Goal: Task Accomplishment & Management: Complete application form

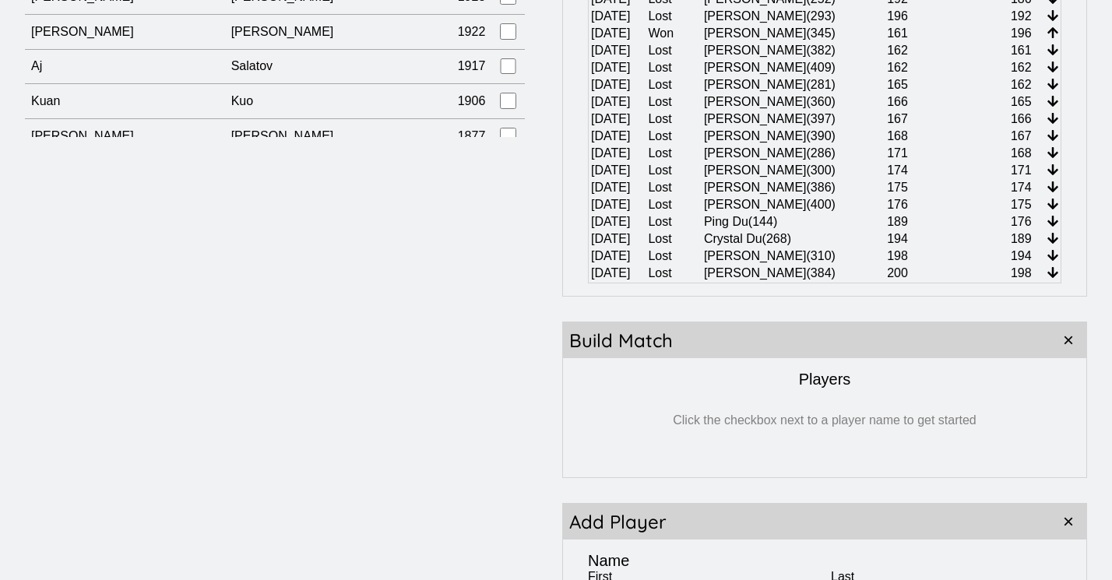
scroll to position [14878, 0]
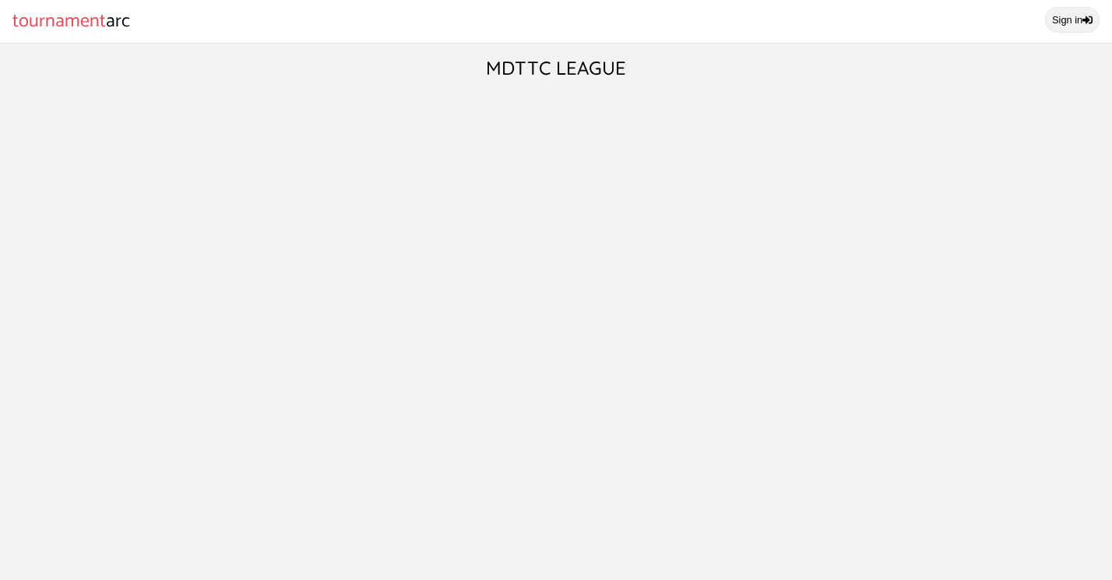
click at [1070, 29] on link "Sign in" at bounding box center [1072, 20] width 55 height 26
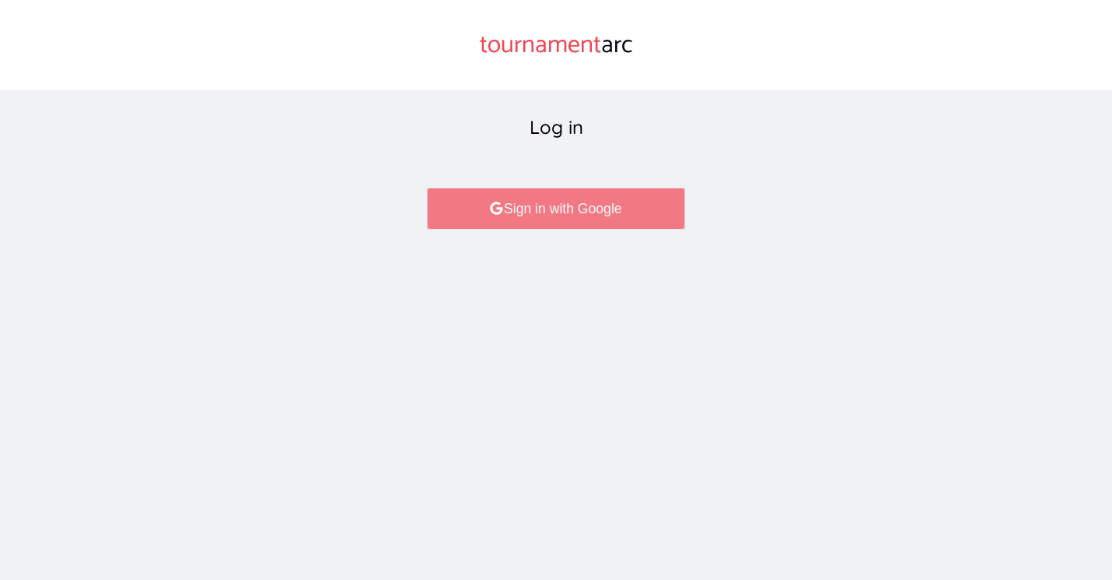
click at [506, 216] on link "Sign in with Google" at bounding box center [556, 209] width 258 height 42
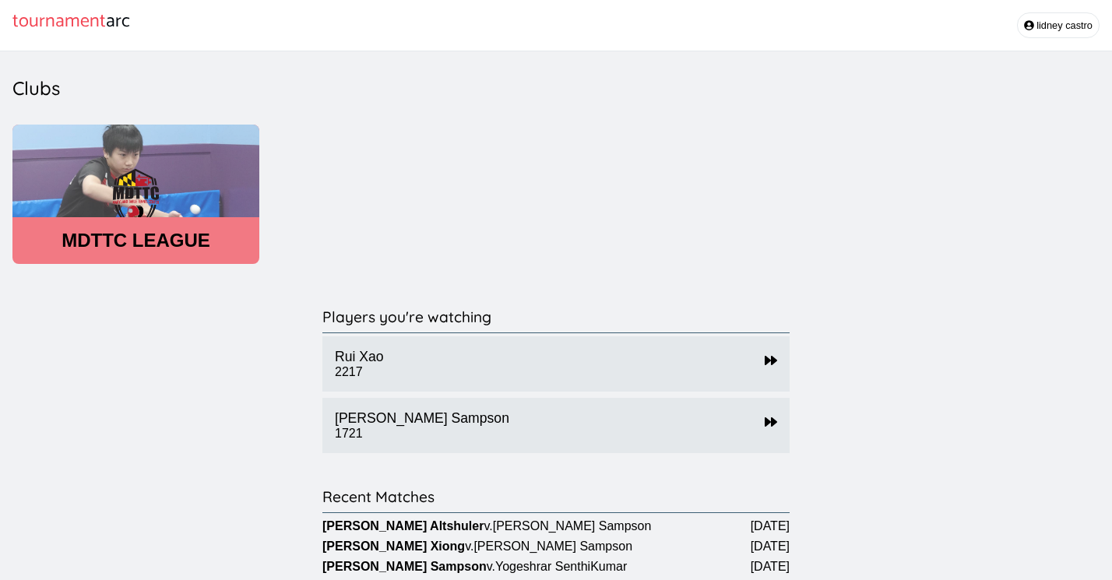
click at [152, 244] on header "MDTTC LEAGUE" at bounding box center [135, 241] width 247 height 22
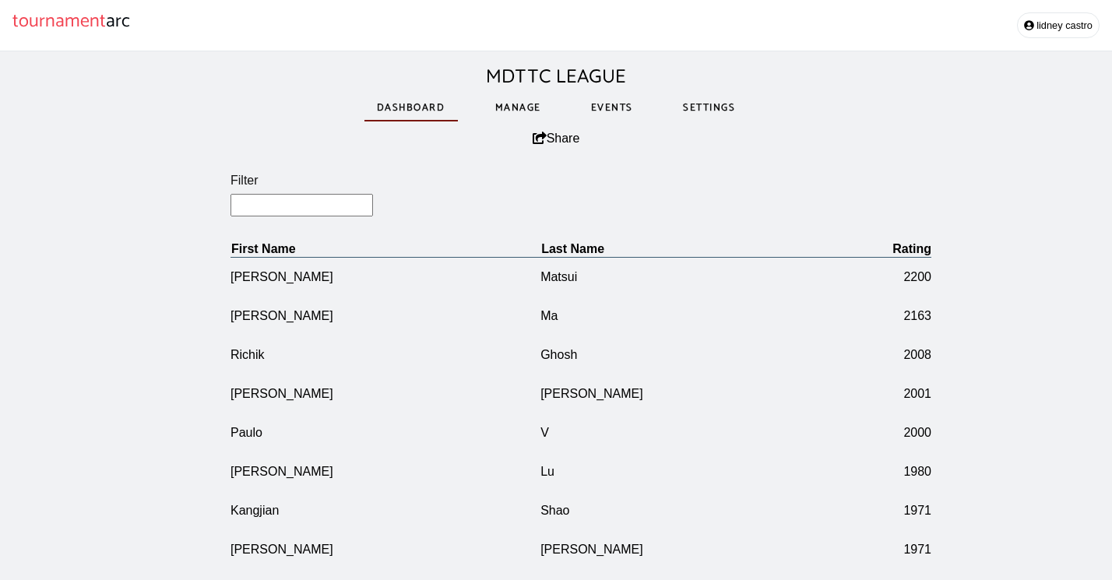
click at [529, 112] on link "Manage" at bounding box center [518, 108] width 71 height 54
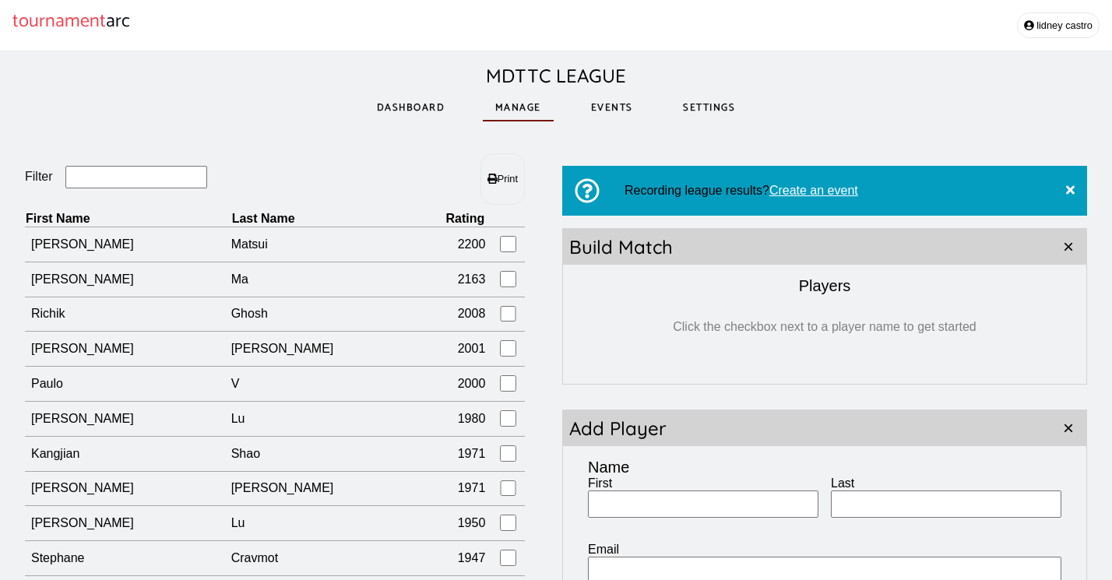
click at [122, 178] on input "Filter" at bounding box center [136, 177] width 142 height 23
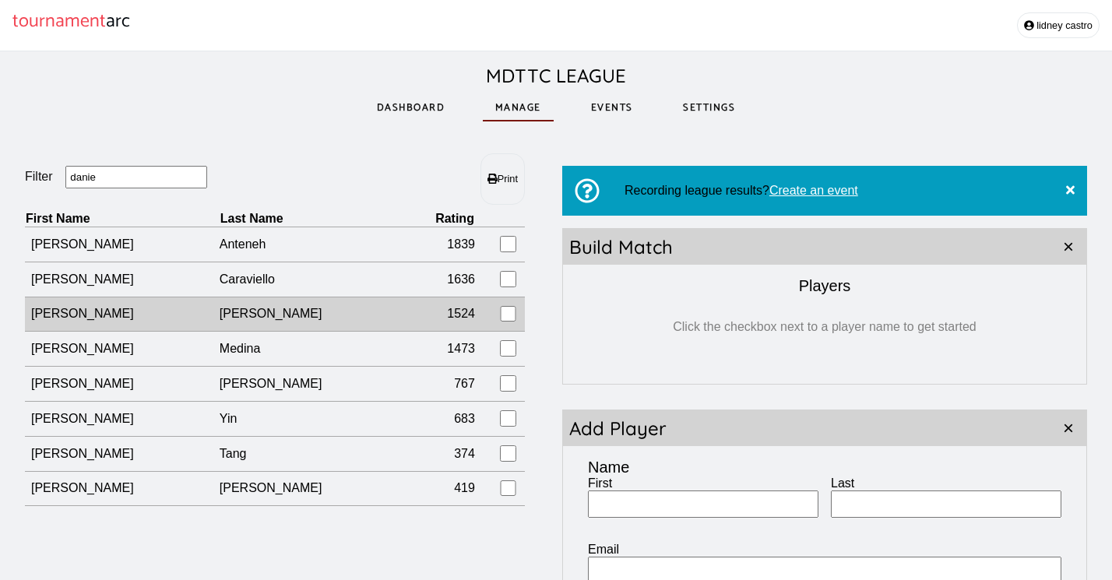
type input "danie"
click at [163, 322] on td "[PERSON_NAME]" at bounding box center [122, 314] width 195 height 35
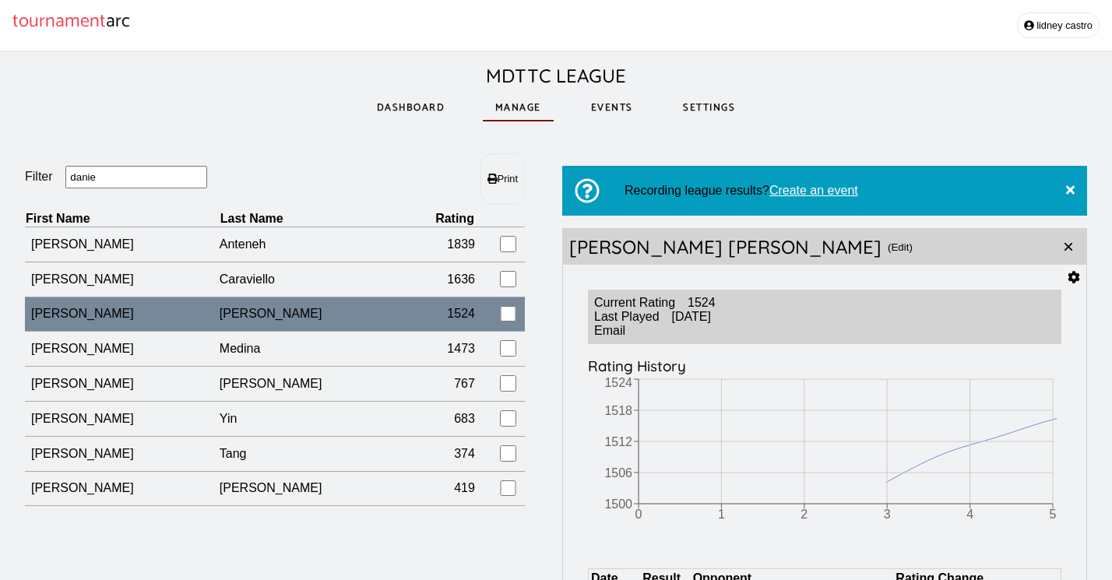
click at [1074, 276] on icon at bounding box center [1074, 277] width 12 height 12
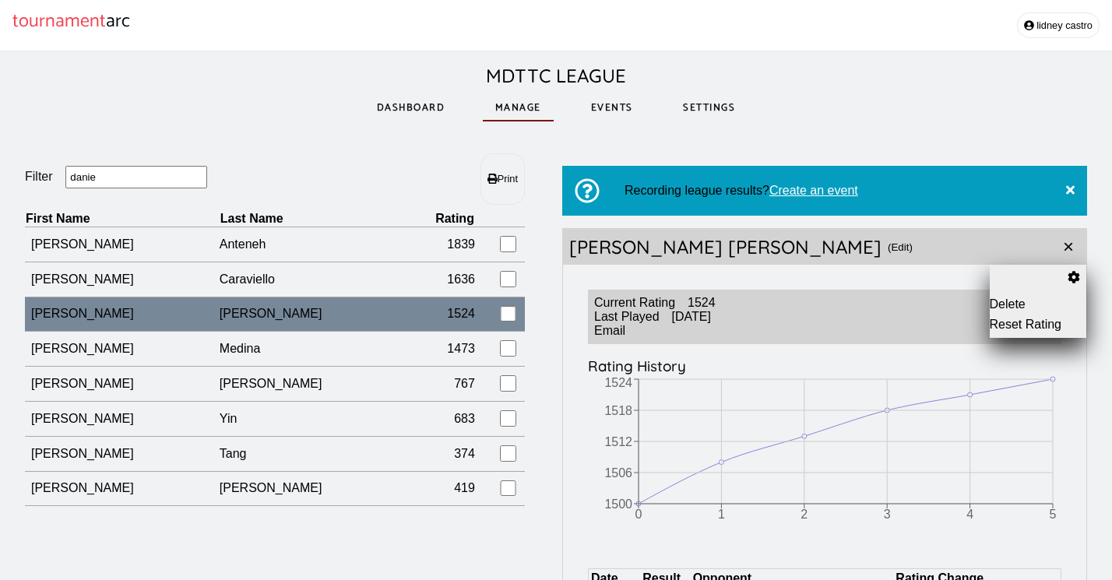
click at [1013, 328] on button "Reset Rating" at bounding box center [1038, 325] width 97 height 14
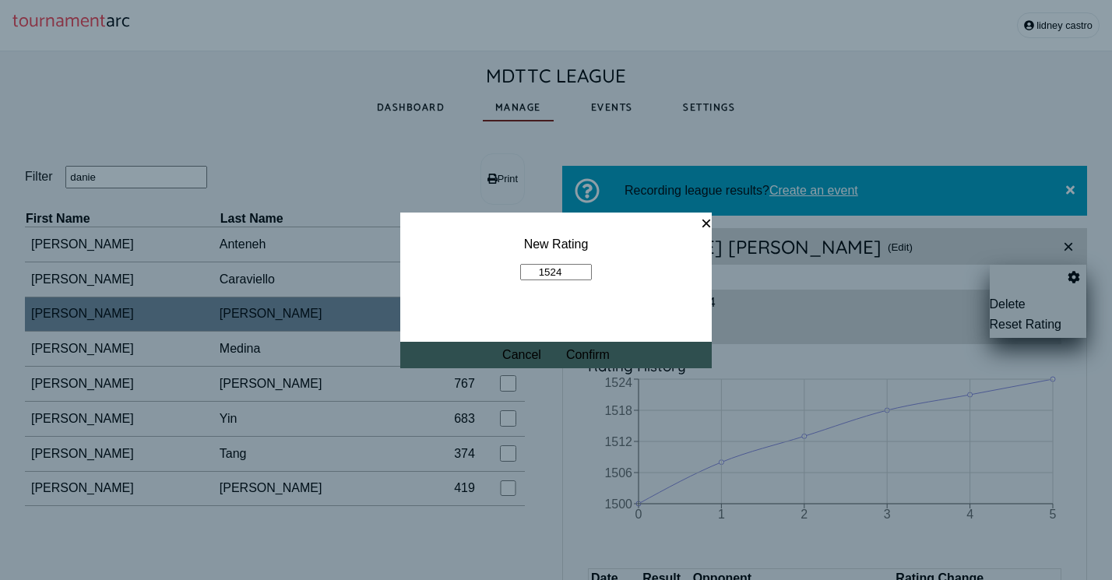
drag, startPoint x: 565, startPoint y: 270, endPoint x: 502, endPoint y: 273, distance: 62.3
click at [502, 273] on fieldset "New Rating 1524" at bounding box center [555, 259] width 311 height 93
type input "1900"
click at [587, 358] on button "Confirm" at bounding box center [588, 355] width 44 height 14
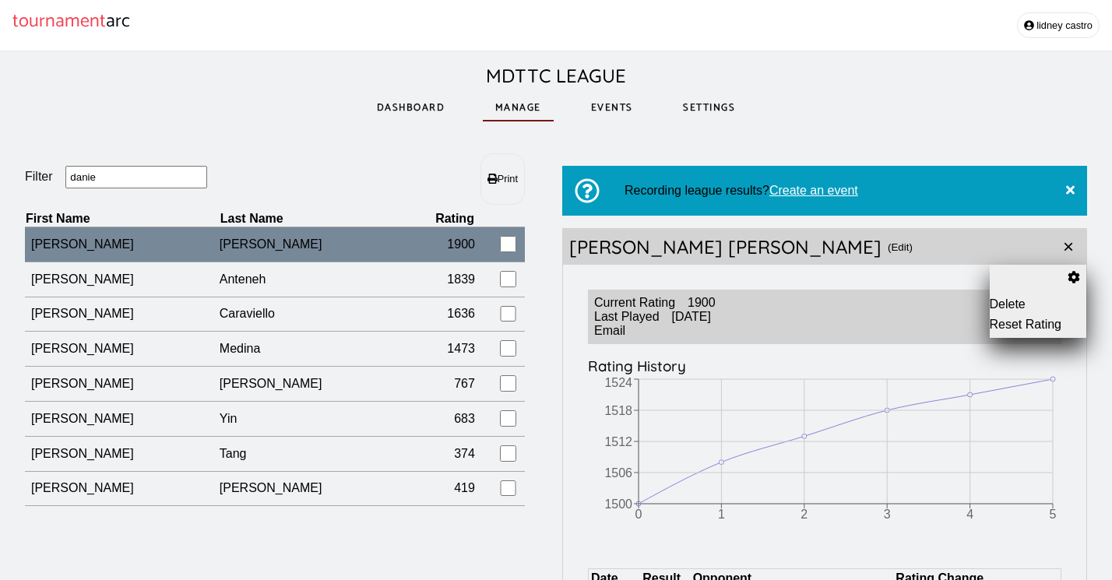
drag, startPoint x: 107, startPoint y: 181, endPoint x: 51, endPoint y: 181, distance: 55.3
click at [51, 181] on fieldset "Filter danie" at bounding box center [150, 178] width 250 height 24
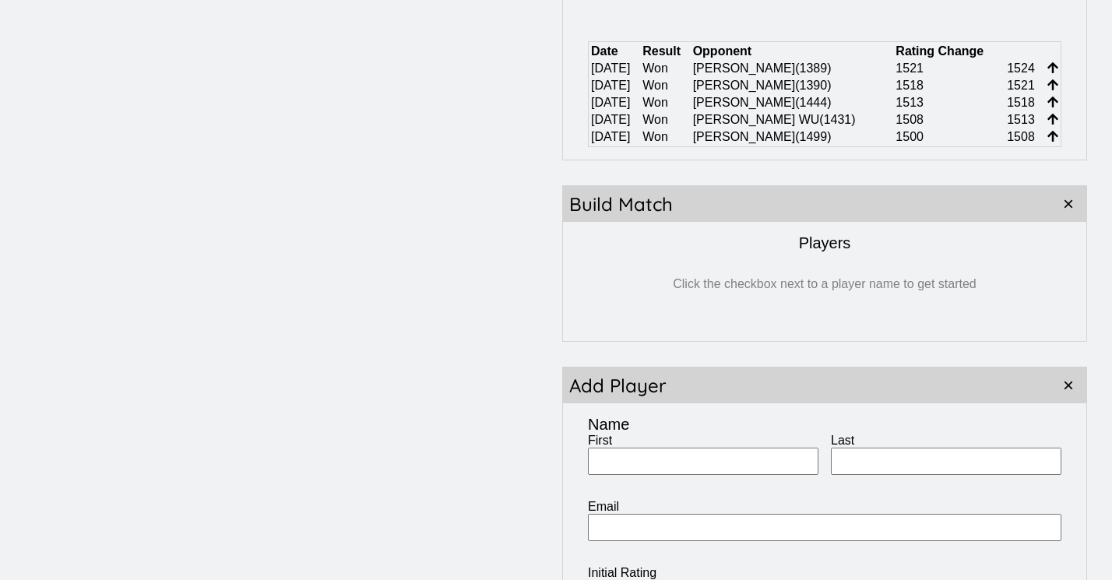
scroll to position [579, 0]
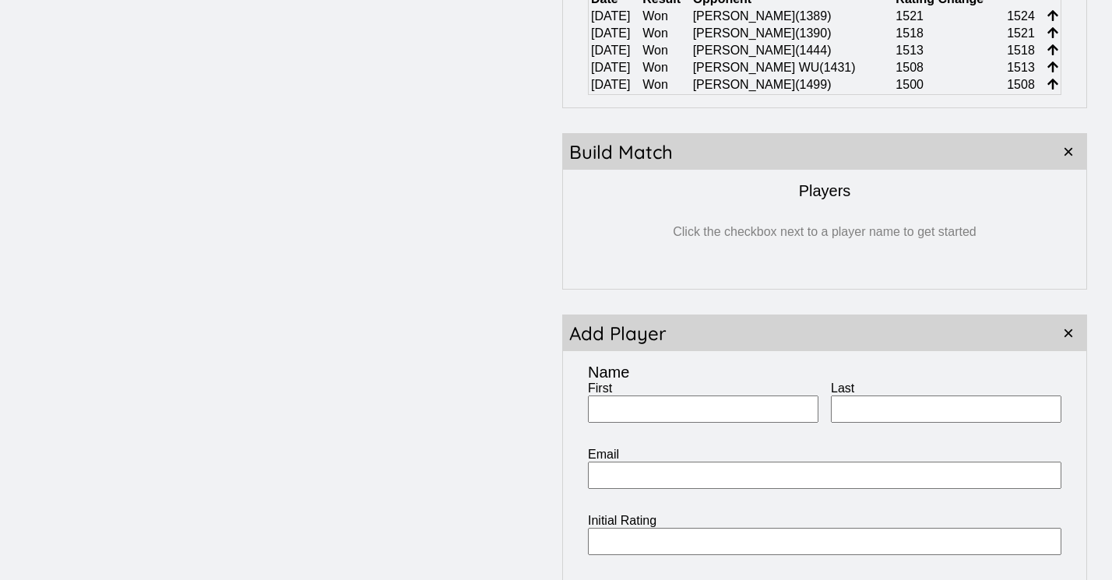
type input "gear"
click at [646, 414] on input "First" at bounding box center [703, 409] width 230 height 27
type input "JT"
type input "d"
type input "D"
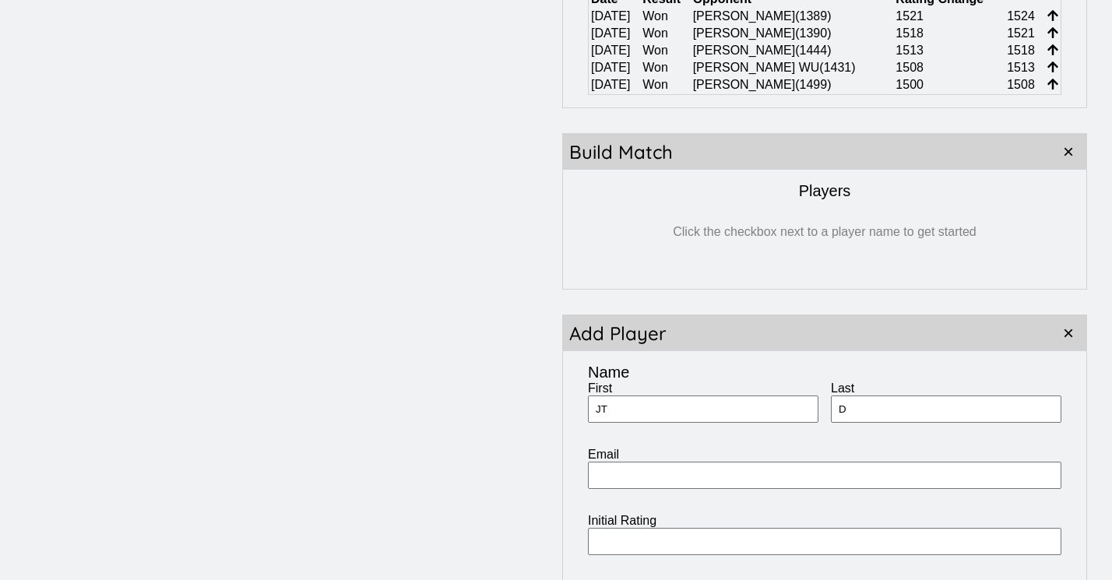
click at [465, 449] on main "Filter gear Print First Name Last Name Rating Recording league results? Create …" at bounding box center [556, 99] width 1062 height 1050
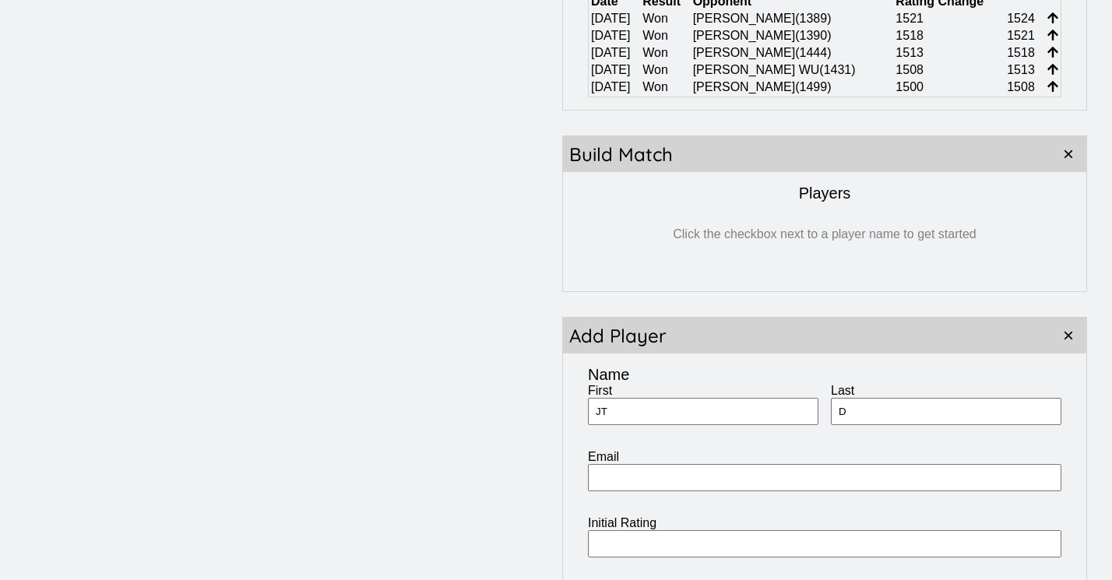
click at [637, 537] on div "Initial Rating" at bounding box center [824, 549] width 473 height 66
click at [637, 544] on input "Initial Rating" at bounding box center [824, 543] width 473 height 27
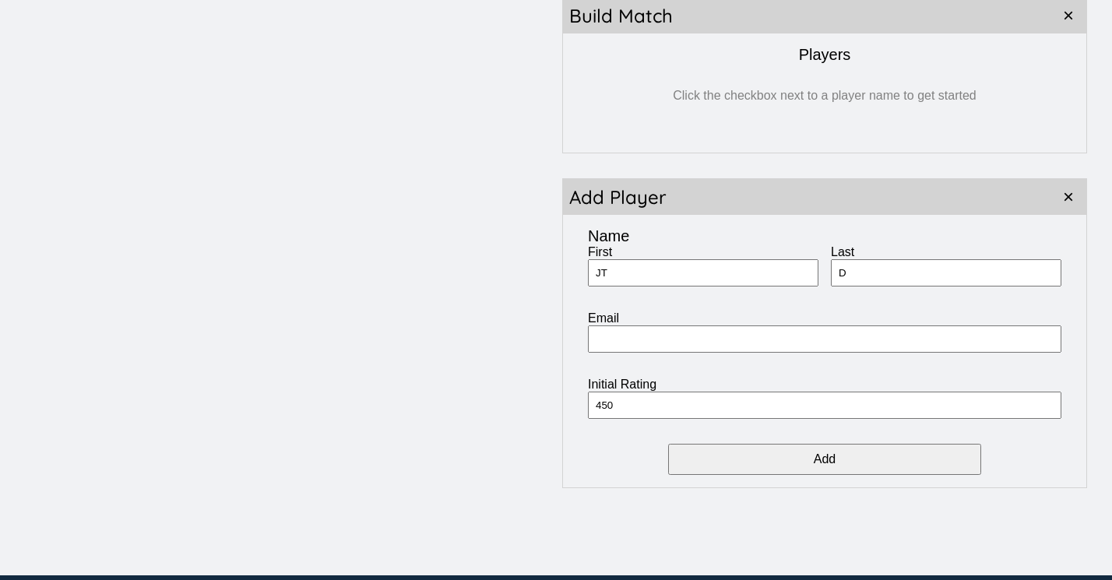
scroll to position [718, 0]
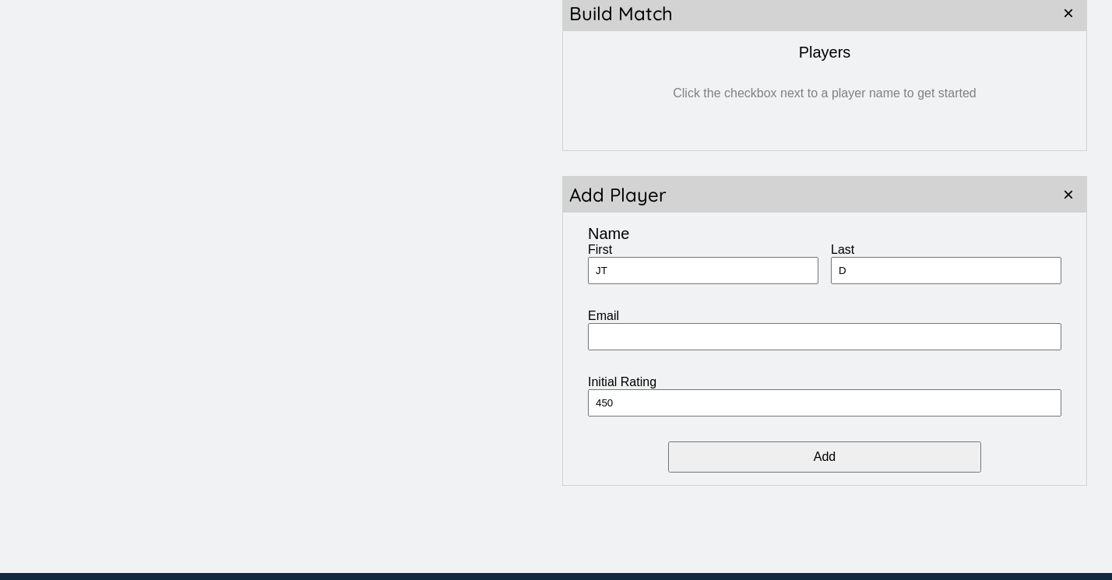
type input "450"
click at [893, 462] on input "Add" at bounding box center [824, 456] width 312 height 31
type input "Austin"
type input "Goldstein"
type input "7"
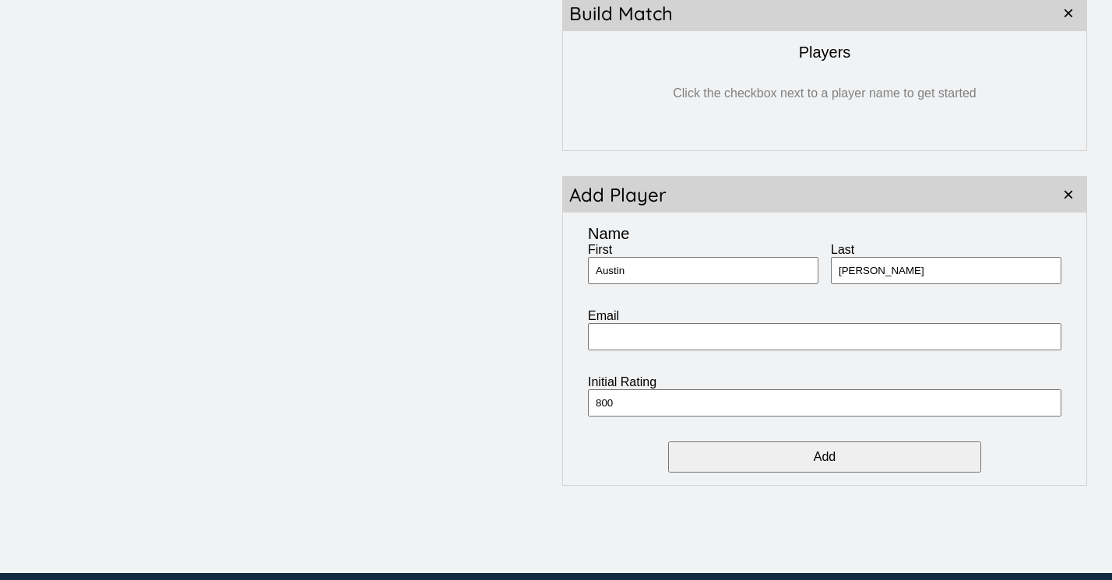
type input "800"
click at [761, 462] on input "Add" at bounding box center [824, 456] width 312 height 31
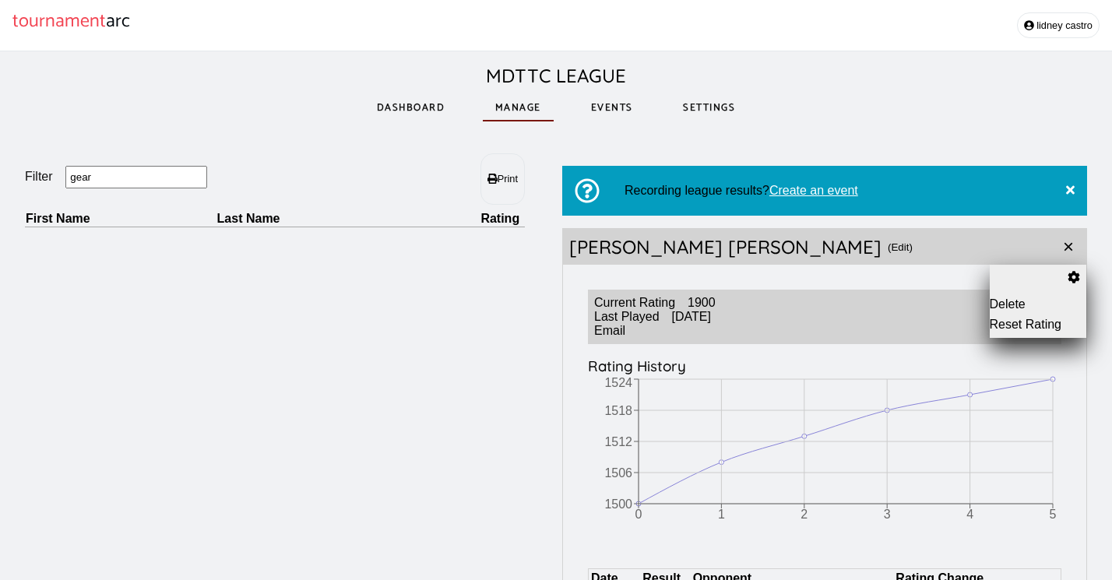
scroll to position [0, 0]
drag, startPoint x: 100, startPoint y: 183, endPoint x: 20, endPoint y: 167, distance: 81.1
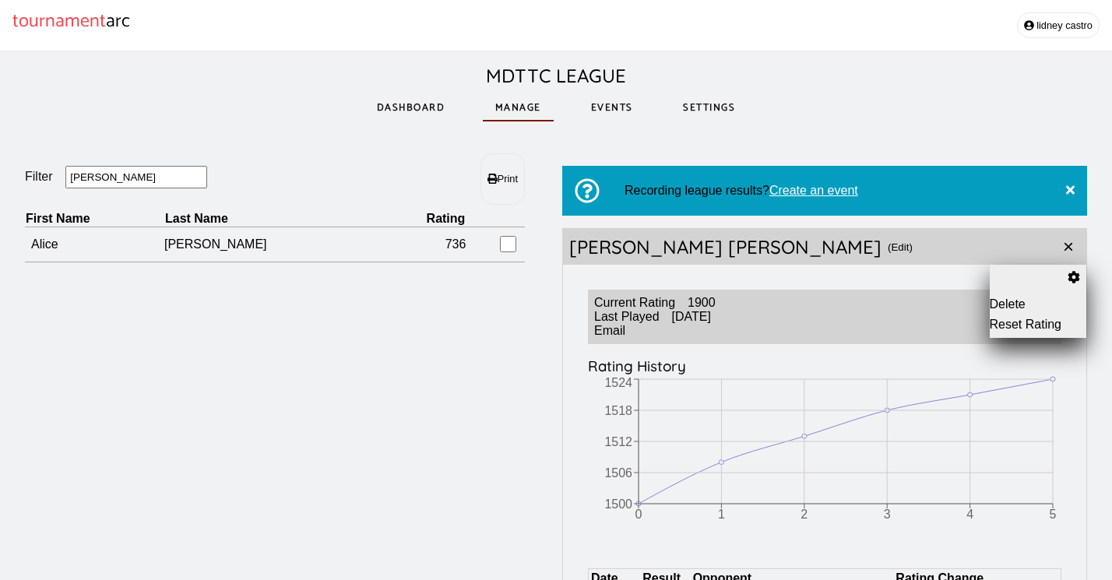
type input "Alice"
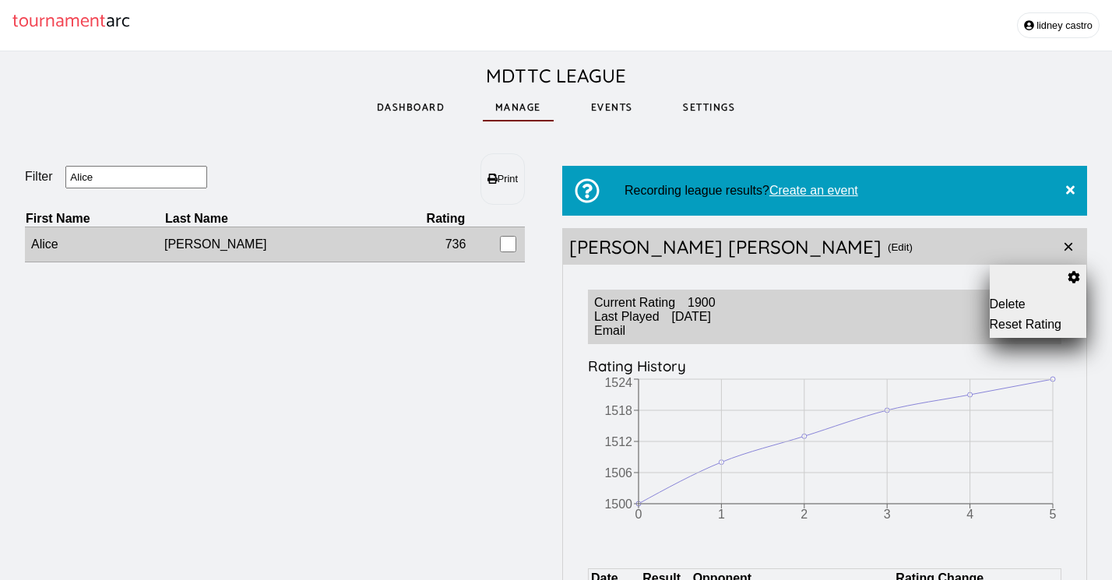
drag, startPoint x: 20, startPoint y: 167, endPoint x: 178, endPoint y: 248, distance: 176.9
click at [164, 248] on td "Alice" at bounding box center [94, 244] width 139 height 35
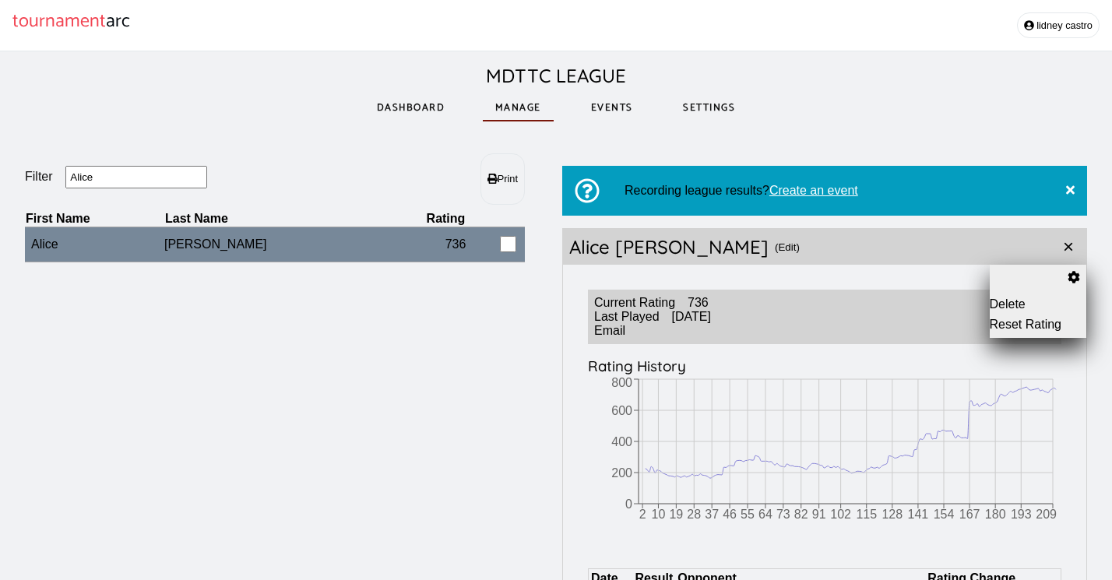
click at [1027, 328] on button "Reset Rating" at bounding box center [1038, 325] width 97 height 14
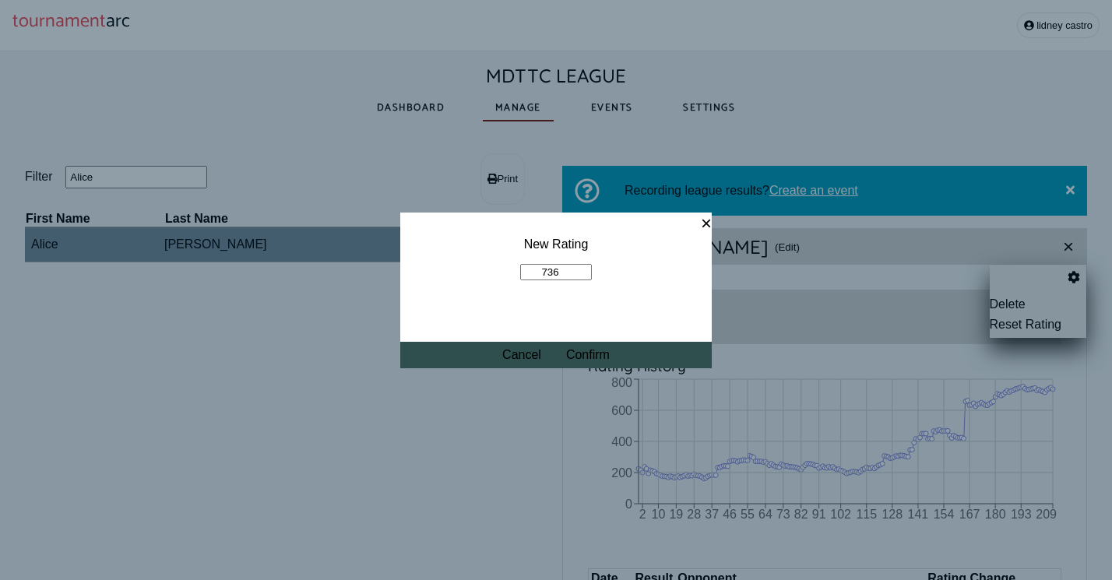
drag, startPoint x: 568, startPoint y: 267, endPoint x: 538, endPoint y: 266, distance: 29.6
click at [538, 266] on input "736" at bounding box center [556, 272] width 72 height 16
type input "1100"
click at [589, 352] on button "Confirm" at bounding box center [588, 355] width 44 height 14
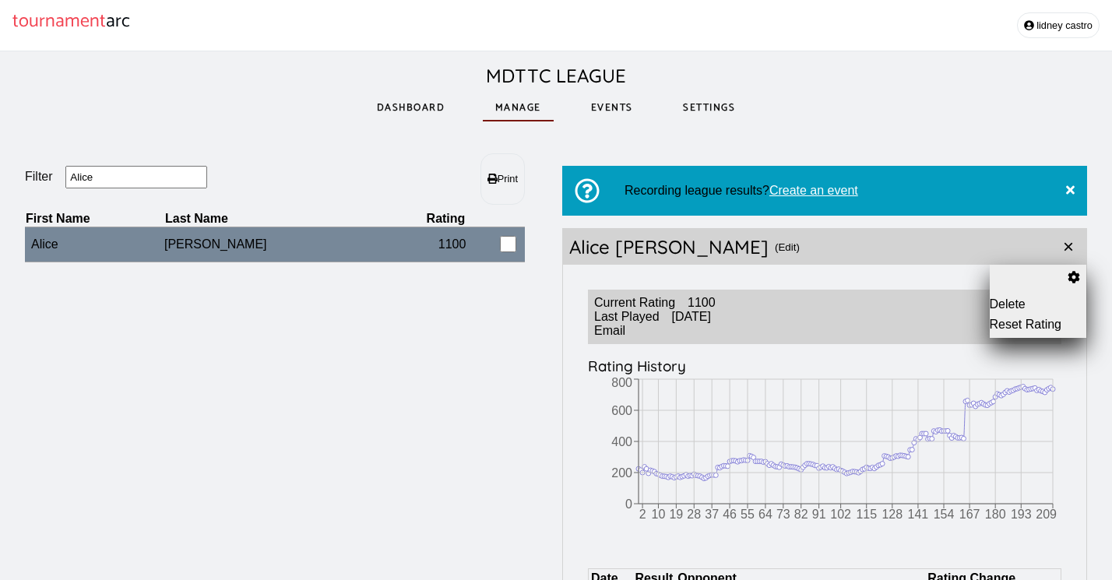
click at [603, 111] on link "Events" at bounding box center [612, 108] width 67 height 54
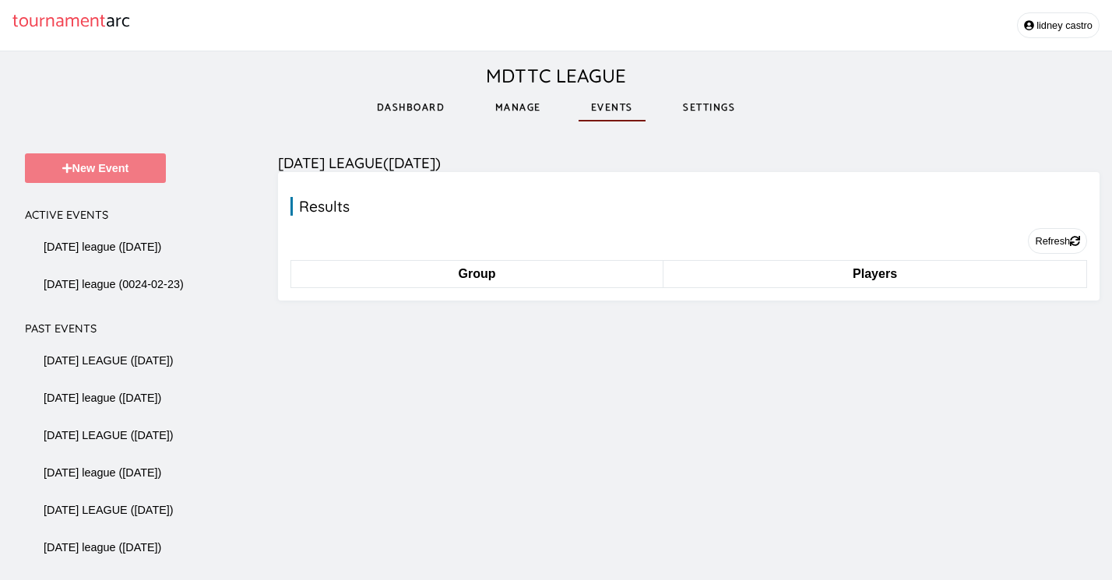
click at [139, 171] on button "New Event" at bounding box center [95, 168] width 141 height 30
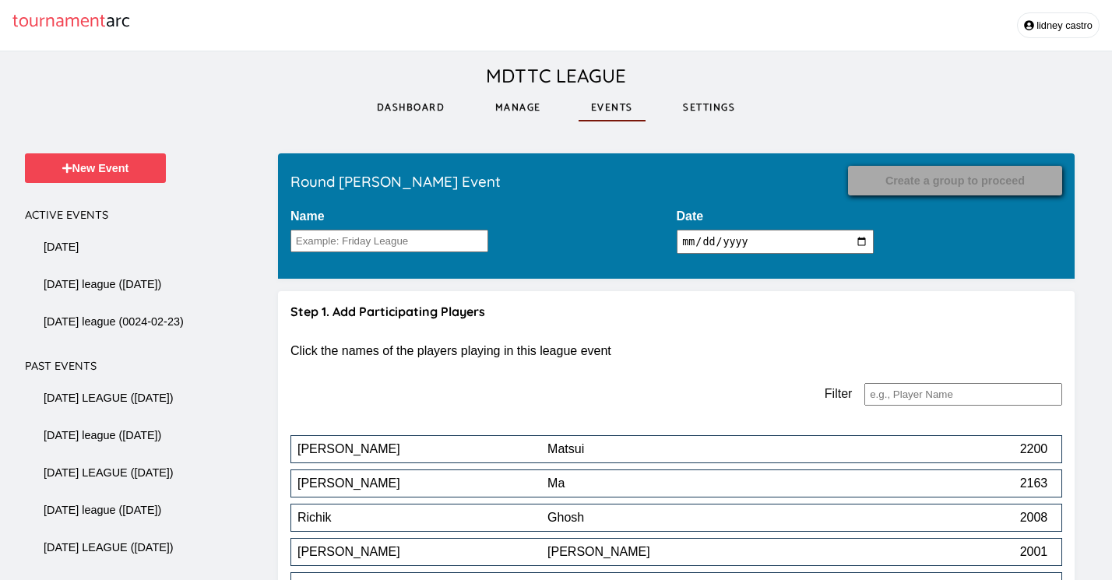
click at [339, 240] on input "Name" at bounding box center [389, 241] width 198 height 23
type input "friday league"
click at [804, 246] on input "2025-09-12" at bounding box center [776, 242] width 198 height 24
type input "2025-09-05"
click at [994, 308] on h4 "Step 1. Add Participating Players" at bounding box center [676, 312] width 772 height 16
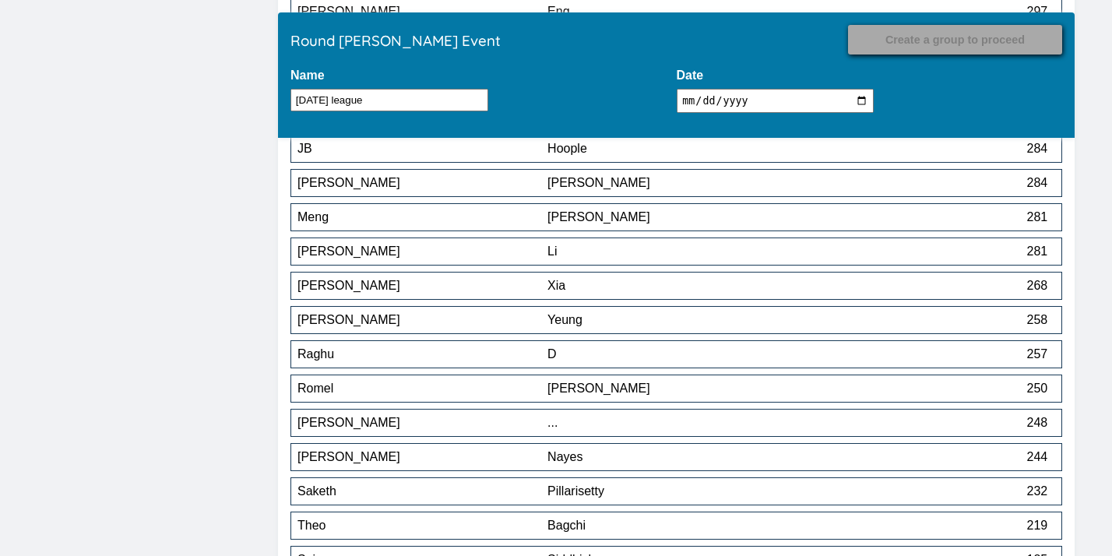
scroll to position [347, 0]
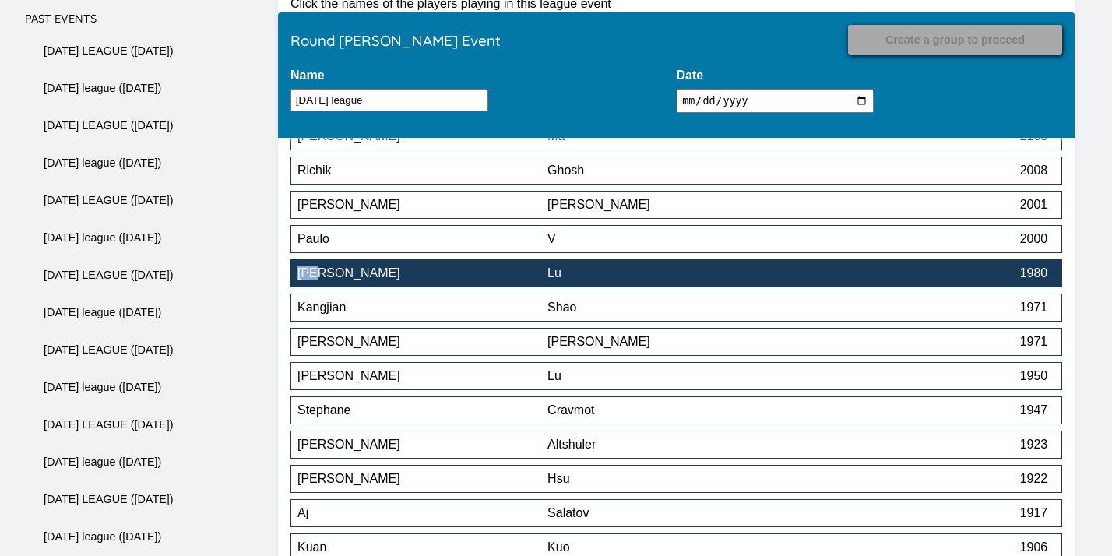
click at [785, 276] on div "Lu" at bounding box center [672, 273] width 250 height 14
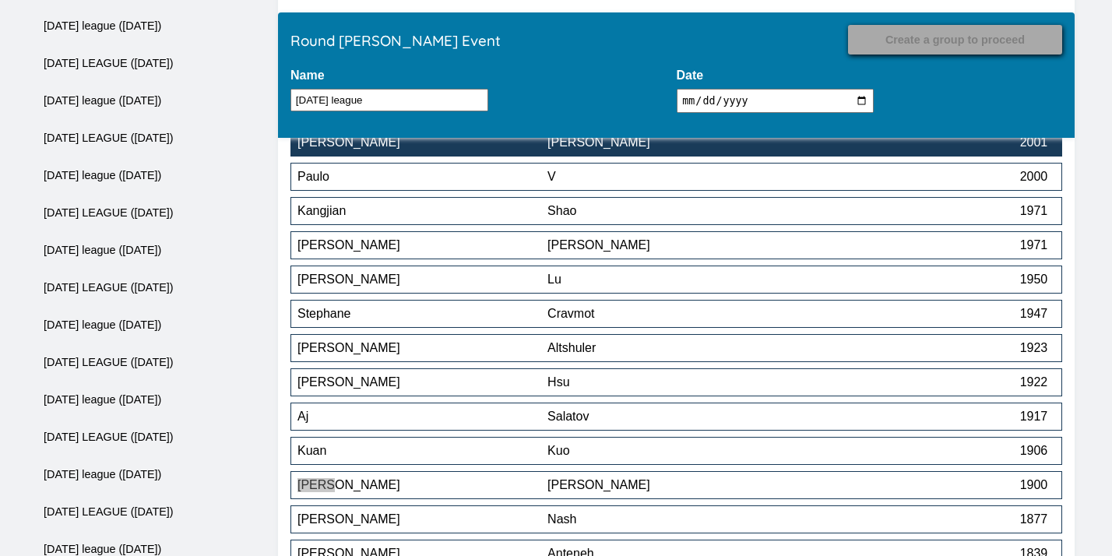
scroll to position [424, 0]
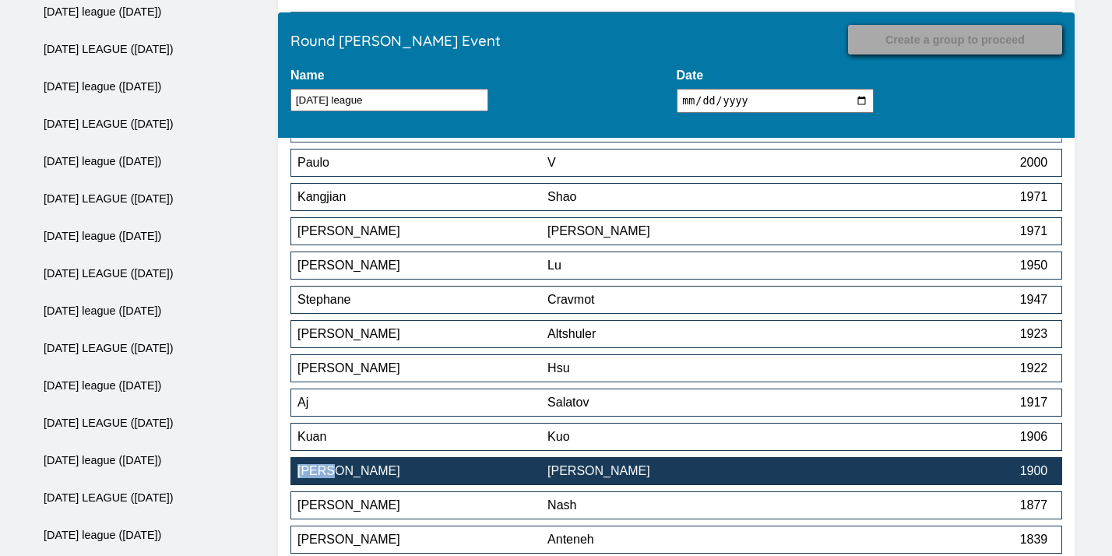
click at [589, 477] on div "Chang" at bounding box center [672, 471] width 250 height 14
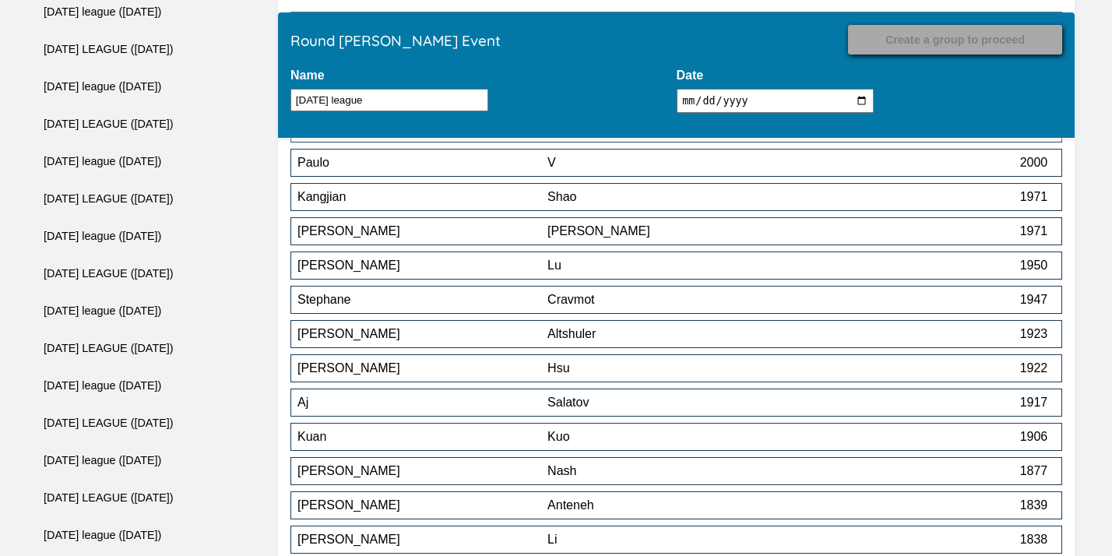
scroll to position [1238, 0]
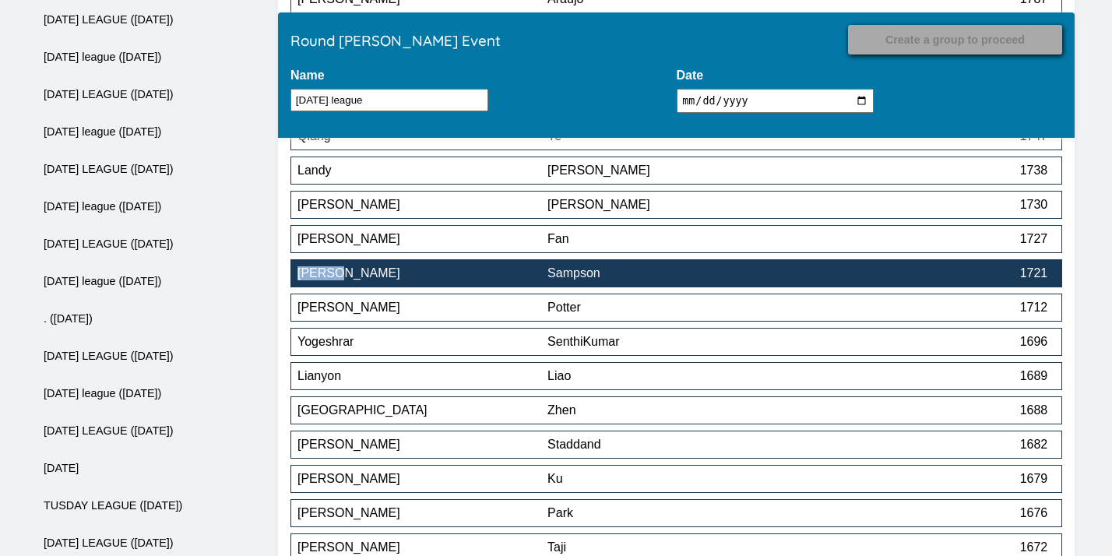
click at [793, 271] on div "Sampson" at bounding box center [672, 273] width 250 height 14
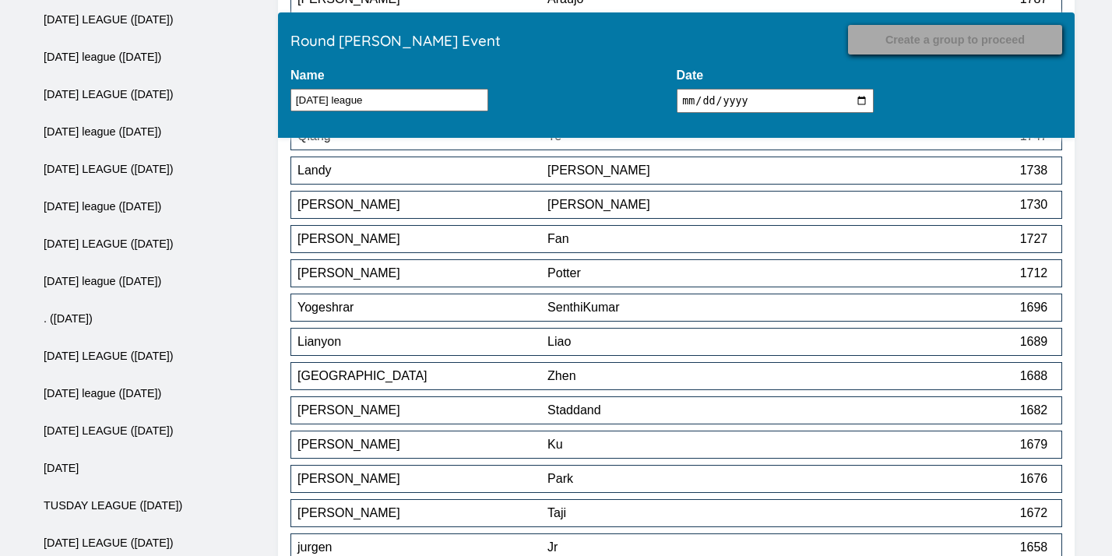
scroll to position [1683, 0]
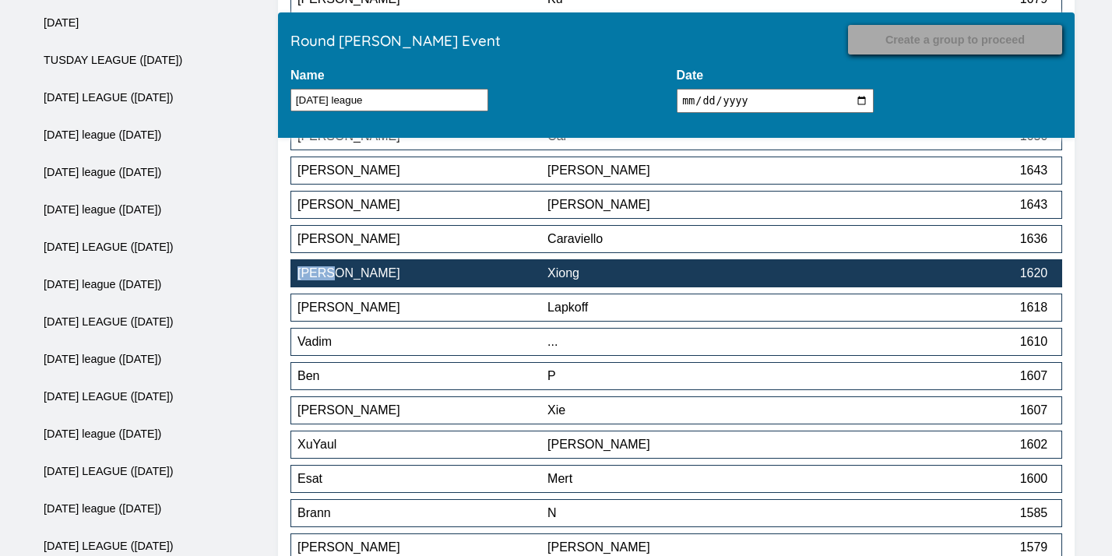
click at [698, 276] on div "Xiong" at bounding box center [672, 273] width 250 height 14
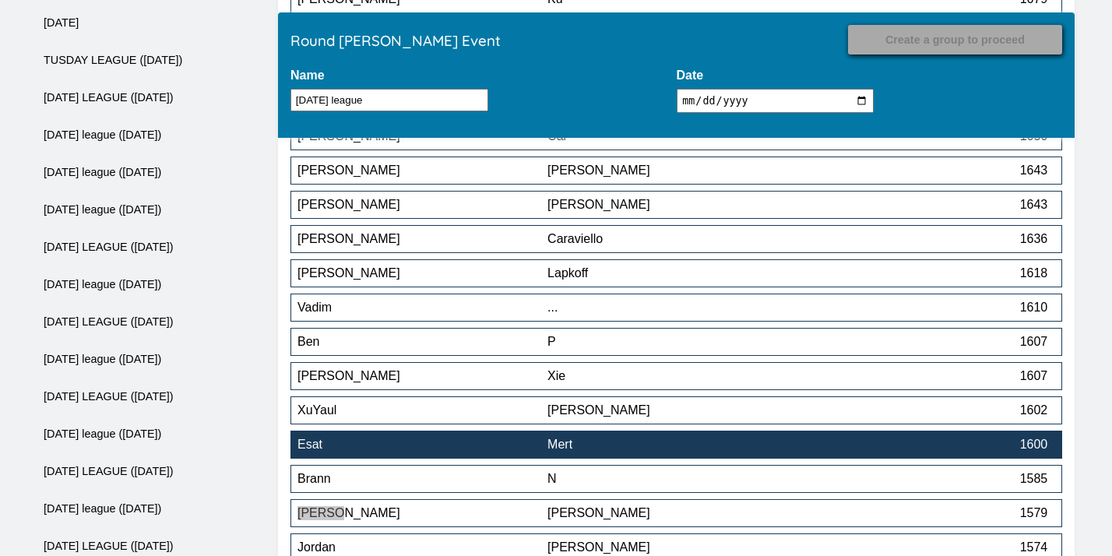
scroll to position [1766, 0]
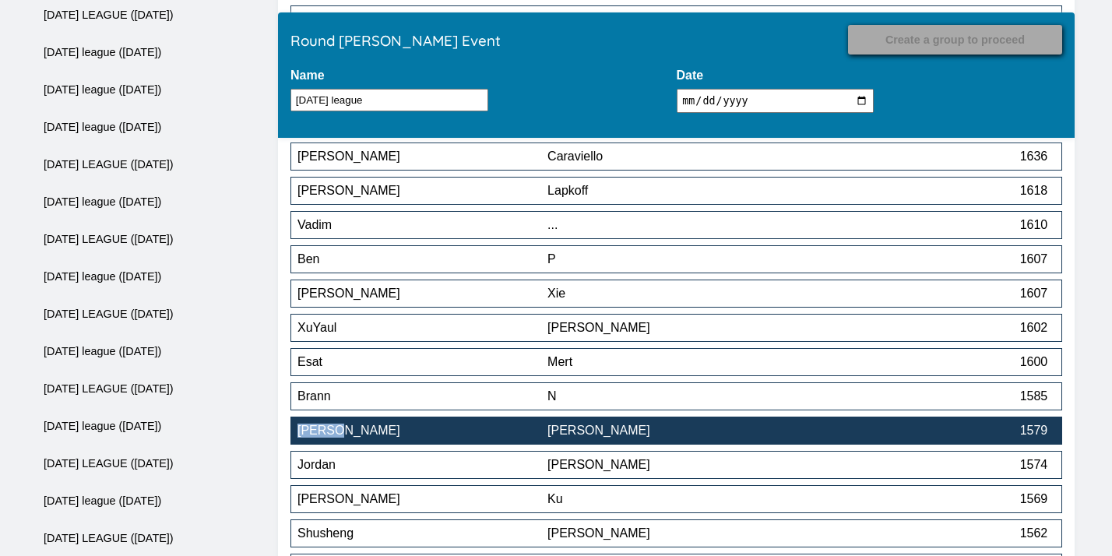
click at [628, 438] on div "Yuan" at bounding box center [672, 431] width 250 height 14
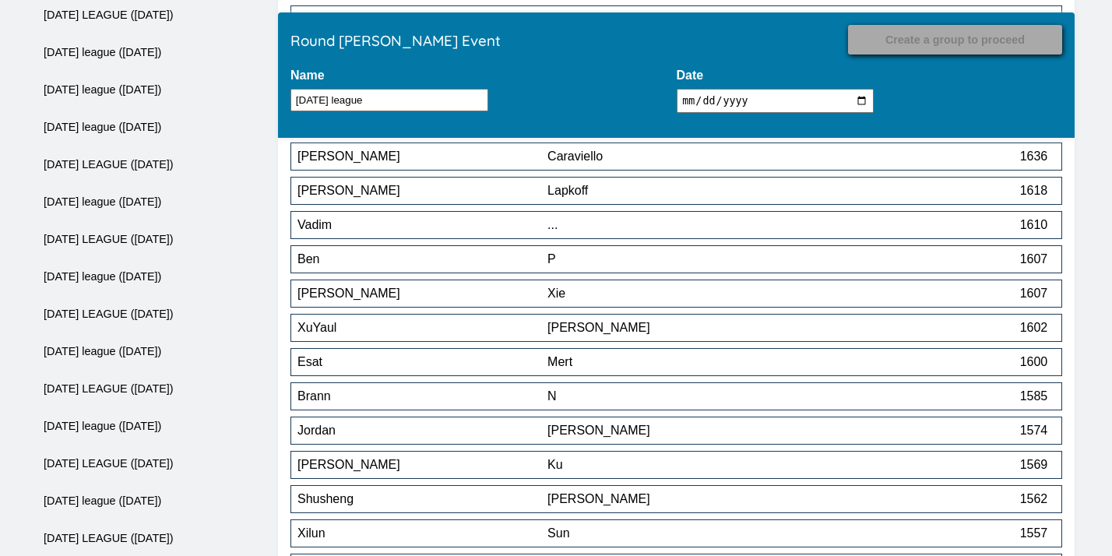
scroll to position [2163, 0]
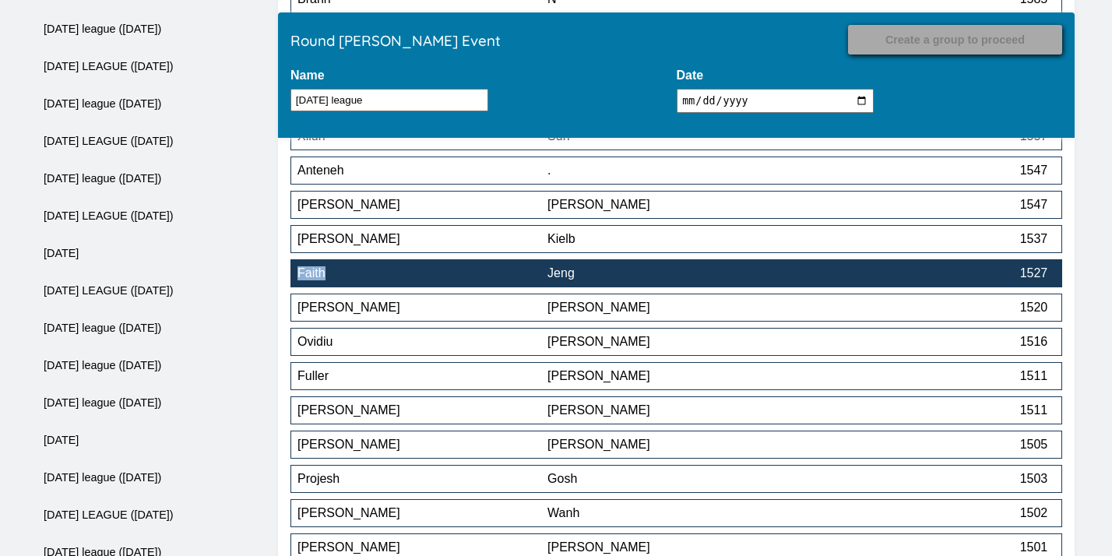
click at [718, 284] on button "Faith Jeng 1527" at bounding box center [676, 273] width 772 height 28
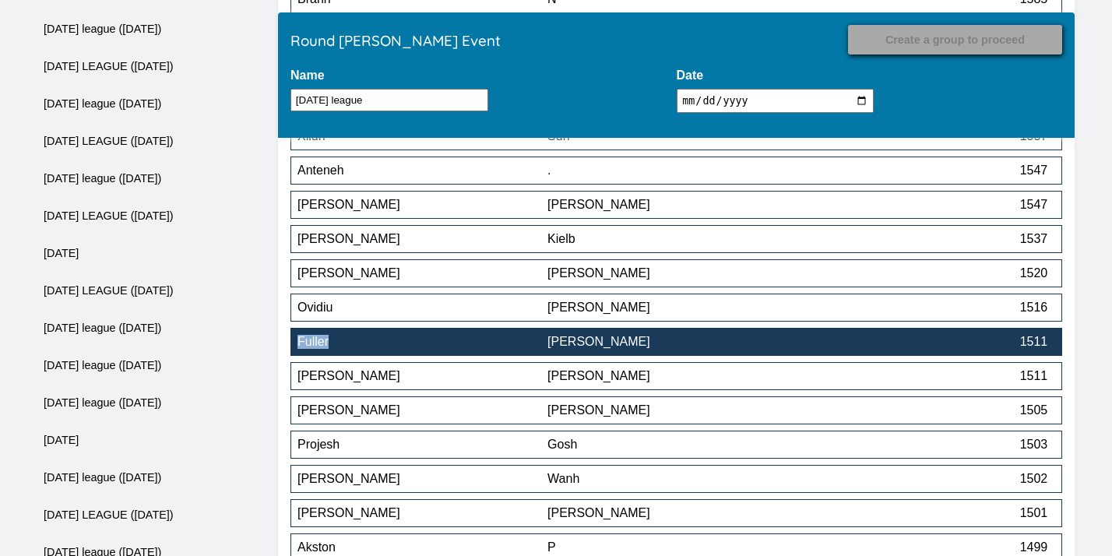
click at [645, 341] on div "Gao" at bounding box center [672, 342] width 250 height 14
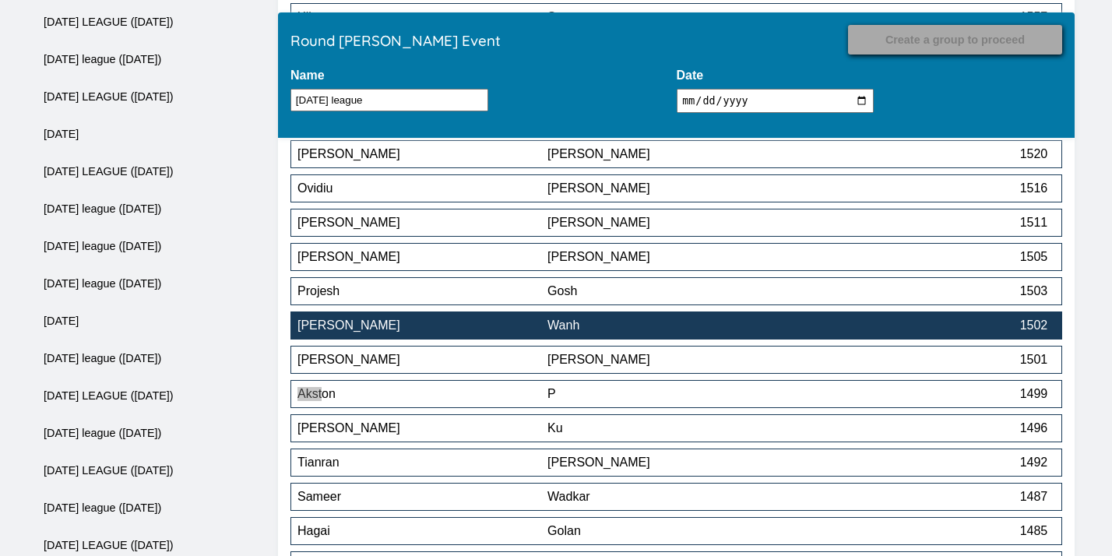
scroll to position [2281, 0]
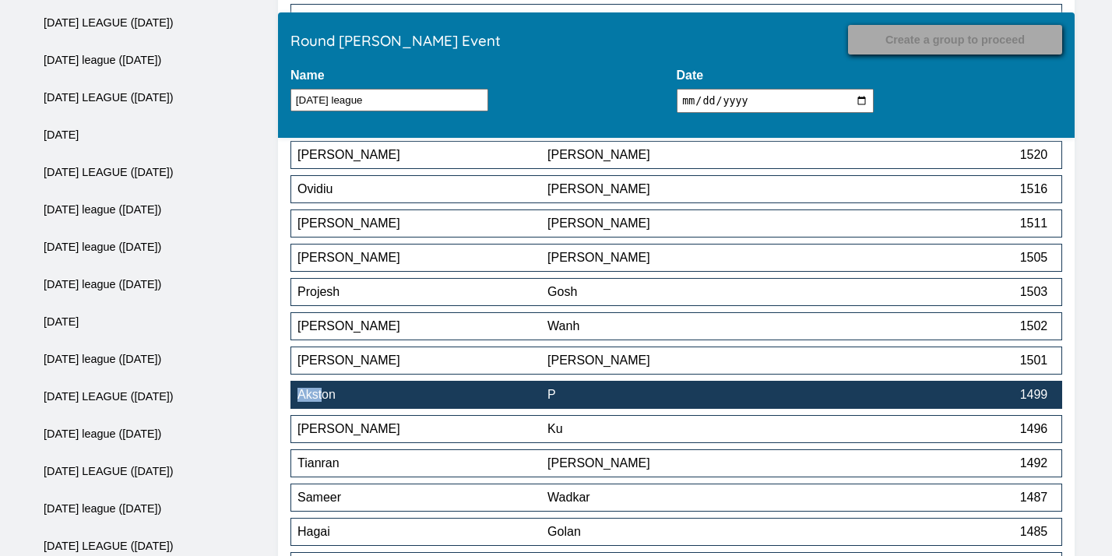
click at [607, 402] on div "P" at bounding box center [672, 395] width 250 height 14
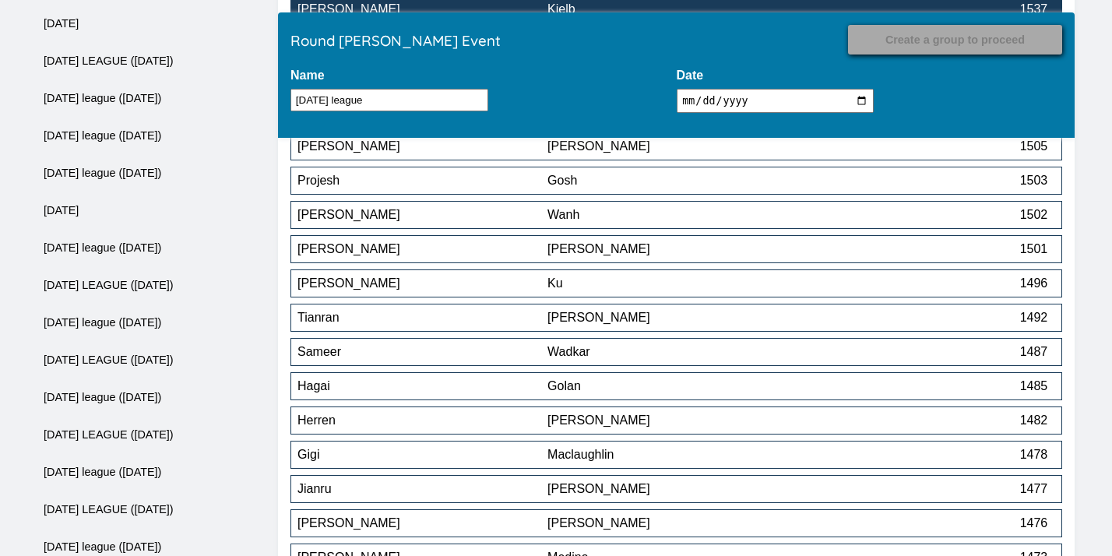
scroll to position [2746, 0]
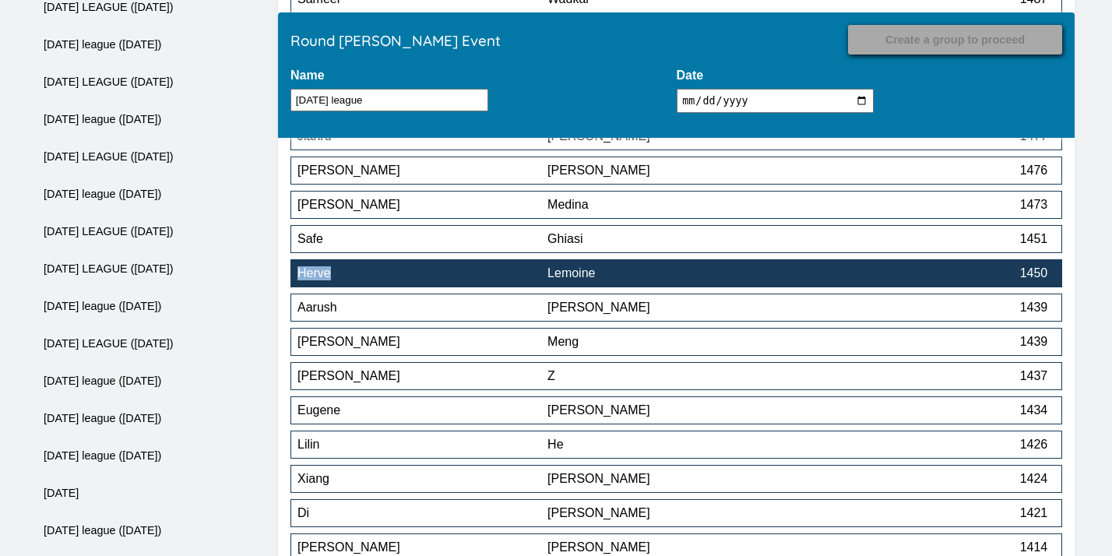
click at [648, 280] on div "Lemoine" at bounding box center [672, 273] width 250 height 14
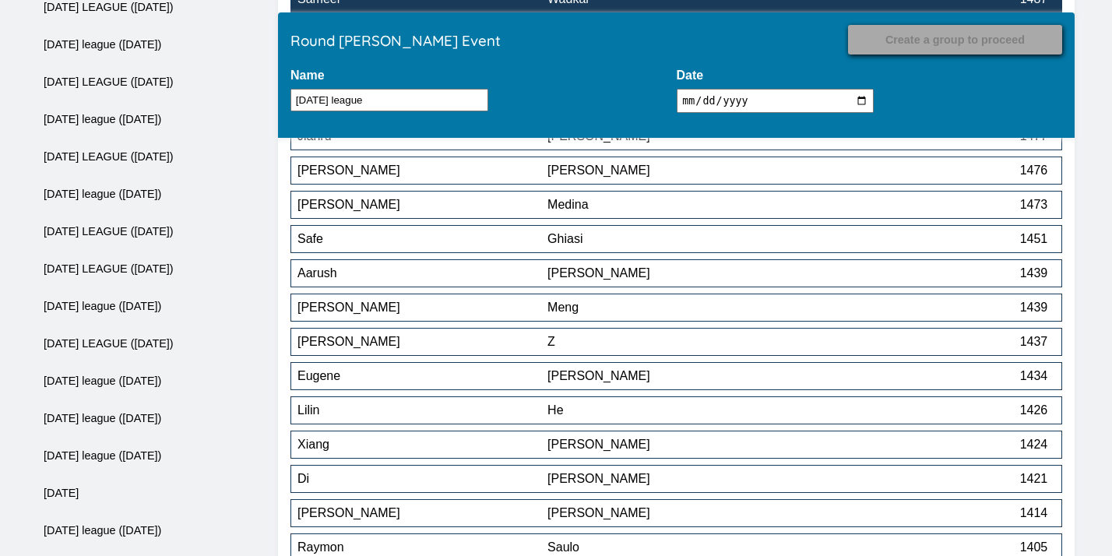
scroll to position [3054, 0]
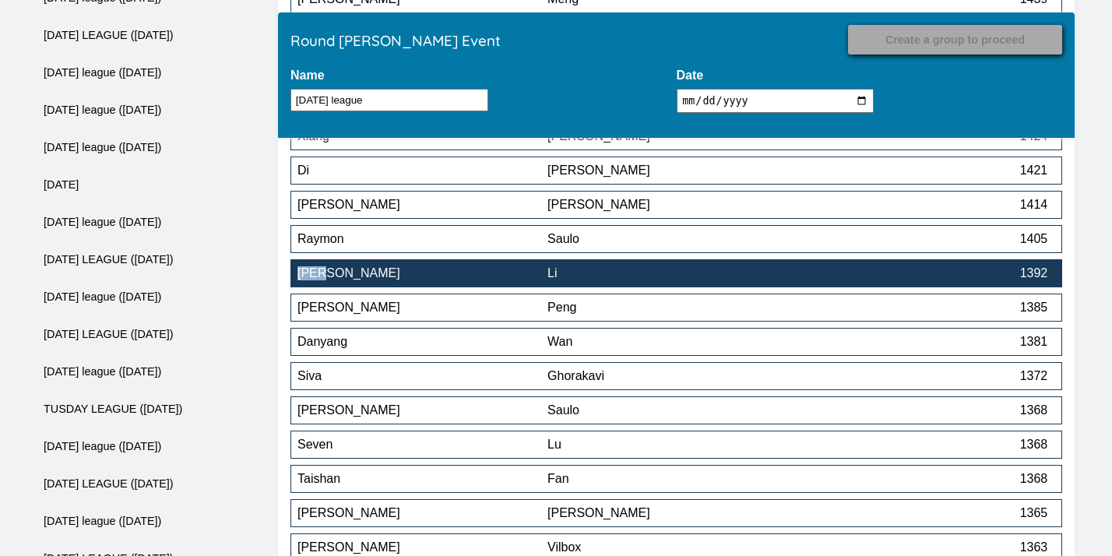
click at [660, 280] on div "Li" at bounding box center [672, 273] width 250 height 14
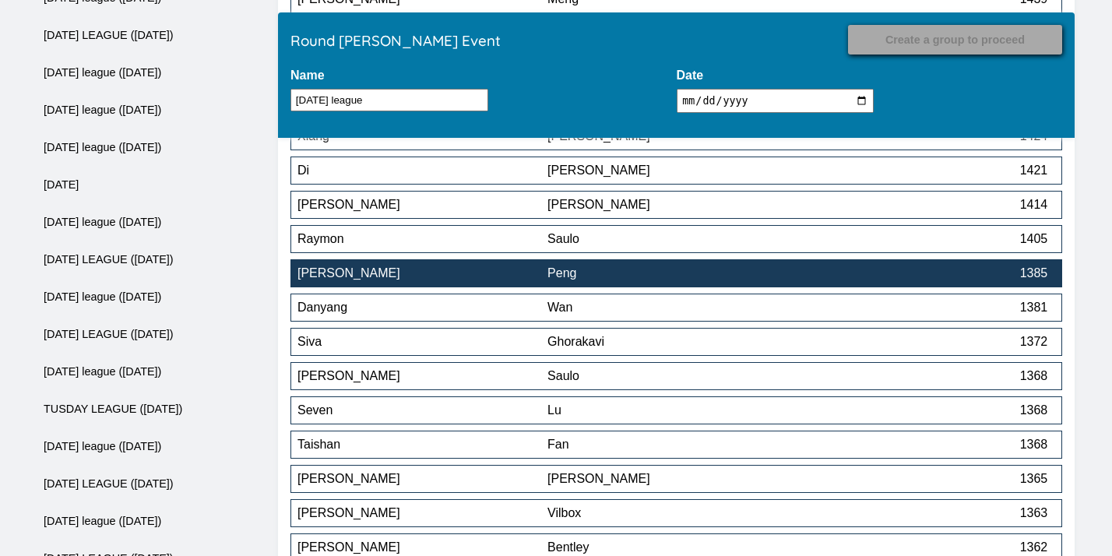
click at [654, 278] on div "Peng" at bounding box center [672, 273] width 250 height 14
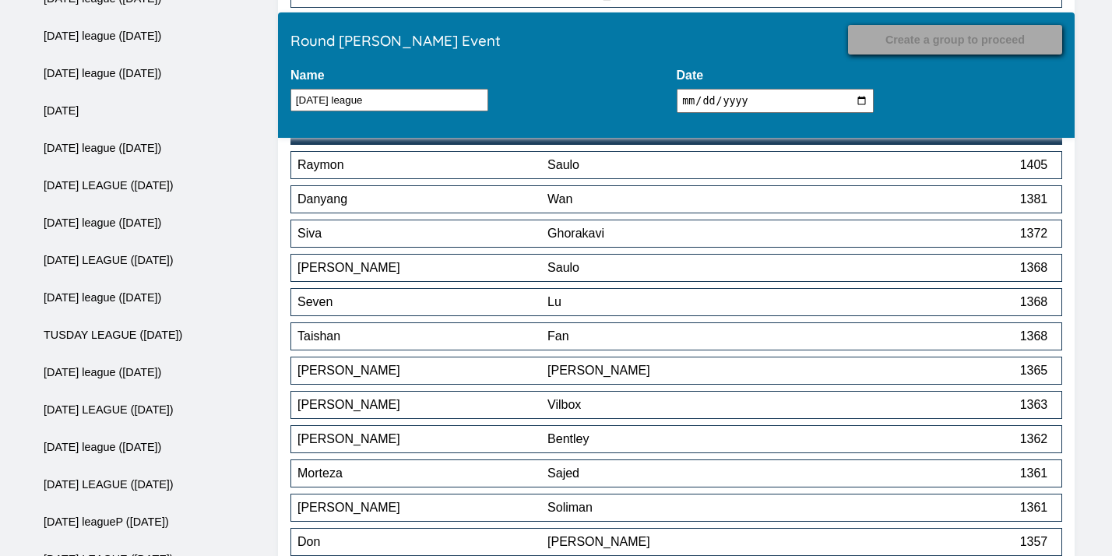
scroll to position [3130, 0]
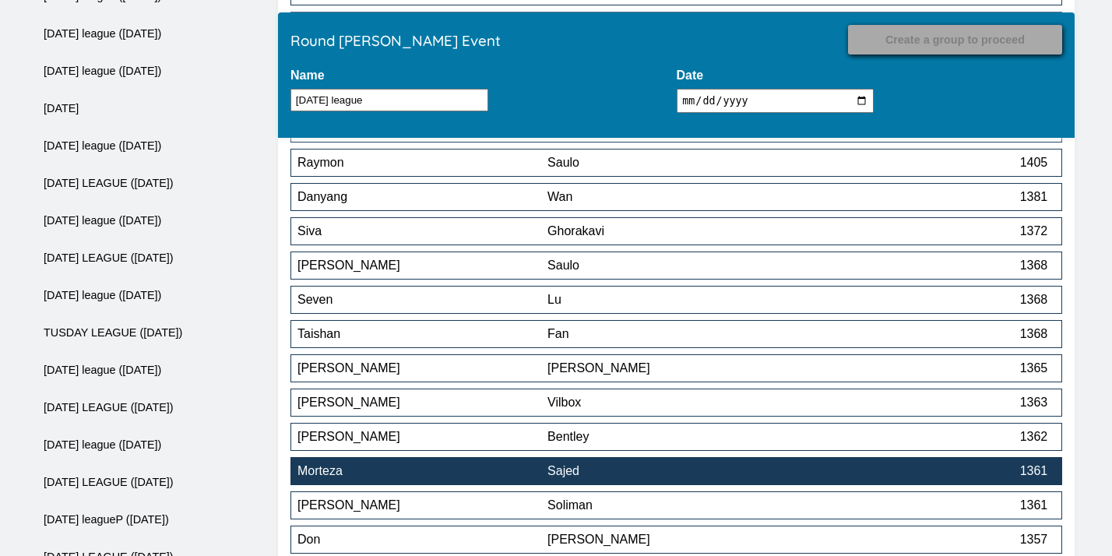
click at [681, 473] on div "Sajed" at bounding box center [672, 471] width 250 height 14
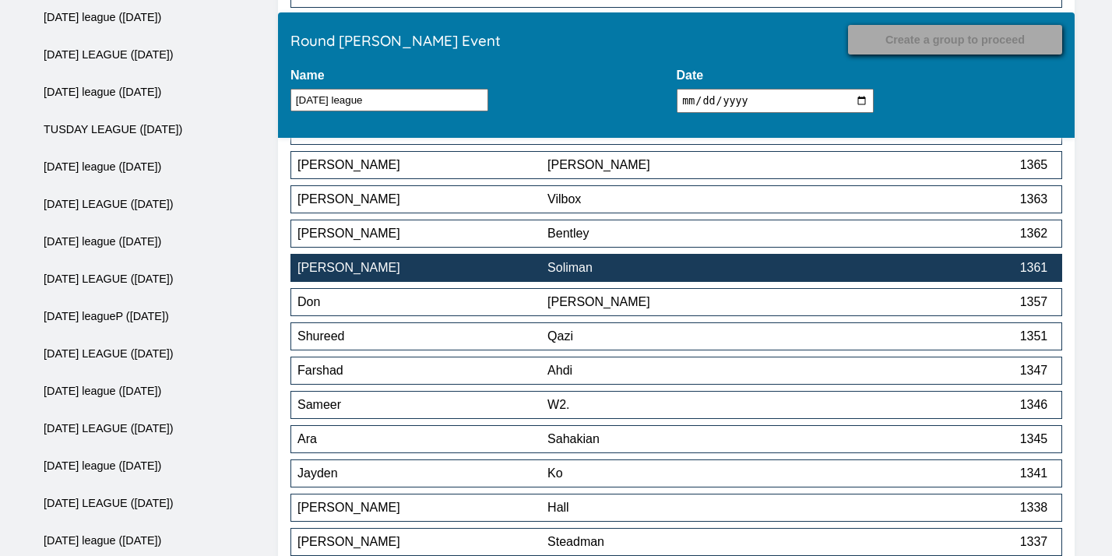
scroll to position [3337, 0]
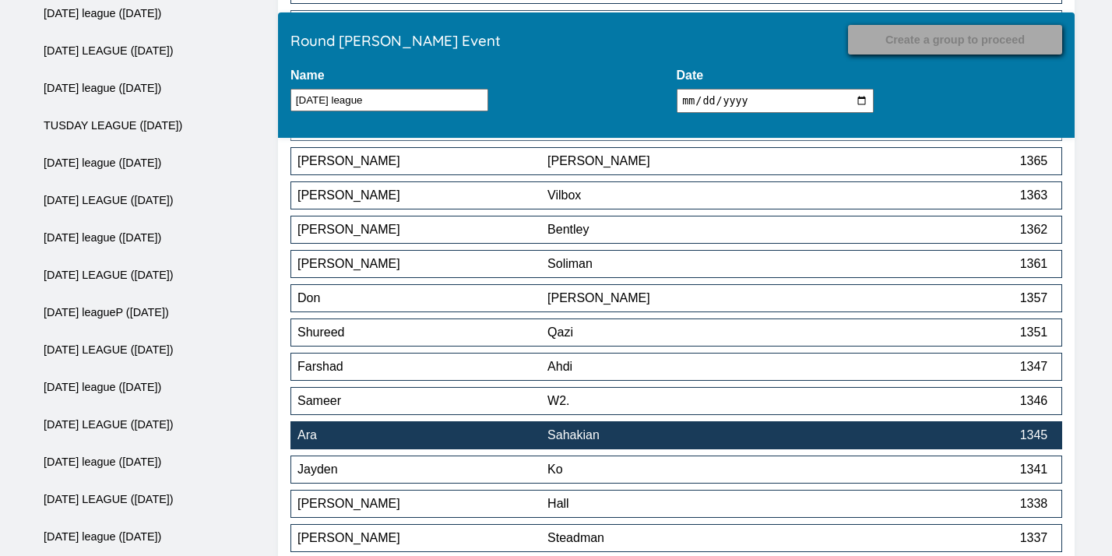
click at [684, 439] on div "Sahakian" at bounding box center [672, 435] width 250 height 14
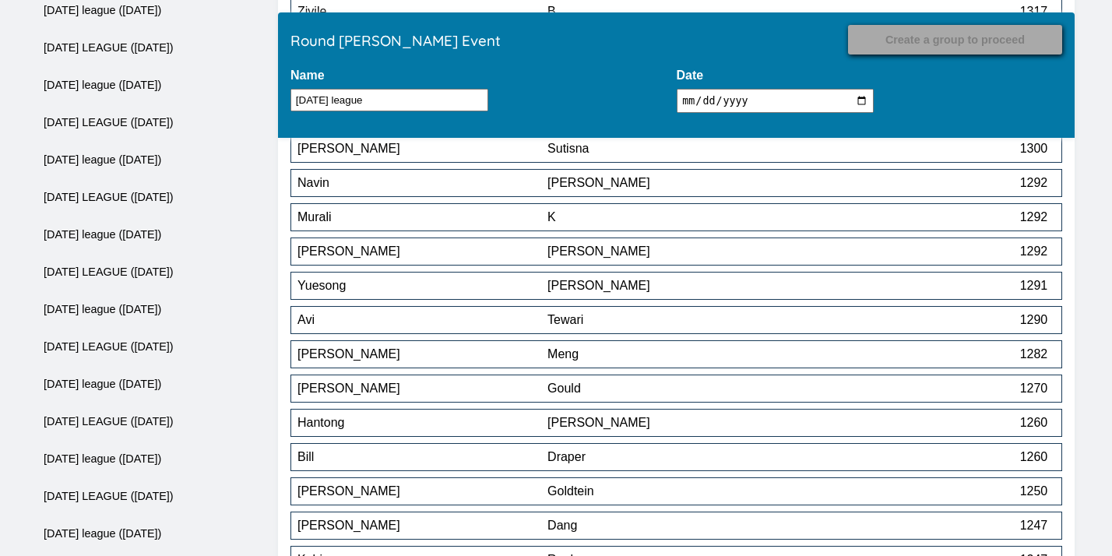
scroll to position [3882, 0]
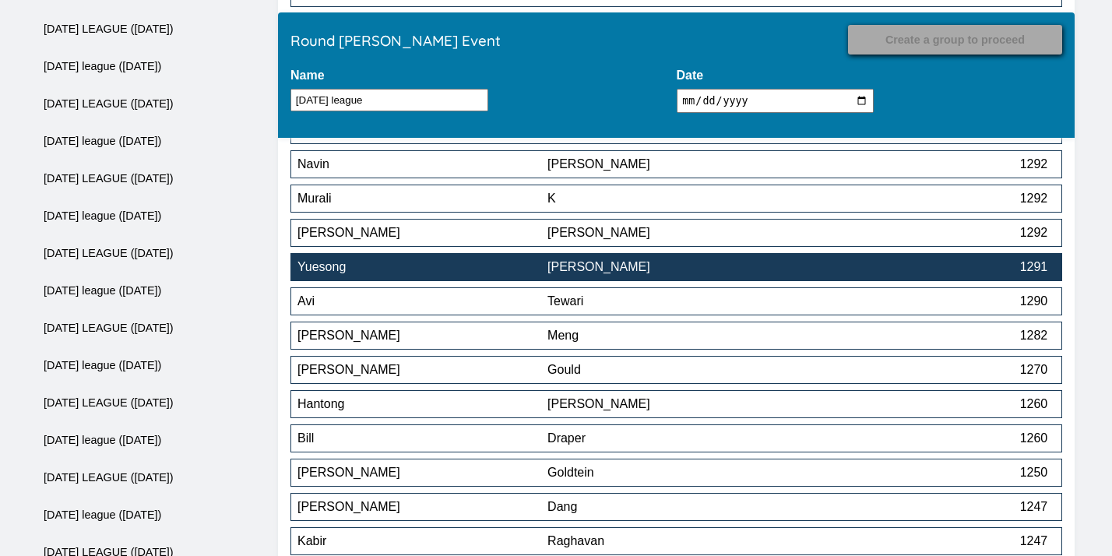
click at [678, 280] on button "Yuesong Wang 1291" at bounding box center [676, 267] width 772 height 28
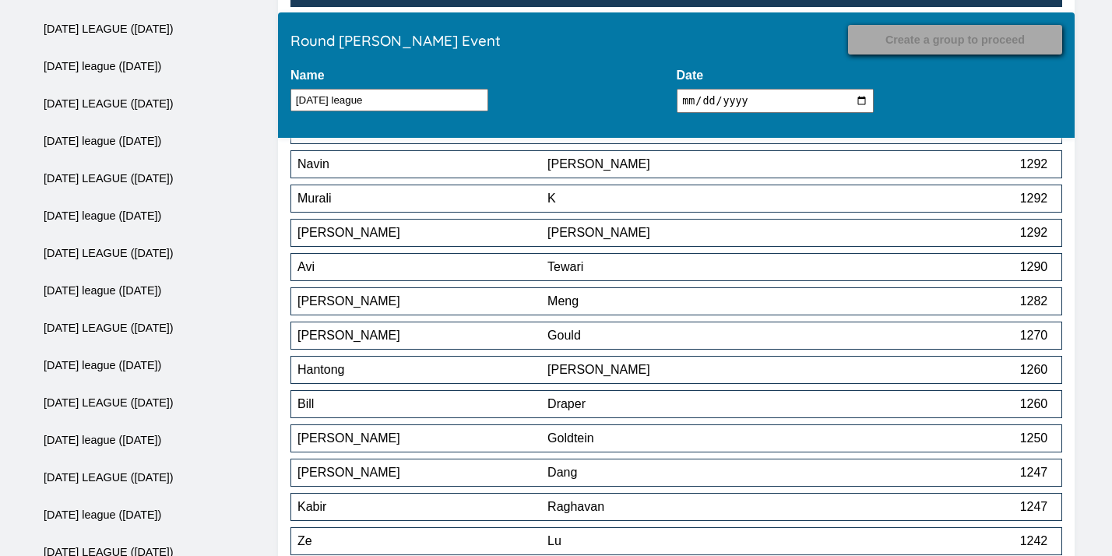
scroll to position [5281, 0]
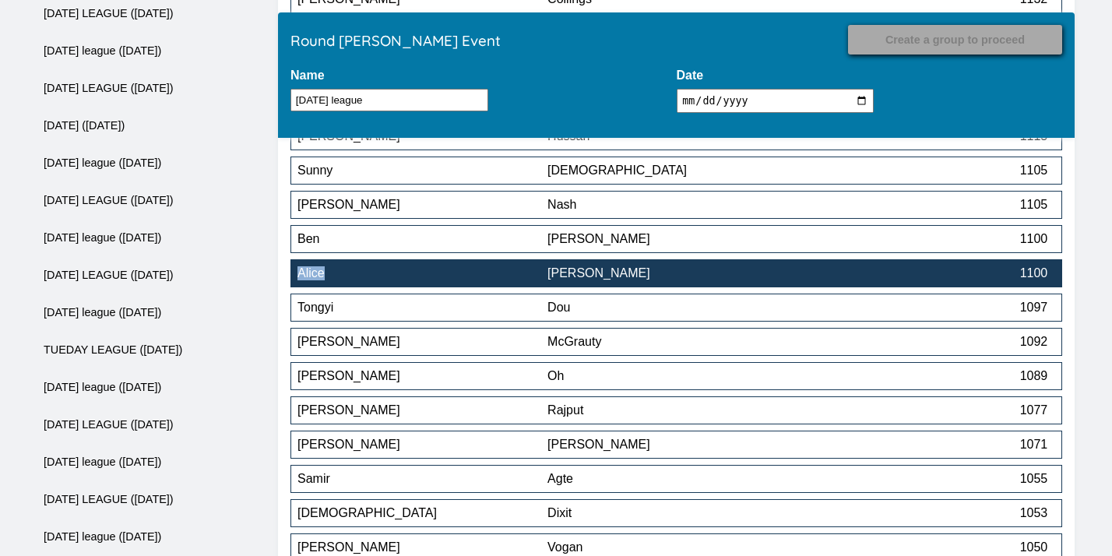
click at [665, 276] on div "Liu" at bounding box center [672, 273] width 250 height 14
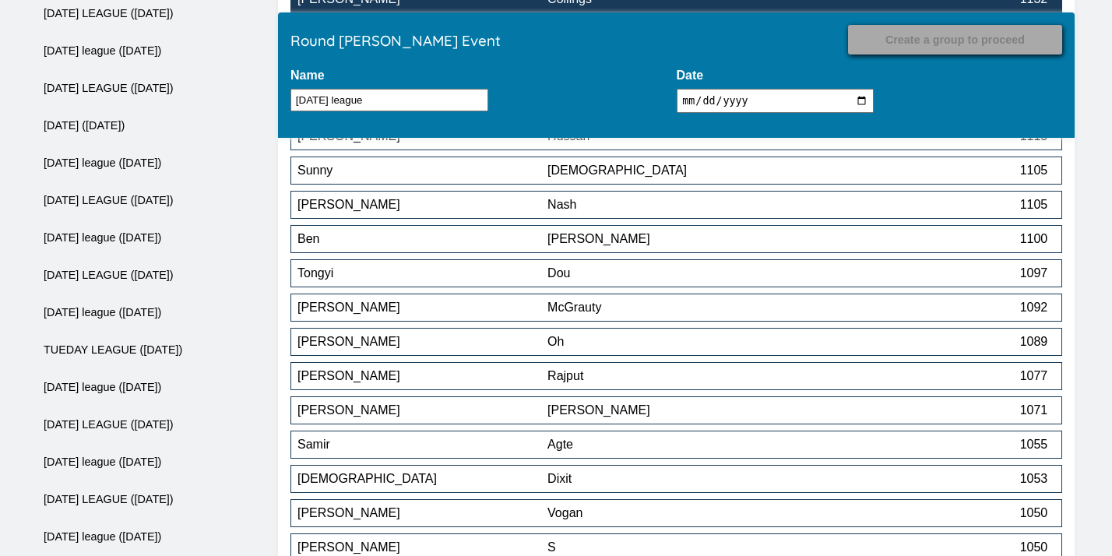
scroll to position [4801, 0]
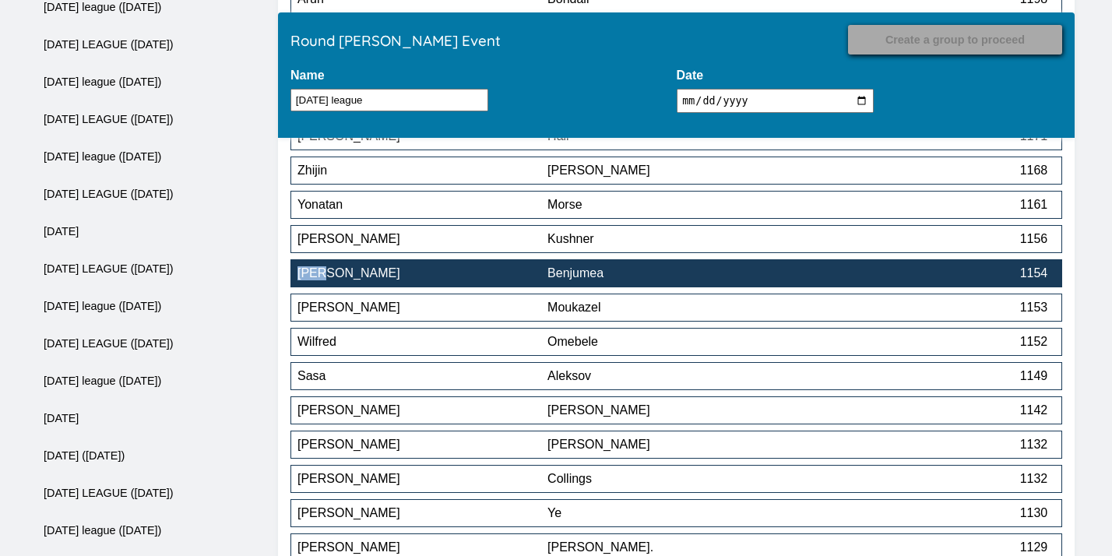
click at [631, 287] on button "Olga Benjumea 1154" at bounding box center [676, 273] width 772 height 28
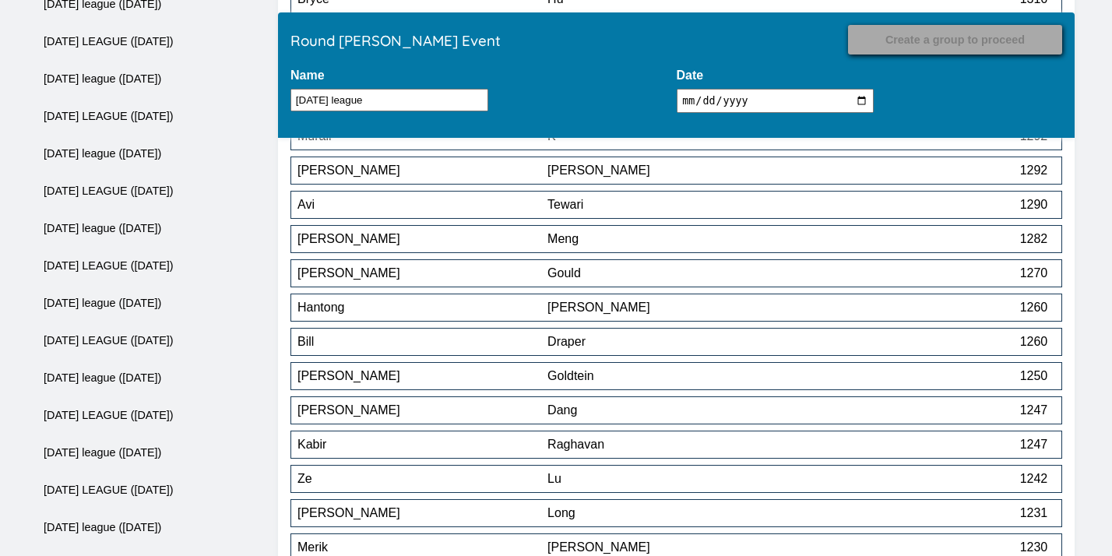
scroll to position [5486, 0]
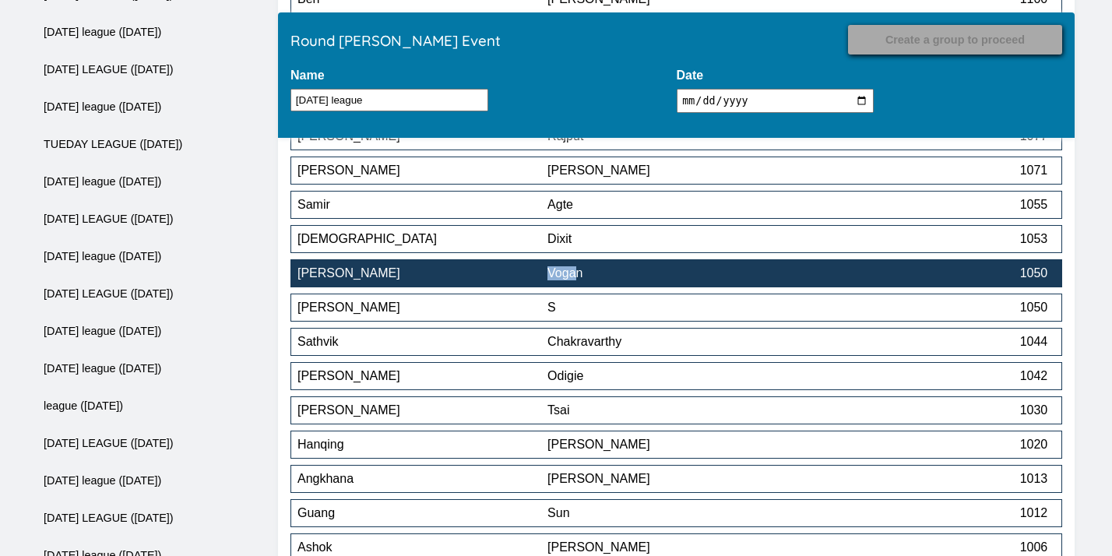
click at [620, 277] on div "Vogan" at bounding box center [672, 273] width 250 height 14
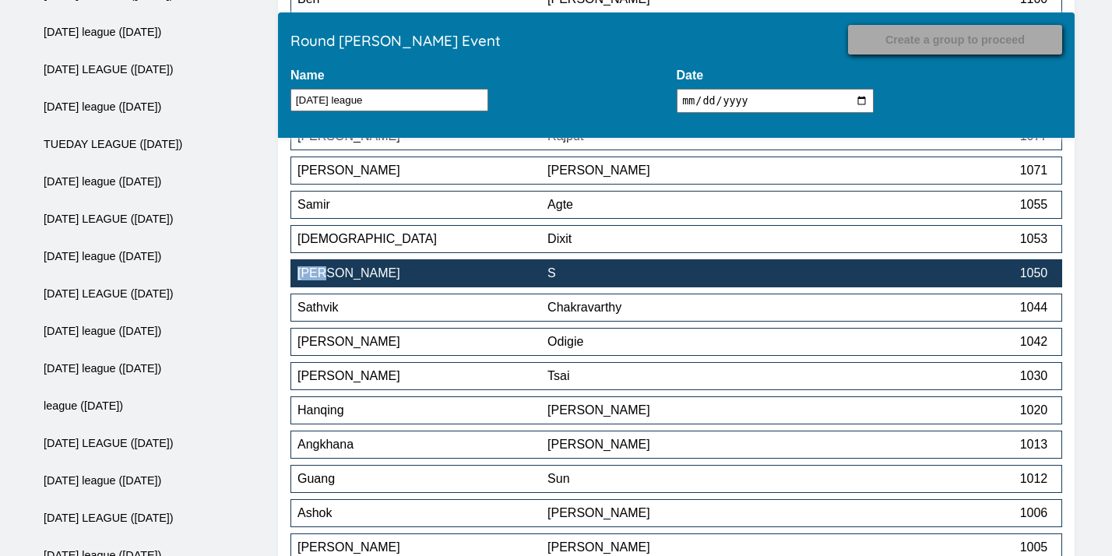
click at [600, 275] on div "S" at bounding box center [672, 273] width 250 height 14
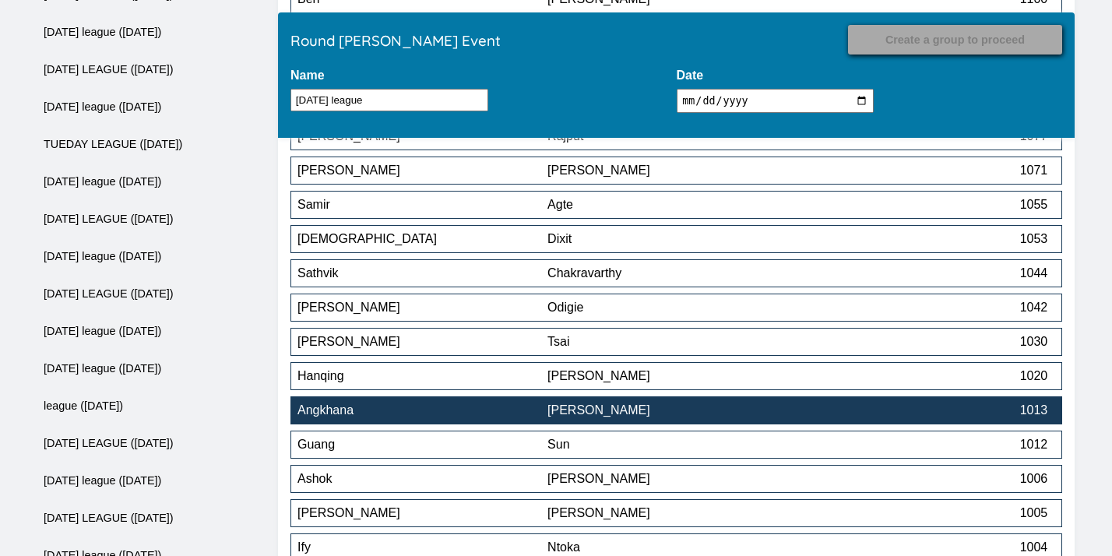
click at [549, 417] on div "Clark" at bounding box center [672, 410] width 250 height 14
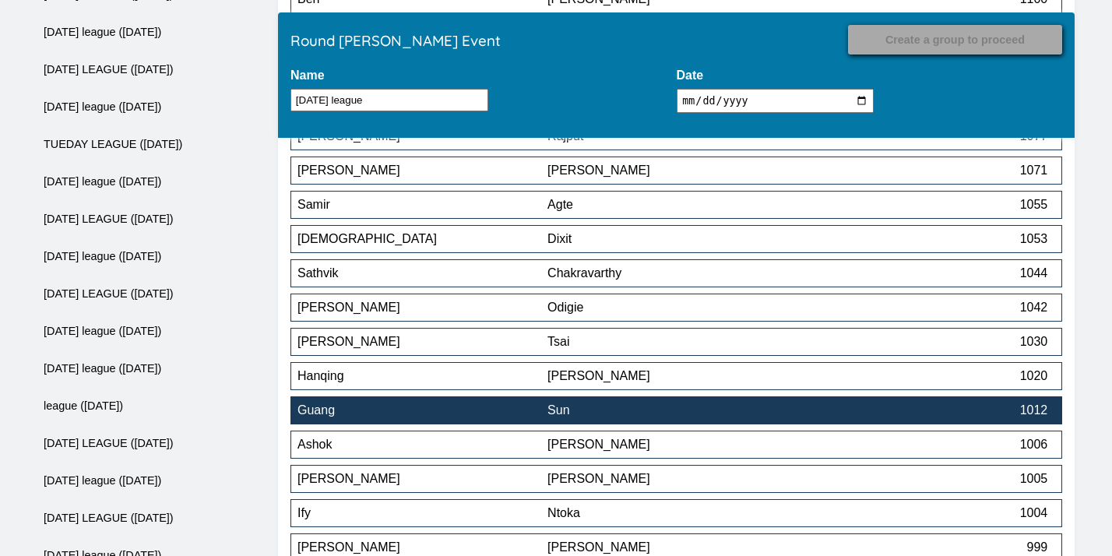
click at [549, 417] on div "Sun" at bounding box center [672, 410] width 250 height 14
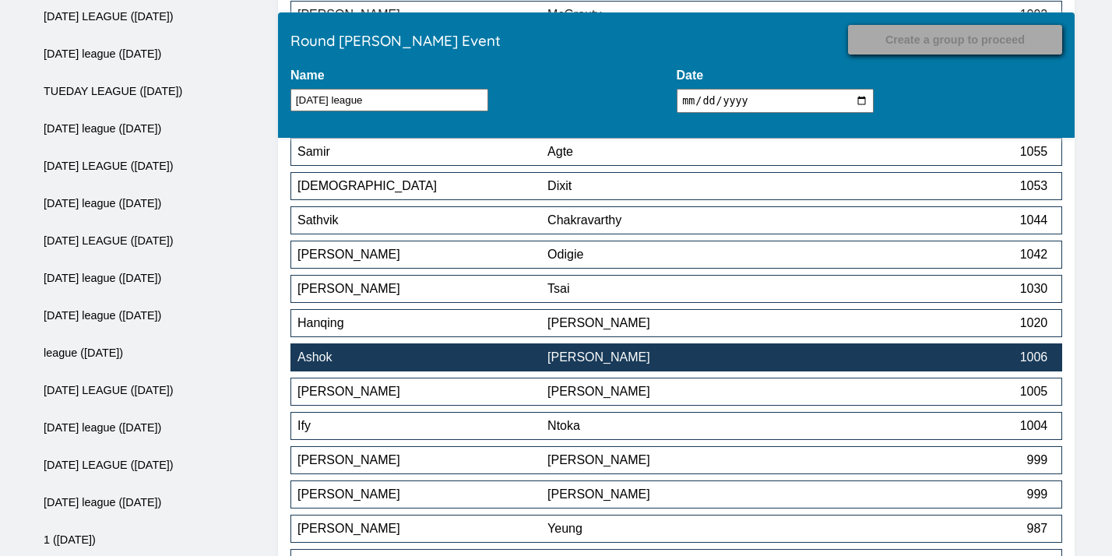
scroll to position [5540, 0]
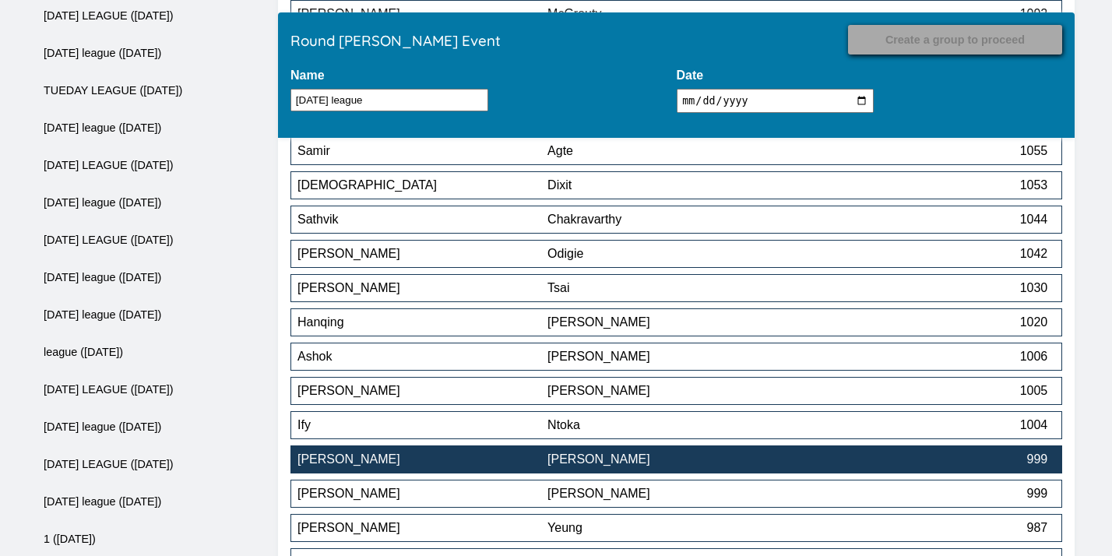
click at [529, 466] on div "Wang" at bounding box center [422, 459] width 250 height 14
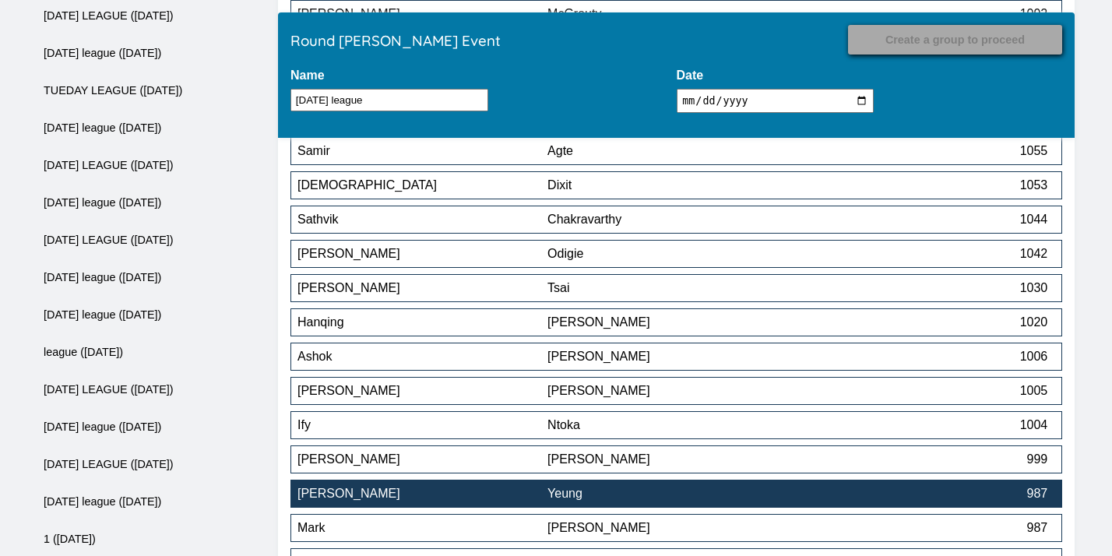
click at [526, 491] on div "Samuel" at bounding box center [422, 494] width 250 height 14
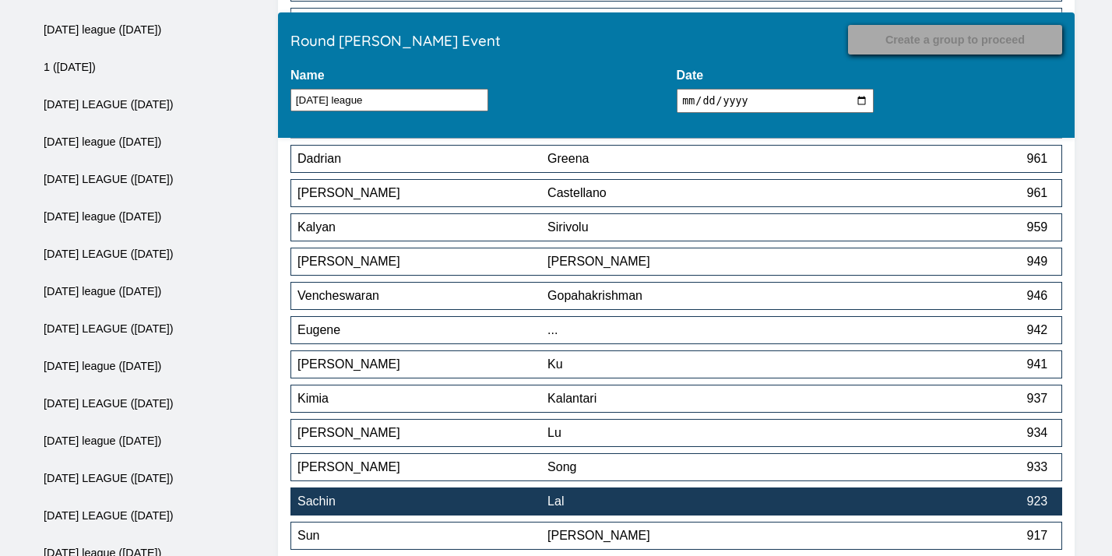
scroll to position [6013, 0]
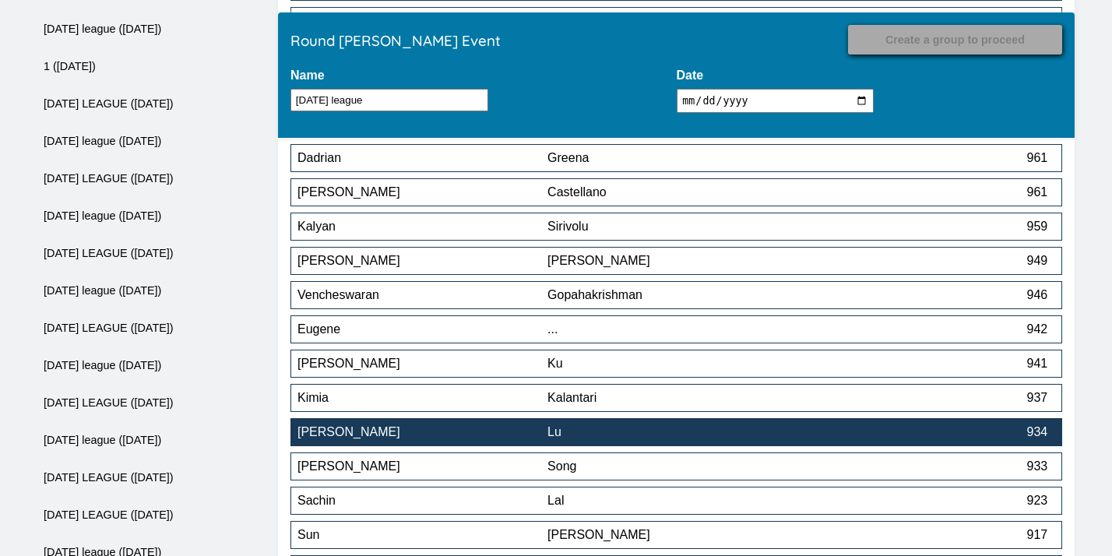
click at [531, 434] on div "Spencer" at bounding box center [422, 432] width 250 height 14
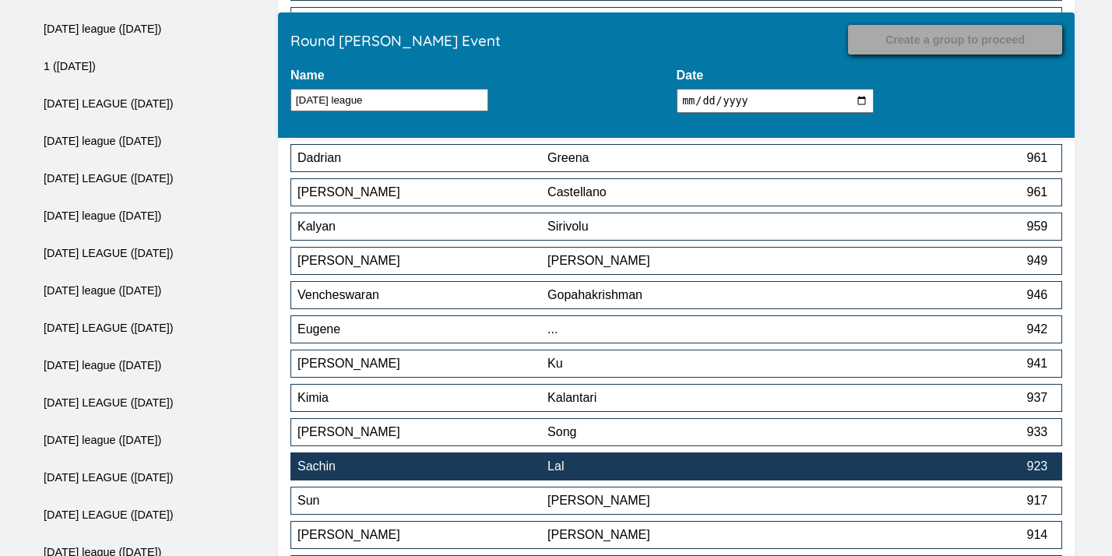
click at [517, 464] on div "Sachin" at bounding box center [422, 466] width 250 height 14
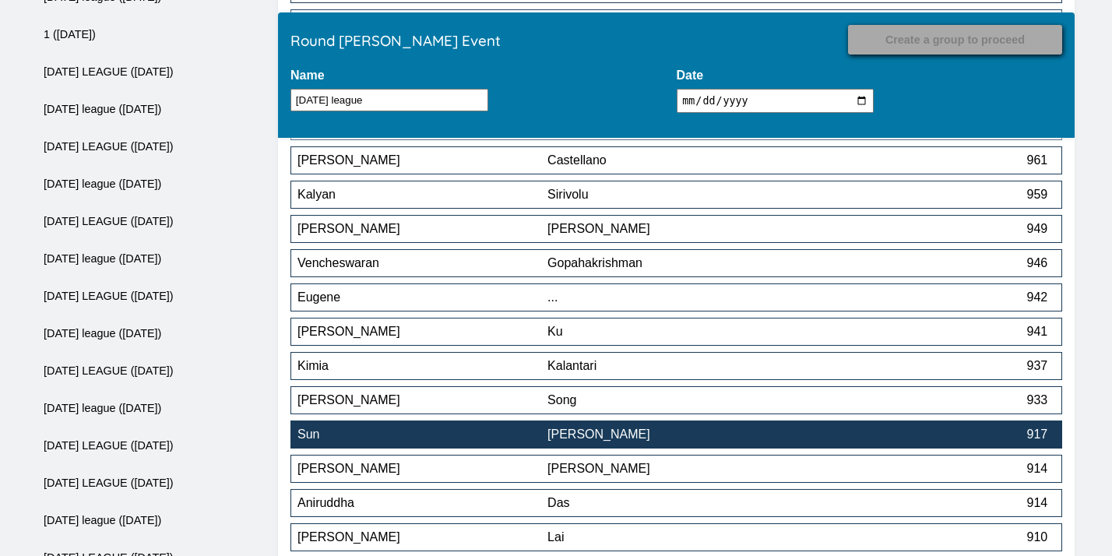
scroll to position [6052, 0]
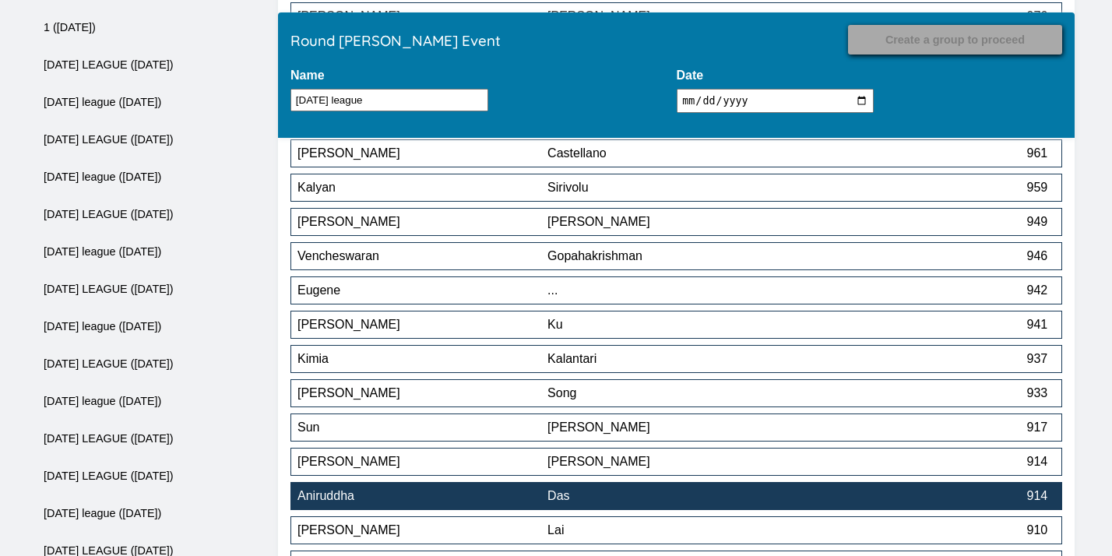
click at [495, 501] on div "Aniruddha" at bounding box center [422, 496] width 250 height 14
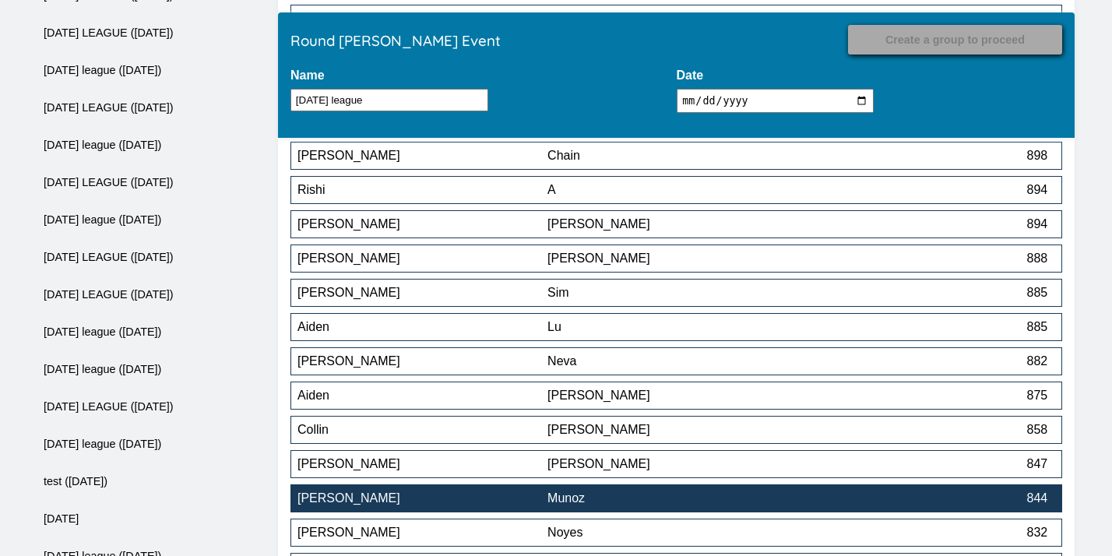
scroll to position [6496, 0]
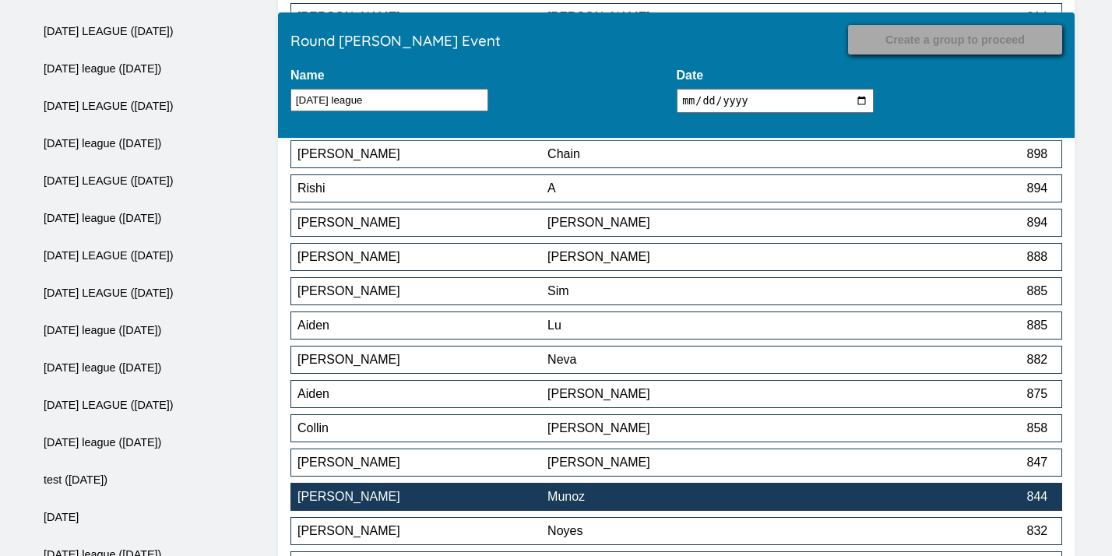
click at [494, 502] on div "Andres" at bounding box center [422, 497] width 250 height 14
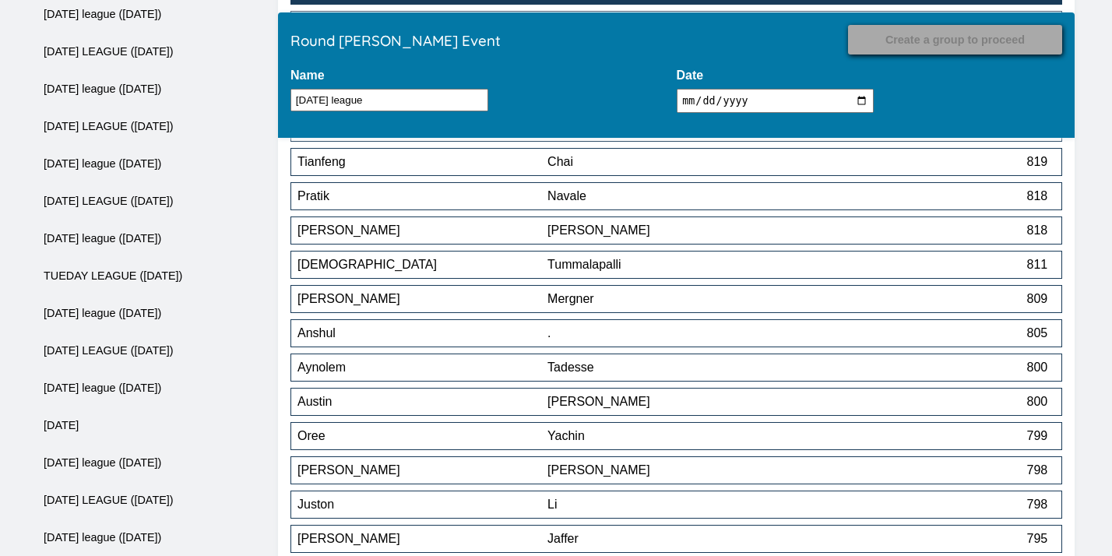
scroll to position [7508, 0]
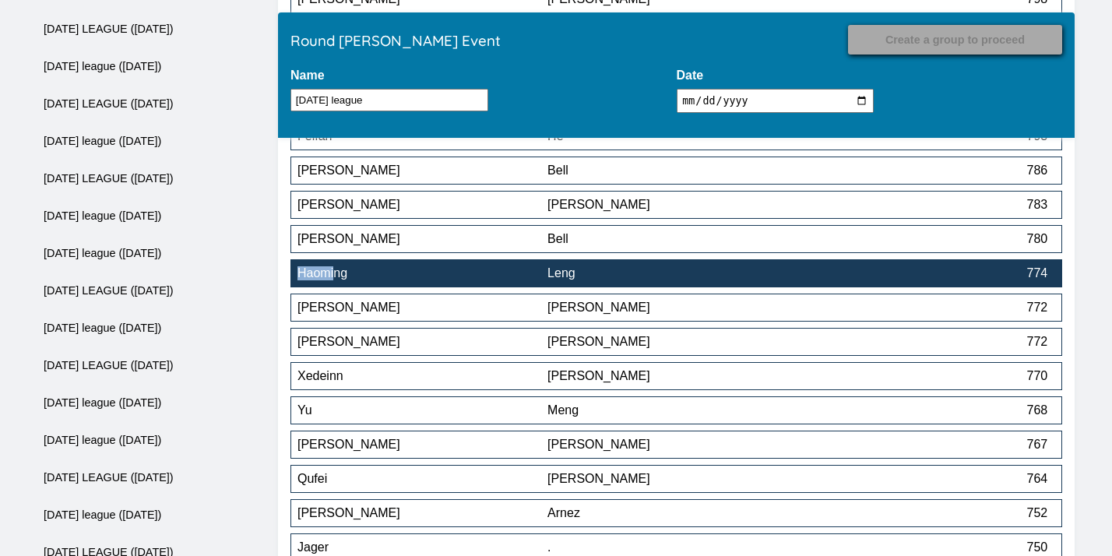
click at [681, 273] on div "Leng" at bounding box center [672, 273] width 250 height 14
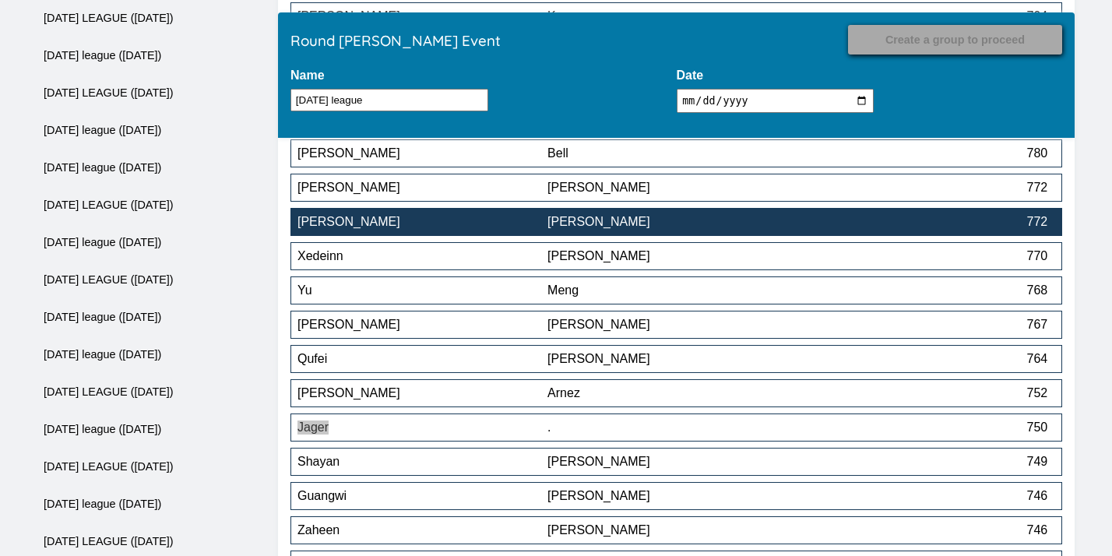
scroll to position [7606, 0]
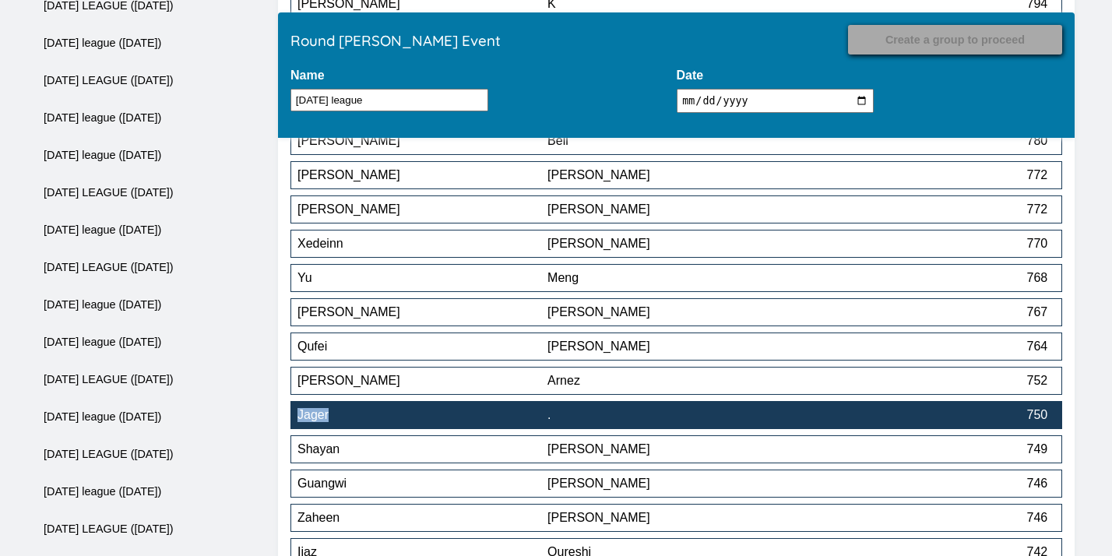
click at [459, 420] on div "Jager" at bounding box center [422, 415] width 250 height 14
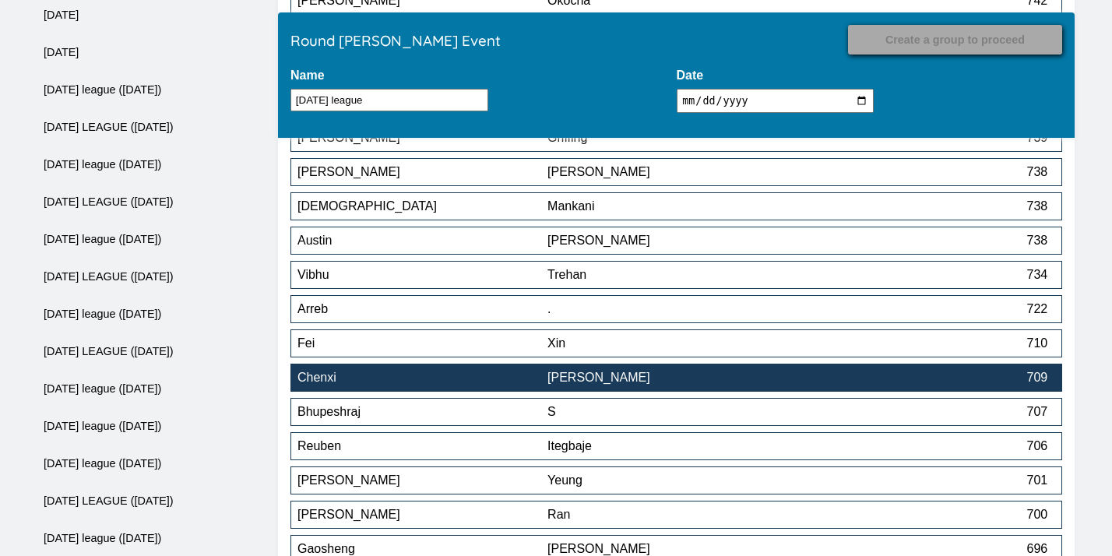
scroll to position [8166, 0]
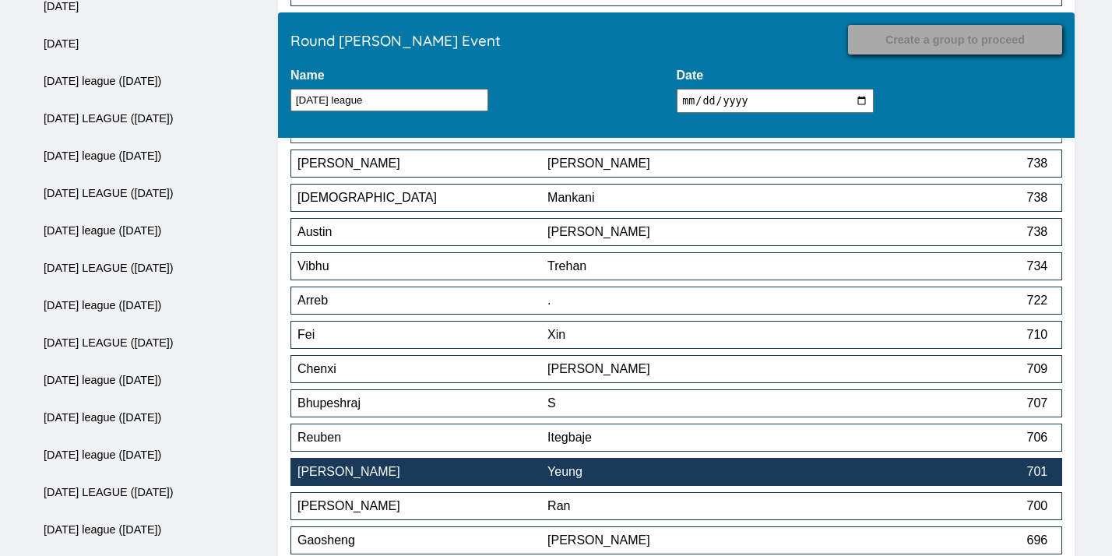
click at [434, 478] on div "Richard" at bounding box center [422, 472] width 250 height 14
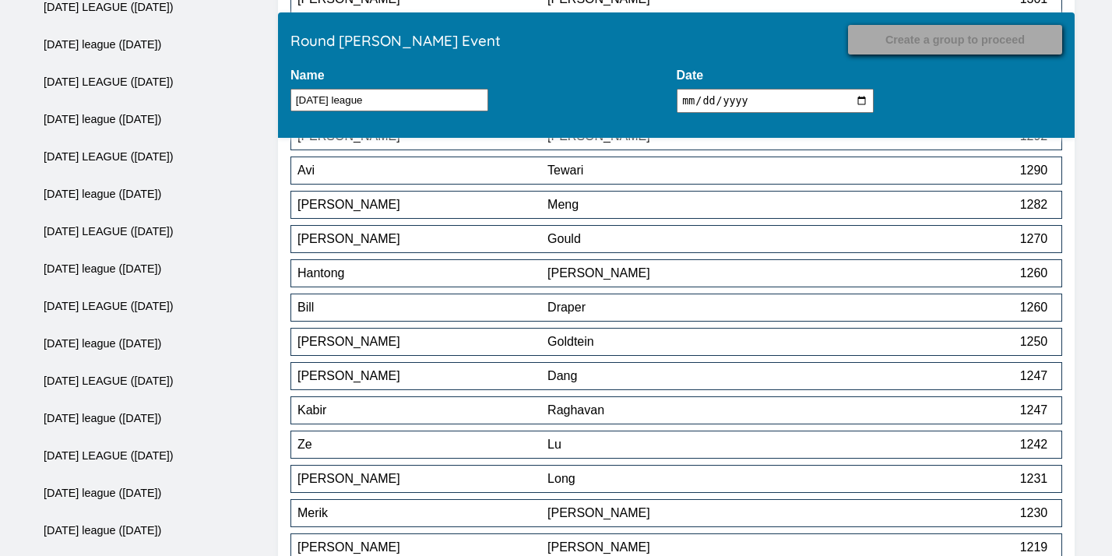
scroll to position [8536, 0]
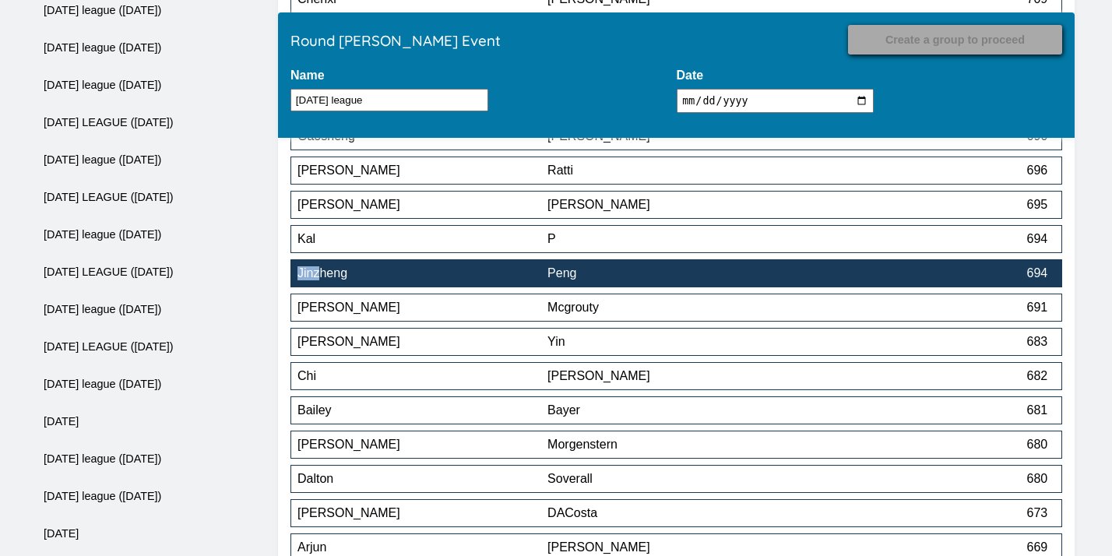
click at [744, 274] on div "Peng" at bounding box center [672, 273] width 250 height 14
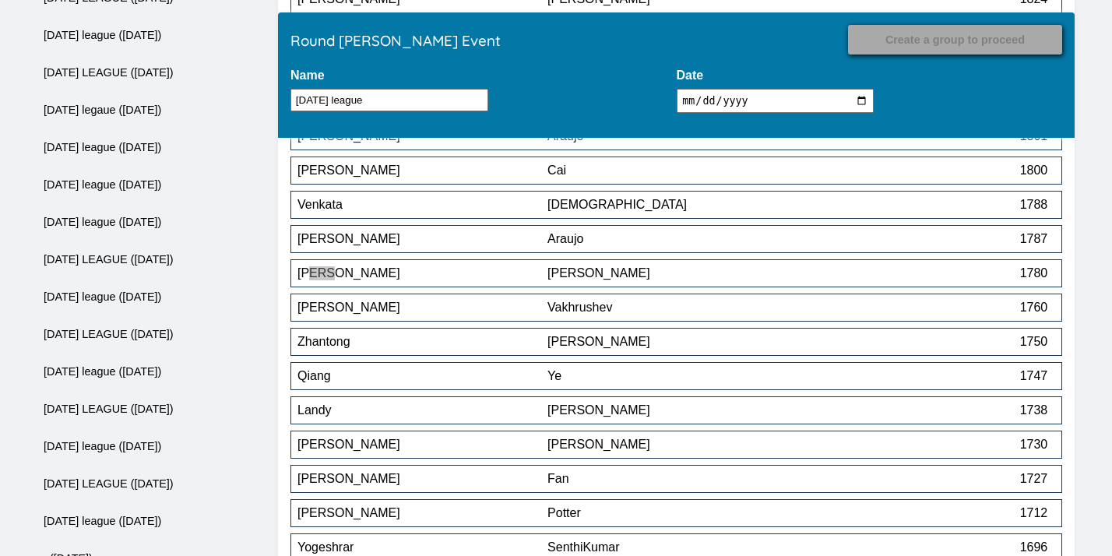
scroll to position [8673, 0]
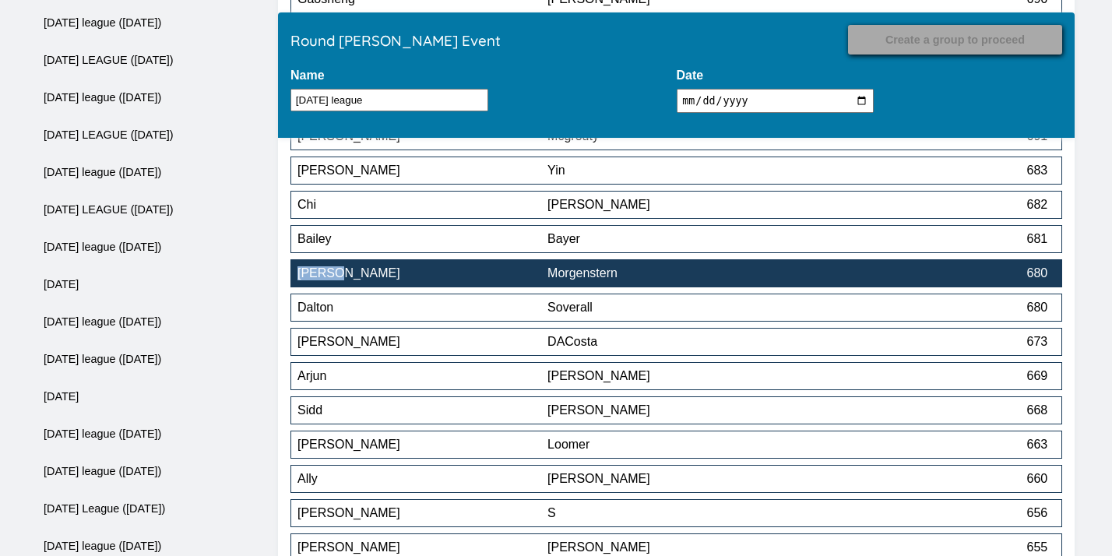
click at [748, 278] on div "Morgenstern" at bounding box center [672, 273] width 250 height 14
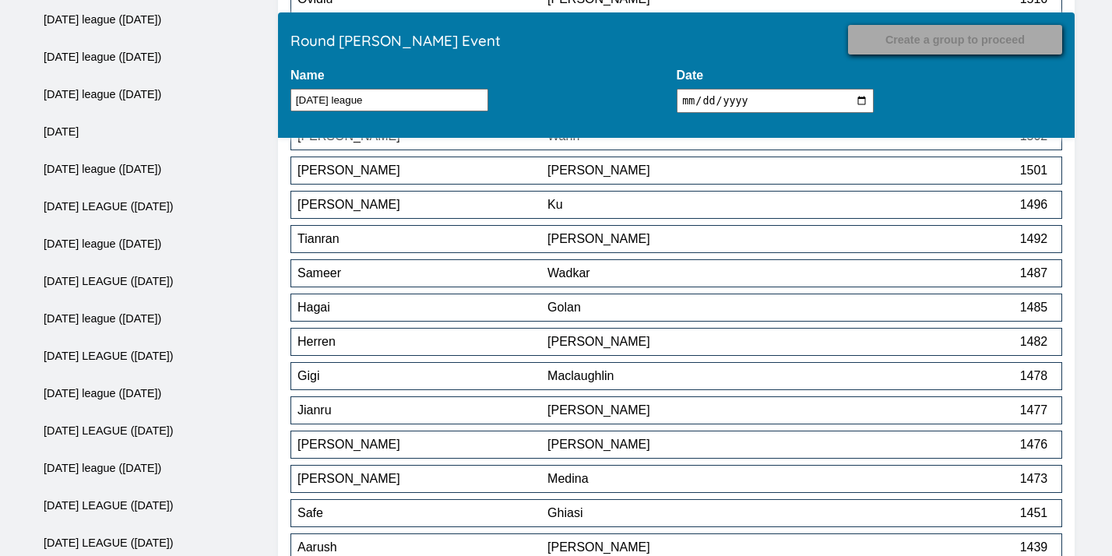
scroll to position [10112, 0]
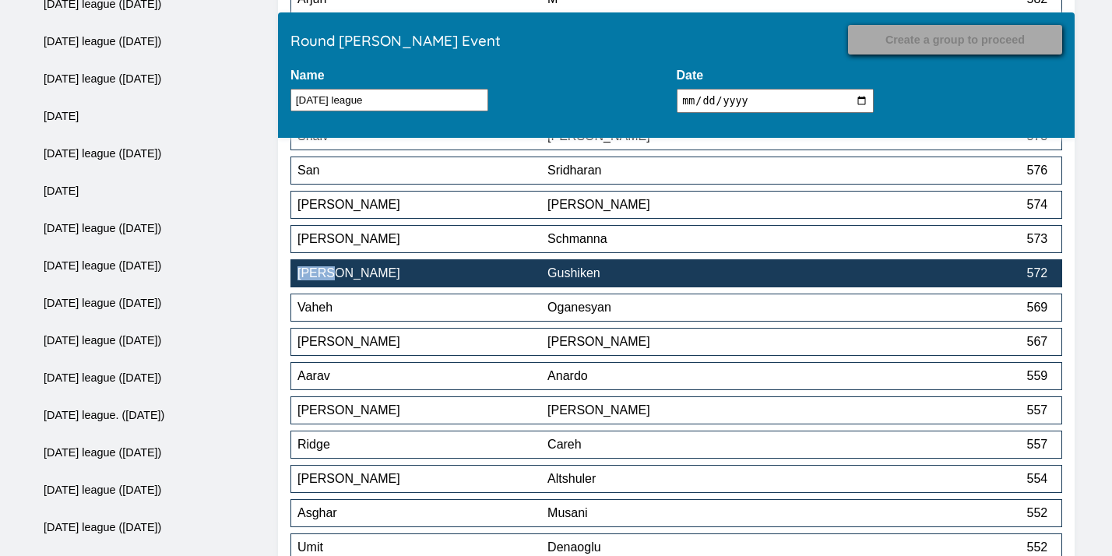
click at [674, 280] on div "Gushiken" at bounding box center [672, 273] width 250 height 14
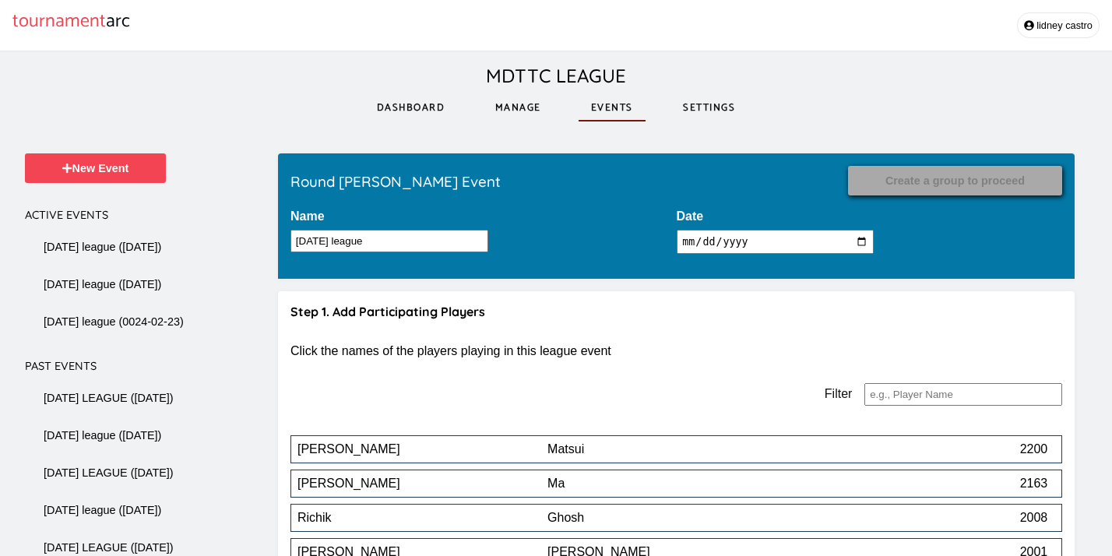
scroll to position [12373, 0]
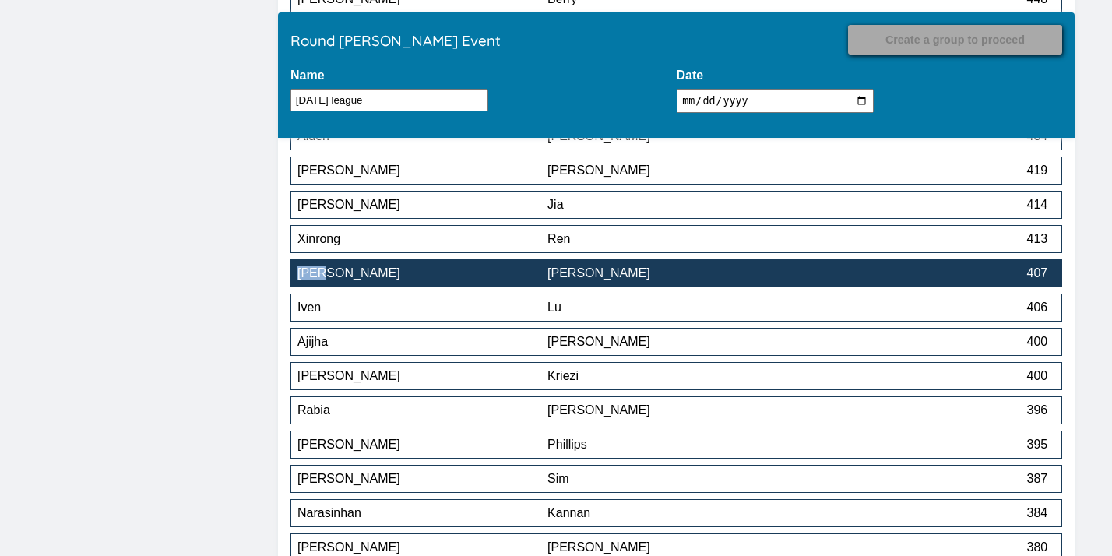
click at [656, 280] on div "Zhang" at bounding box center [672, 273] width 250 height 14
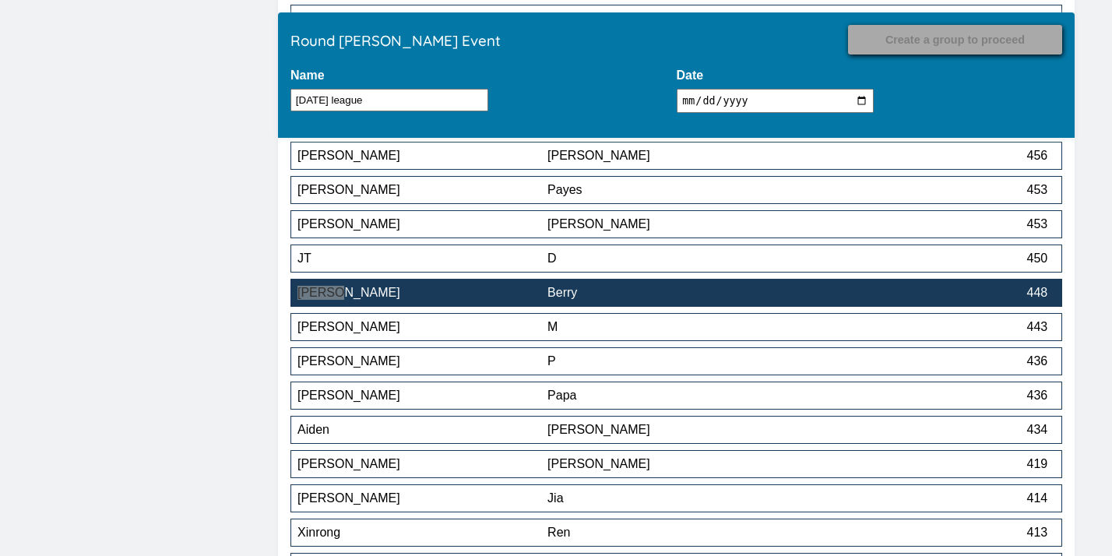
scroll to position [12084, 0]
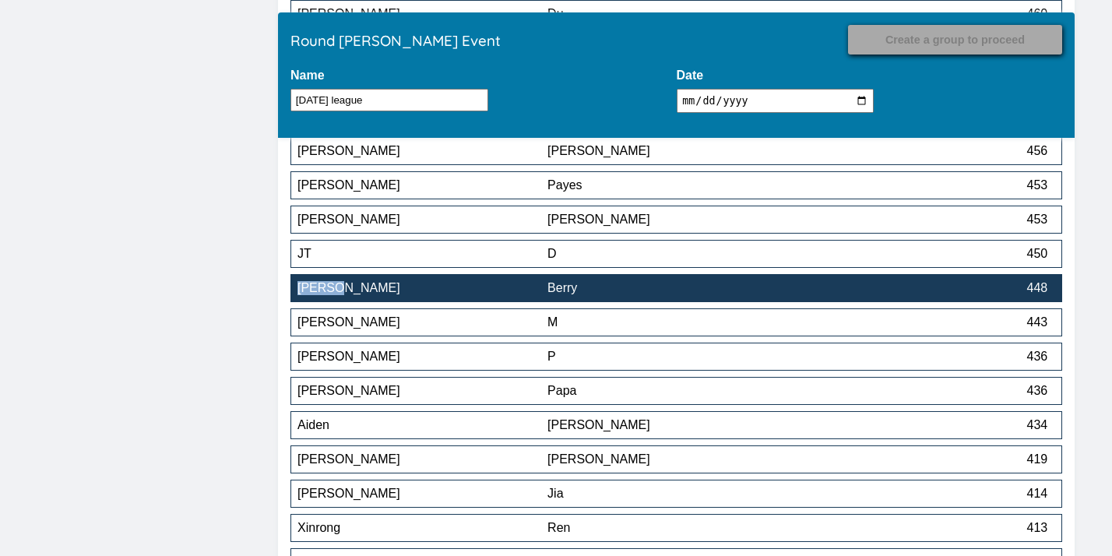
click at [771, 285] on div "Berry" at bounding box center [672, 288] width 250 height 14
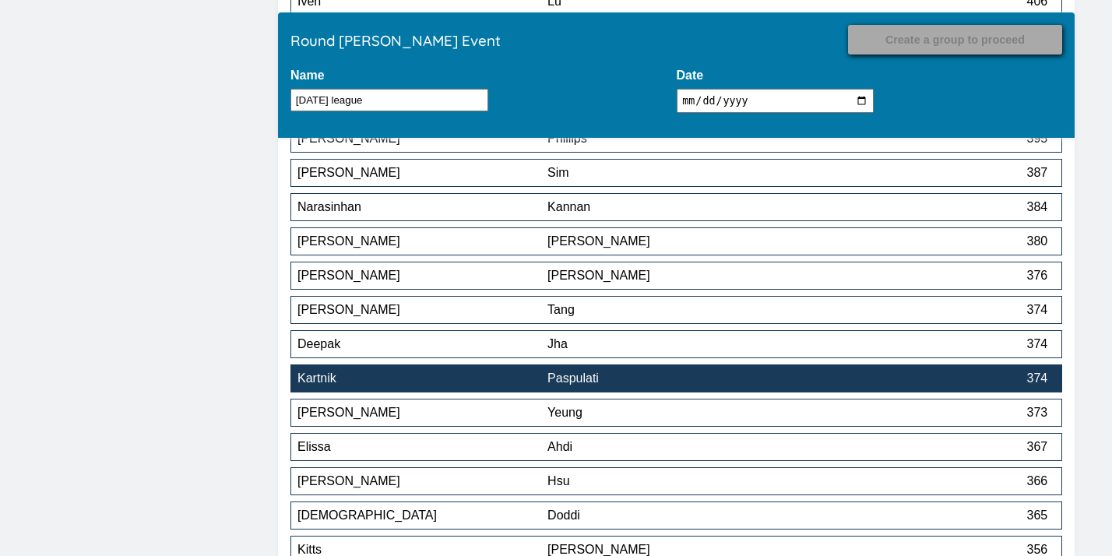
scroll to position [12609, 0]
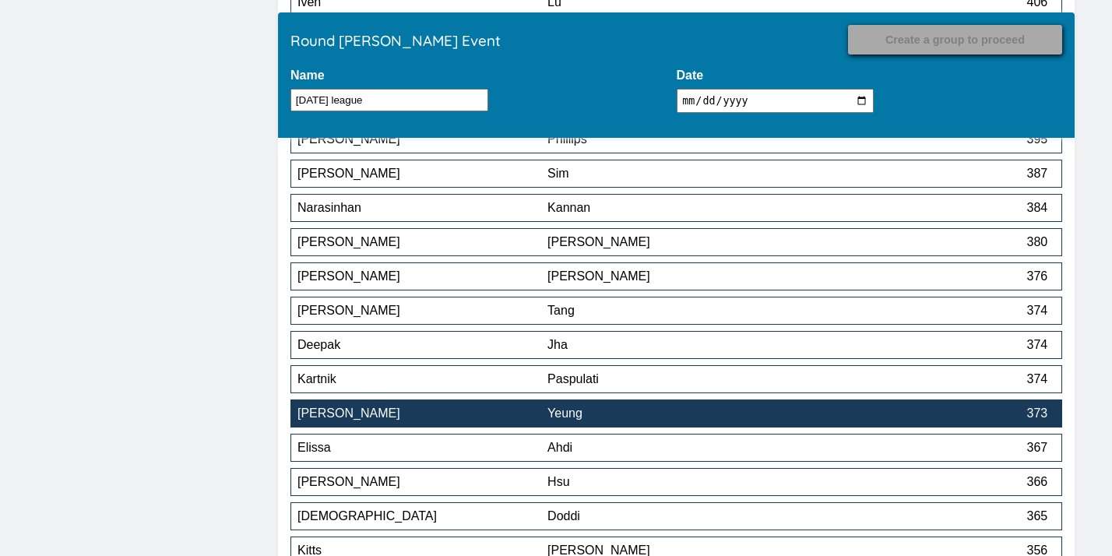
click at [704, 412] on div "Yeung" at bounding box center [672, 413] width 250 height 14
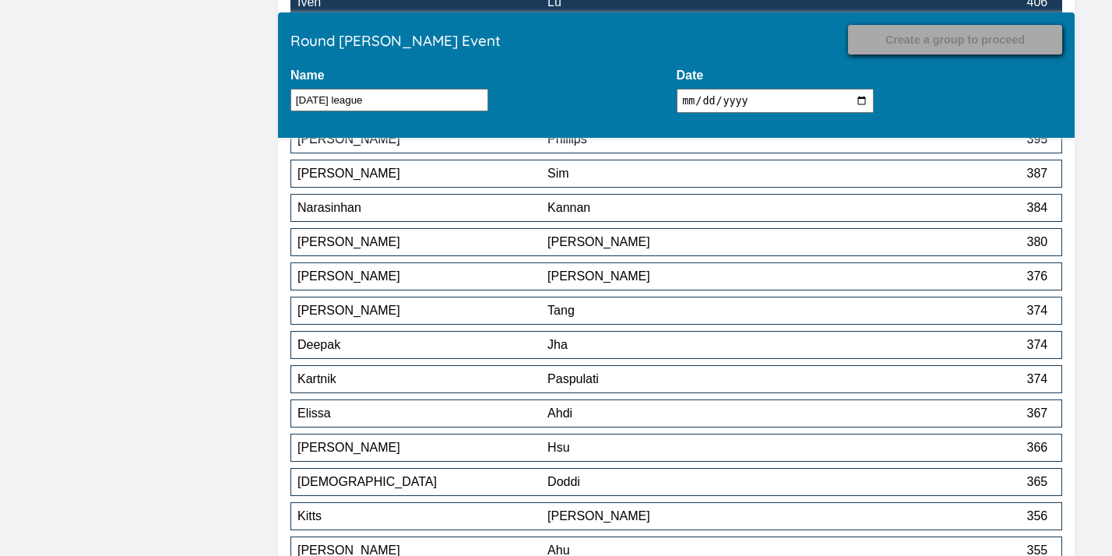
scroll to position [13024, 0]
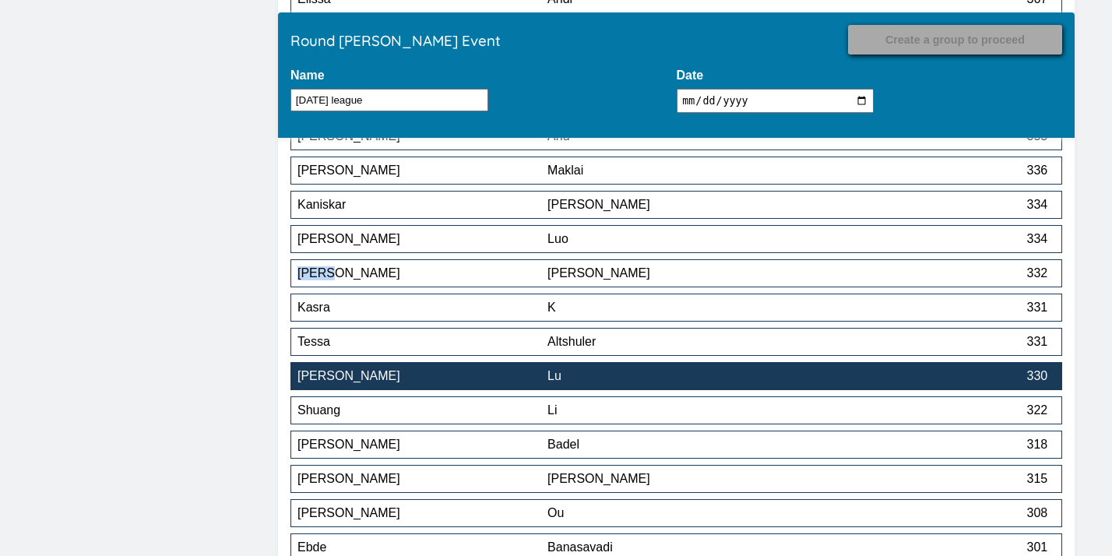
click at [771, 378] on div "Lu" at bounding box center [672, 376] width 250 height 14
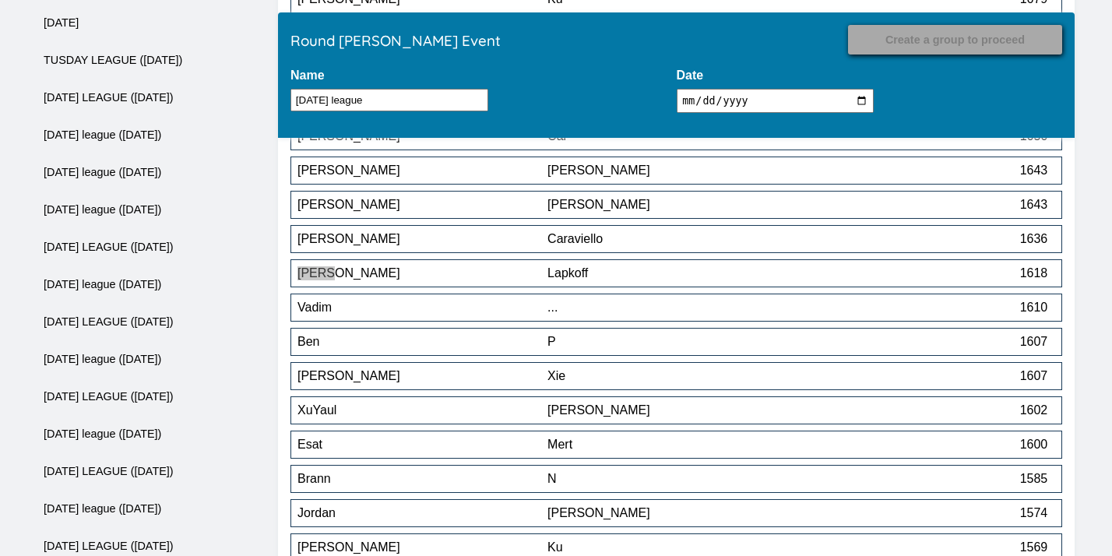
scroll to position [10763, 0]
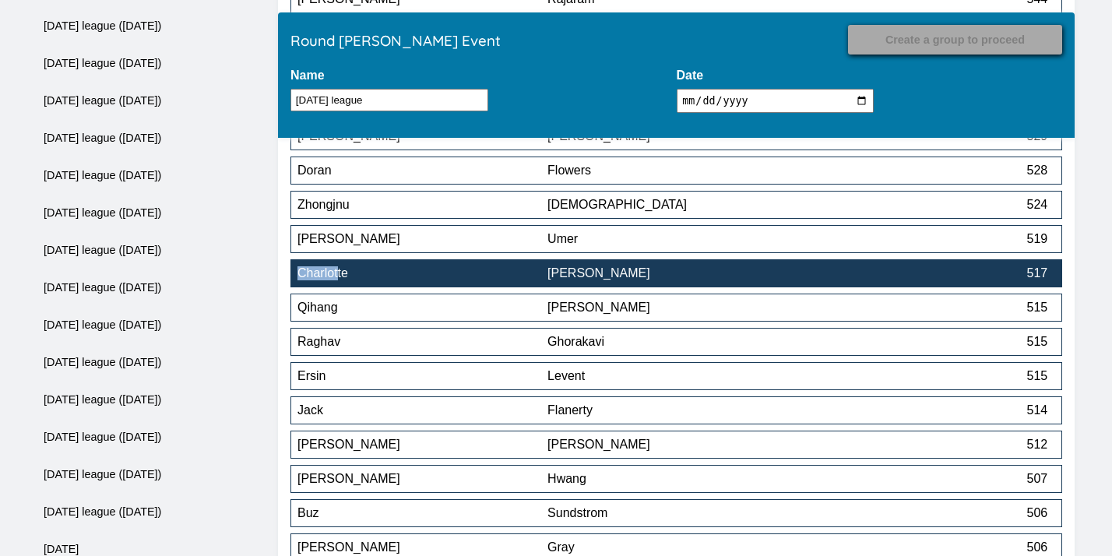
click at [660, 277] on div "Kao" at bounding box center [672, 273] width 250 height 14
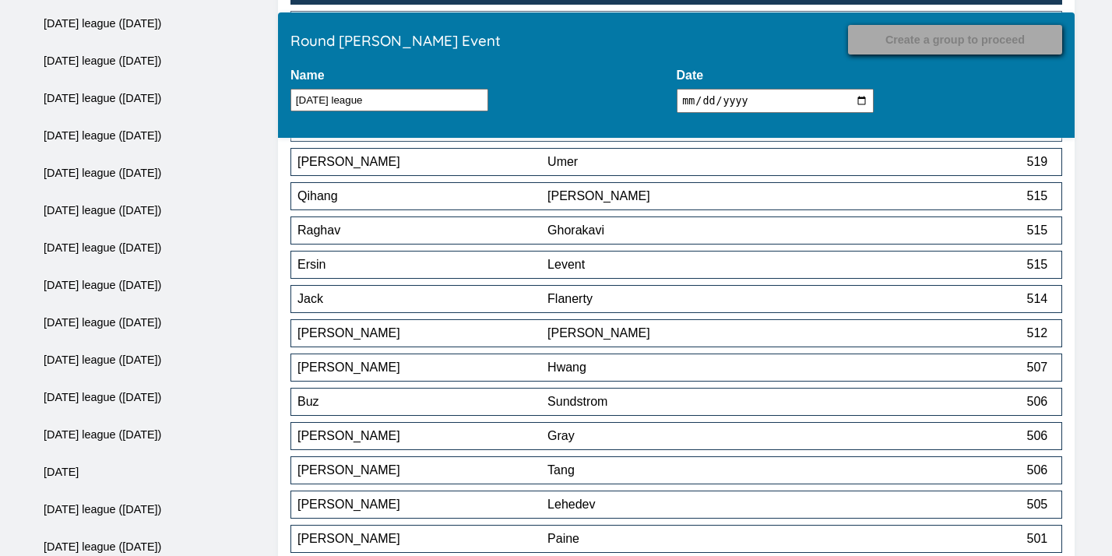
scroll to position [13640, 0]
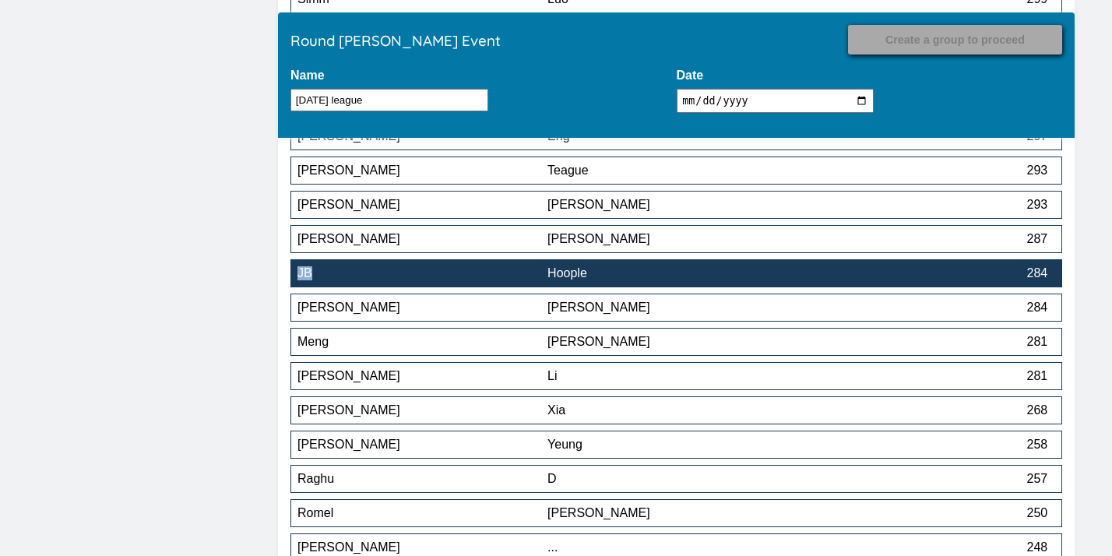
click at [674, 280] on div "Hoople" at bounding box center [672, 273] width 250 height 14
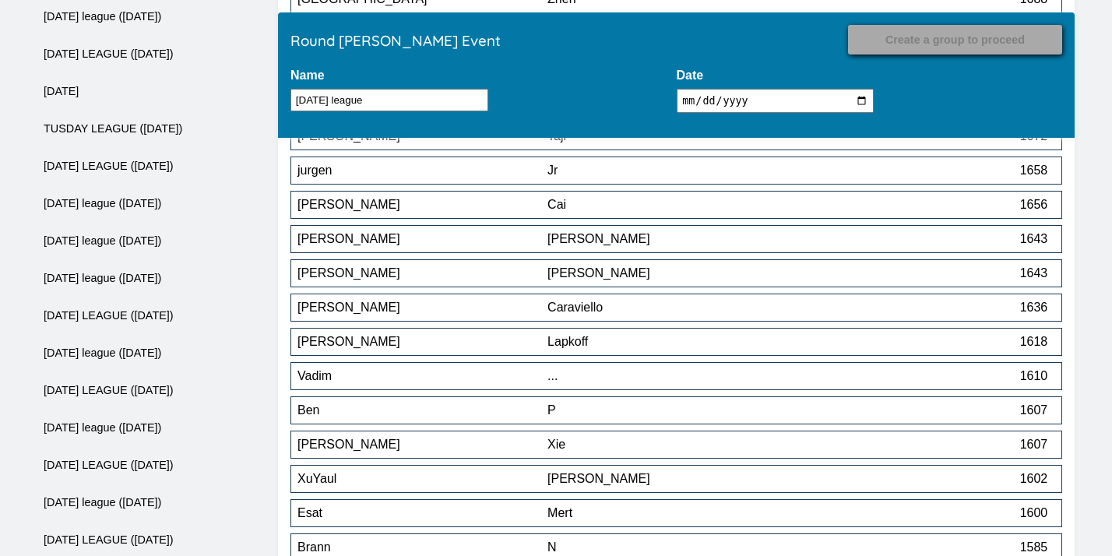
scroll to position [13777, 0]
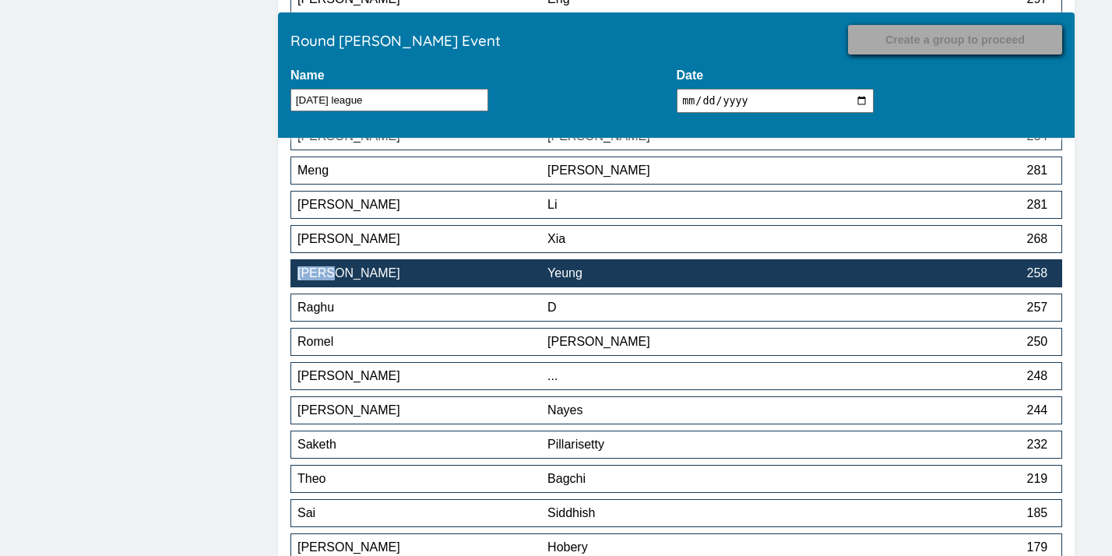
click at [737, 280] on div "Yeung" at bounding box center [672, 273] width 250 height 14
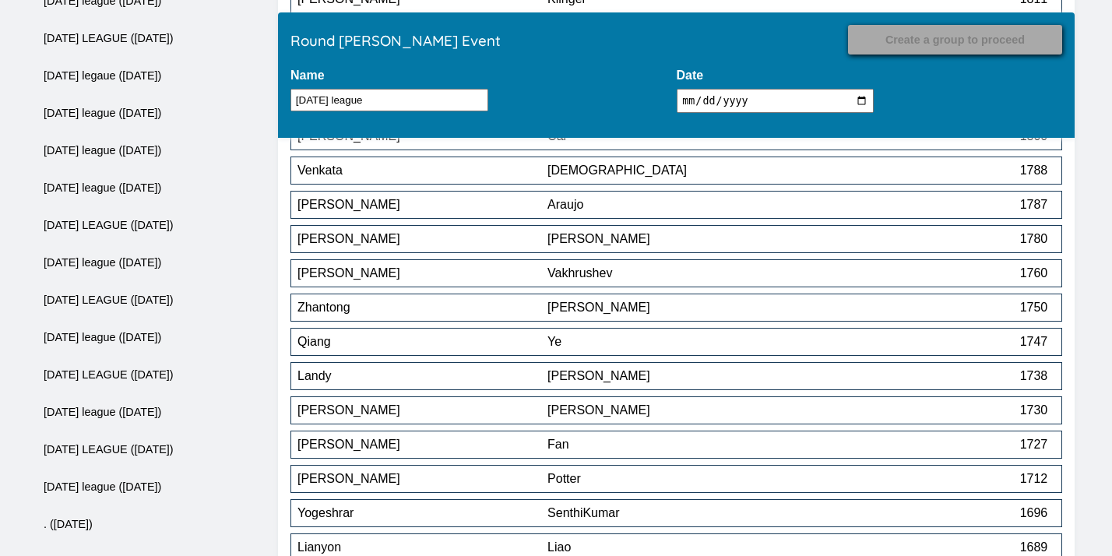
scroll to position [14189, 0]
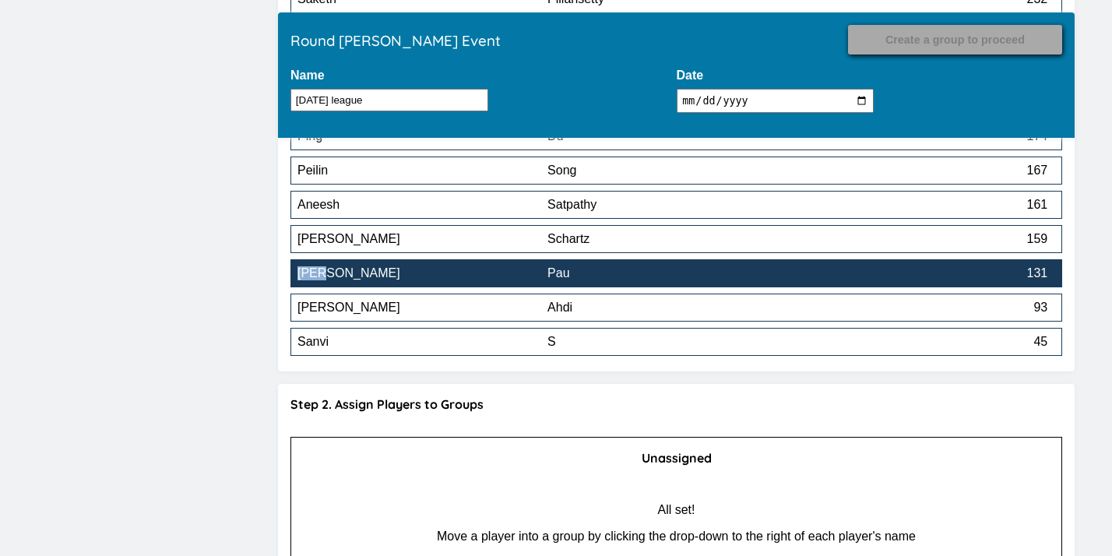
click at [619, 280] on div "Pau" at bounding box center [672, 273] width 250 height 14
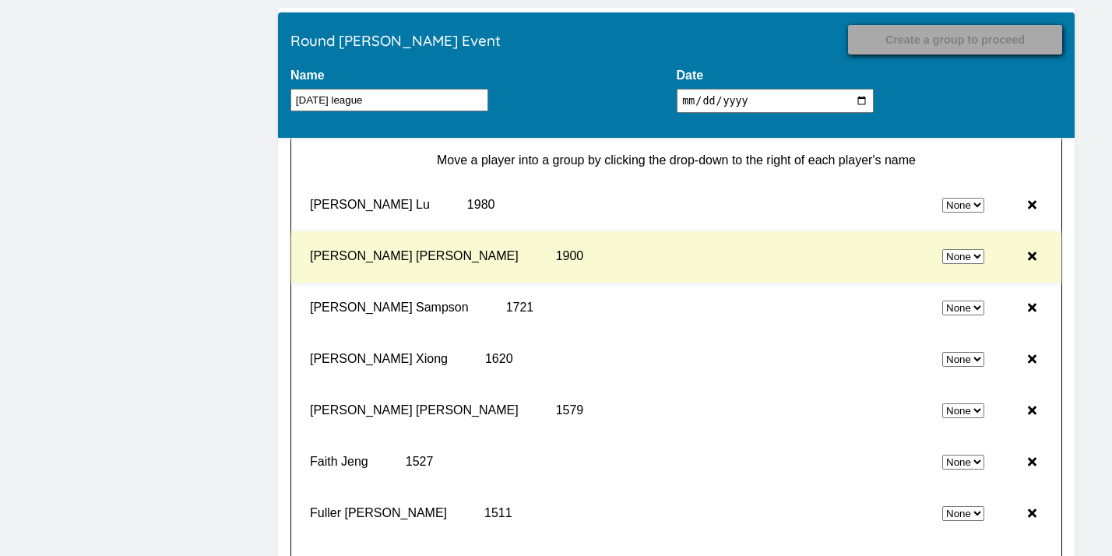
scroll to position [14531, 0]
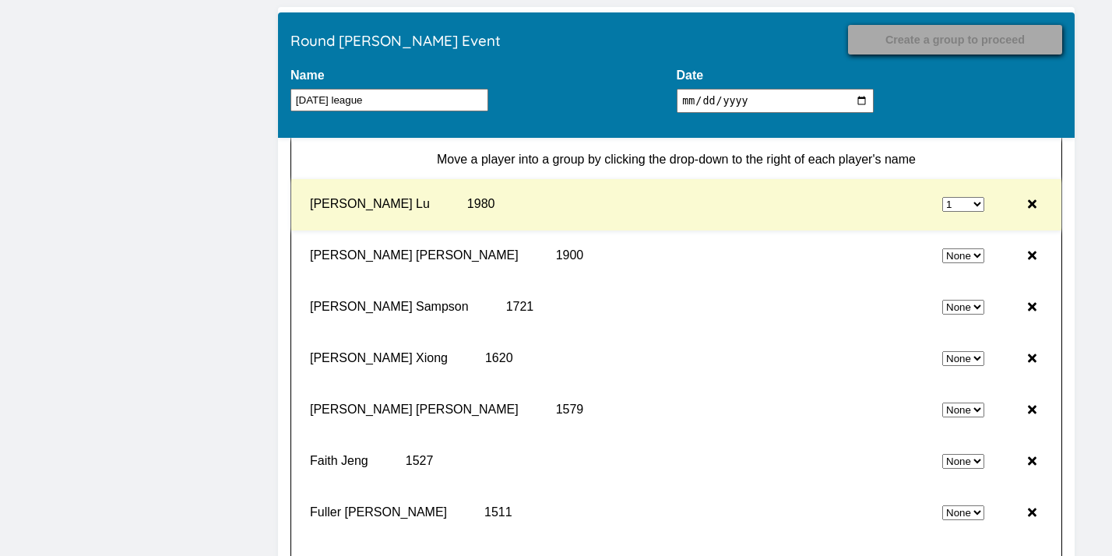
select select "0"
select select "1"
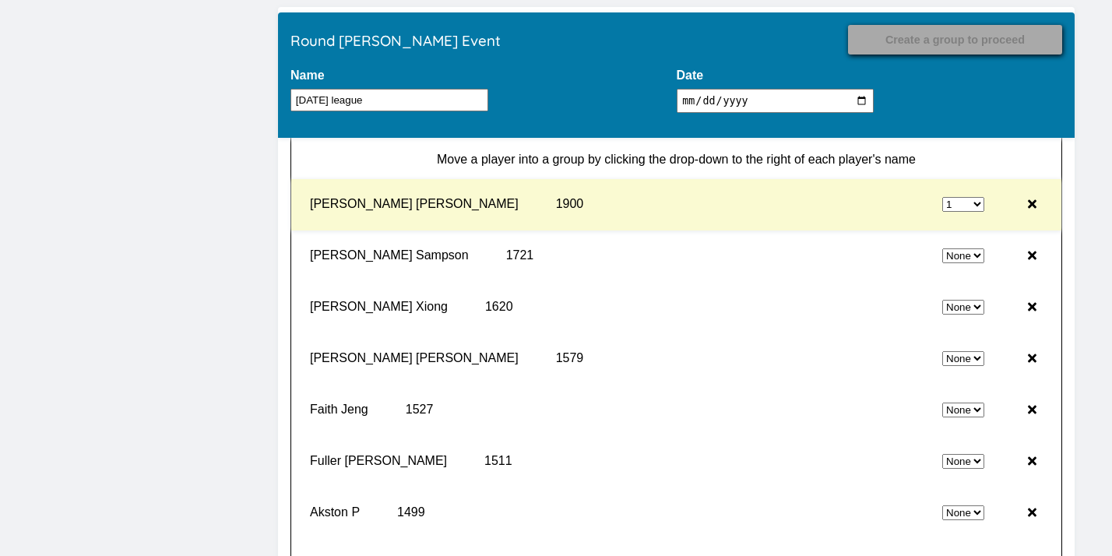
select select "0"
select select "1"
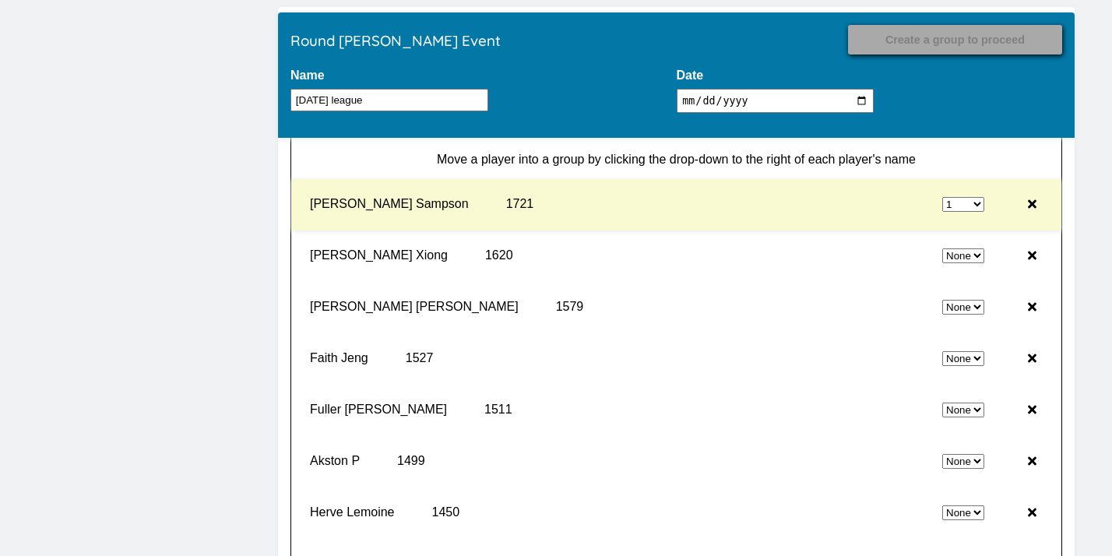
select select "0"
select select "1"
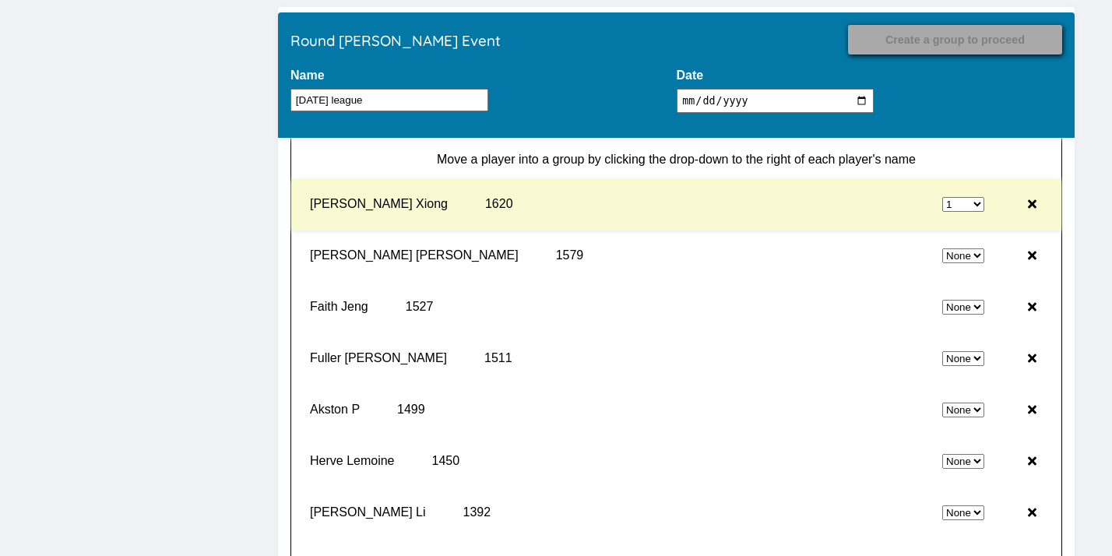
select select "0"
select select "1"
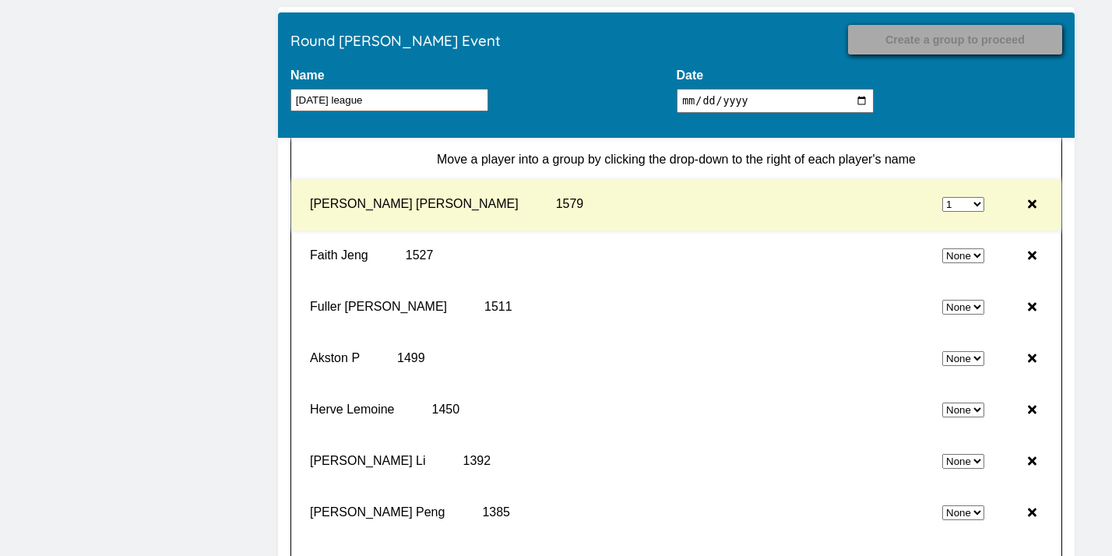
select select "0"
select select "1"
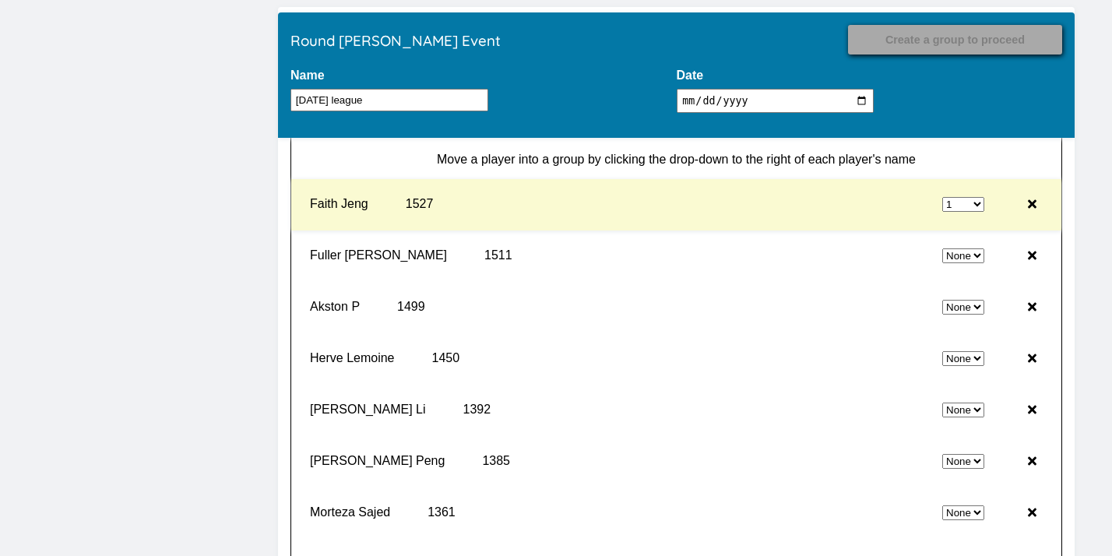
select select "0"
select select "1"
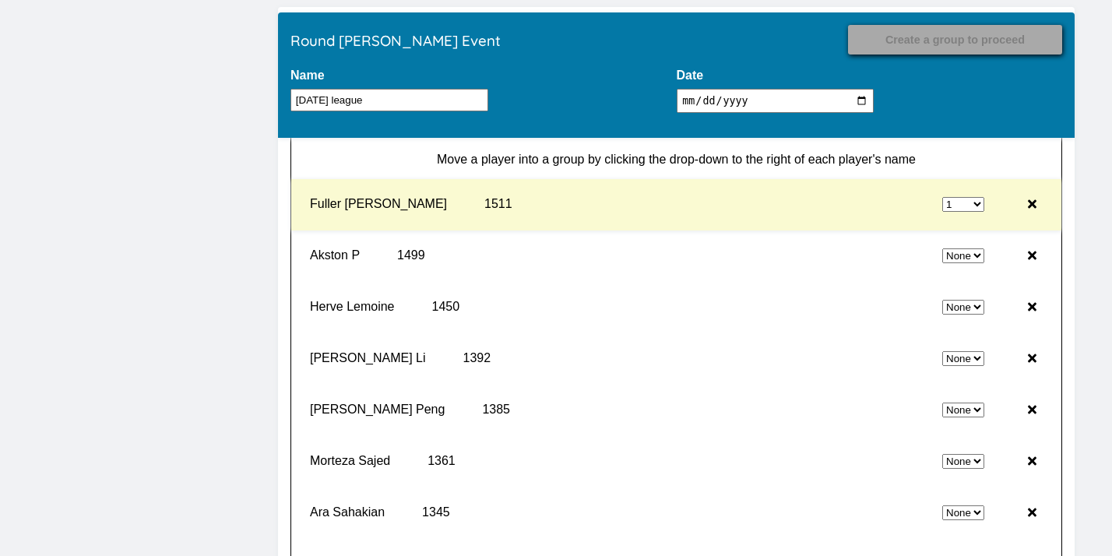
select select "0"
select select "1"
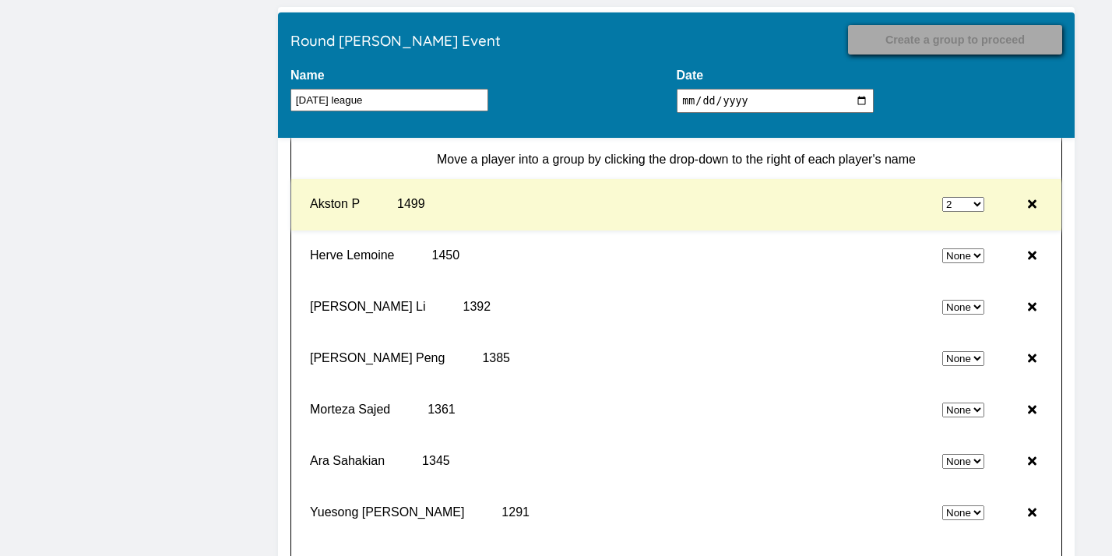
select select "0"
select select "2"
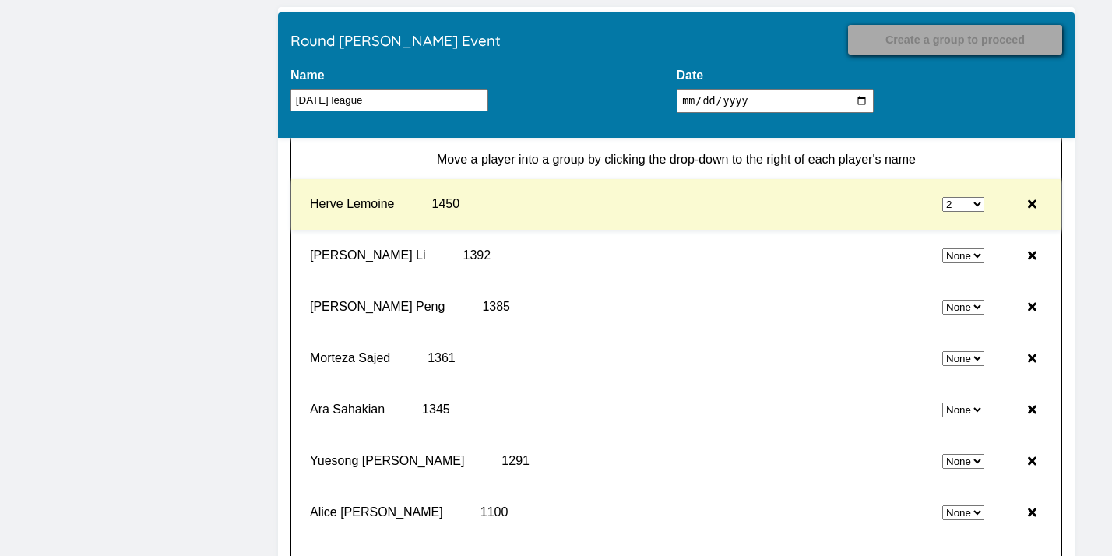
select select "0"
select select "2"
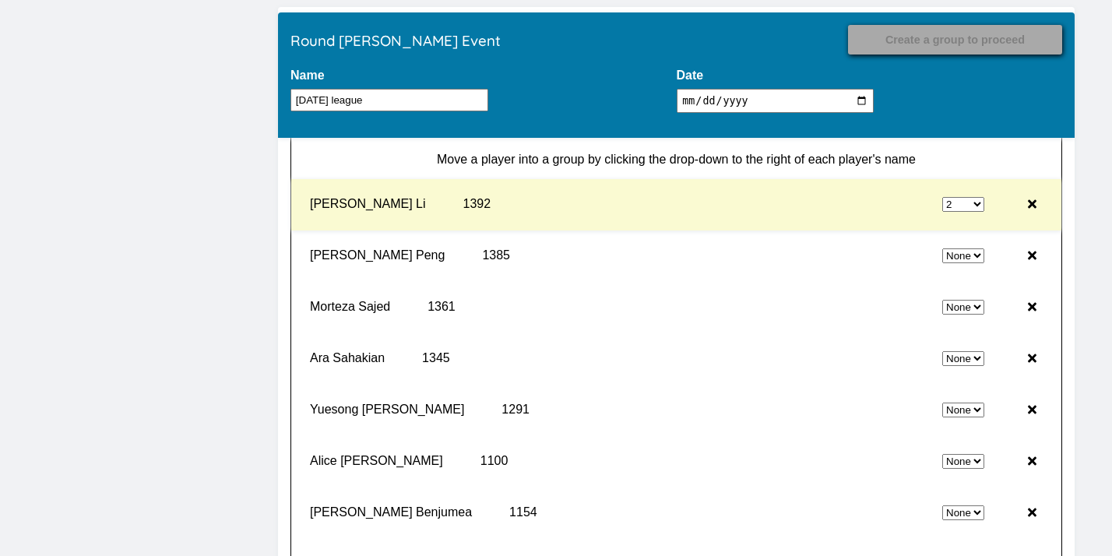
select select "0"
select select "2"
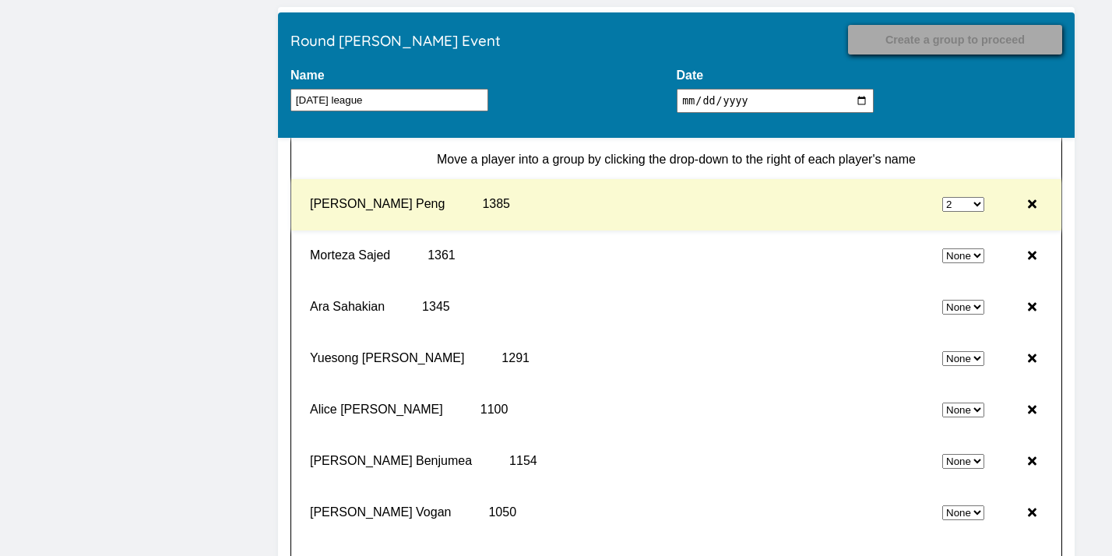
select select "0"
select select "2"
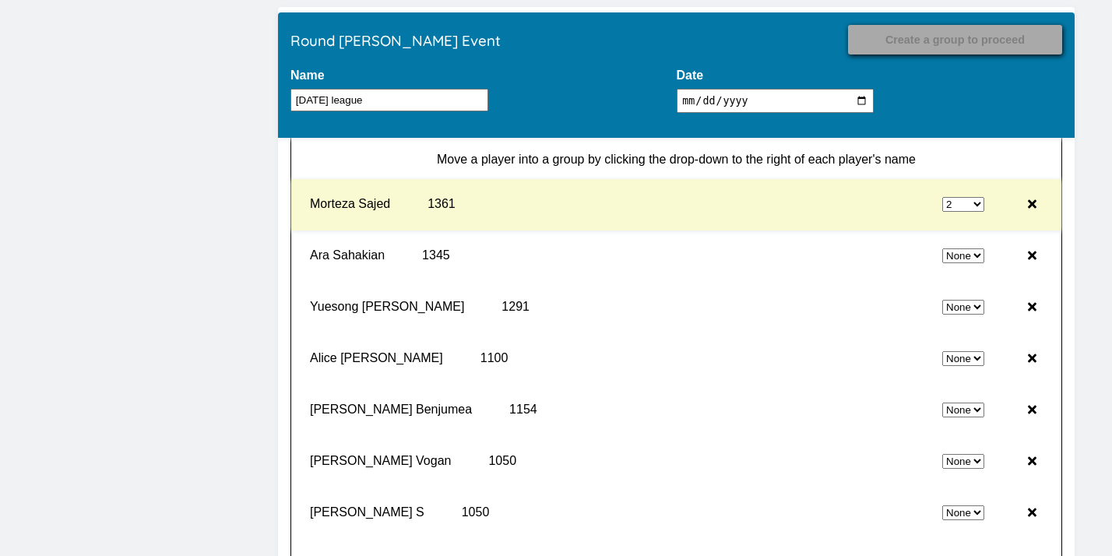
select select "0"
select select "2"
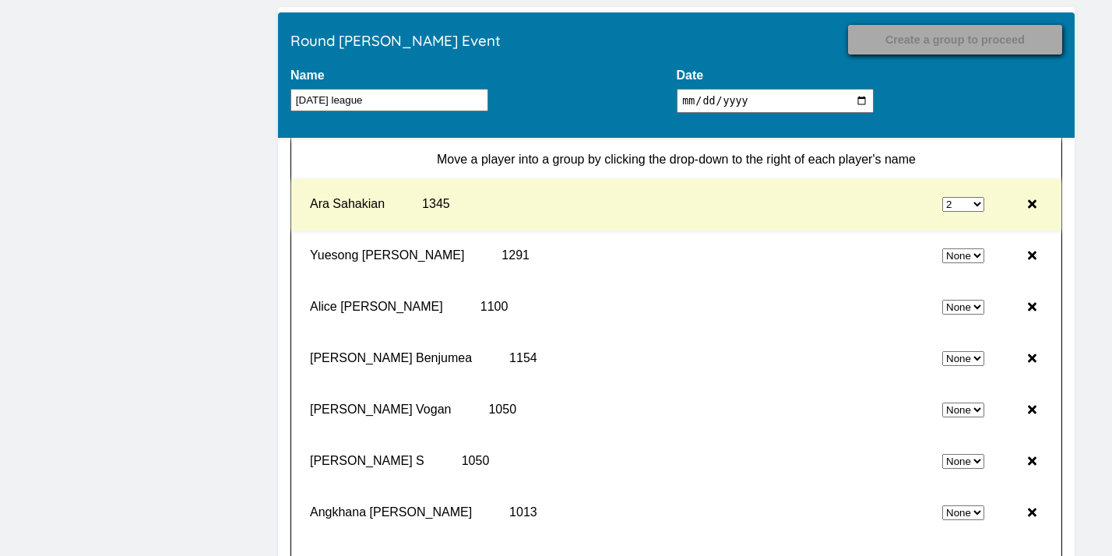
select select "0"
select select "2"
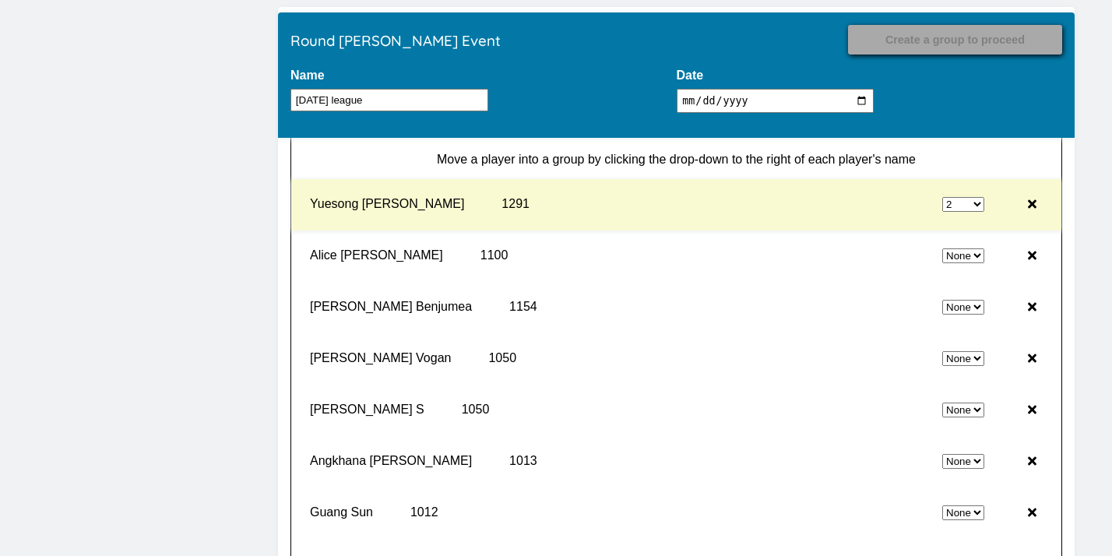
select select "0"
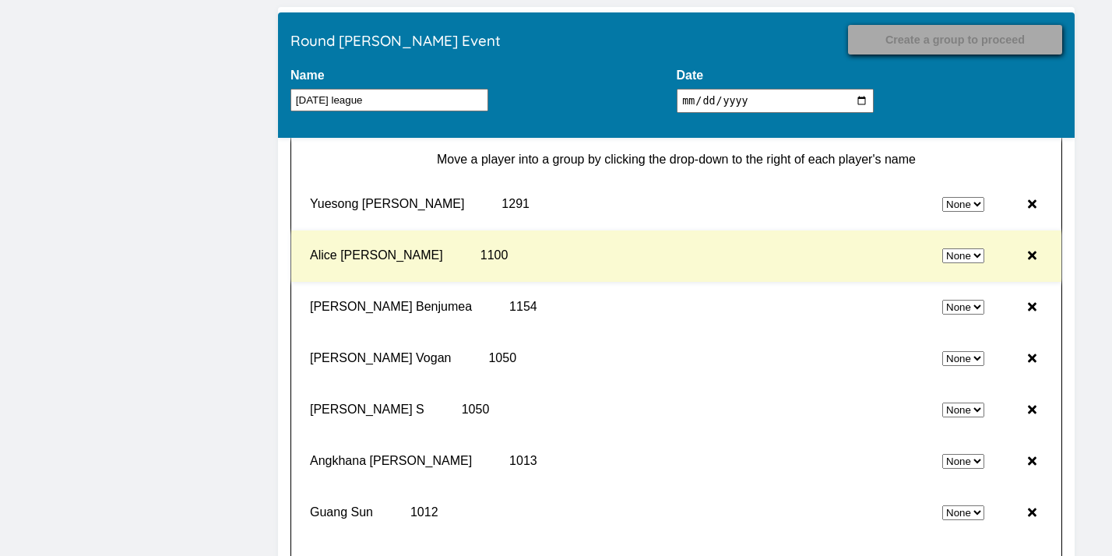
select select "2"
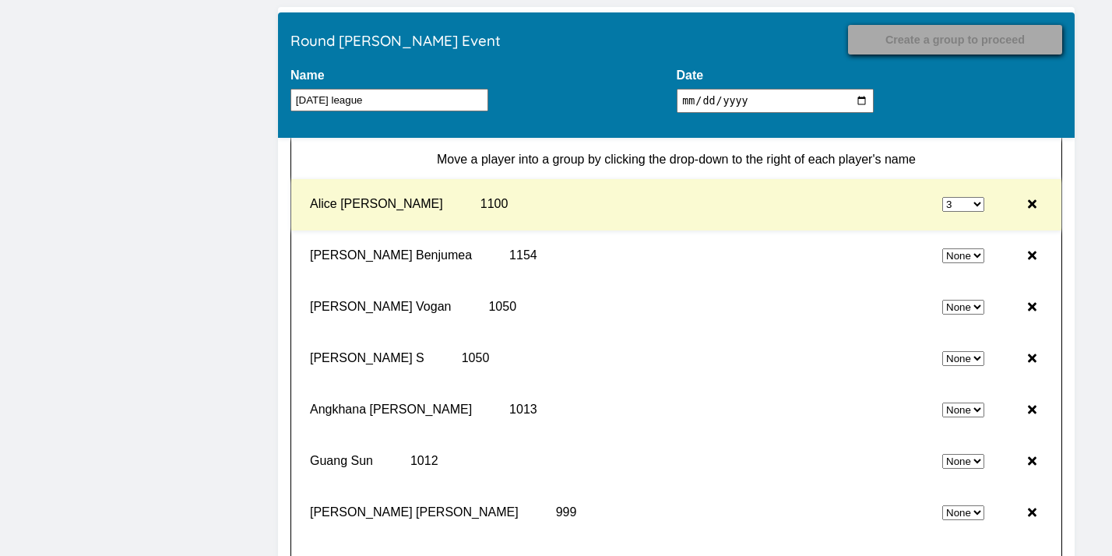
select select "0"
select select "3"
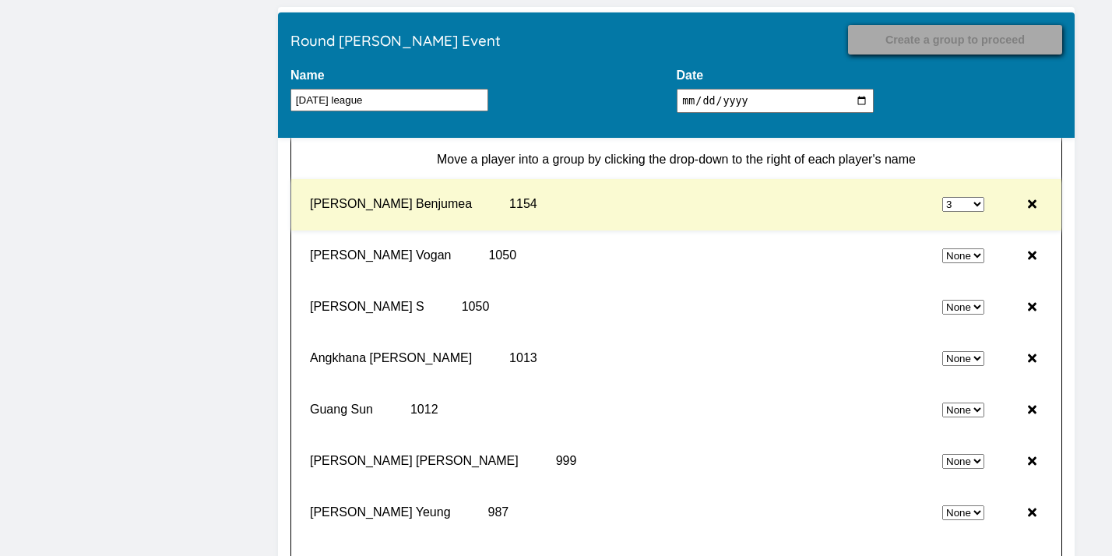
select select "0"
select select "3"
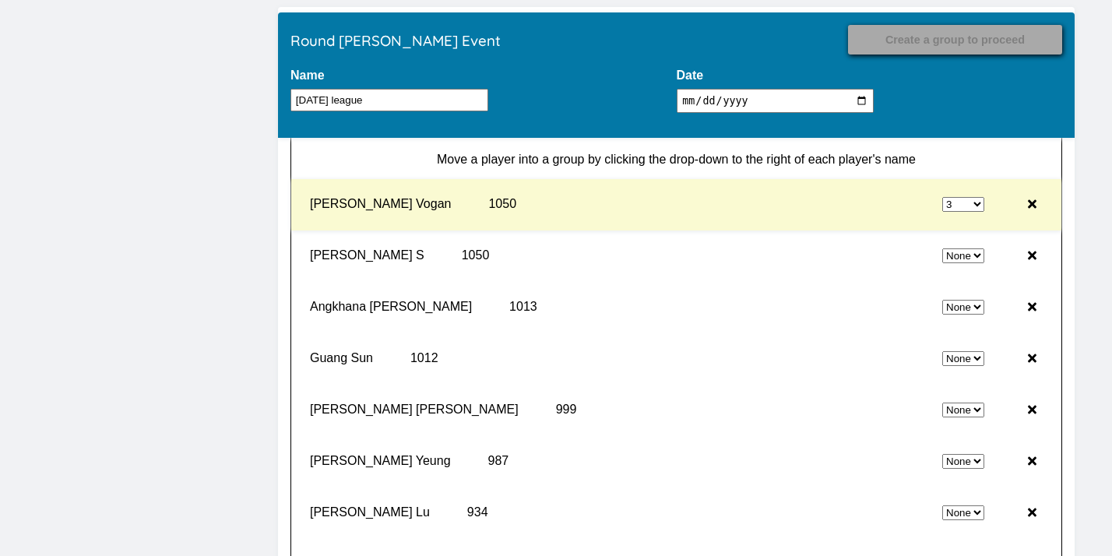
select select "0"
select select "3"
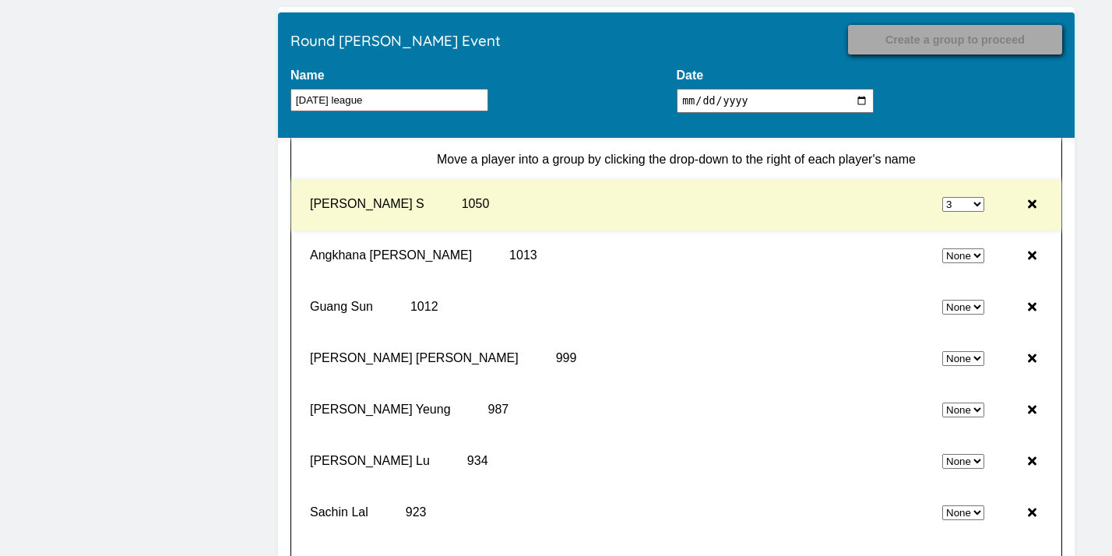
select select "0"
select select "3"
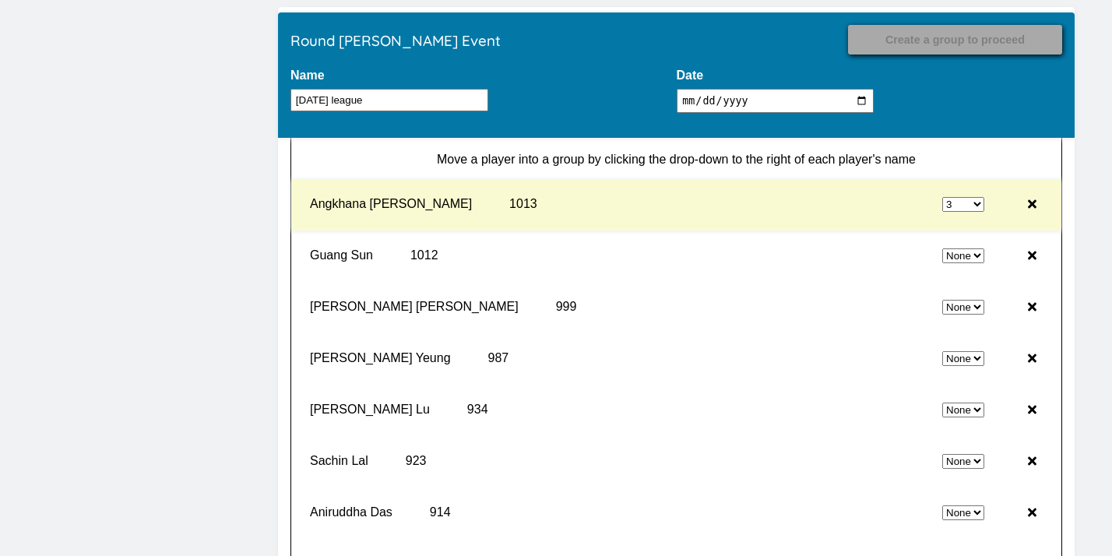
select select "0"
select select "3"
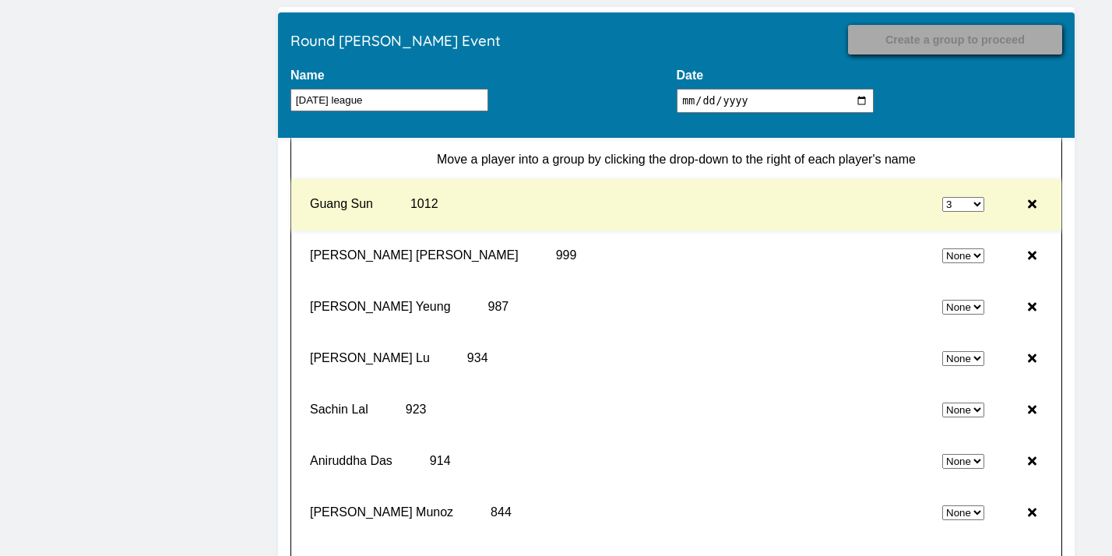
select select "0"
select select "3"
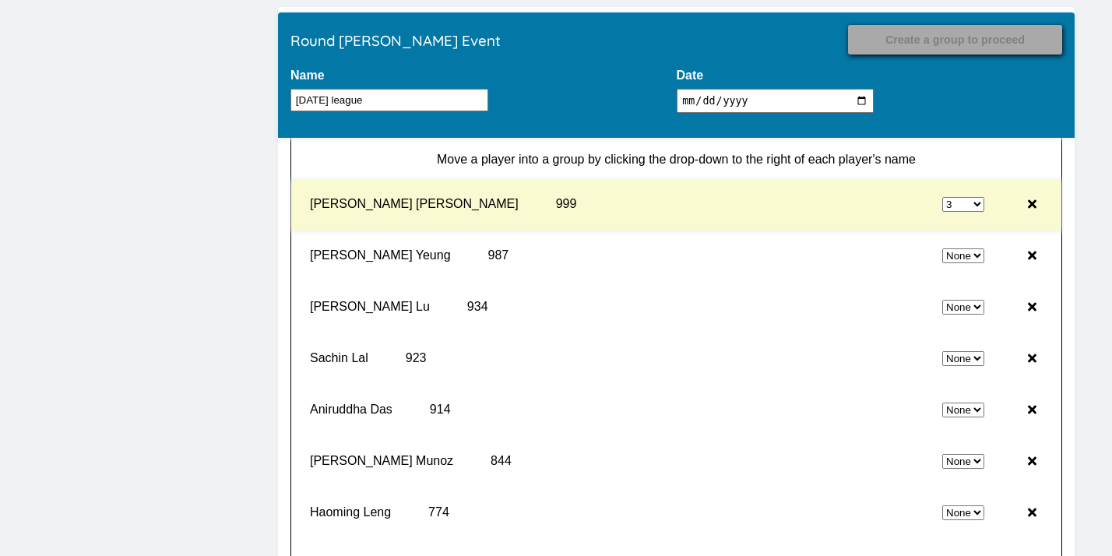
select select "0"
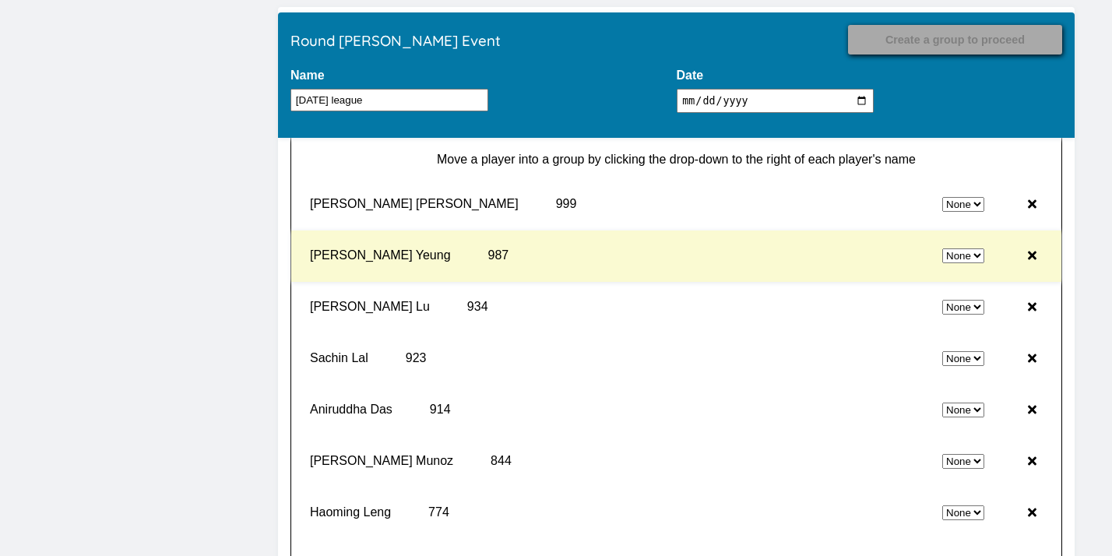
select select "3"
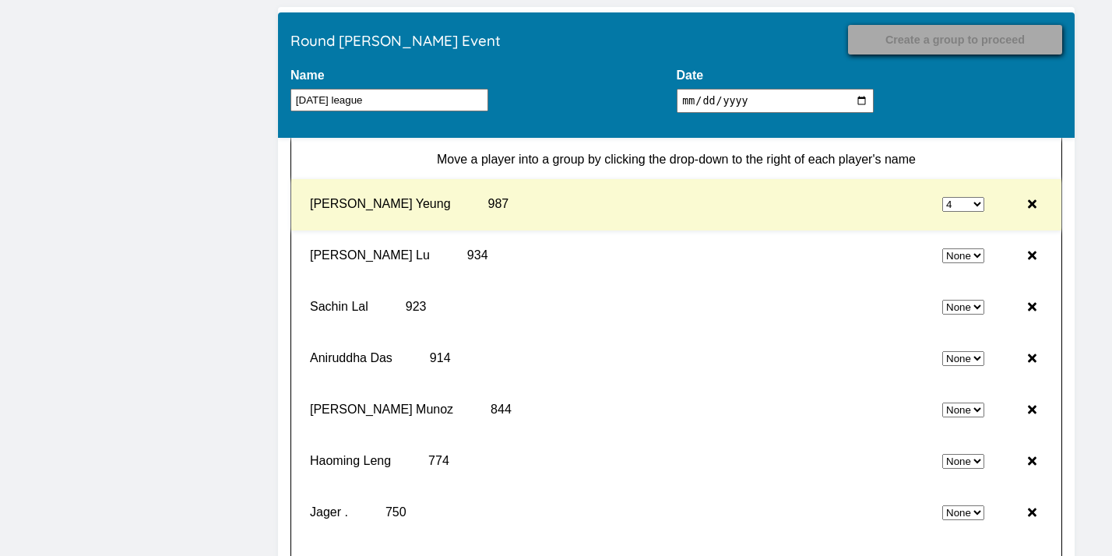
select select "0"
select select "4"
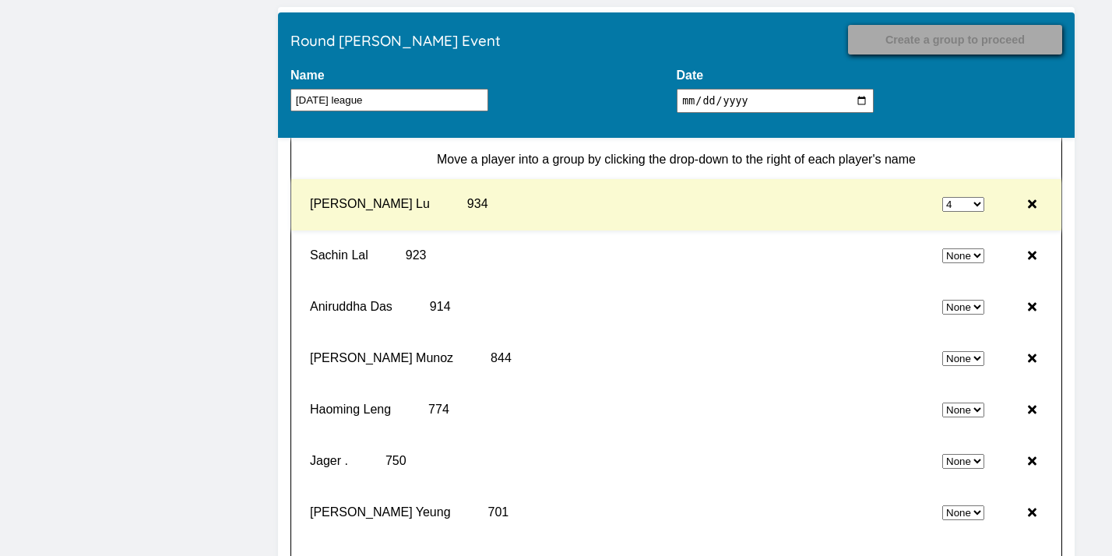
select select "0"
select select "4"
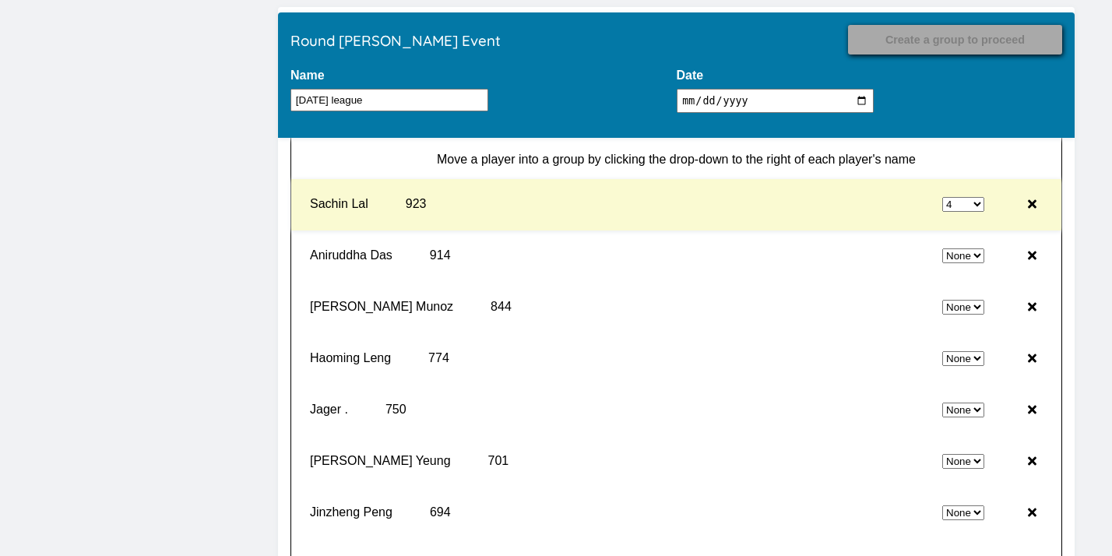
select select "0"
select select "4"
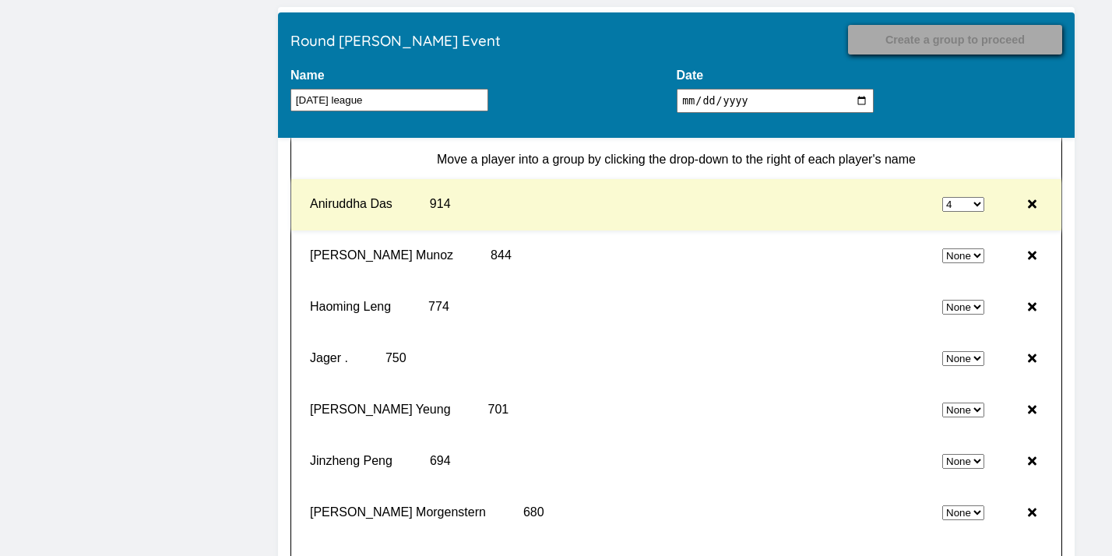
select select "0"
select select "4"
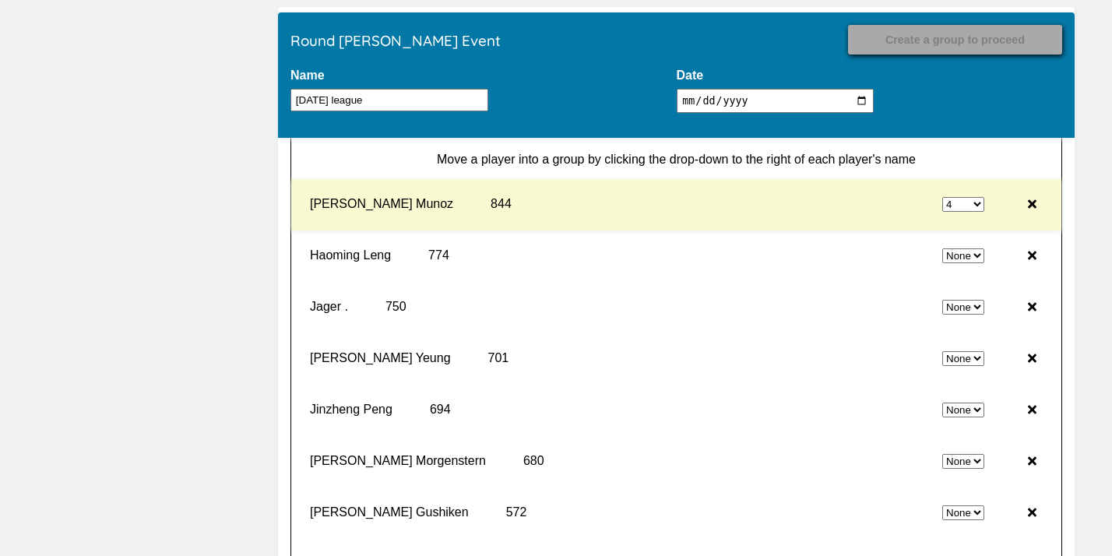
select select "0"
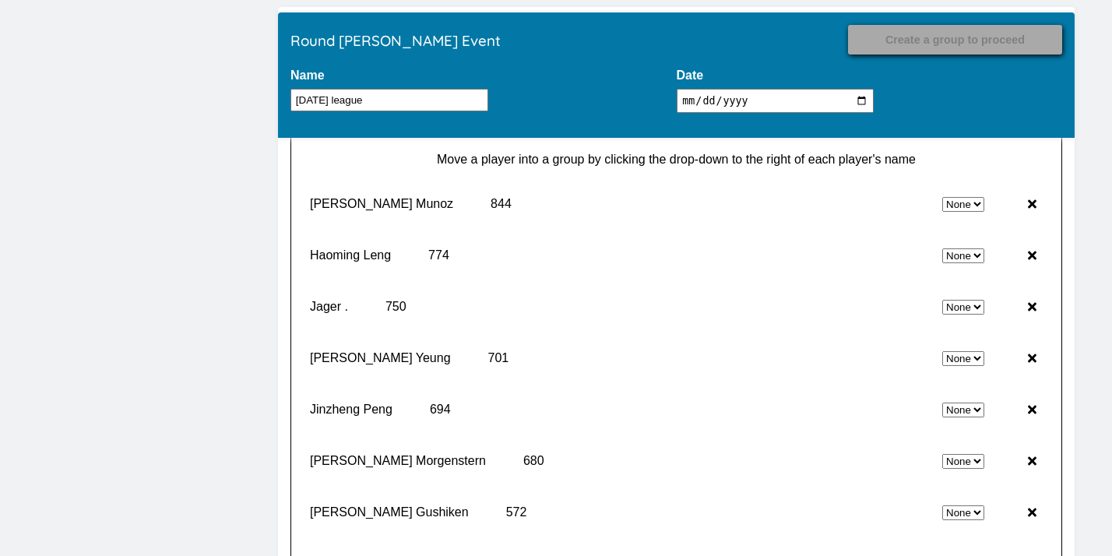
select select "4"
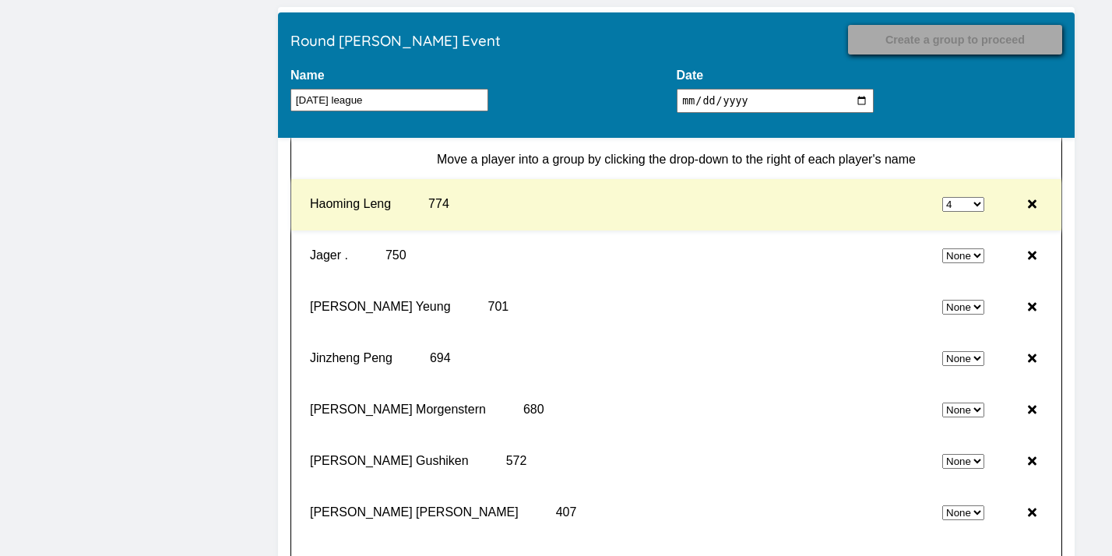
select select "0"
select select "4"
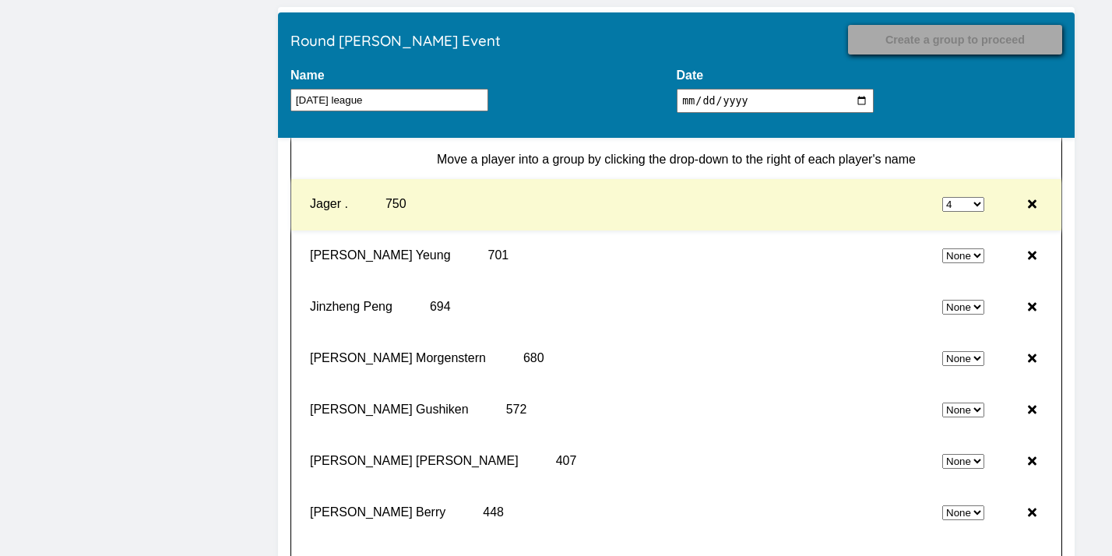
select select "0"
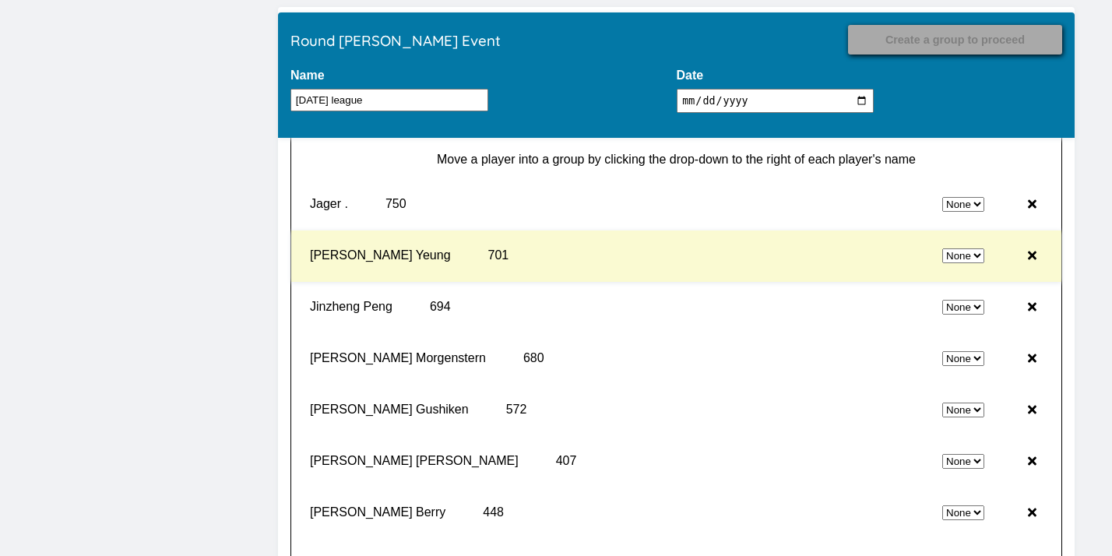
select select "4"
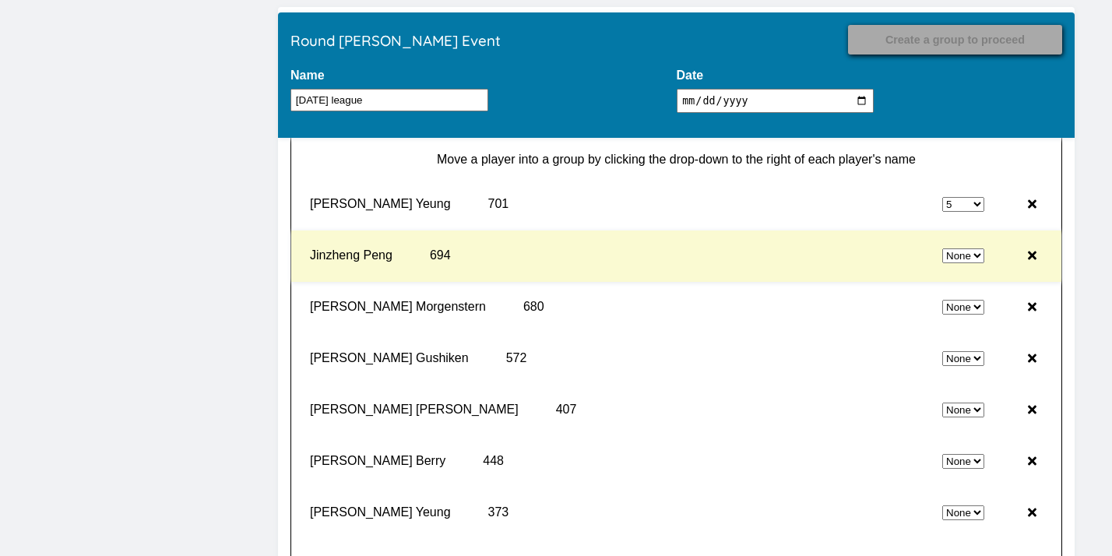
select select "0"
select select "5"
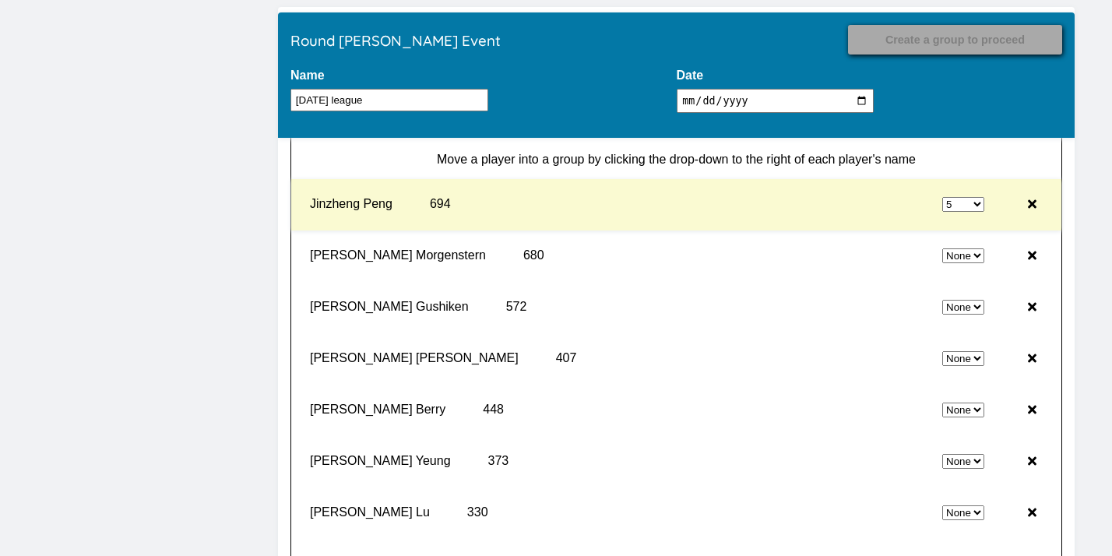
select select "0"
select select "5"
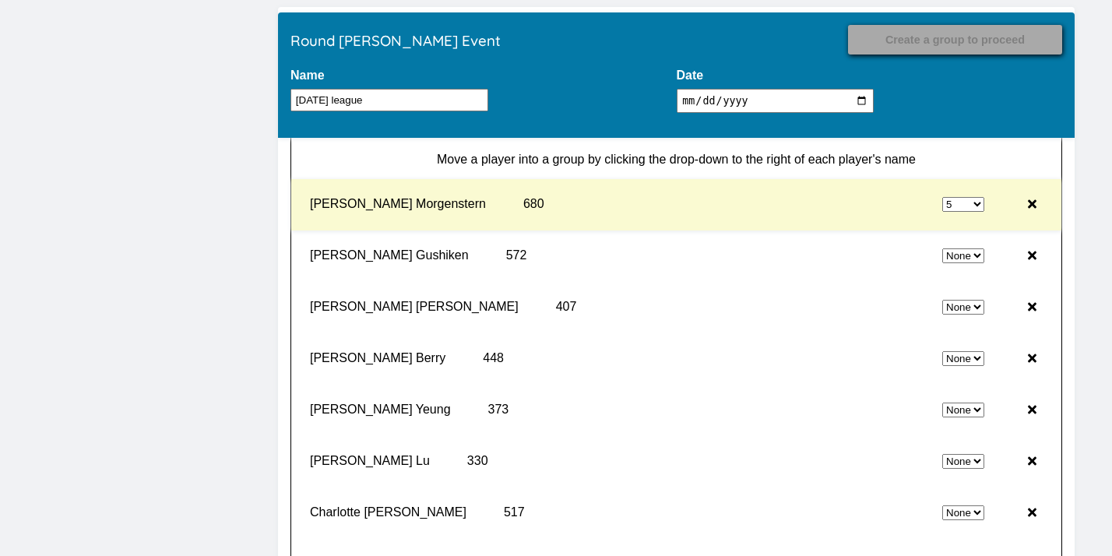
select select "0"
select select "5"
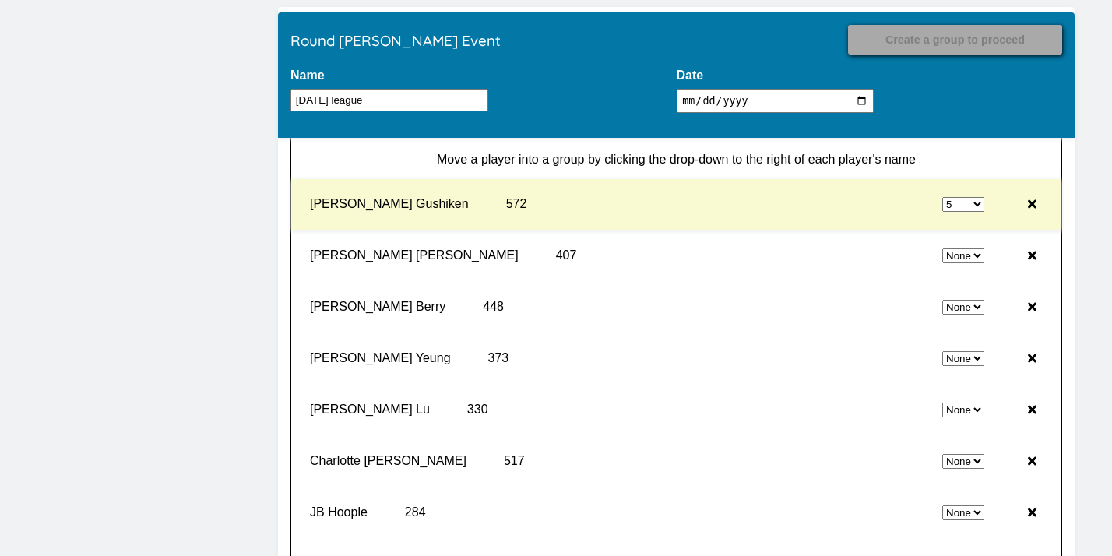
select select "0"
select select "5"
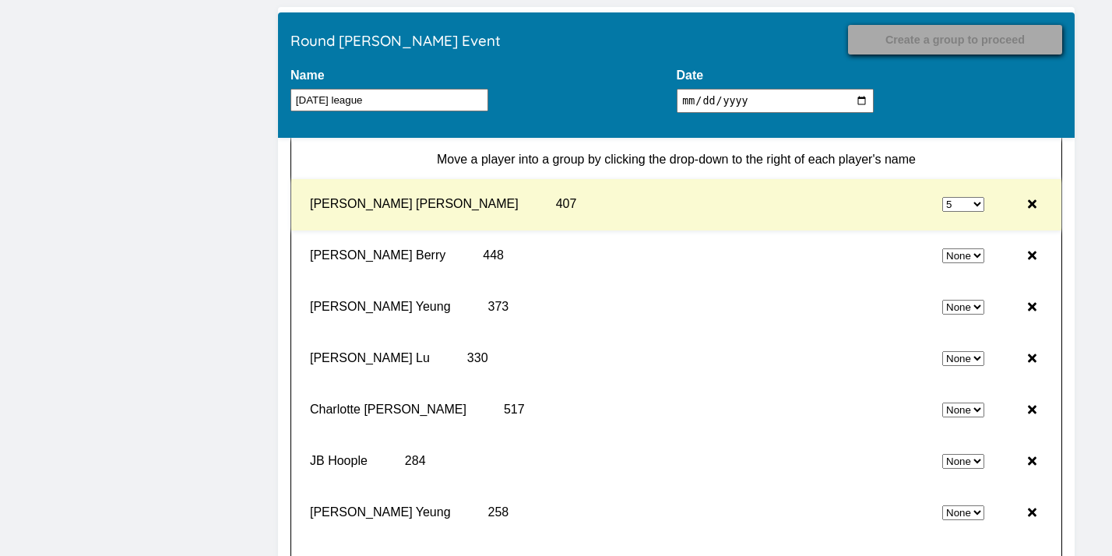
select select "0"
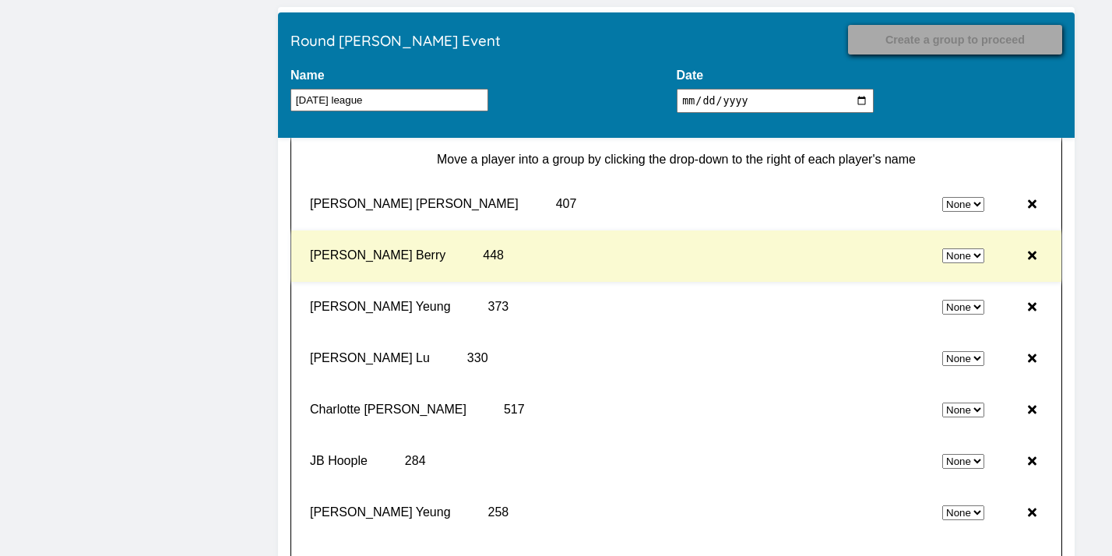
select select "5"
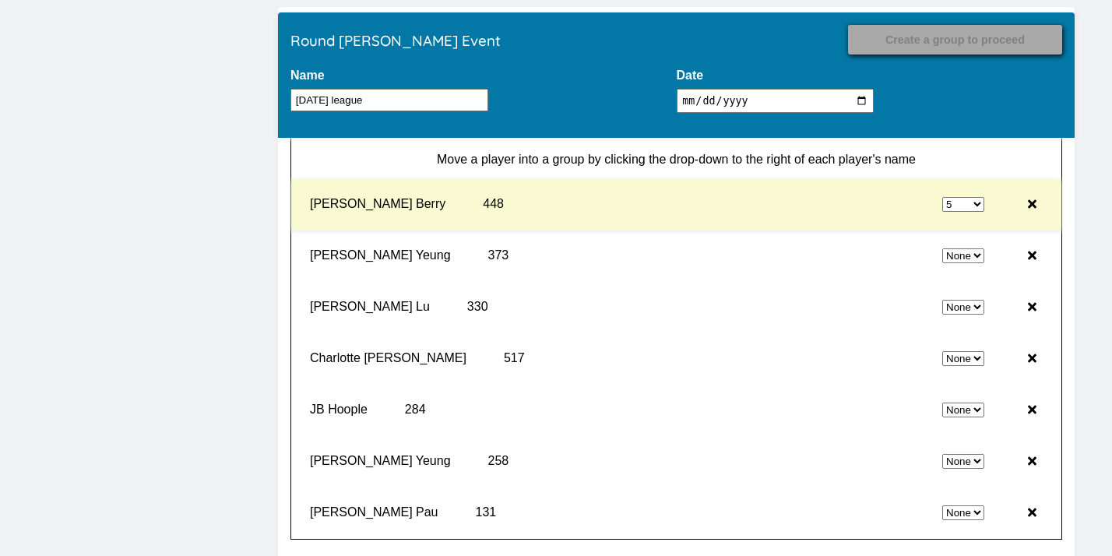
select select "0"
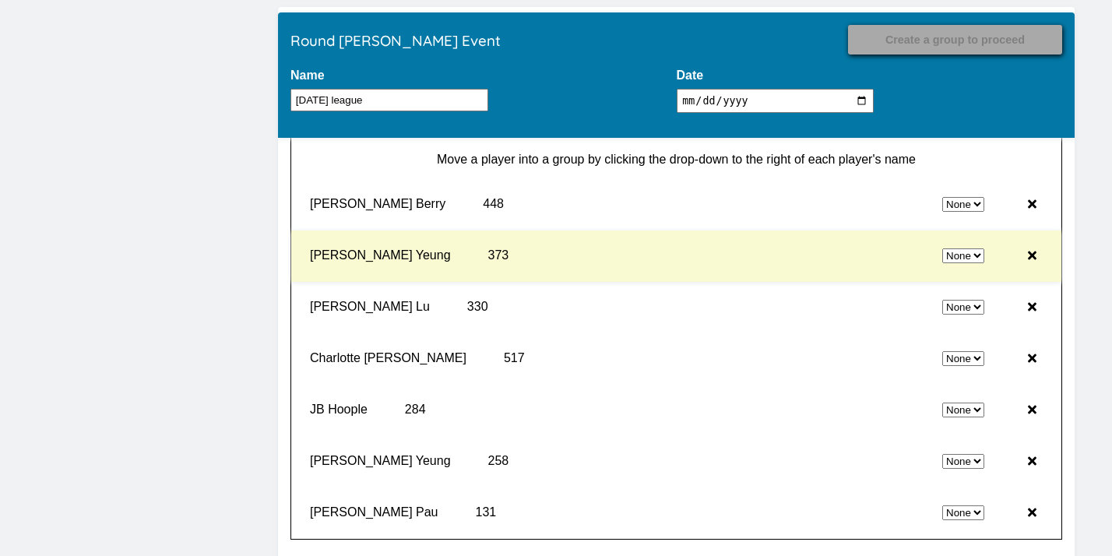
select select "5"
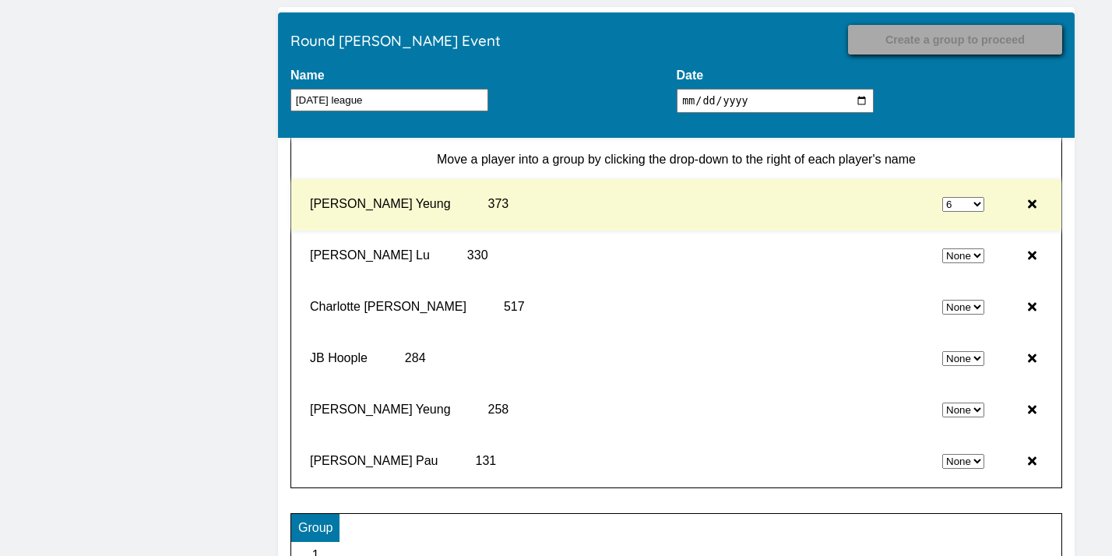
select select "0"
select select "6"
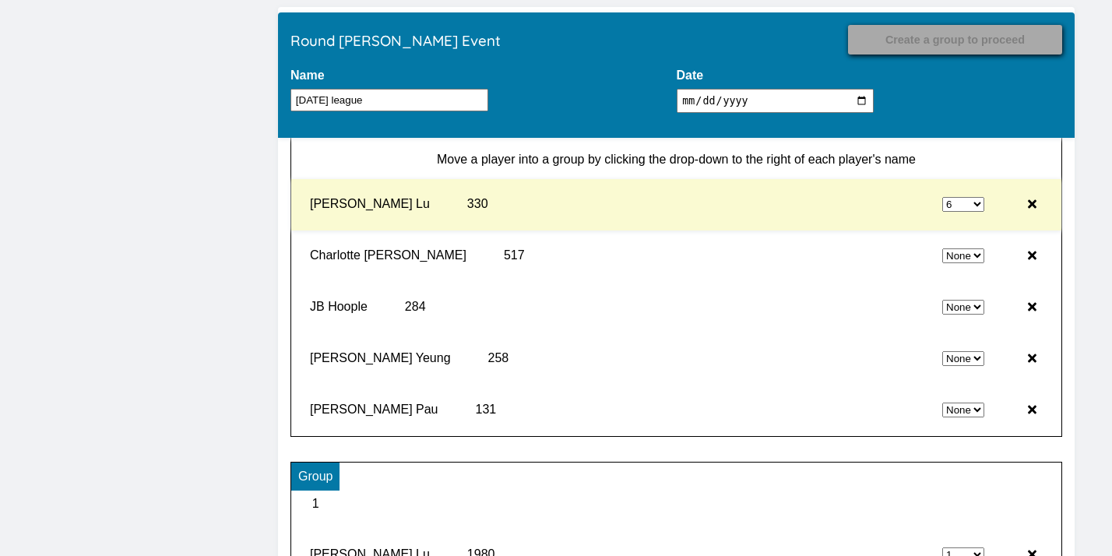
select select "0"
select select "6"
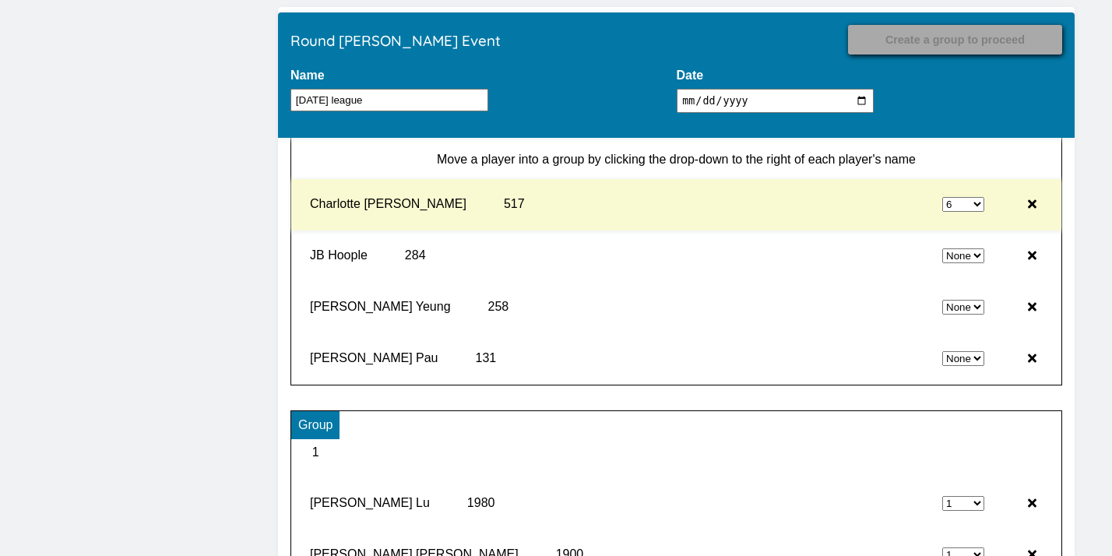
select select "0"
select select "6"
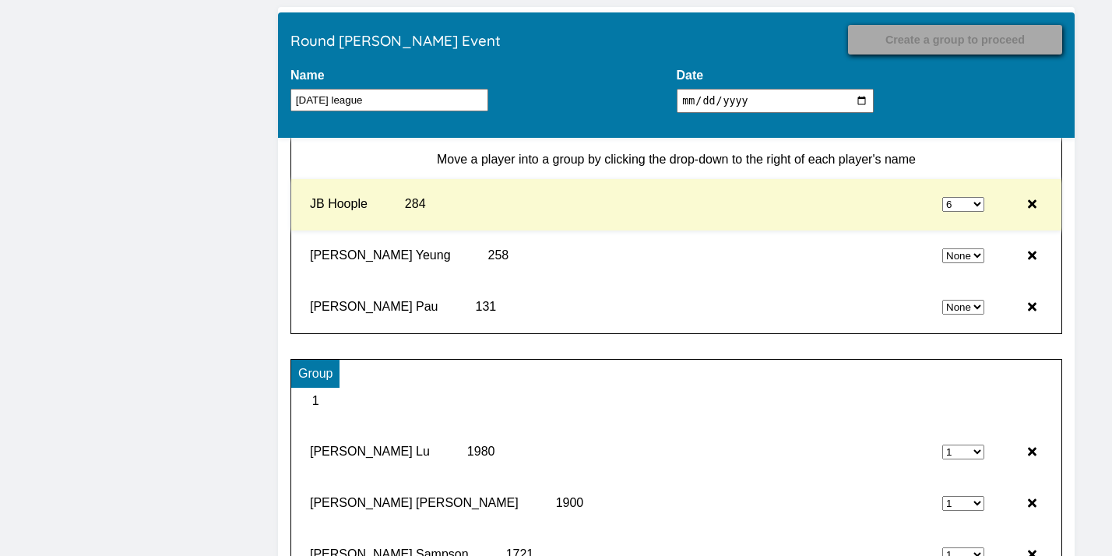
select select "0"
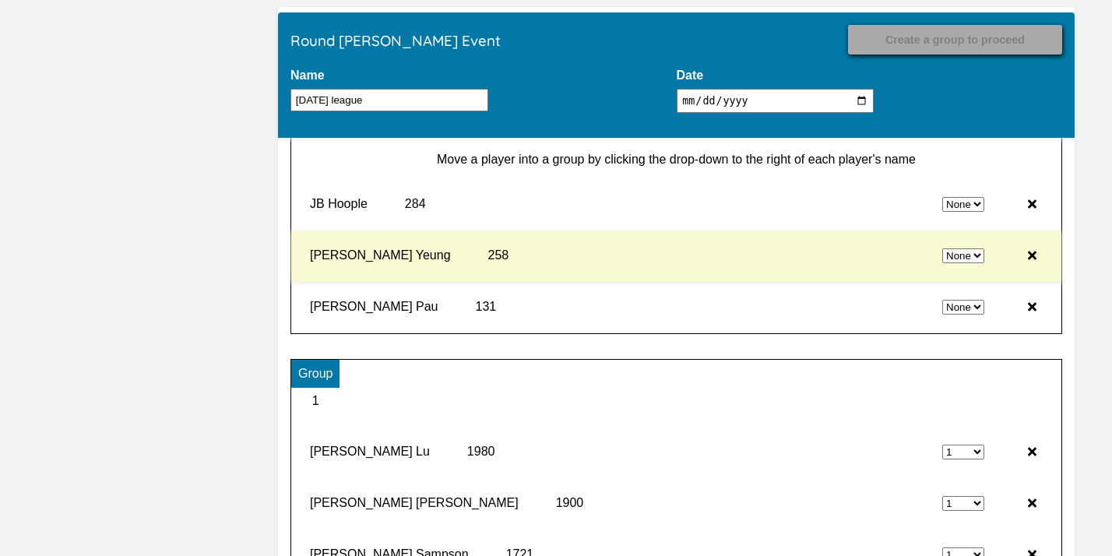
select select "6"
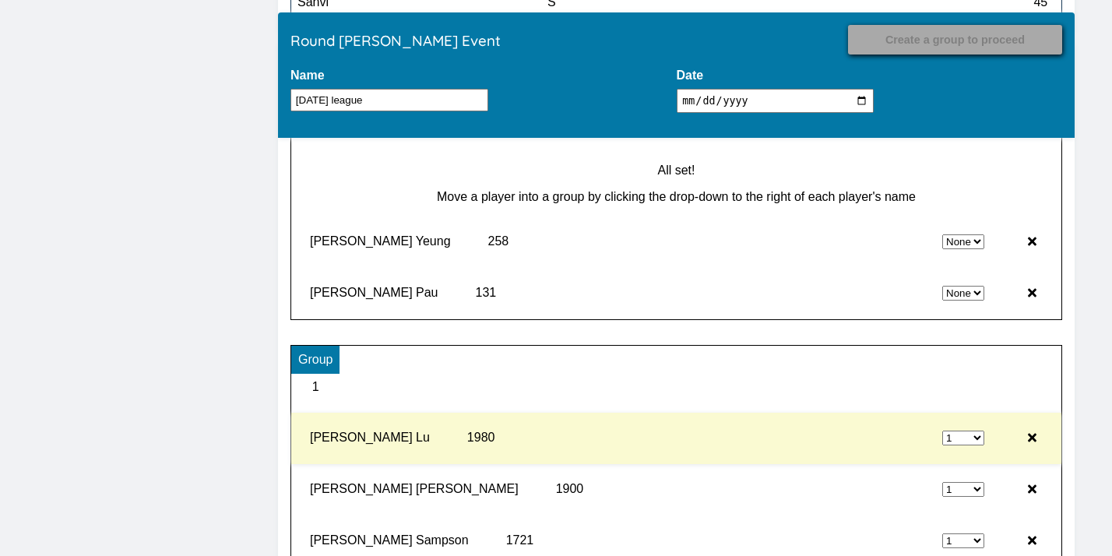
scroll to position [14467, 0]
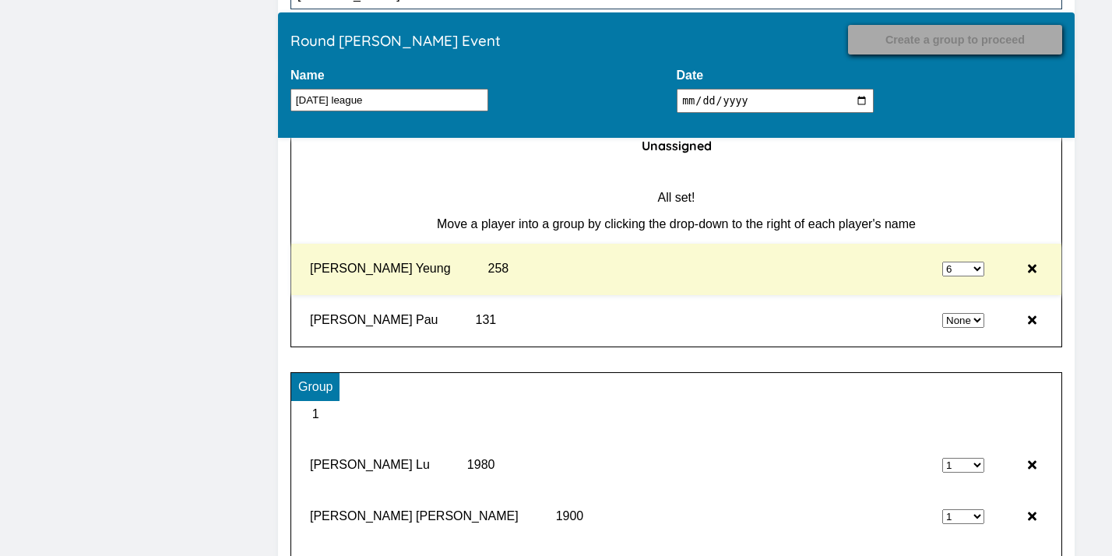
select select "0"
select select "6"
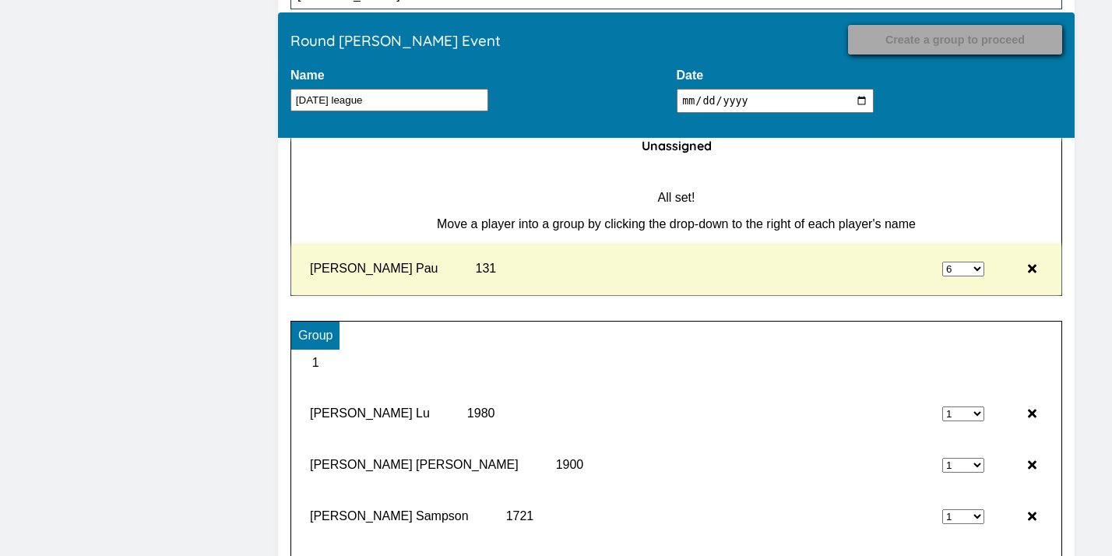
type input "Record Results"
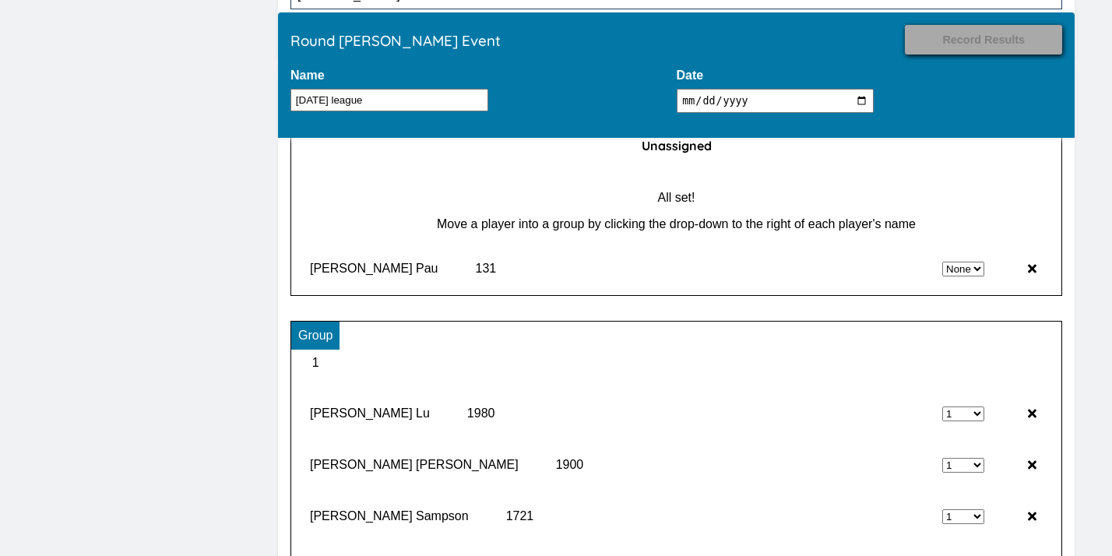
select select "6"
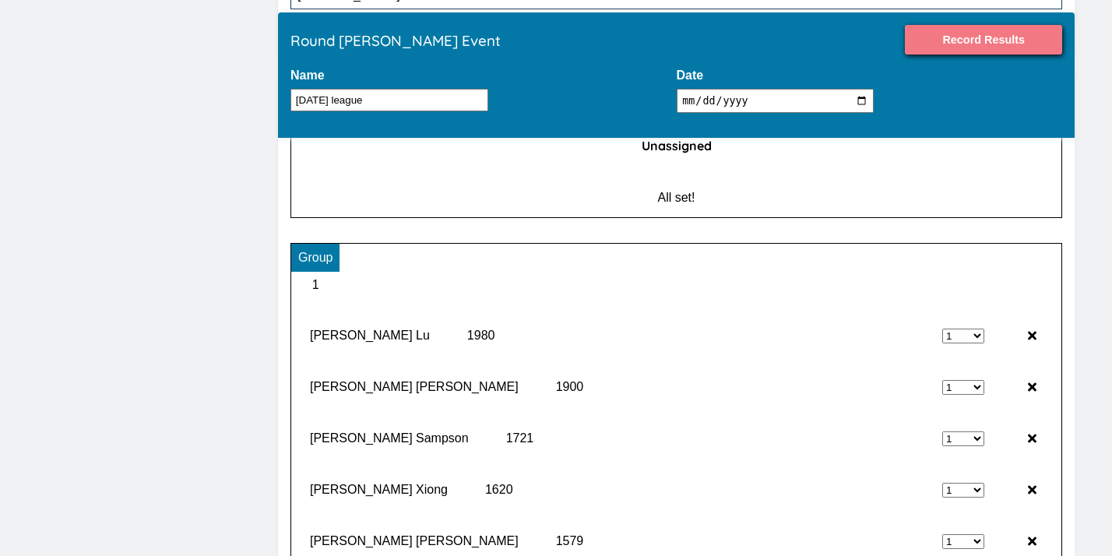
click at [983, 45] on input "Record Results" at bounding box center [983, 40] width 157 height 30
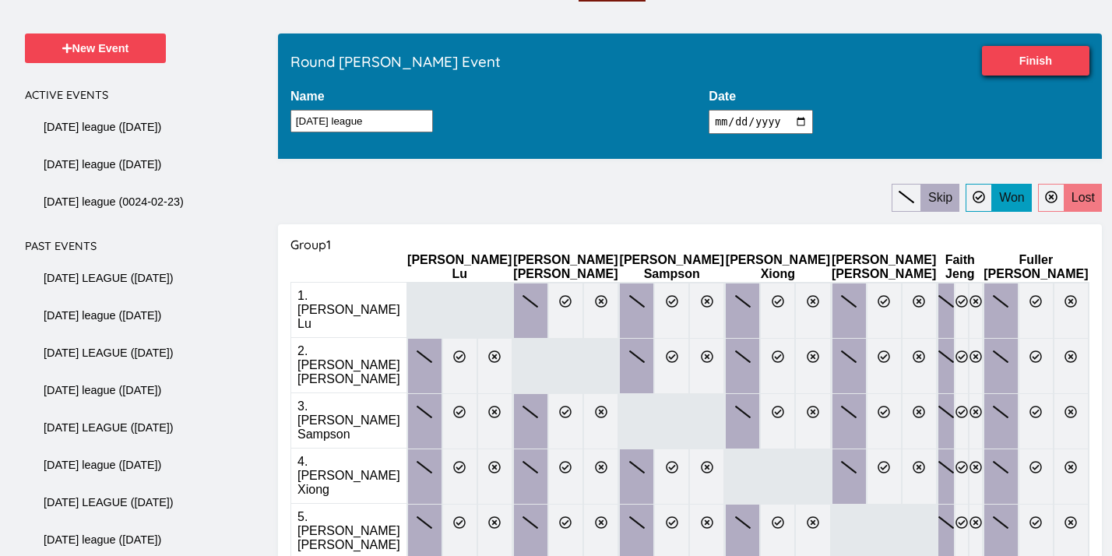
scroll to position [128, 0]
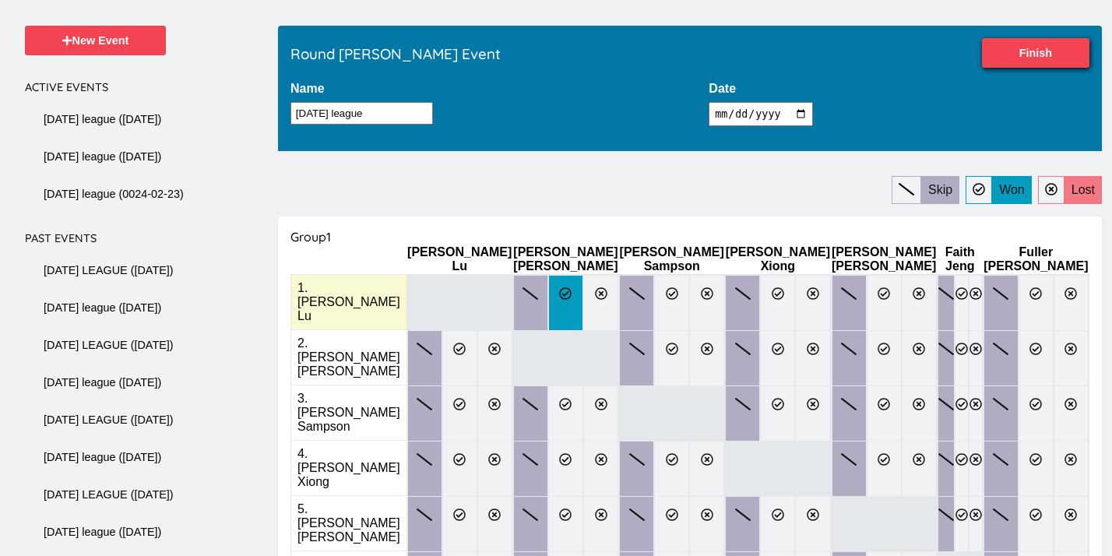
click at [559, 288] on icon at bounding box center [565, 293] width 12 height 12
click at [0, 0] on input "radio" at bounding box center [0, 0] width 0 height 0
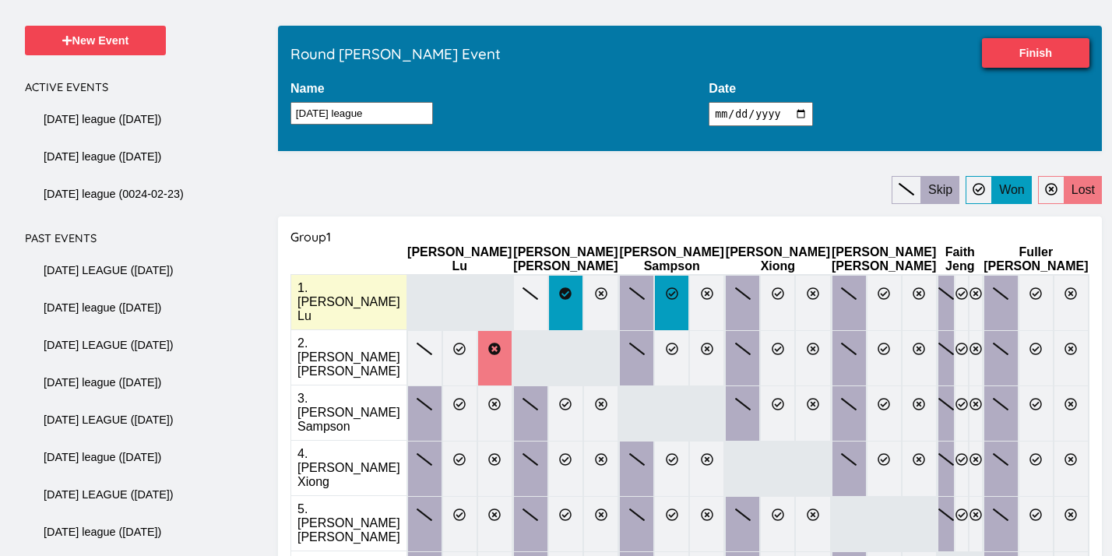
click at [666, 287] on icon at bounding box center [672, 293] width 12 height 12
click at [0, 0] on input "radio" at bounding box center [0, 0] width 0 height 0
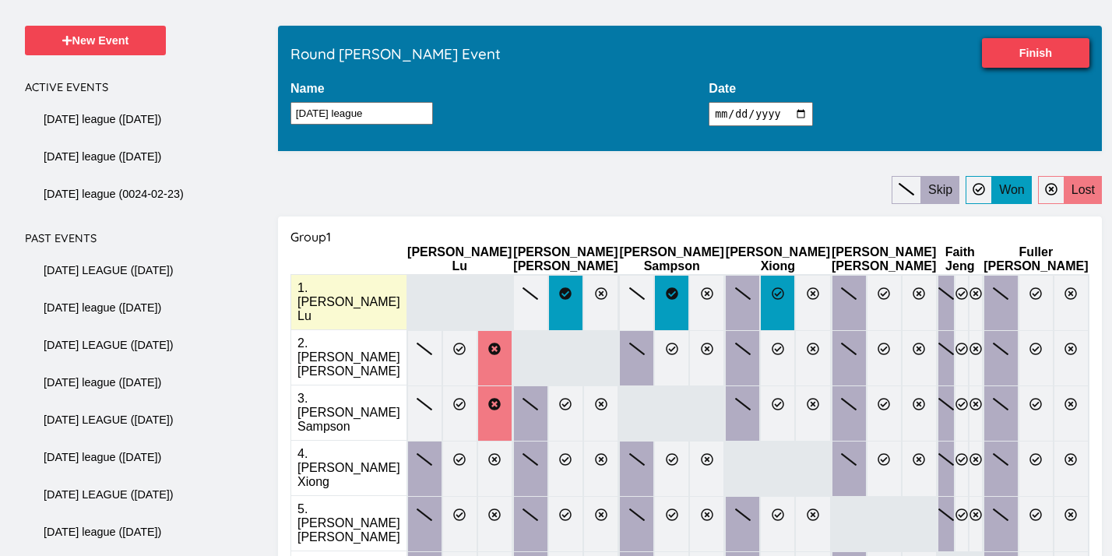
click at [760, 290] on label at bounding box center [777, 303] width 35 height 56
click at [0, 0] on input "radio" at bounding box center [0, 0] width 0 height 0
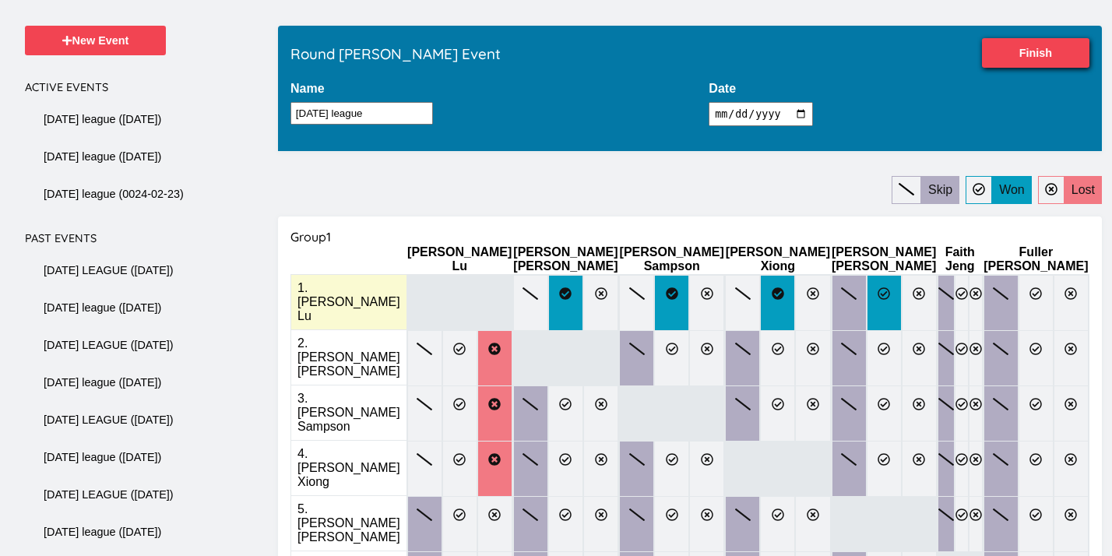
click at [878, 287] on icon at bounding box center [884, 293] width 12 height 12
click at [0, 0] on input "radio" at bounding box center [0, 0] width 0 height 0
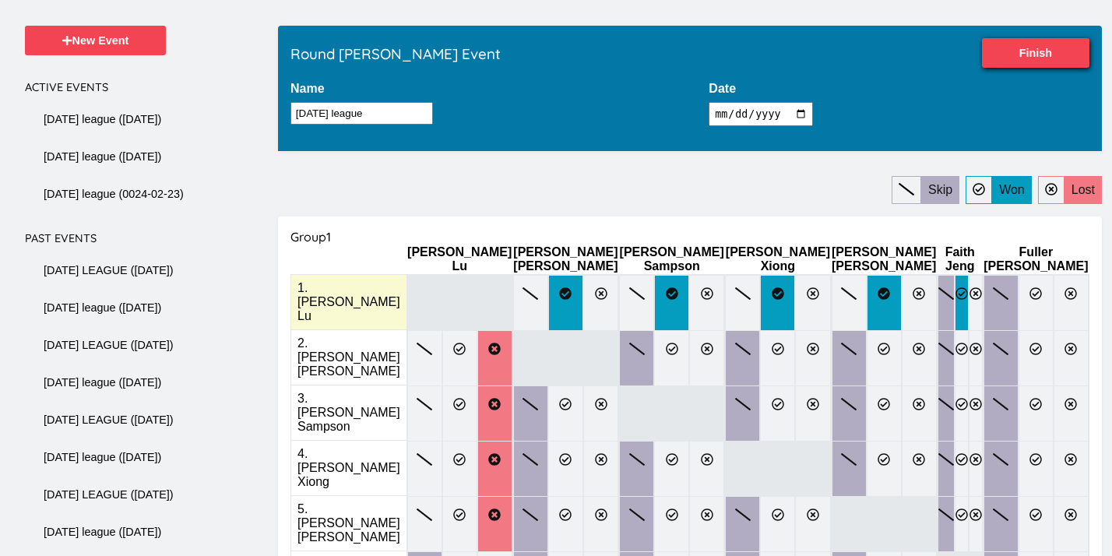
click at [955, 287] on icon at bounding box center [961, 293] width 12 height 12
click at [0, 0] on input "radio" at bounding box center [0, 0] width 0 height 0
click at [513, 290] on label at bounding box center [530, 303] width 35 height 56
click at [0, 0] on input "radio" at bounding box center [0, 0] width 0 height 0
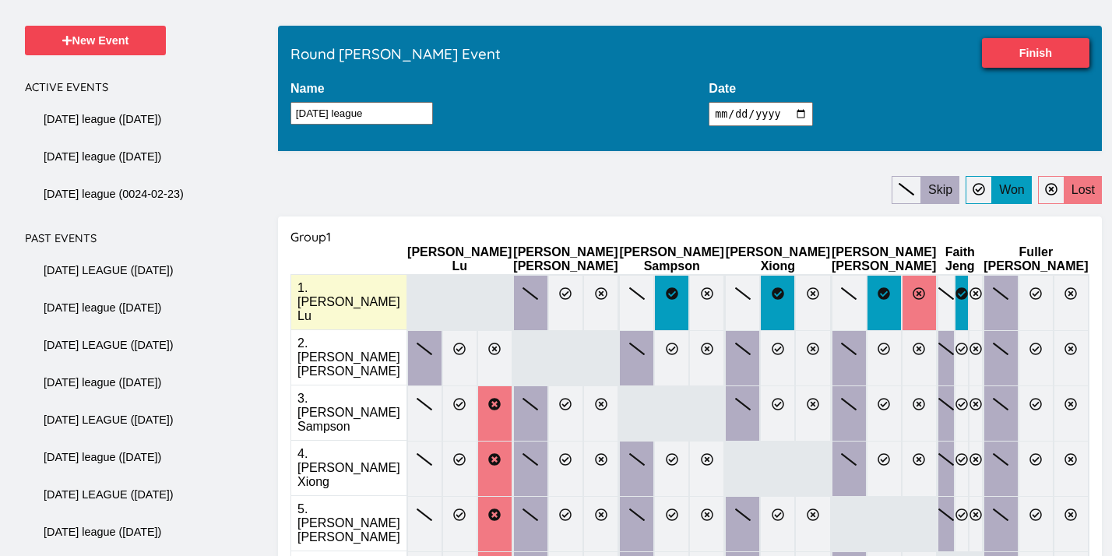
click at [902, 287] on label at bounding box center [919, 303] width 35 height 56
click at [0, 0] on input "radio" at bounding box center [0, 0] width 0 height 0
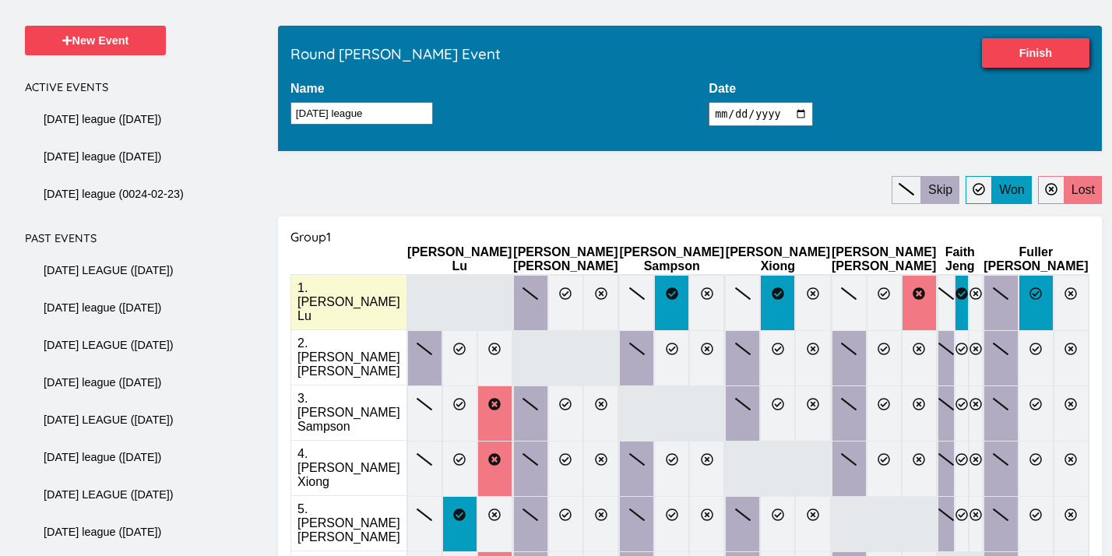
click at [1018, 294] on label at bounding box center [1035, 303] width 35 height 56
click at [0, 0] on input "radio" at bounding box center [0, 0] width 0 height 0
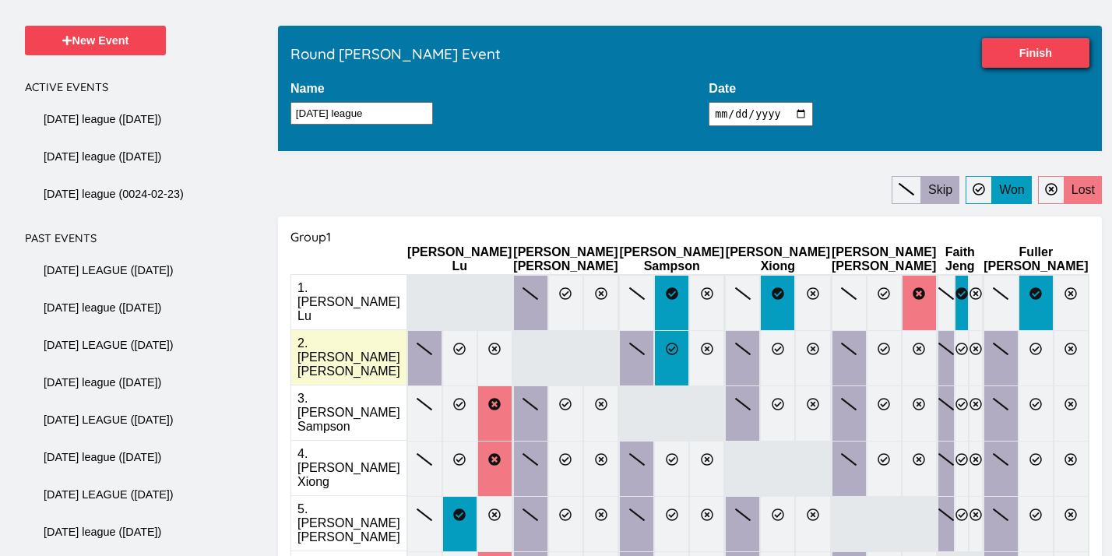
click at [666, 343] on icon at bounding box center [672, 349] width 12 height 12
click at [0, 0] on input "radio" at bounding box center [0, 0] width 0 height 0
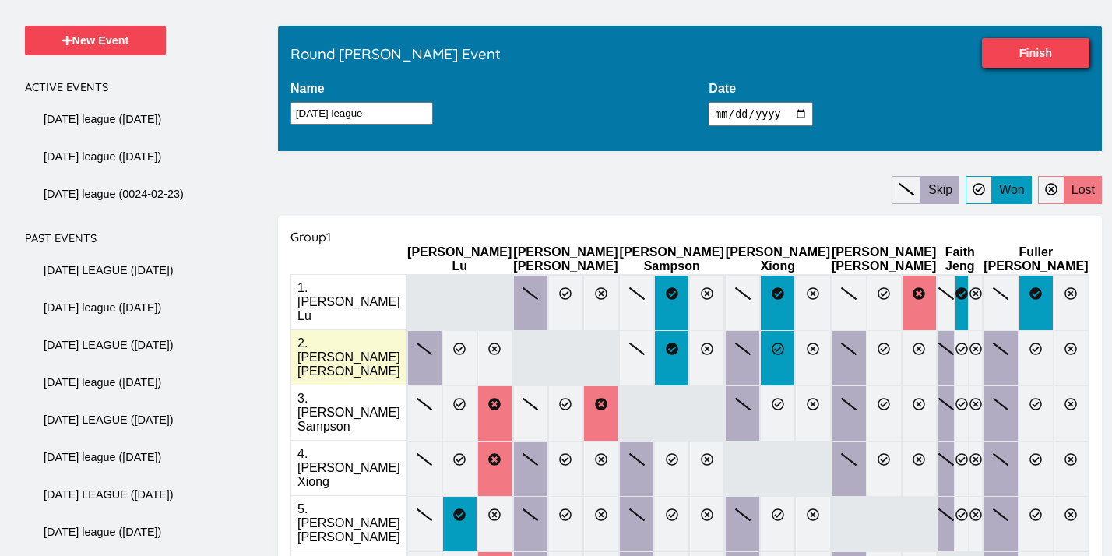
click at [766, 332] on label at bounding box center [777, 358] width 35 height 56
click at [0, 0] on input "radio" at bounding box center [0, 0] width 0 height 0
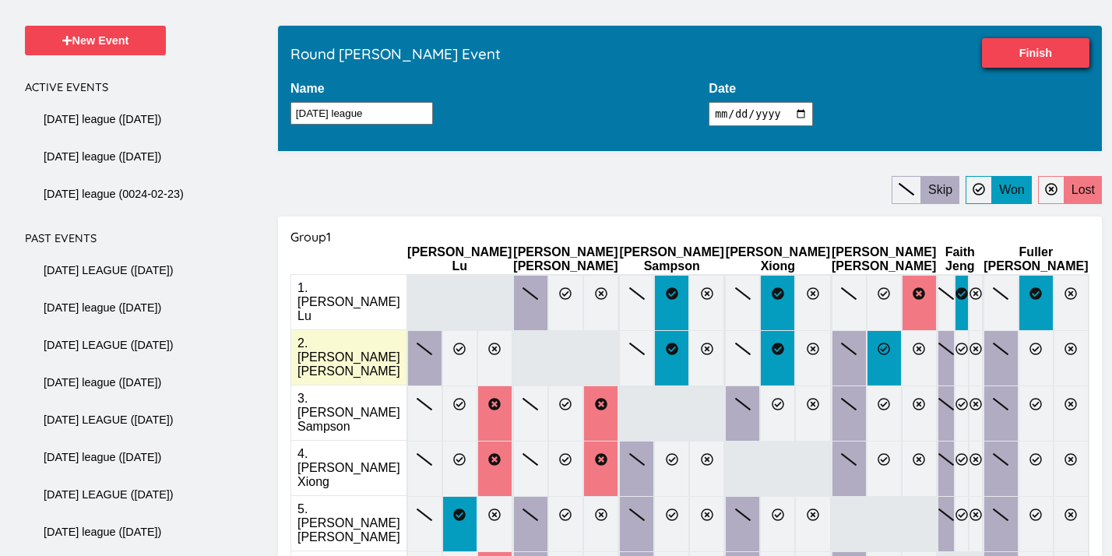
click at [867, 334] on label at bounding box center [884, 358] width 35 height 56
click at [0, 0] on input "radio" at bounding box center [0, 0] width 0 height 0
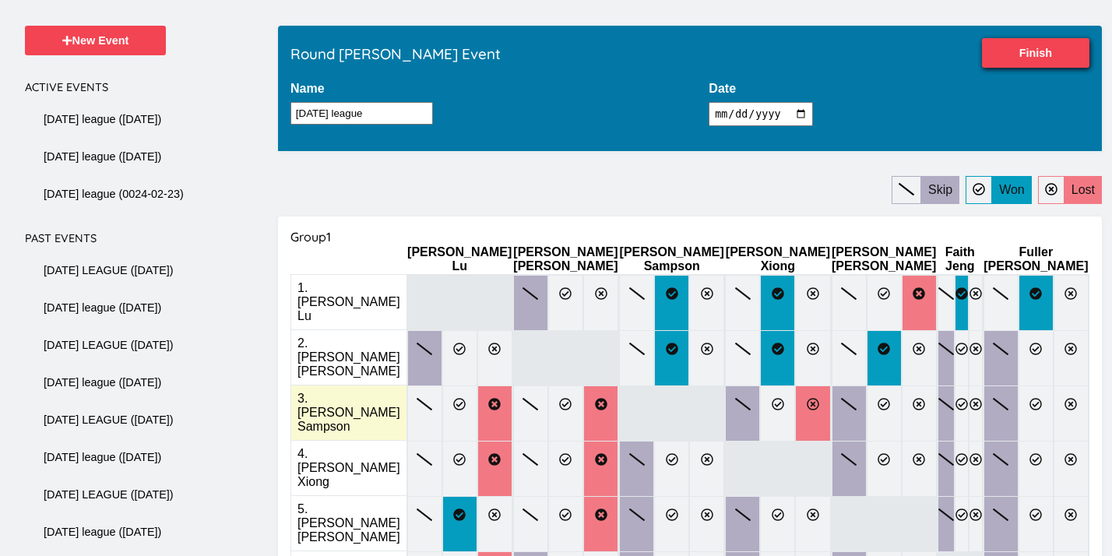
click at [809, 385] on label at bounding box center [812, 413] width 35 height 56
click at [0, 0] on input "radio" at bounding box center [0, 0] width 0 height 0
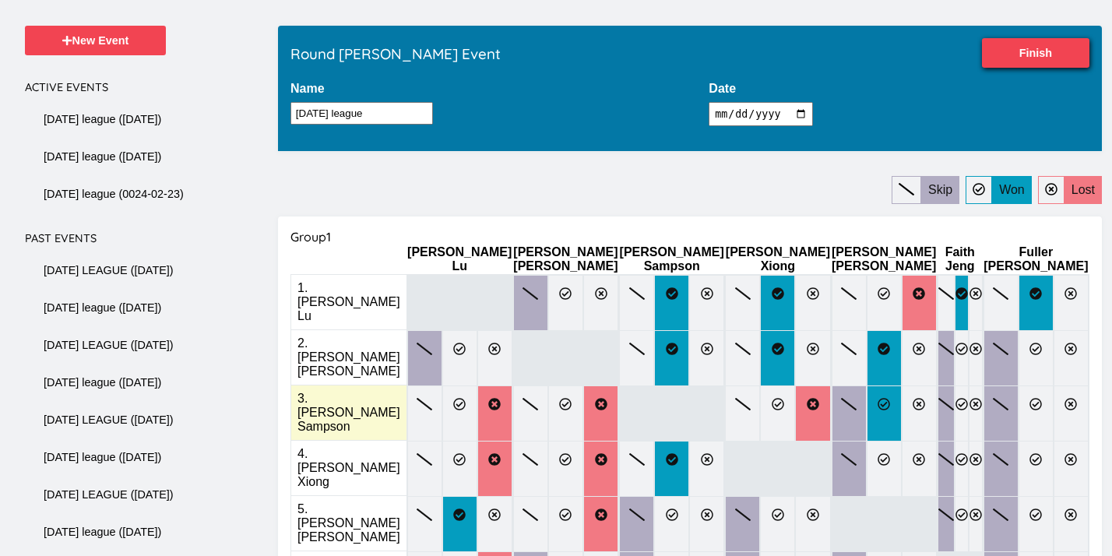
click at [878, 398] on icon at bounding box center [884, 404] width 12 height 12
click at [0, 0] on input "radio" at bounding box center [0, 0] width 0 height 0
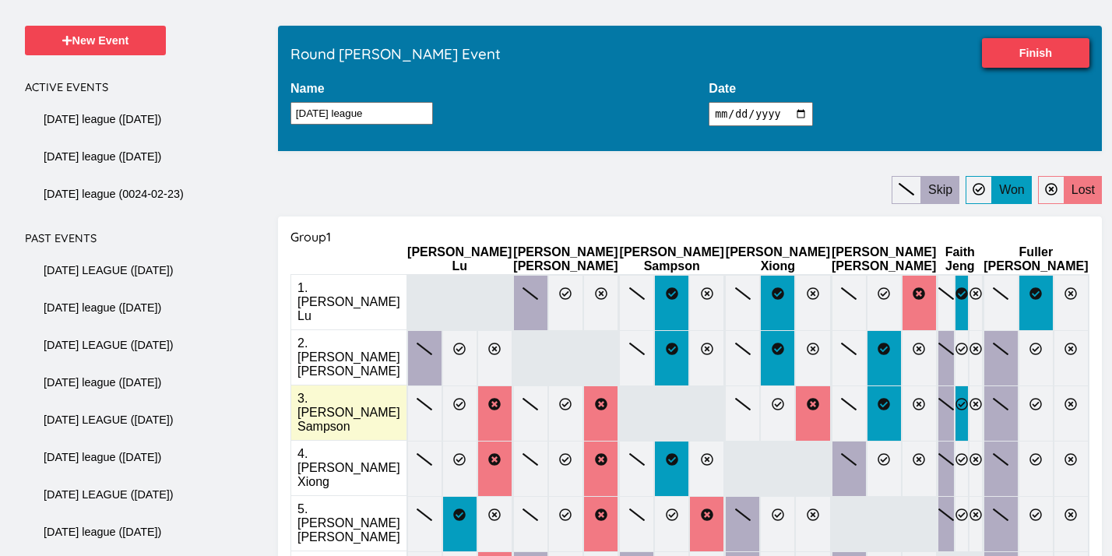
click at [955, 398] on icon at bounding box center [961, 404] width 12 height 12
click at [0, 0] on input "radio" at bounding box center [0, 0] width 0 height 0
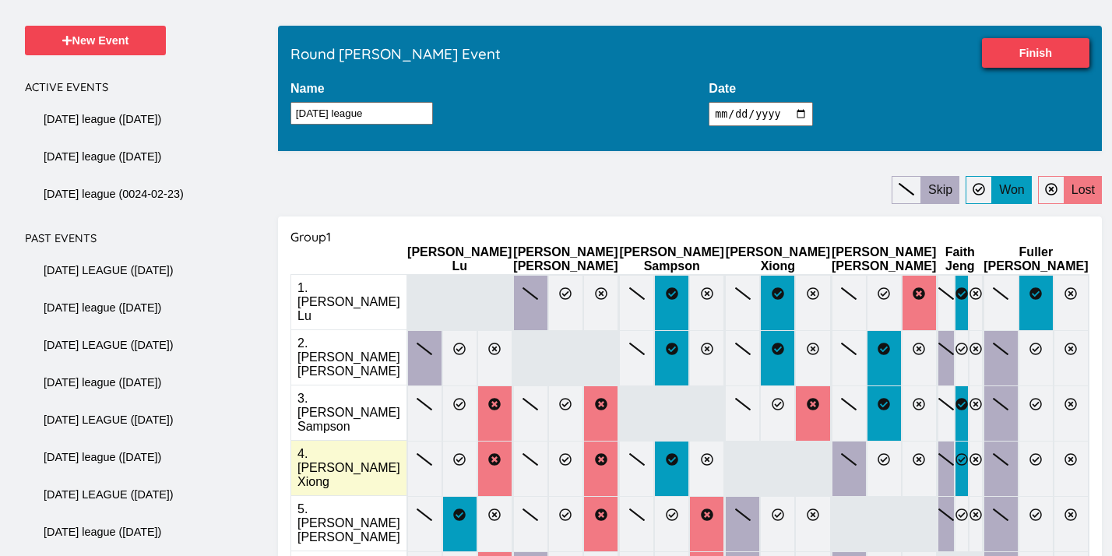
click at [955, 441] on label at bounding box center [962, 469] width 14 height 56
click at [0, 0] on input "radio" at bounding box center [0, 0] width 0 height 0
click at [1018, 441] on label at bounding box center [1035, 469] width 35 height 56
click at [0, 0] on input "radio" at bounding box center [0, 0] width 0 height 0
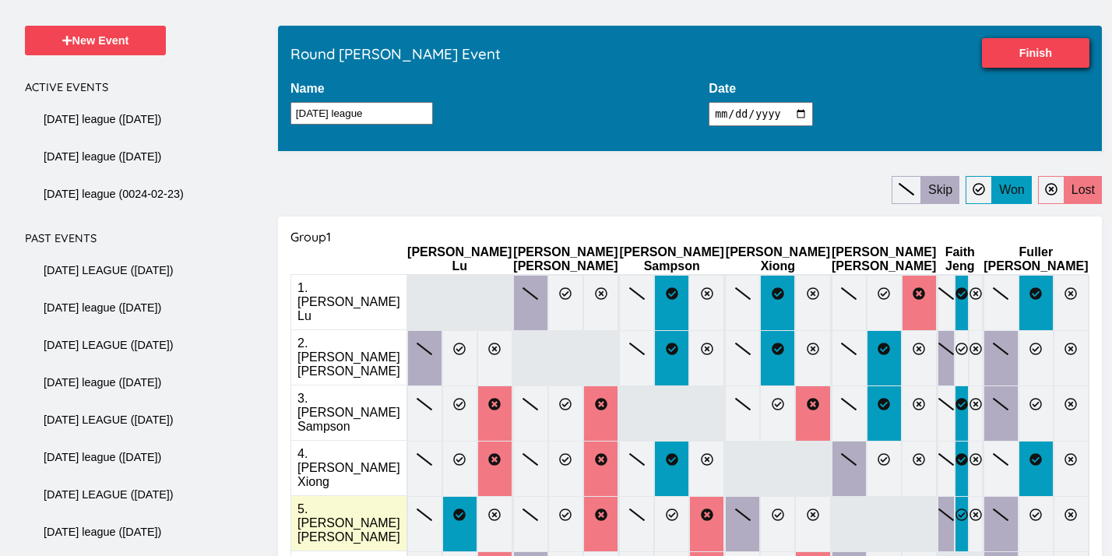
click at [956, 496] on label at bounding box center [962, 524] width 14 height 56
click at [0, 0] on input "radio" at bounding box center [0, 0] width 0 height 0
click at [1054, 496] on label at bounding box center [1071, 524] width 35 height 56
click at [0, 0] on input "radio" at bounding box center [0, 0] width 0 height 0
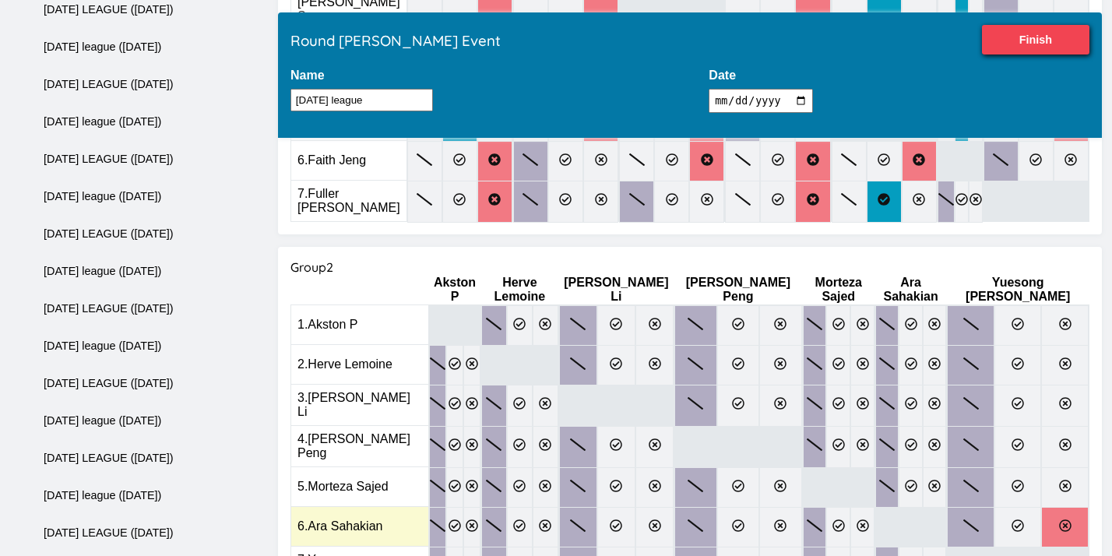
scroll to position [548, 0]
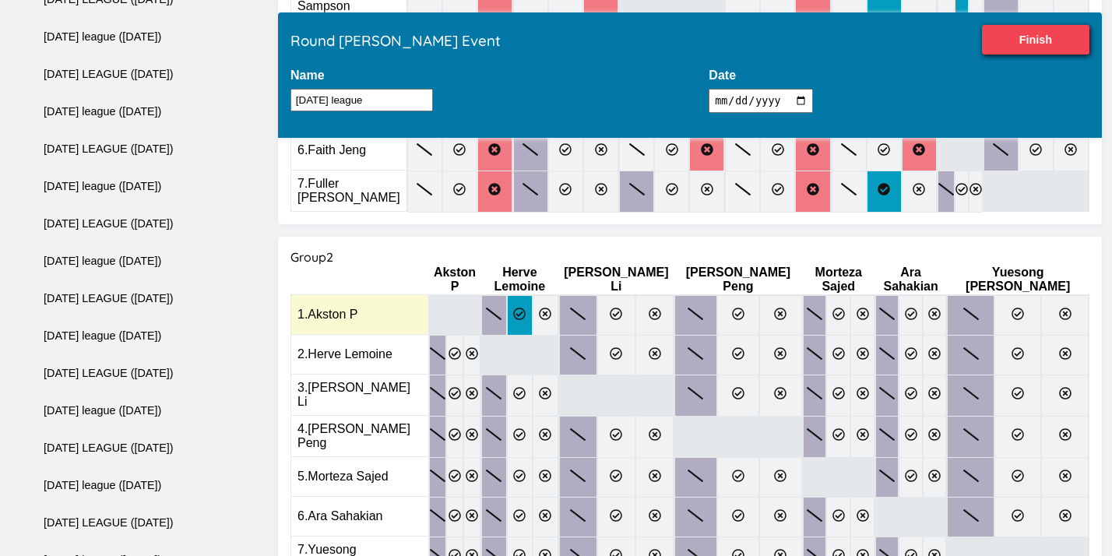
click at [533, 295] on label at bounding box center [520, 315] width 26 height 40
click at [0, 0] on input "radio" at bounding box center [0, 0] width 0 height 0
click at [659, 308] on icon at bounding box center [655, 314] width 12 height 12
click at [0, 0] on input "radio" at bounding box center [0, 0] width 0 height 0
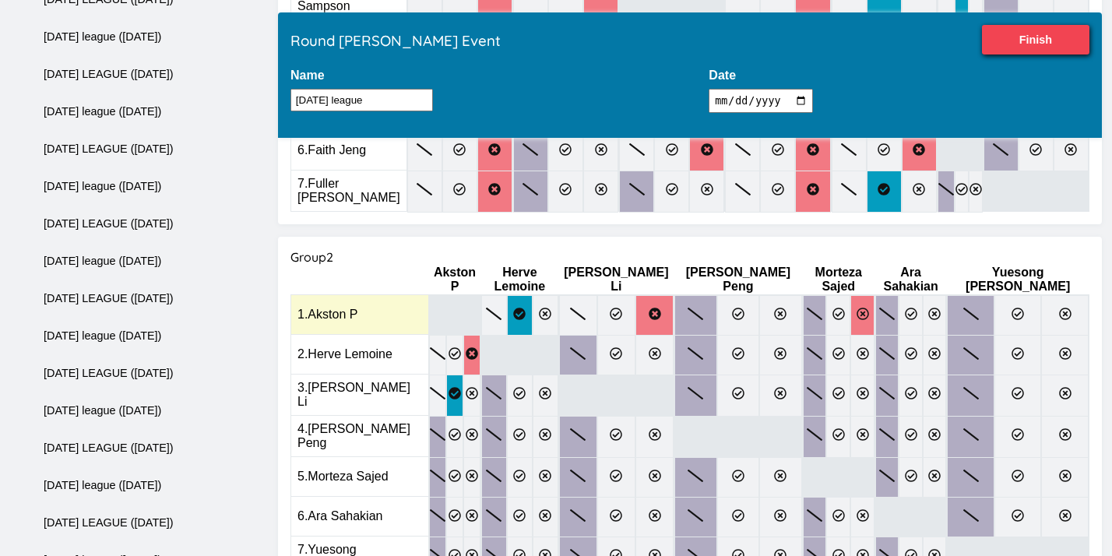
click at [850, 295] on label at bounding box center [862, 315] width 24 height 40
click at [0, 0] on input "radio" at bounding box center [0, 0] width 0 height 0
click at [998, 295] on label at bounding box center [1017, 315] width 47 height 40
click at [0, 0] on input "radio" at bounding box center [0, 0] width 0 height 0
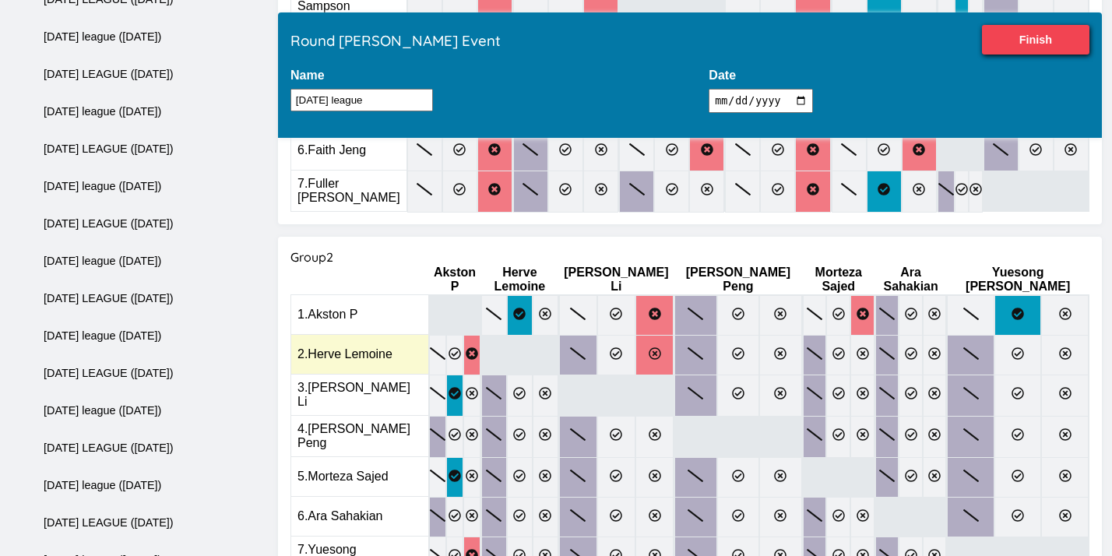
click at [660, 335] on label at bounding box center [654, 355] width 38 height 40
click at [0, 0] on input "radio" at bounding box center [0, 0] width 0 height 0
click at [850, 335] on label at bounding box center [862, 355] width 24 height 40
click at [0, 0] on input "radio" at bounding box center [0, 0] width 0 height 0
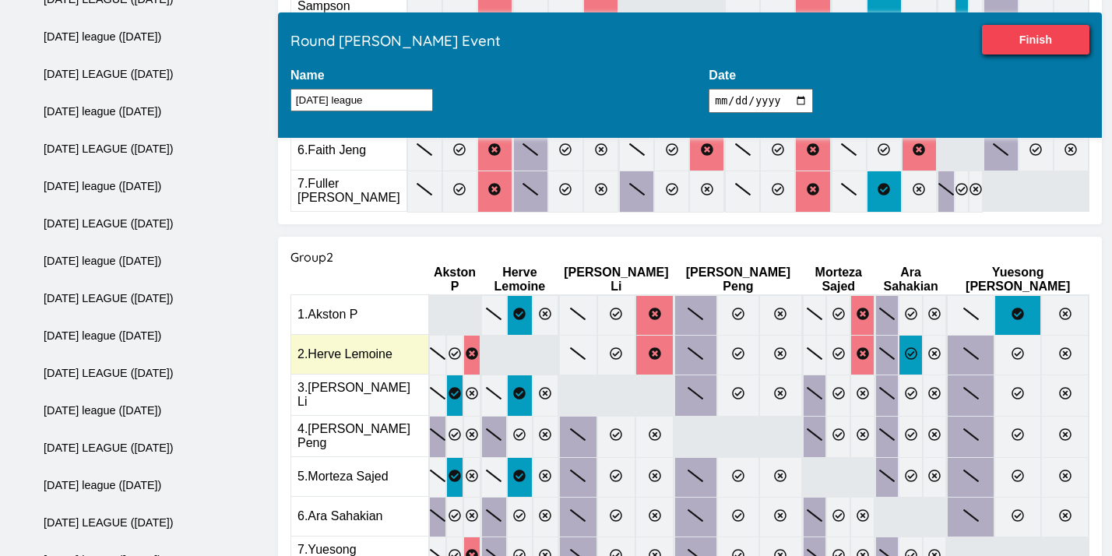
click at [906, 335] on label at bounding box center [911, 355] width 24 height 40
click at [0, 0] on input "radio" at bounding box center [0, 0] width 0 height 0
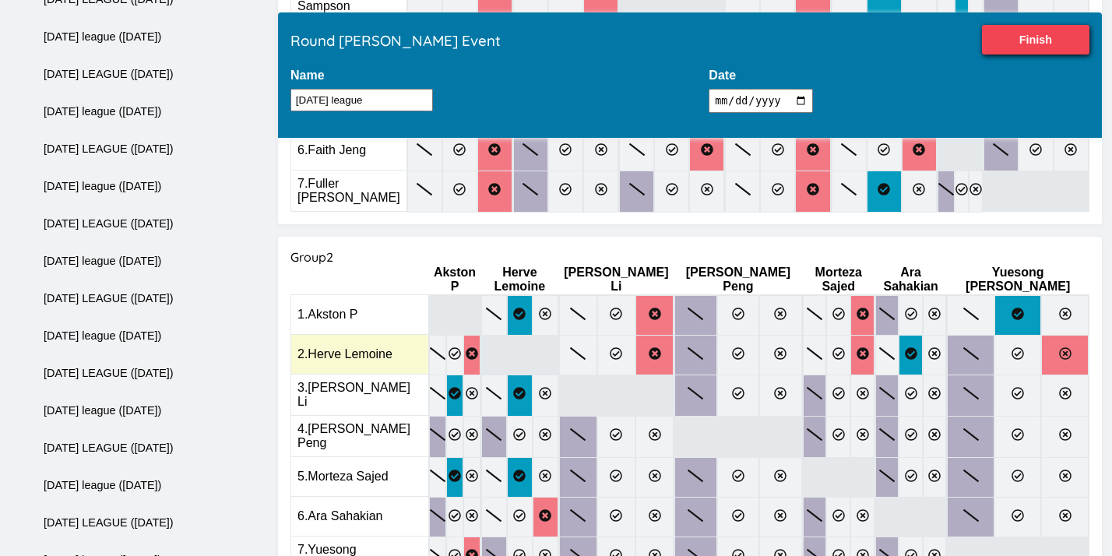
click at [1056, 335] on label at bounding box center [1064, 355] width 47 height 40
click at [0, 0] on input "radio" at bounding box center [0, 0] width 0 height 0
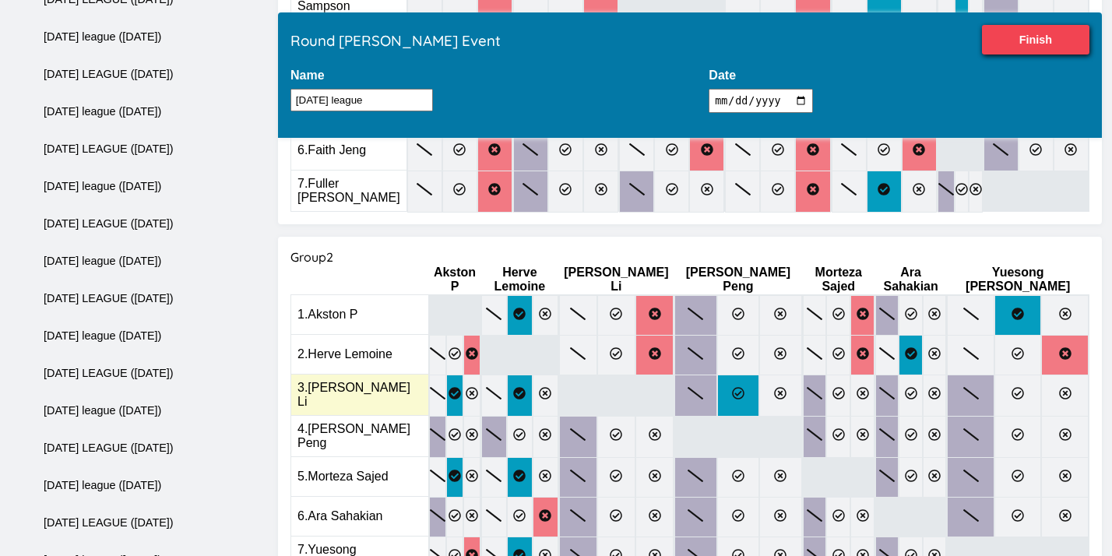
click at [732, 387] on icon at bounding box center [738, 393] width 12 height 12
click at [0, 0] on input "radio" at bounding box center [0, 0] width 0 height 0
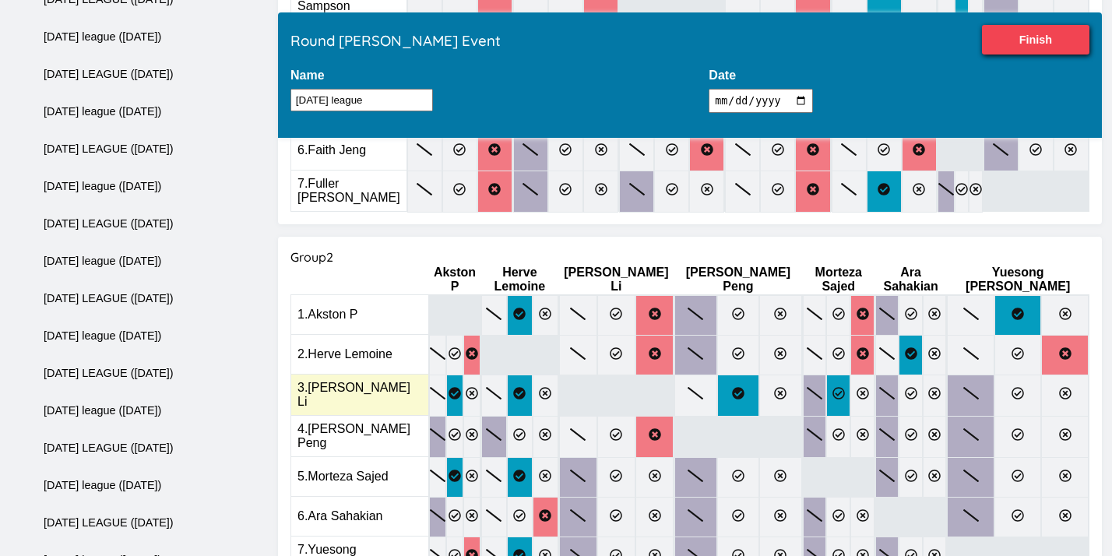
click at [826, 375] on label at bounding box center [838, 396] width 24 height 42
click at [0, 0] on input "radio" at bounding box center [0, 0] width 0 height 0
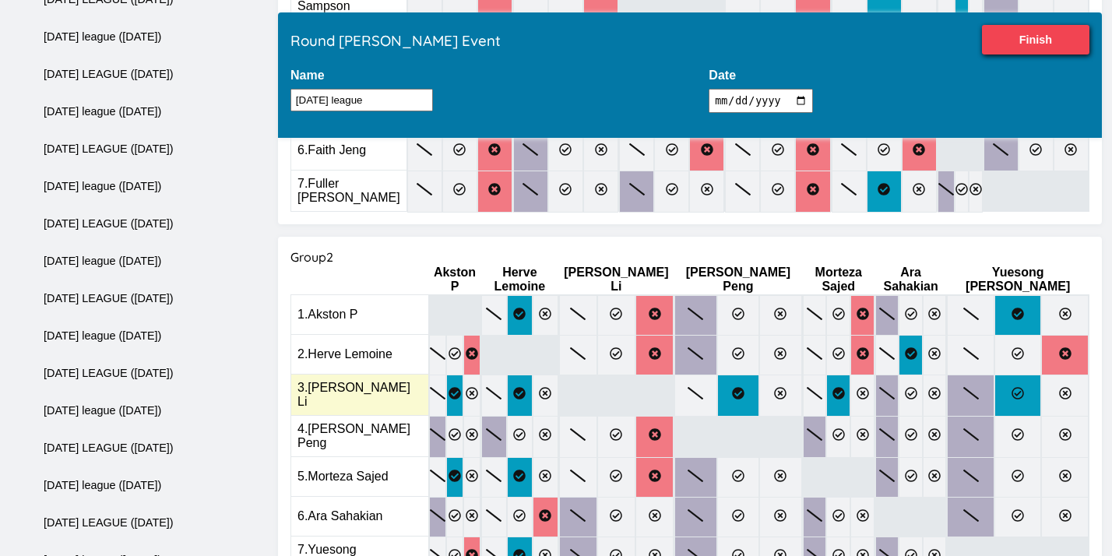
click at [998, 375] on label at bounding box center [1017, 396] width 47 height 42
click at [0, 0] on input "radio" at bounding box center [0, 0] width 0 height 0
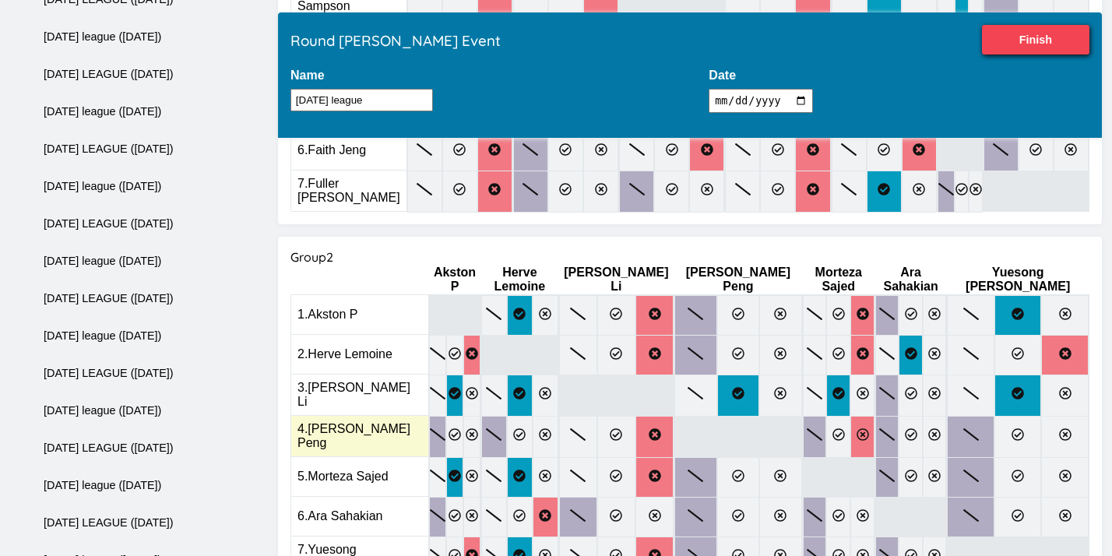
click at [850, 416] on label at bounding box center [862, 437] width 24 height 42
click at [0, 0] on input "radio" at bounding box center [0, 0] width 0 height 0
click at [945, 416] on label at bounding box center [935, 437] width 24 height 42
click at [0, 0] on input "radio" at bounding box center [0, 0] width 0 height 0
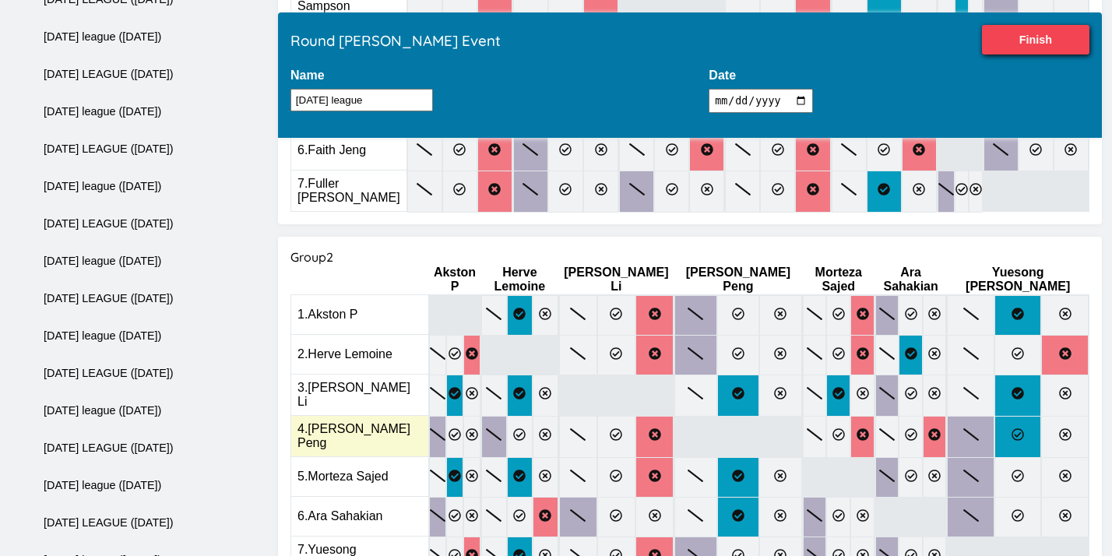
click at [1013, 416] on label at bounding box center [1017, 437] width 47 height 42
click at [0, 0] on input "radio" at bounding box center [0, 0] width 0 height 0
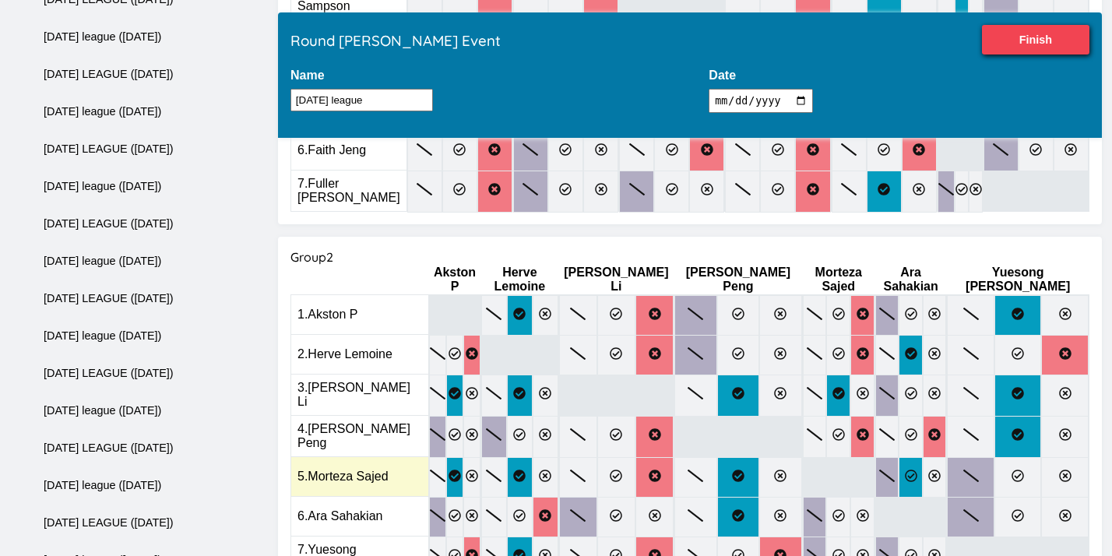
click at [906, 470] on icon at bounding box center [911, 476] width 12 height 12
click at [0, 0] on input "radio" at bounding box center [0, 0] width 0 height 0
click at [1059, 470] on icon at bounding box center [1065, 476] width 12 height 12
click at [0, 0] on input "radio" at bounding box center [0, 0] width 0 height 0
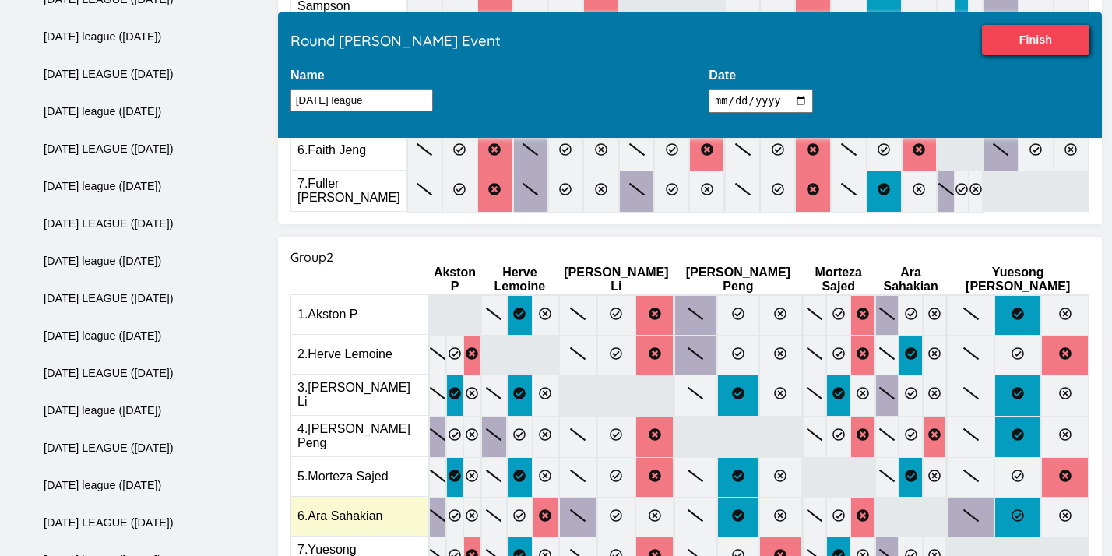
click at [1011, 509] on icon at bounding box center [1017, 515] width 12 height 12
click at [0, 0] on input "radio" at bounding box center [0, 0] width 0 height 0
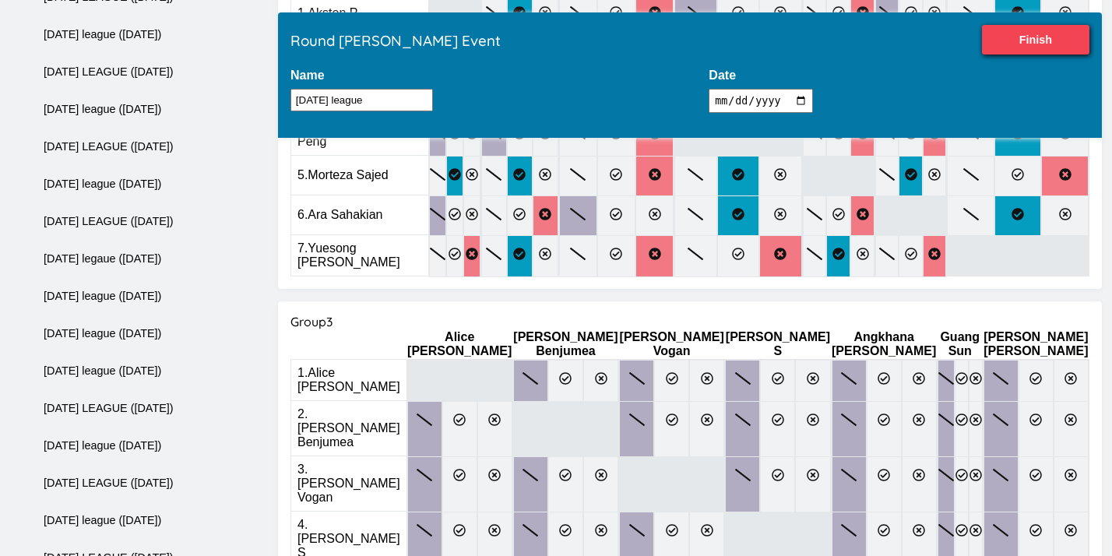
scroll to position [857, 0]
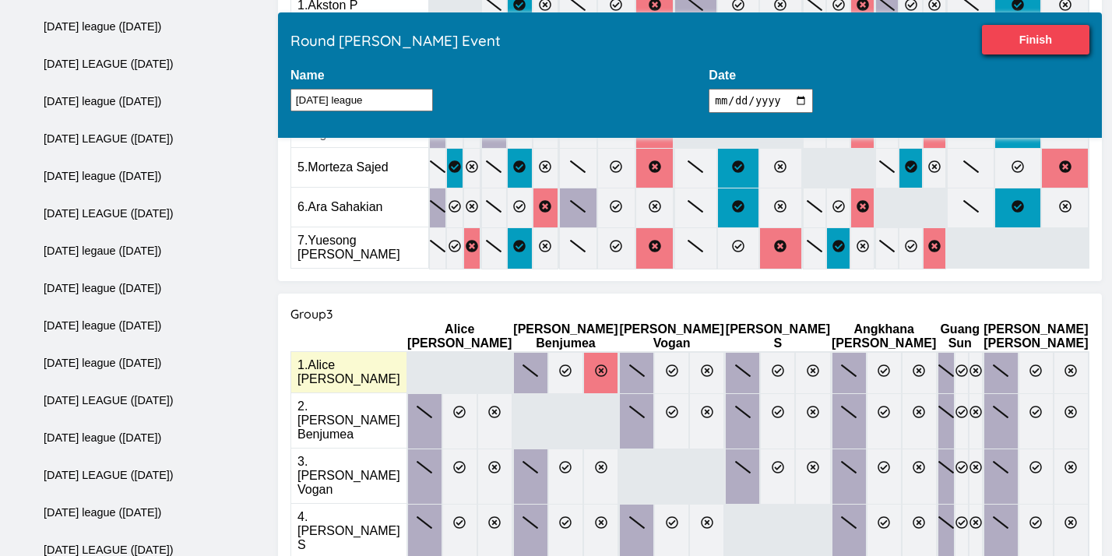
click at [597, 364] on icon at bounding box center [601, 370] width 12 height 12
click at [0, 0] on input "radio" at bounding box center [0, 0] width 0 height 0
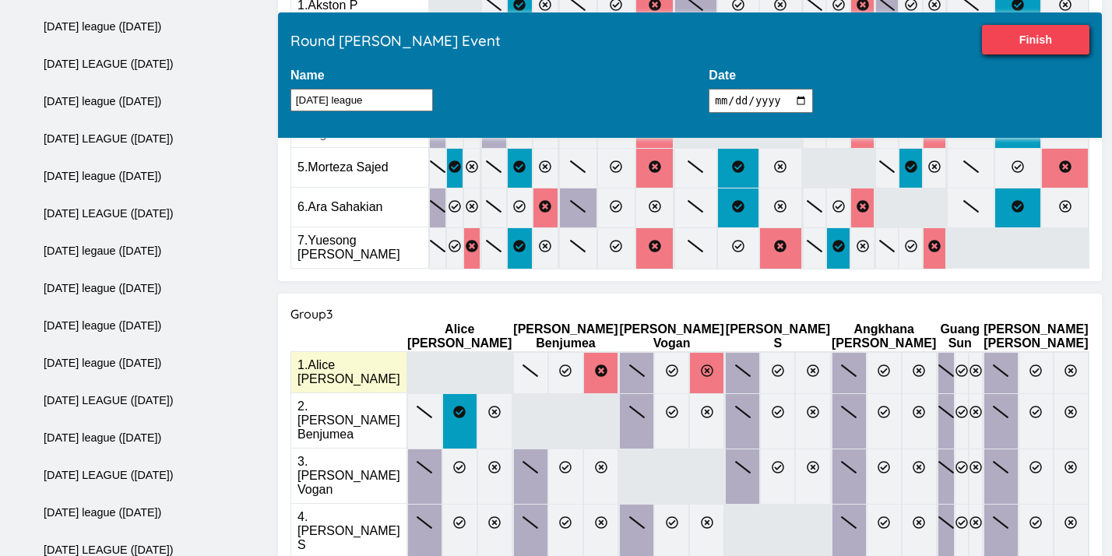
click at [714, 352] on label at bounding box center [706, 373] width 35 height 42
click at [0, 0] on input "radio" at bounding box center [0, 0] width 0 height 0
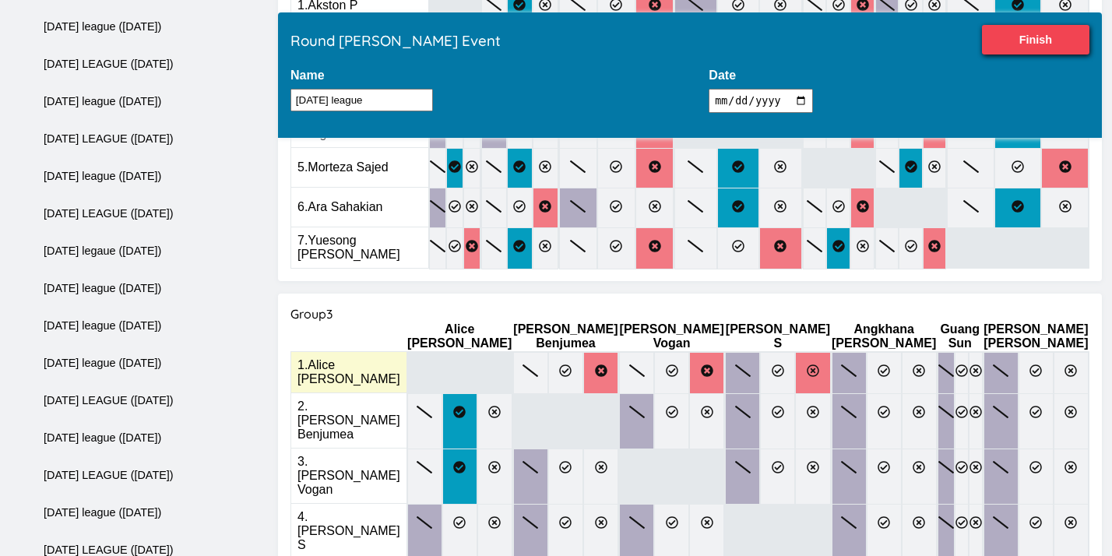
click at [807, 364] on icon at bounding box center [813, 370] width 12 height 12
click at [0, 0] on input "radio" at bounding box center [0, 0] width 0 height 0
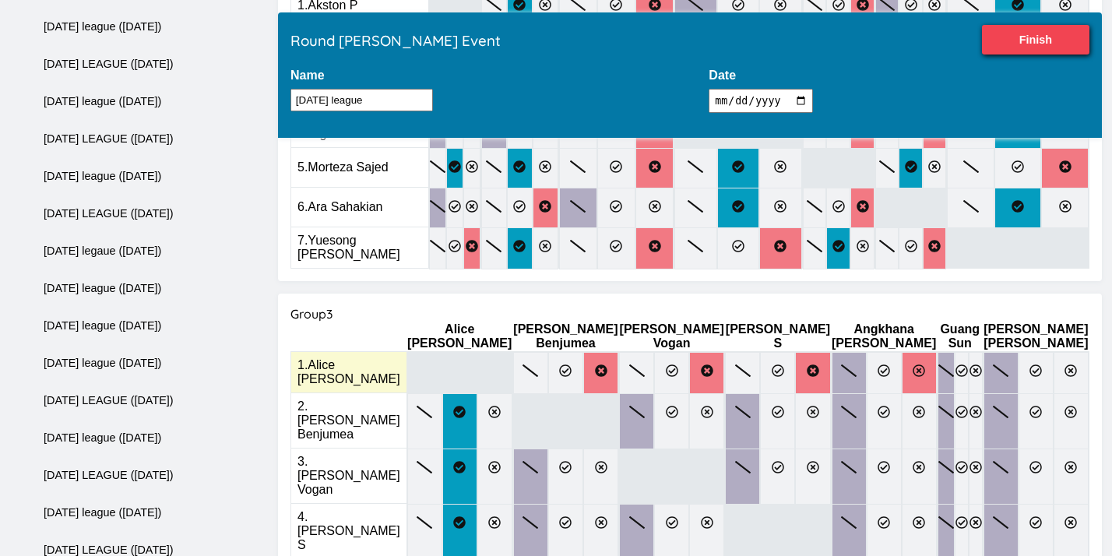
click at [902, 352] on label at bounding box center [919, 373] width 35 height 42
click at [0, 0] on input "radio" at bounding box center [0, 0] width 0 height 0
click at [970, 364] on icon at bounding box center [975, 370] width 12 height 12
click at [0, 0] on input "radio" at bounding box center [0, 0] width 0 height 0
click at [1064, 364] on icon at bounding box center [1070, 370] width 12 height 12
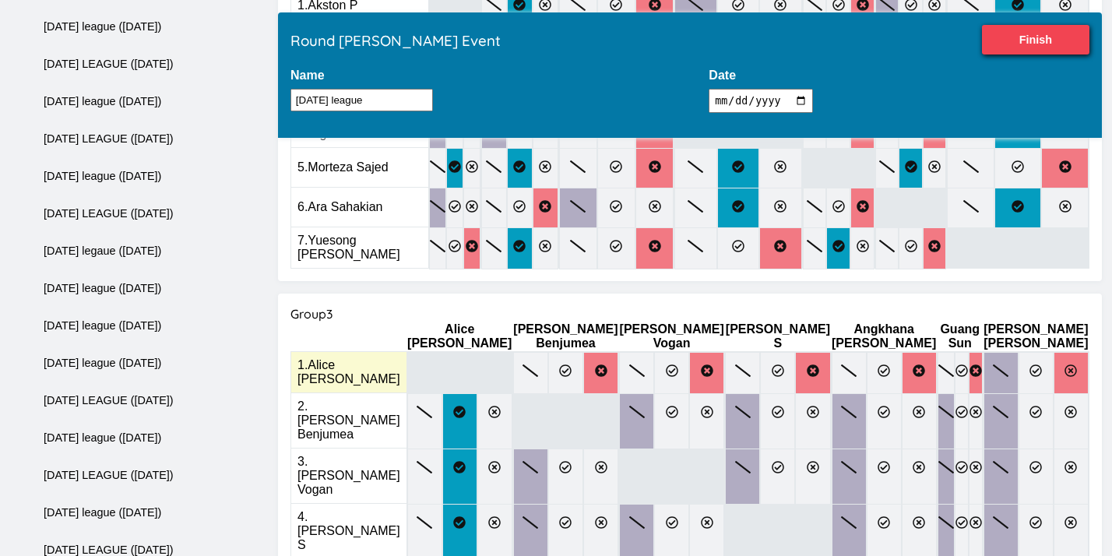
click at [0, 0] on input "radio" at bounding box center [0, 0] width 0 height 0
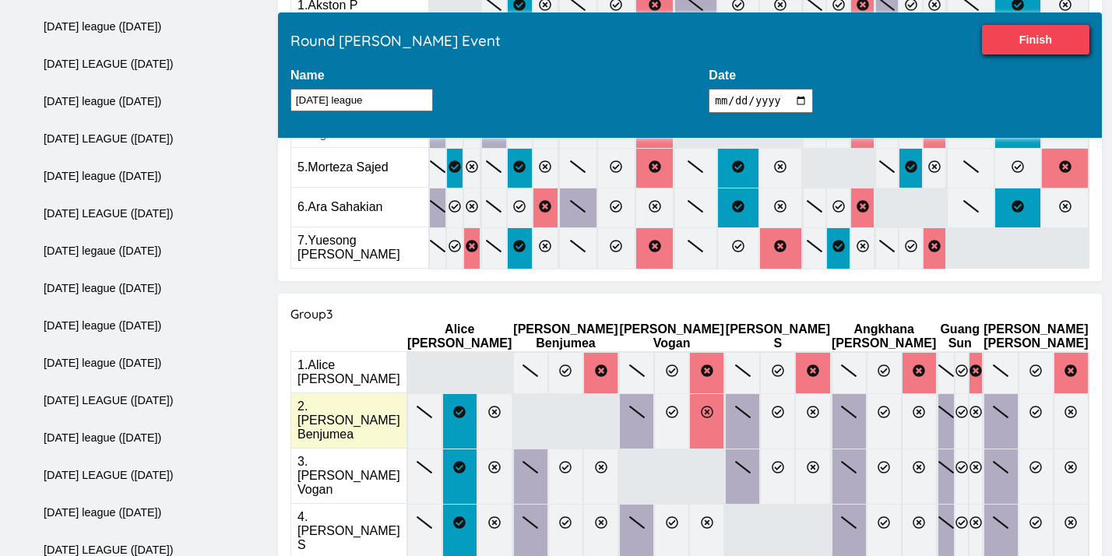
click at [695, 393] on label at bounding box center [706, 421] width 35 height 56
click at [0, 0] on input "radio" at bounding box center [0, 0] width 0 height 0
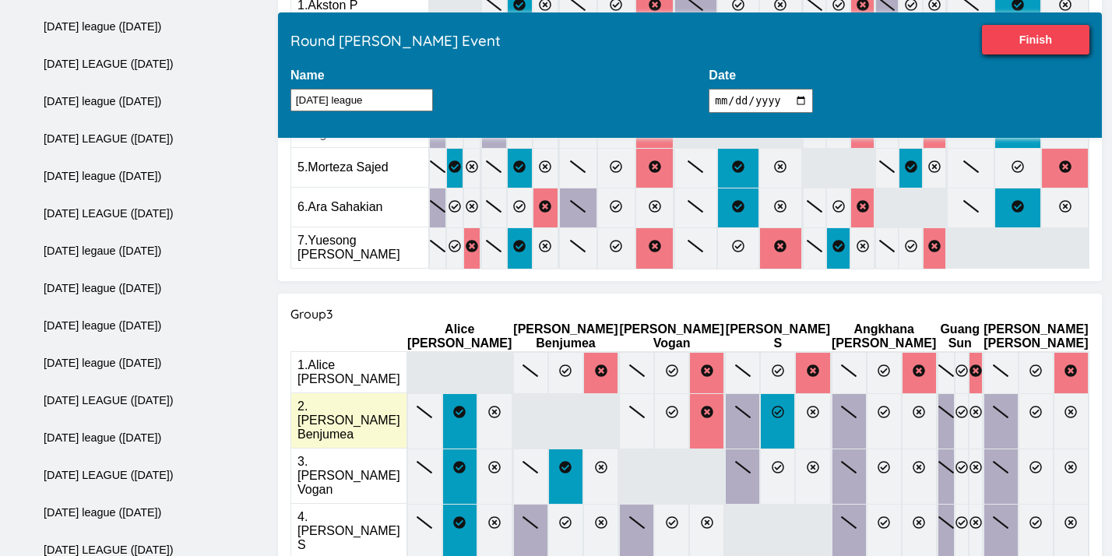
click at [760, 393] on label at bounding box center [777, 421] width 35 height 56
click at [0, 0] on input "radio" at bounding box center [0, 0] width 0 height 0
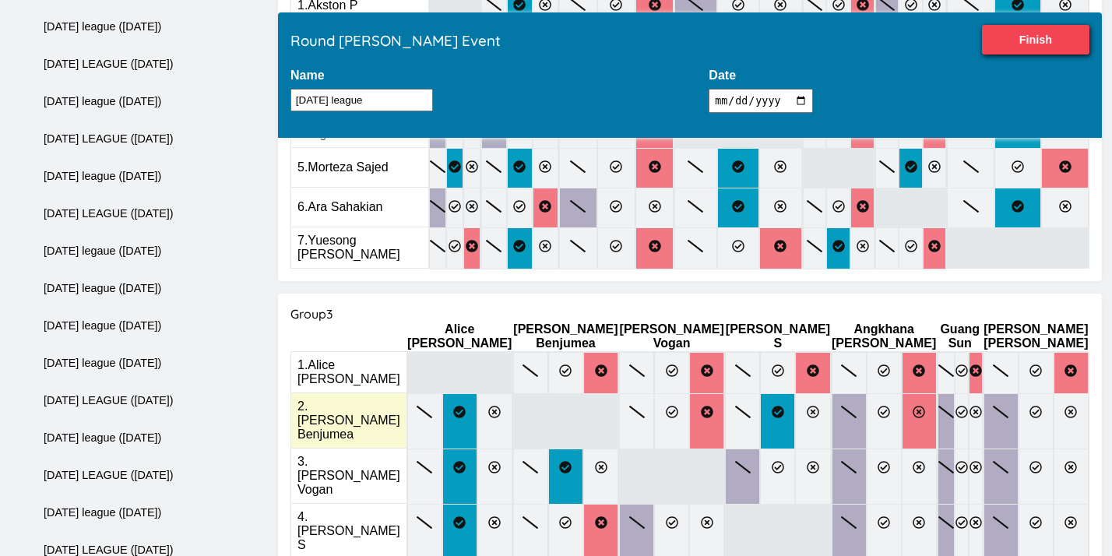
click at [902, 393] on label at bounding box center [919, 421] width 35 height 56
click at [0, 0] on input "radio" at bounding box center [0, 0] width 0 height 0
click at [982, 393] on label at bounding box center [976, 421] width 14 height 56
click at [0, 0] on input "radio" at bounding box center [0, 0] width 0 height 0
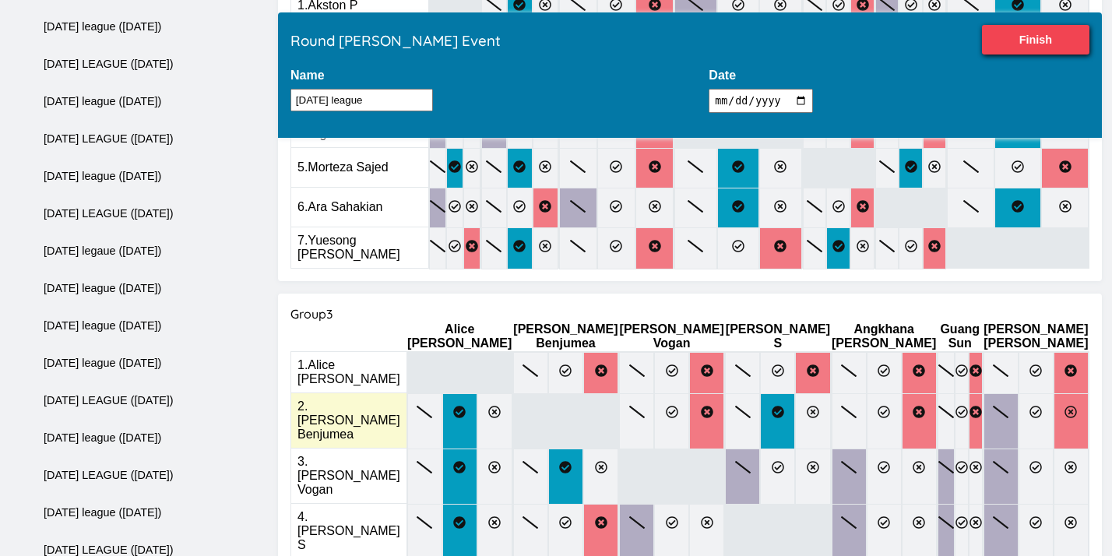
click at [1054, 393] on label at bounding box center [1071, 421] width 35 height 56
click at [0, 0] on input "radio" at bounding box center [0, 0] width 0 height 0
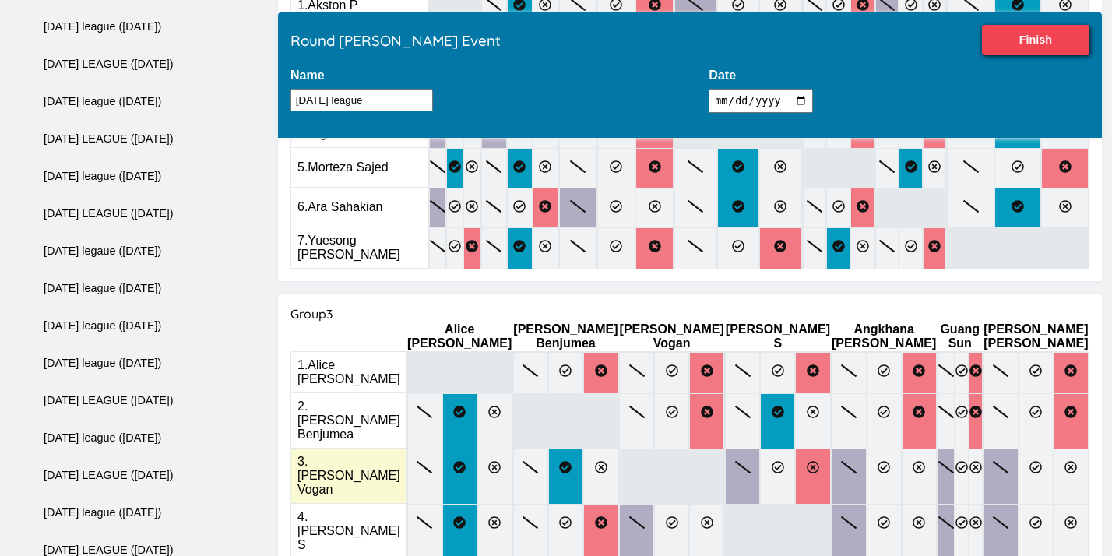
click at [795, 449] on label at bounding box center [812, 477] width 35 height 56
click at [0, 0] on input "radio" at bounding box center [0, 0] width 0 height 0
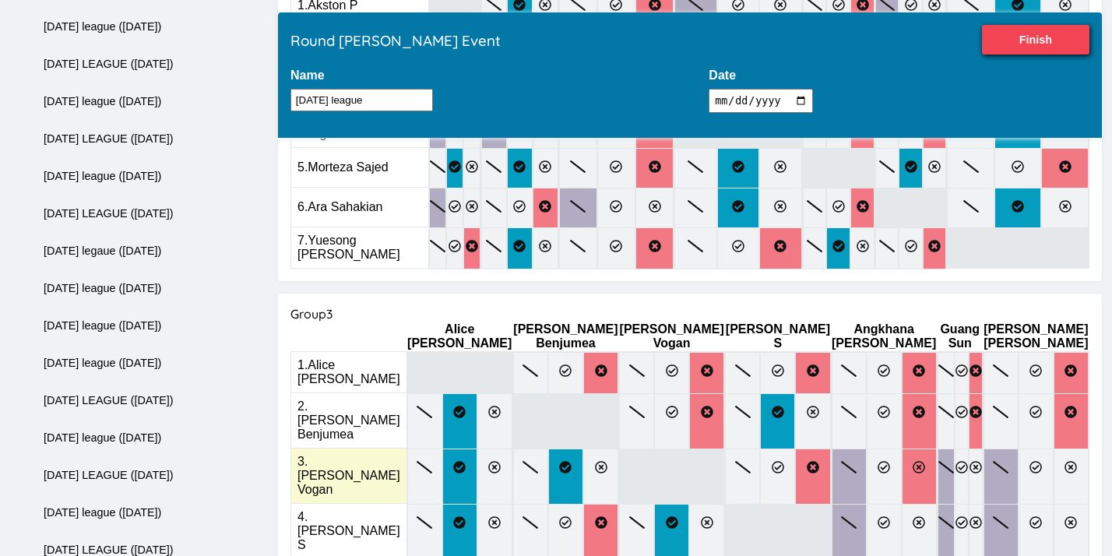
click at [913, 461] on icon at bounding box center [919, 467] width 12 height 12
click at [0, 0] on input "radio" at bounding box center [0, 0] width 0 height 0
click at [955, 461] on icon at bounding box center [961, 467] width 12 height 12
click at [0, 0] on input "radio" at bounding box center [0, 0] width 0 height 0
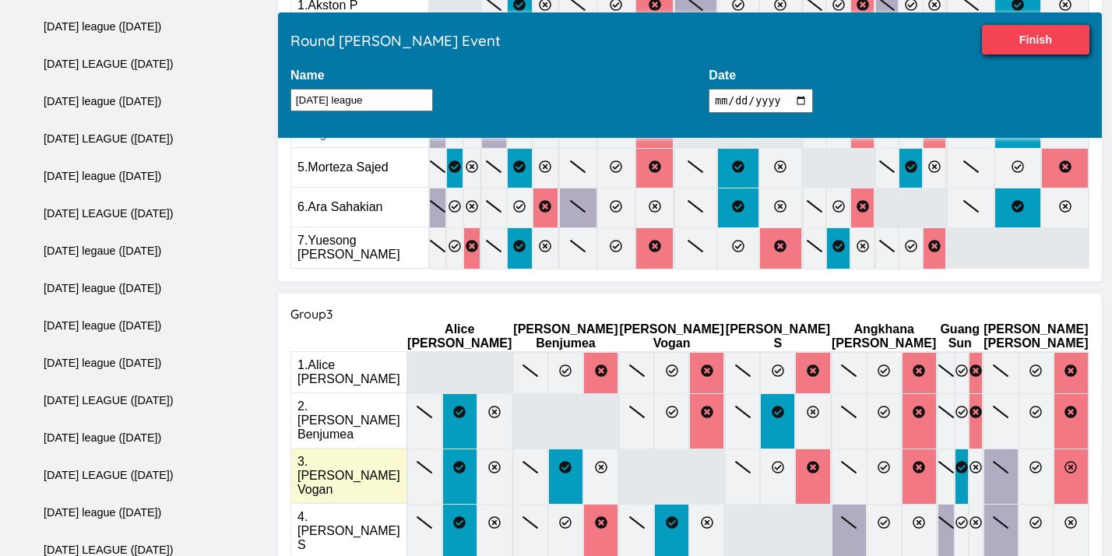
click at [1064, 461] on icon at bounding box center [1070, 467] width 12 height 12
click at [0, 0] on input "radio" at bounding box center [0, 0] width 0 height 0
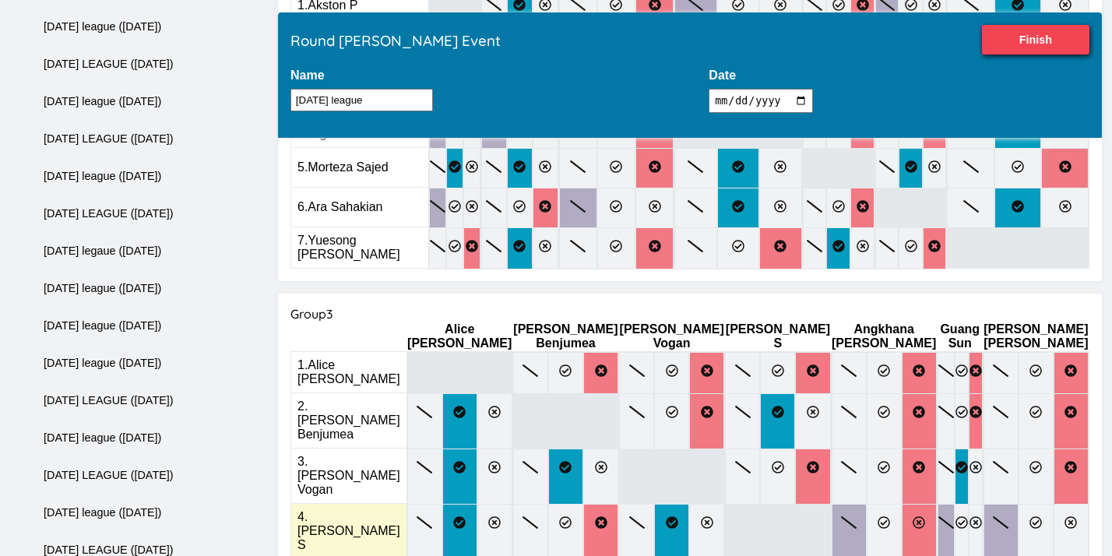
click at [902, 504] on label at bounding box center [919, 532] width 35 height 56
click at [0, 0] on input "radio" at bounding box center [0, 0] width 0 height 0
click at [969, 504] on label at bounding box center [976, 532] width 14 height 56
click at [0, 0] on input "radio" at bounding box center [0, 0] width 0 height 0
click at [1024, 504] on label at bounding box center [1035, 532] width 35 height 56
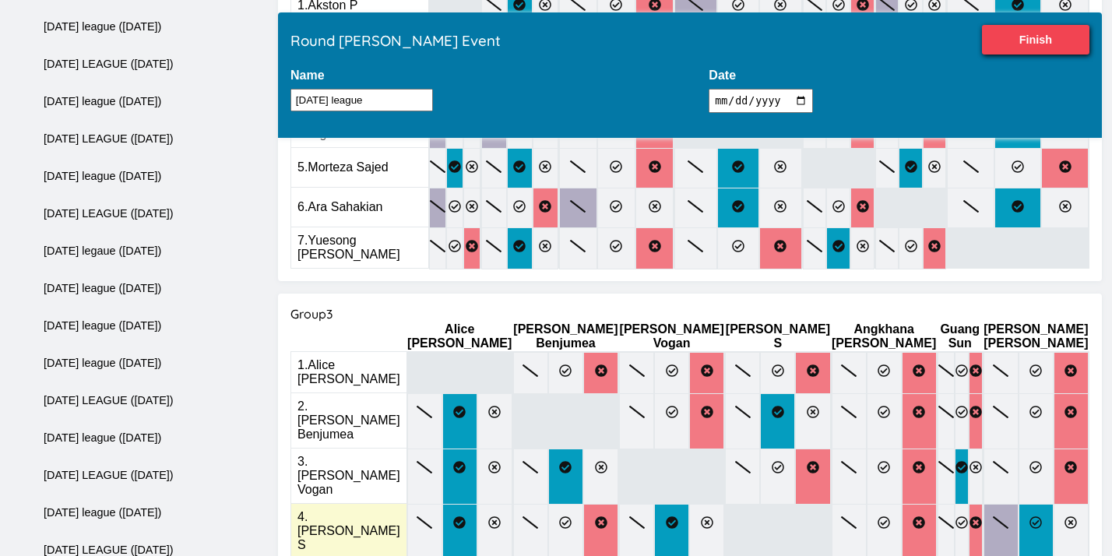
click at [0, 0] on input "radio" at bounding box center [0, 0] width 0 height 0
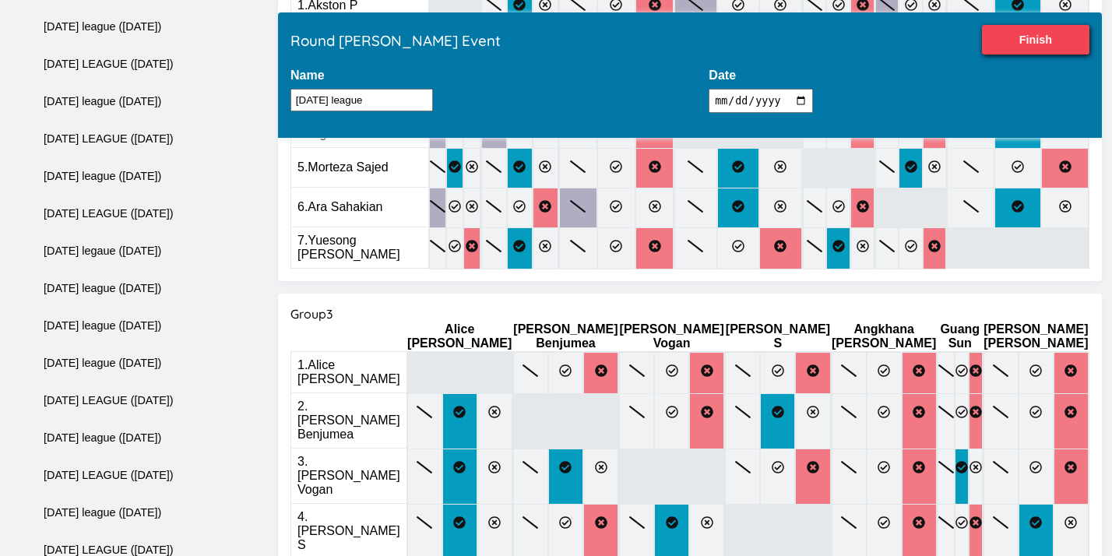
click at [0, 0] on input "radio" at bounding box center [0, 0] width 0 height 0
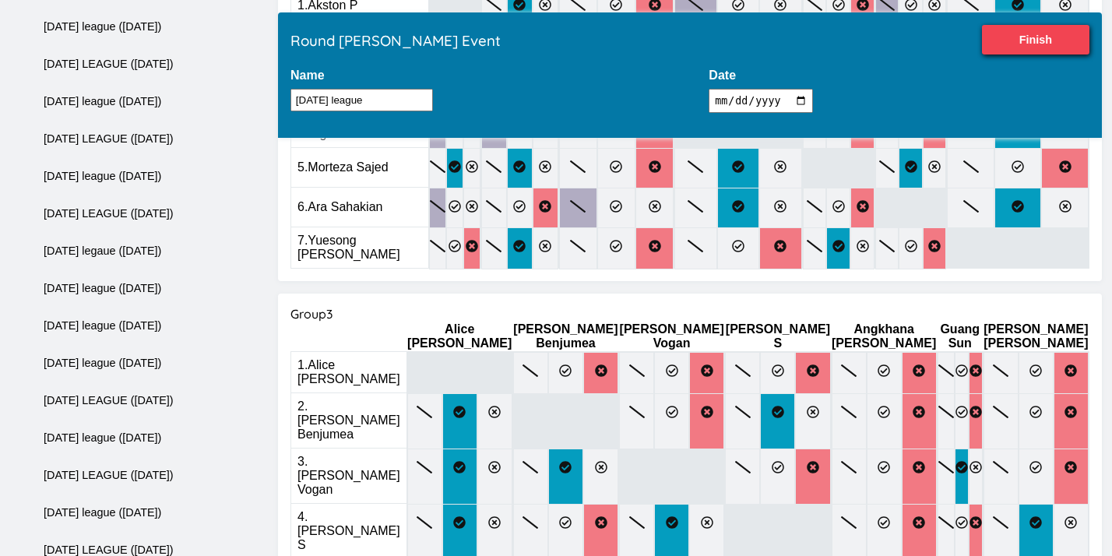
click at [0, 0] on input "radio" at bounding box center [0, 0] width 0 height 0
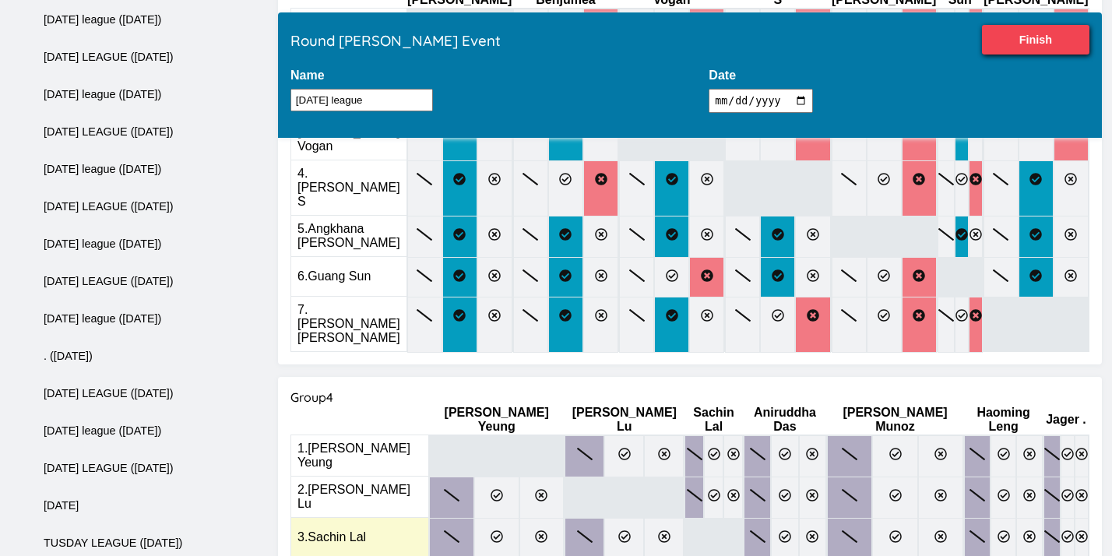
scroll to position [1246, 0]
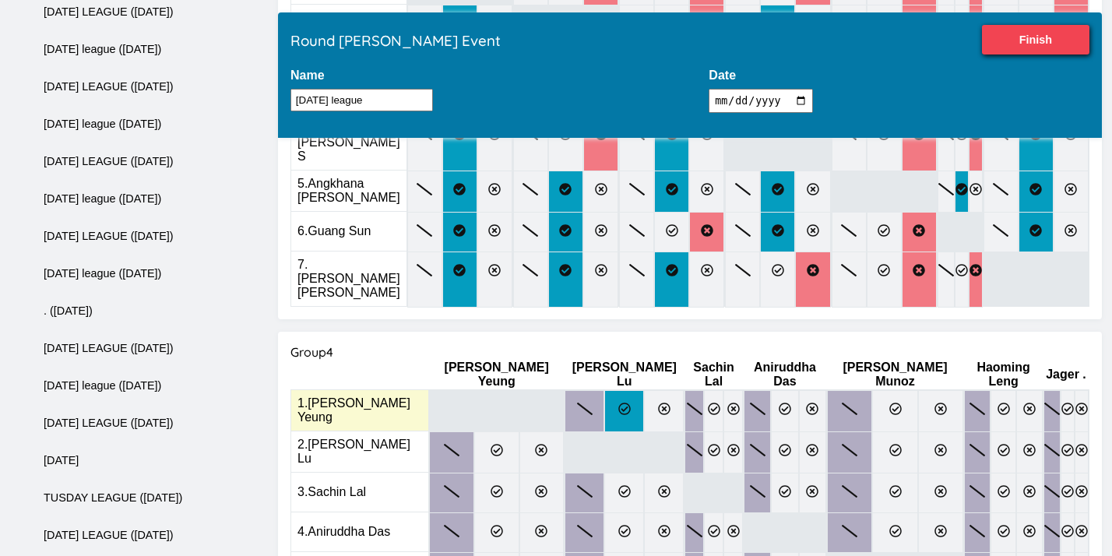
click at [604, 390] on label at bounding box center [624, 411] width 40 height 42
click at [0, 0] on input "radio" at bounding box center [0, 0] width 0 height 0
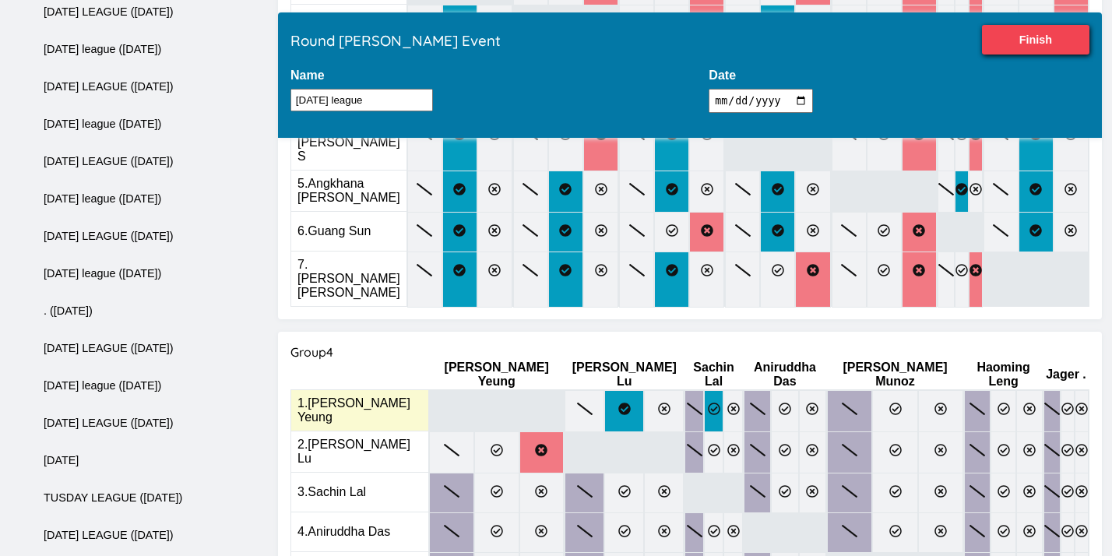
click at [704, 390] on label at bounding box center [713, 411] width 19 height 42
click at [0, 0] on input "radio" at bounding box center [0, 0] width 0 height 0
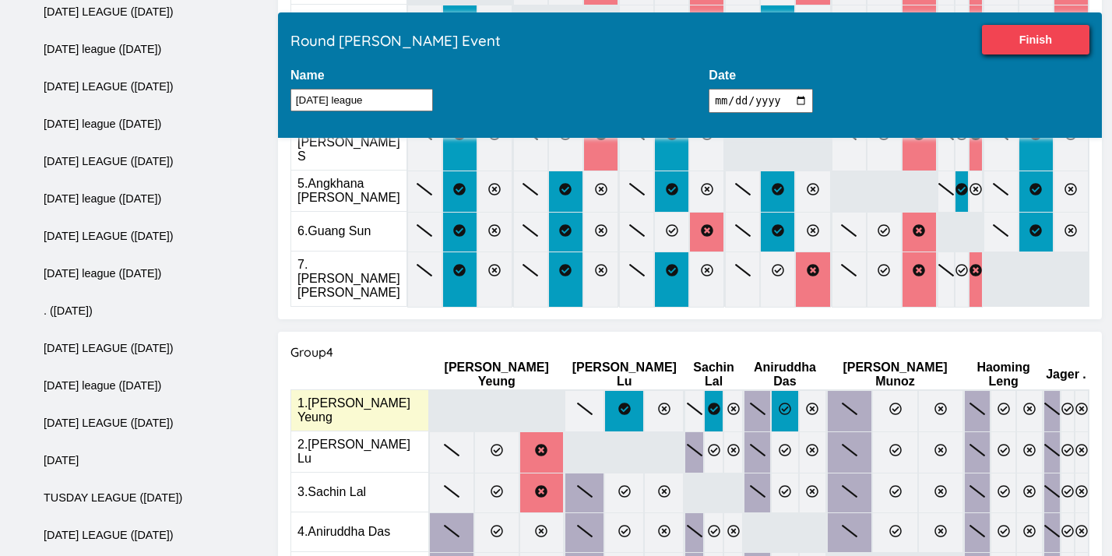
click at [779, 403] on icon at bounding box center [785, 409] width 12 height 12
click at [0, 0] on input "radio" at bounding box center [0, 0] width 0 height 0
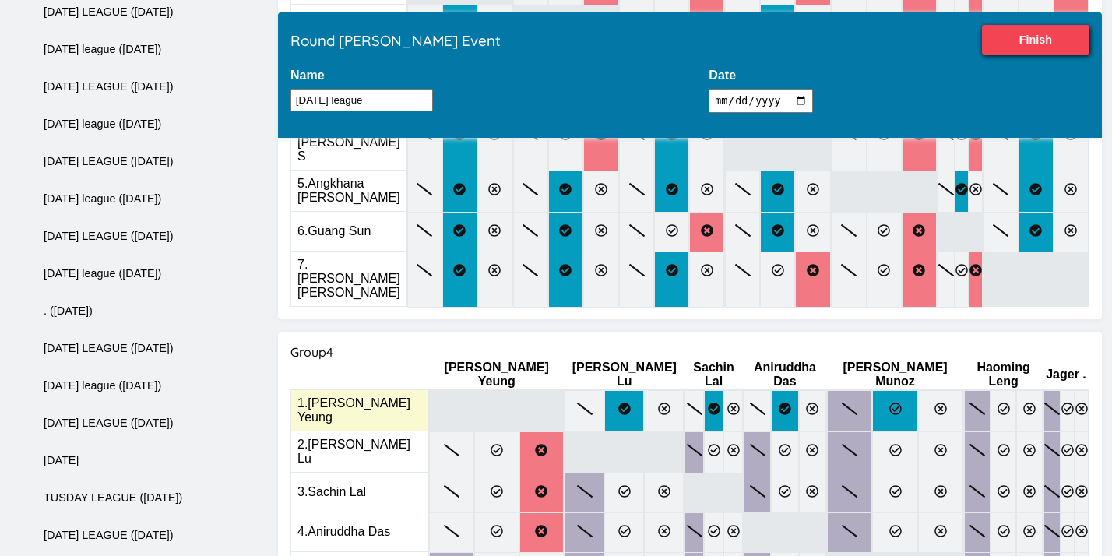
click at [872, 390] on label at bounding box center [895, 411] width 46 height 42
click at [0, 0] on input "radio" at bounding box center [0, 0] width 0 height 0
click at [990, 390] on label at bounding box center [1003, 411] width 26 height 42
click at [0, 0] on input "radio" at bounding box center [0, 0] width 0 height 0
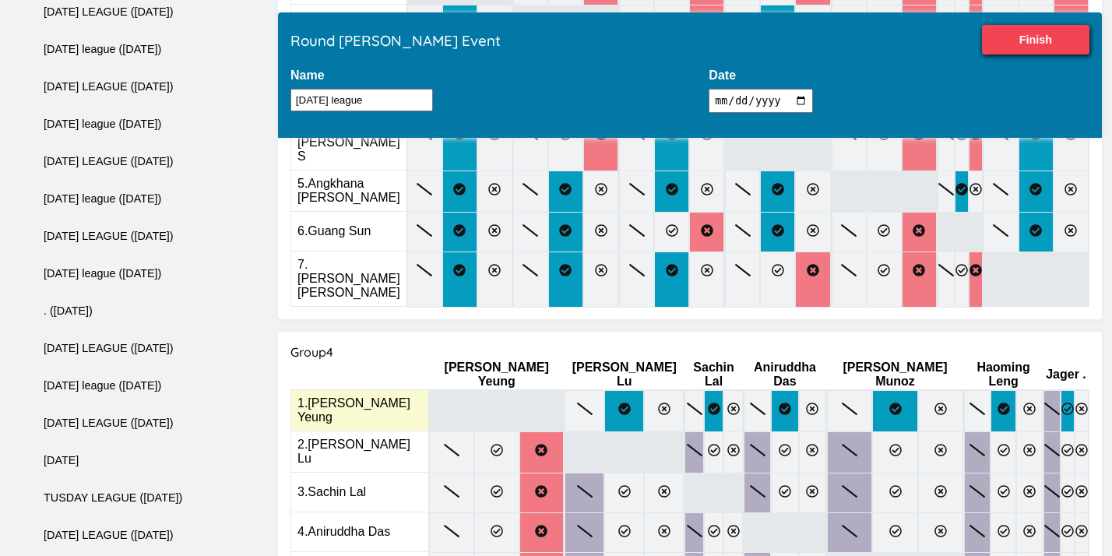
click at [1061, 390] on label at bounding box center [1068, 411] width 14 height 42
click at [0, 0] on input "radio" at bounding box center [0, 0] width 0 height 0
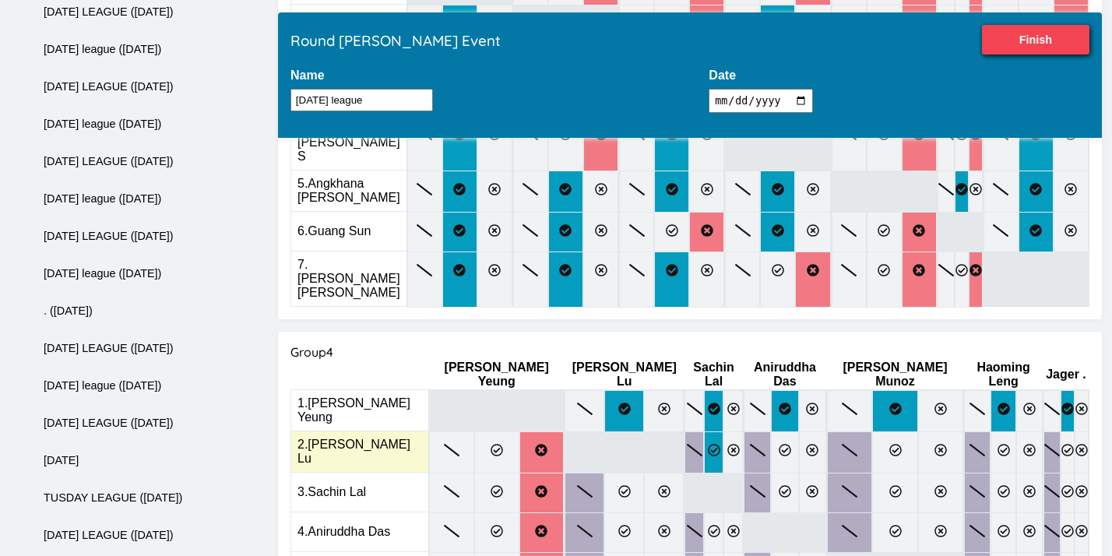
click at [708, 444] on icon at bounding box center [714, 450] width 12 height 12
click at [0, 0] on input "radio" at bounding box center [0, 0] width 0 height 0
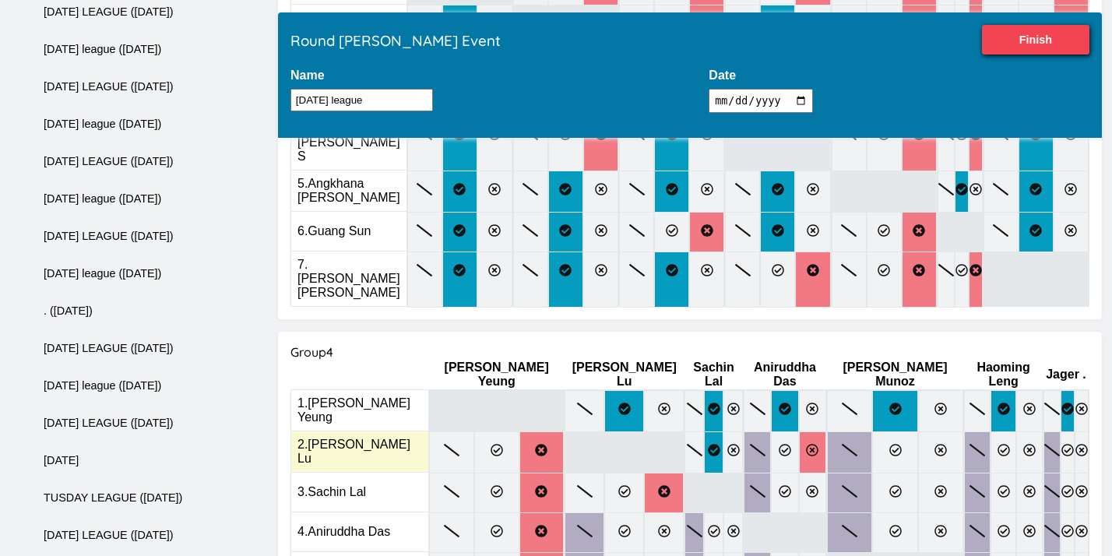
click at [806, 444] on icon at bounding box center [812, 450] width 12 height 12
click at [0, 0] on input "radio" at bounding box center [0, 0] width 0 height 0
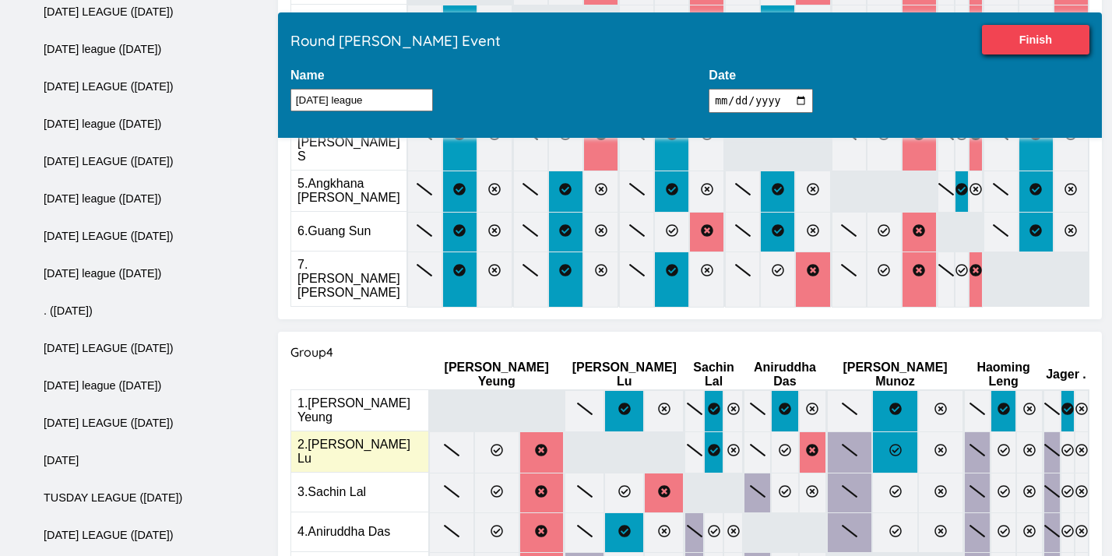
click at [872, 431] on label at bounding box center [895, 452] width 46 height 42
click at [0, 0] on input "radio" at bounding box center [0, 0] width 0 height 0
click at [1016, 431] on label at bounding box center [1029, 452] width 26 height 42
click at [0, 0] on input "radio" at bounding box center [0, 0] width 0 height 0
click at [1061, 444] on icon at bounding box center [1067, 450] width 12 height 12
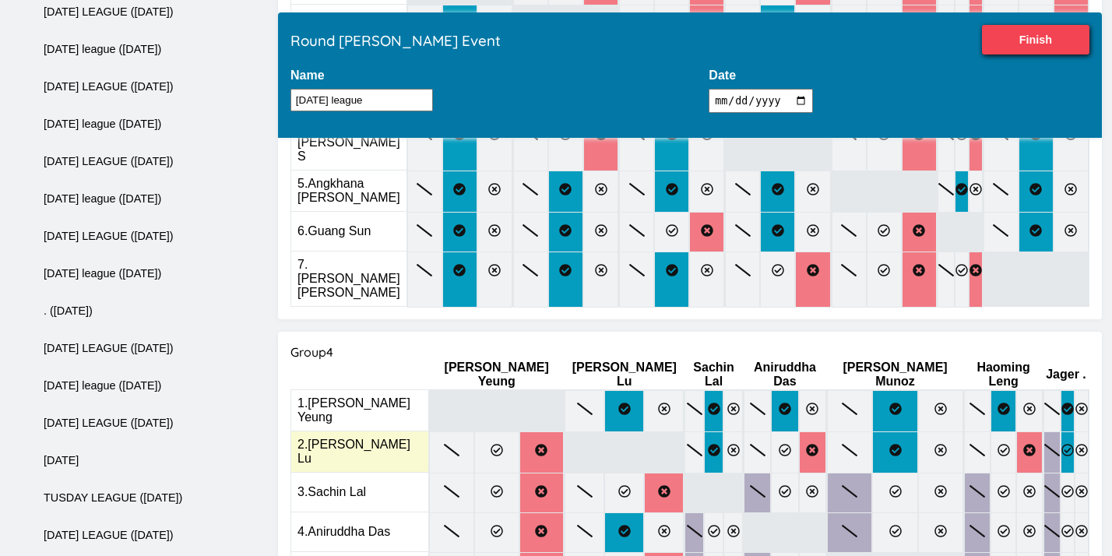
click at [0, 0] on input "radio" at bounding box center [0, 0] width 0 height 0
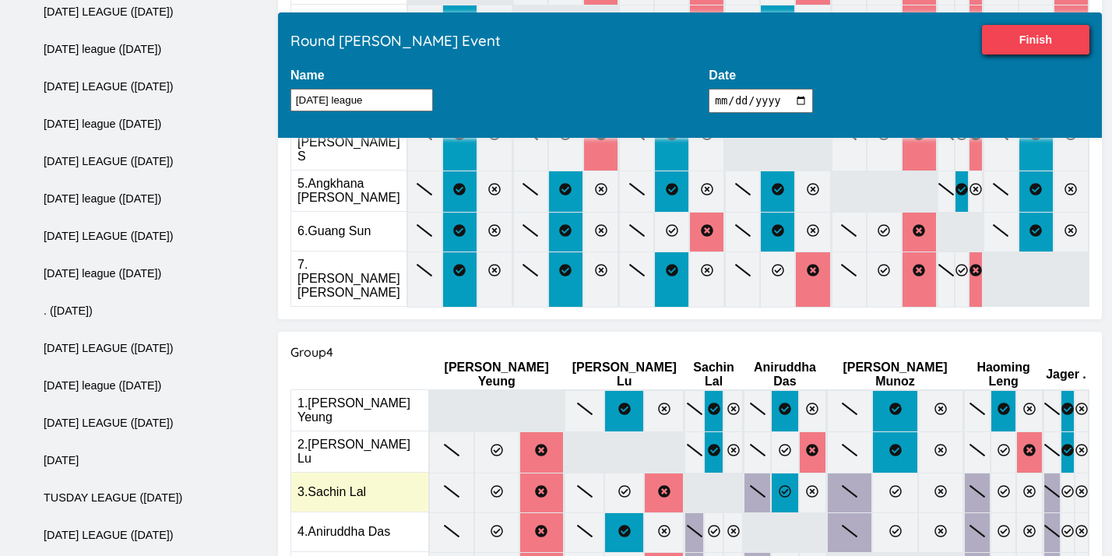
click at [779, 485] on icon at bounding box center [785, 491] width 12 height 12
click at [0, 0] on input "radio" at bounding box center [0, 0] width 0 height 0
click at [934, 485] on icon at bounding box center [940, 491] width 12 height 12
click at [0, 0] on input "radio" at bounding box center [0, 0] width 0 height 0
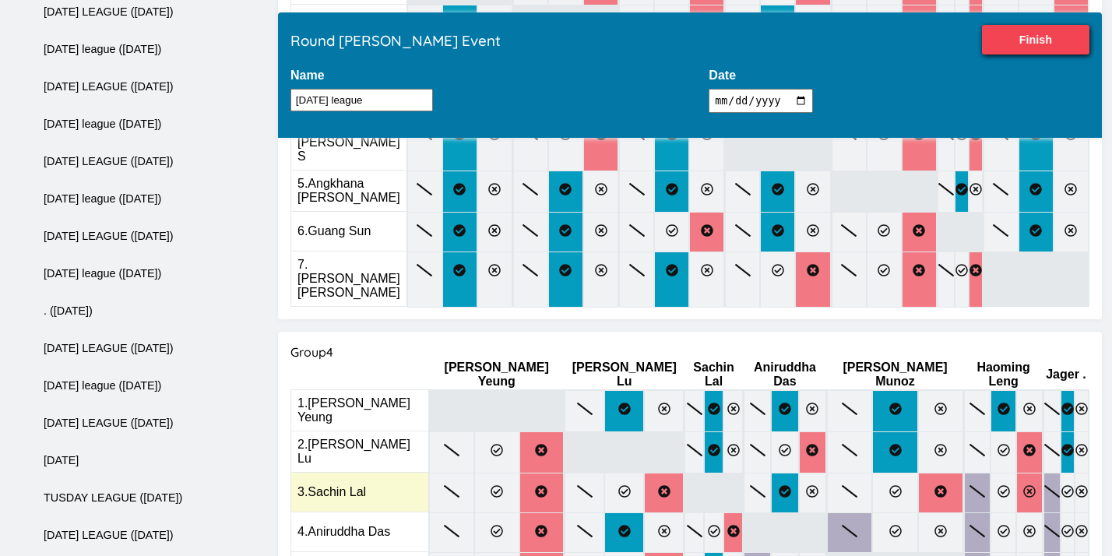
click at [1016, 473] on label at bounding box center [1029, 493] width 26 height 40
click at [0, 0] on input "radio" at bounding box center [0, 0] width 0 height 0
click at [1061, 485] on icon at bounding box center [1067, 491] width 12 height 12
click at [0, 0] on input "radio" at bounding box center [0, 0] width 0 height 0
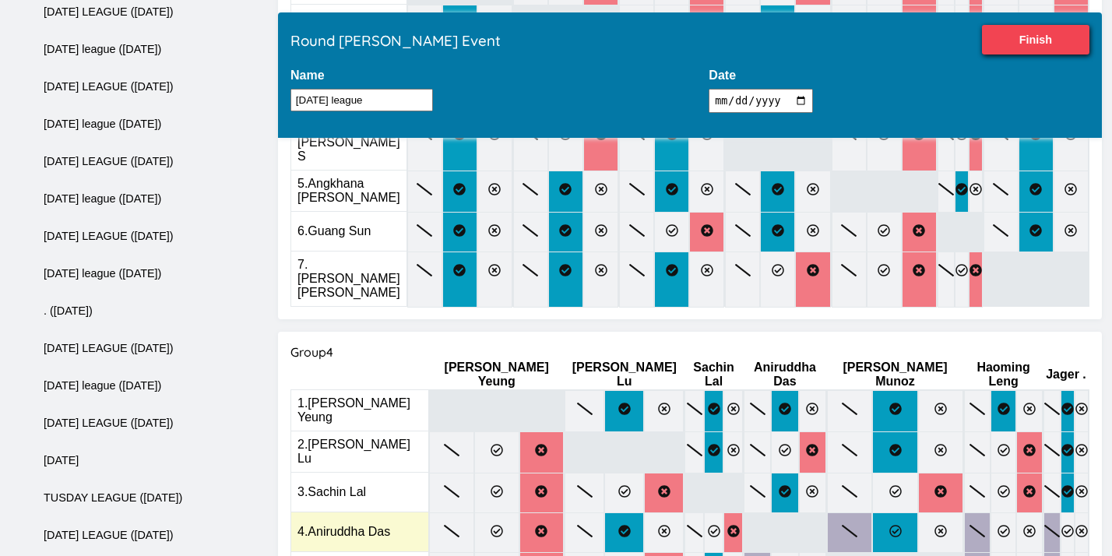
click at [872, 512] on label at bounding box center [895, 532] width 46 height 40
click at [0, 0] on input "radio" at bounding box center [0, 0] width 0 height 0
click at [1016, 512] on label at bounding box center [1029, 532] width 26 height 40
click at [0, 0] on input "radio" at bounding box center [0, 0] width 0 height 0
click at [1061, 512] on label at bounding box center [1068, 532] width 14 height 40
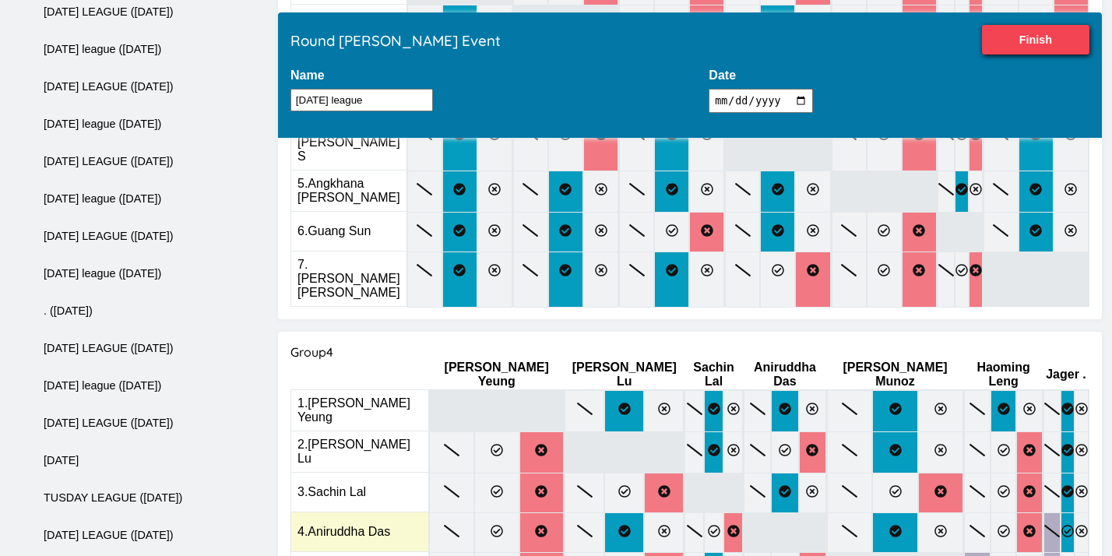
click at [0, 0] on input "radio" at bounding box center [0, 0] width 0 height 0
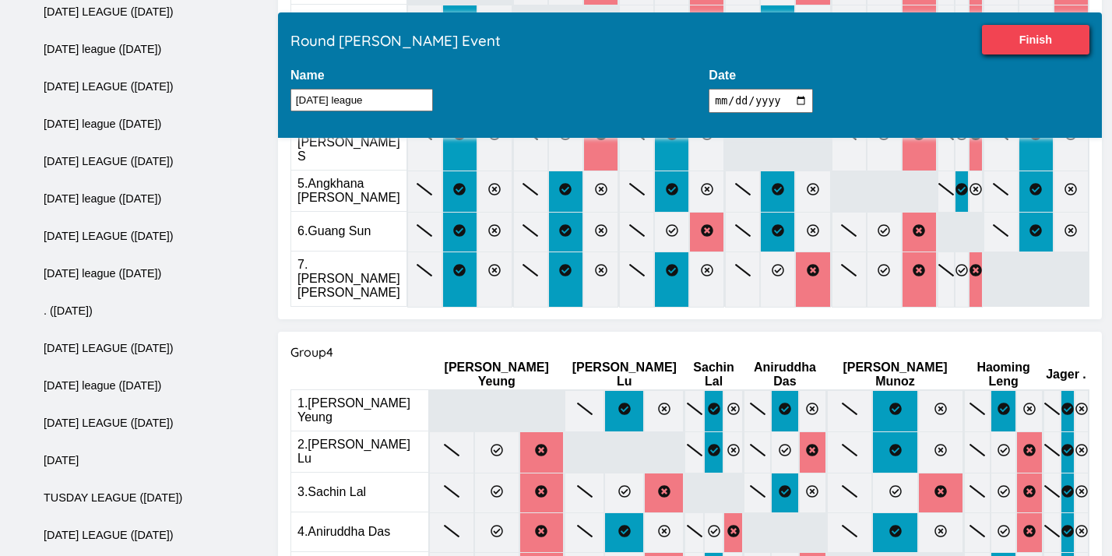
click at [0, 0] on input "radio" at bounding box center [0, 0] width 0 height 0
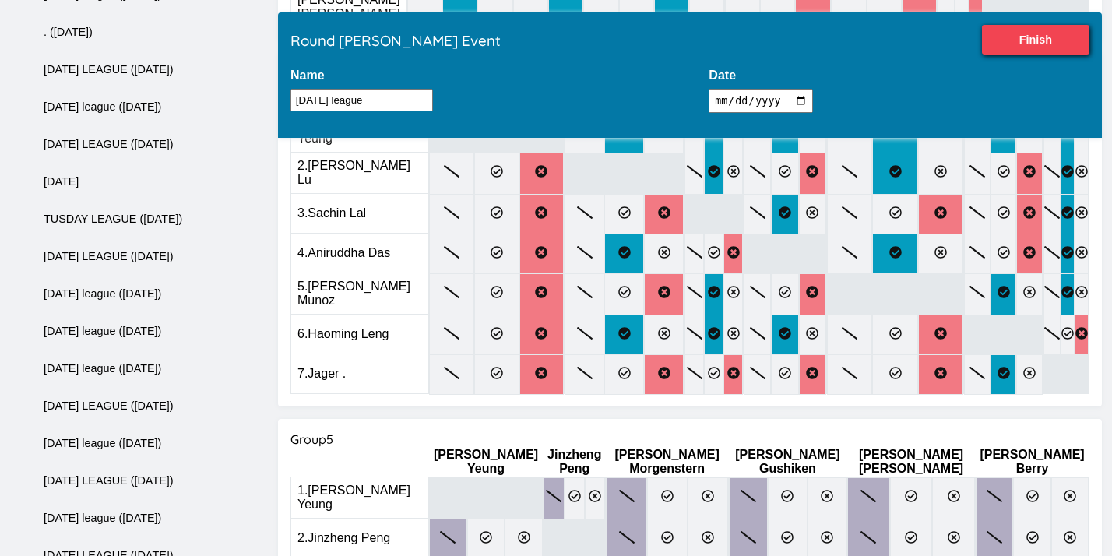
scroll to position [1543, 0]
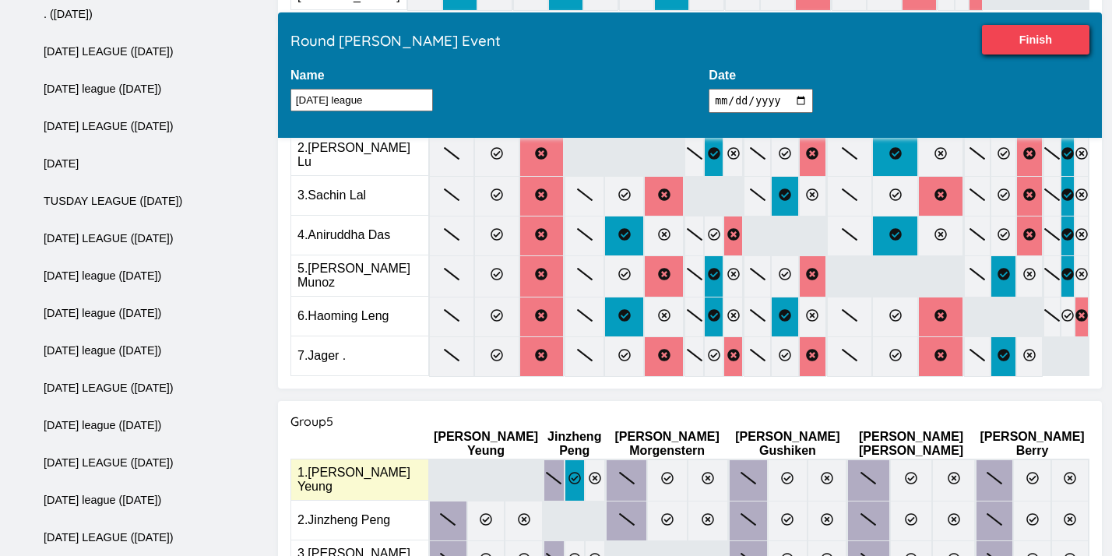
click at [565, 459] on label at bounding box center [575, 480] width 20 height 42
click at [0, 0] on input "radio" at bounding box center [0, 0] width 0 height 0
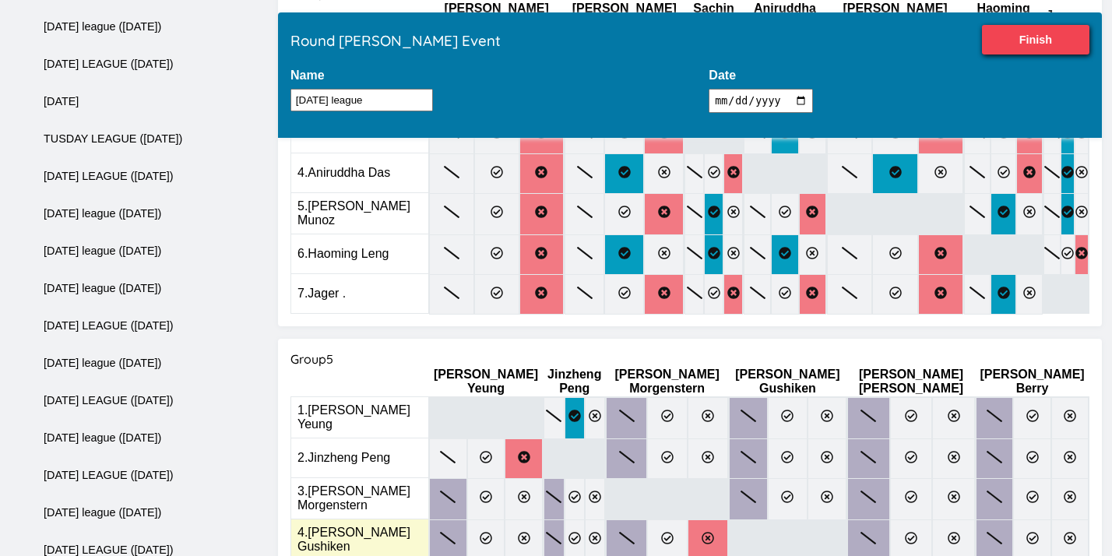
scroll to position [1575, 0]
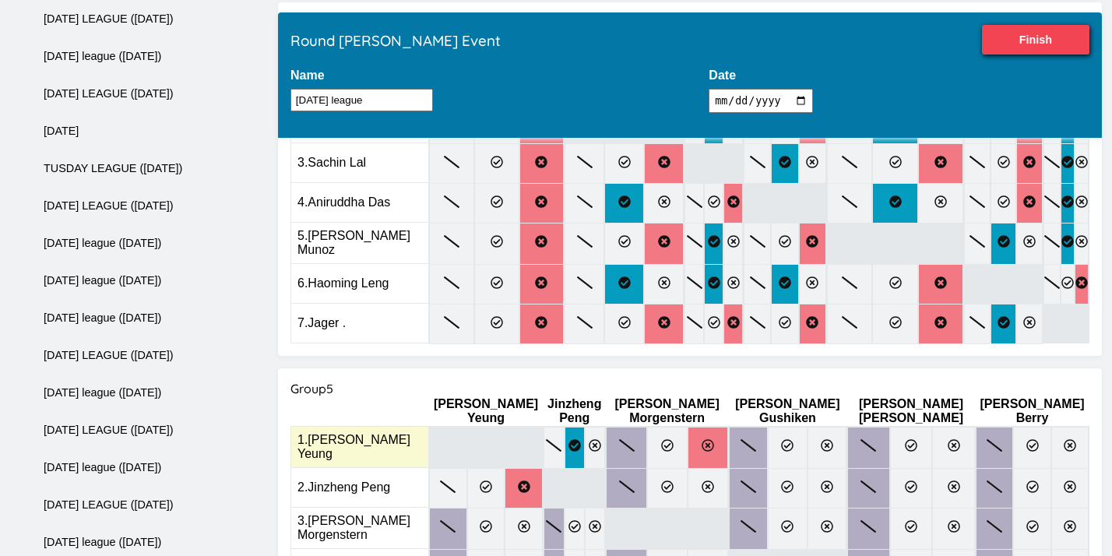
click at [714, 439] on icon at bounding box center [708, 445] width 12 height 12
click at [0, 0] on input "radio" at bounding box center [0, 0] width 0 height 0
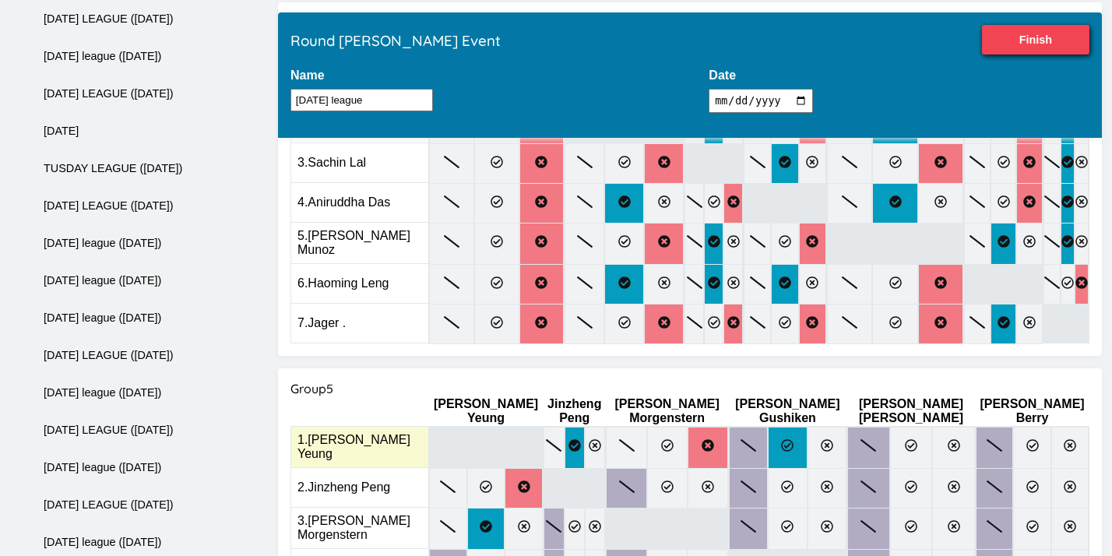
click at [807, 427] on label at bounding box center [787, 448] width 39 height 42
click at [0, 0] on input "radio" at bounding box center [0, 0] width 0 height 0
click at [929, 427] on label at bounding box center [911, 448] width 43 height 42
click at [0, 0] on input "radio" at bounding box center [0, 0] width 0 height 0
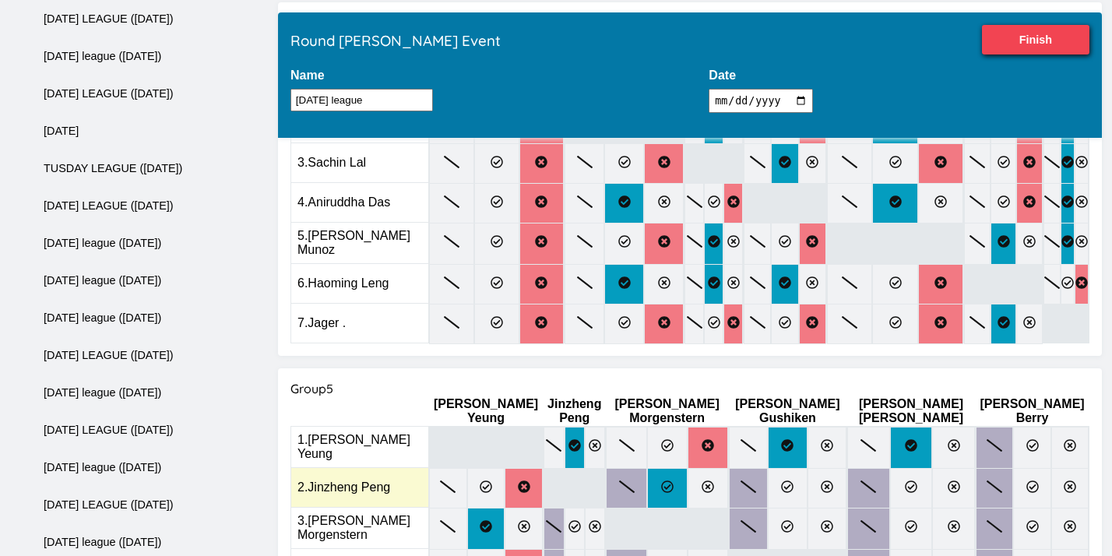
click at [688, 468] on label at bounding box center [667, 488] width 40 height 40
click at [0, 0] on input "radio" at bounding box center [0, 0] width 0 height 0
click at [807, 468] on label at bounding box center [787, 488] width 39 height 40
click at [0, 0] on input "radio" at bounding box center [0, 0] width 0 height 0
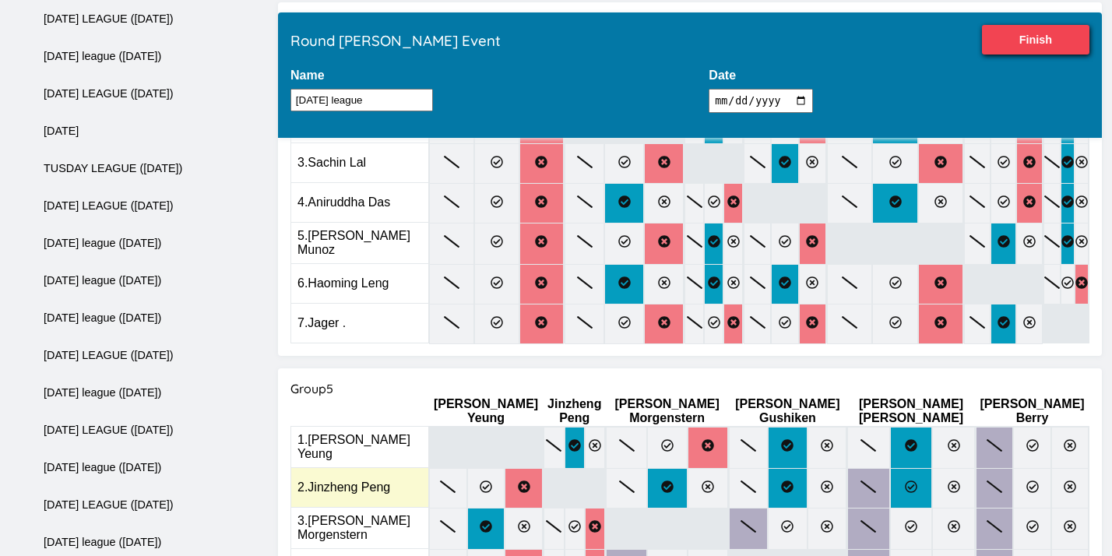
click at [928, 468] on label at bounding box center [911, 488] width 43 height 40
click at [0, 0] on input "radio" at bounding box center [0, 0] width 0 height 0
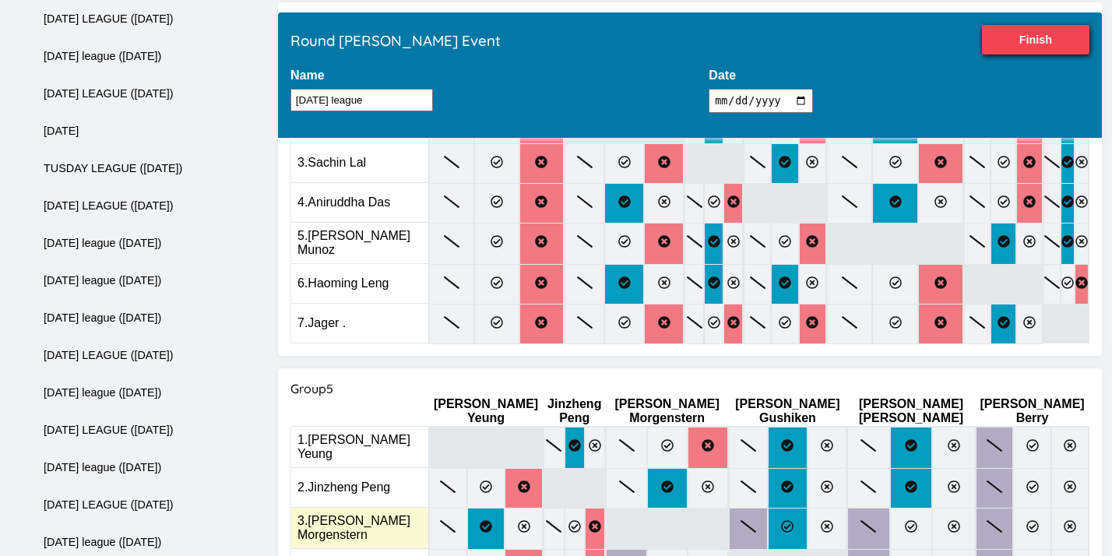
click at [807, 508] on label at bounding box center [787, 529] width 39 height 42
click at [0, 0] on input "radio" at bounding box center [0, 0] width 0 height 0
click at [916, 508] on label at bounding box center [911, 529] width 43 height 42
click at [0, 0] on input "radio" at bounding box center [0, 0] width 0 height 0
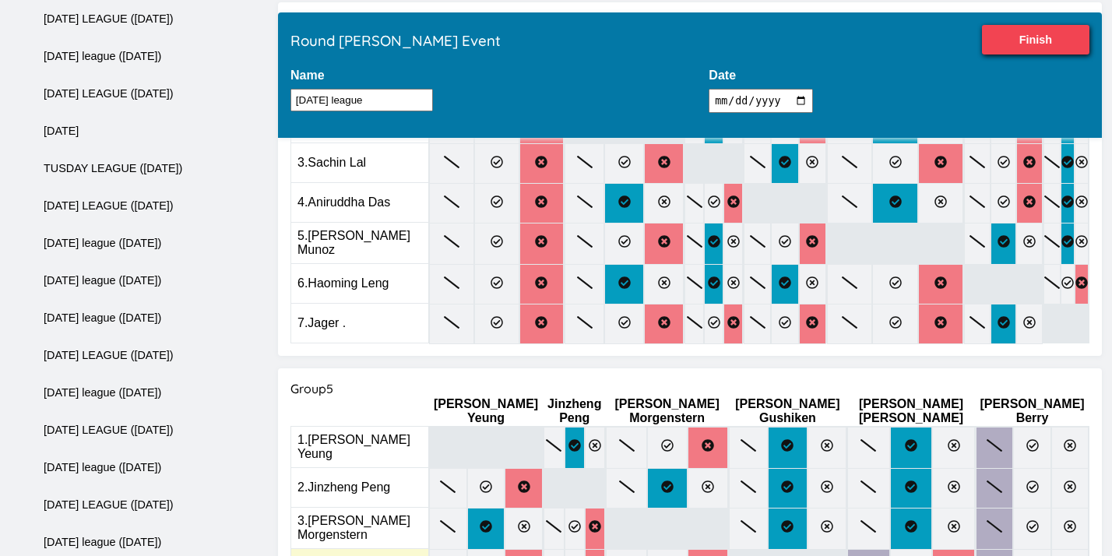
click at [0, 0] on input "radio" at bounding box center [0, 0] width 0 height 0
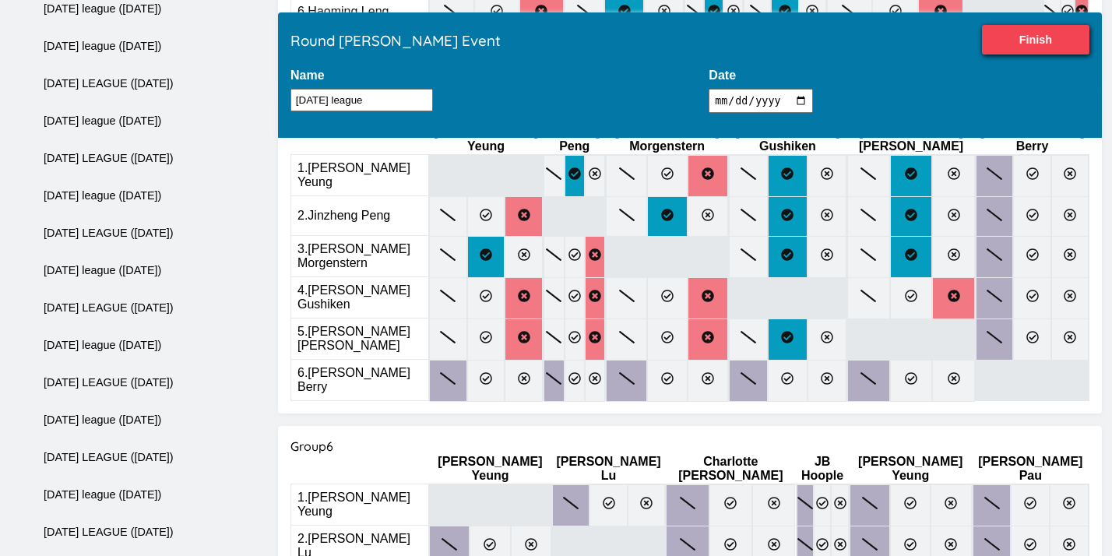
scroll to position [1855, 0]
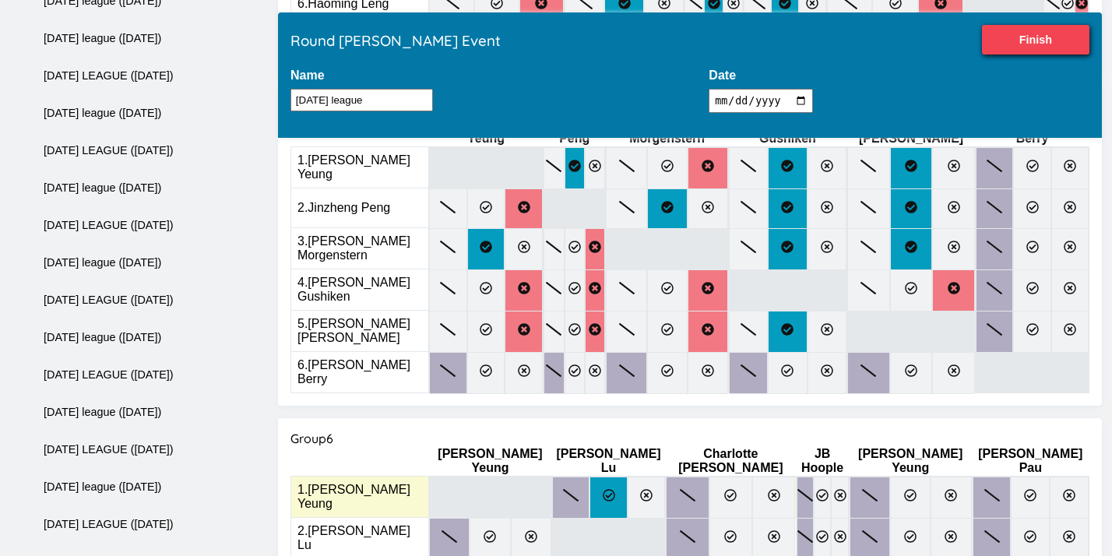
click at [603, 489] on icon at bounding box center [609, 495] width 12 height 12
click at [0, 0] on input "radio" at bounding box center [0, 0] width 0 height 0
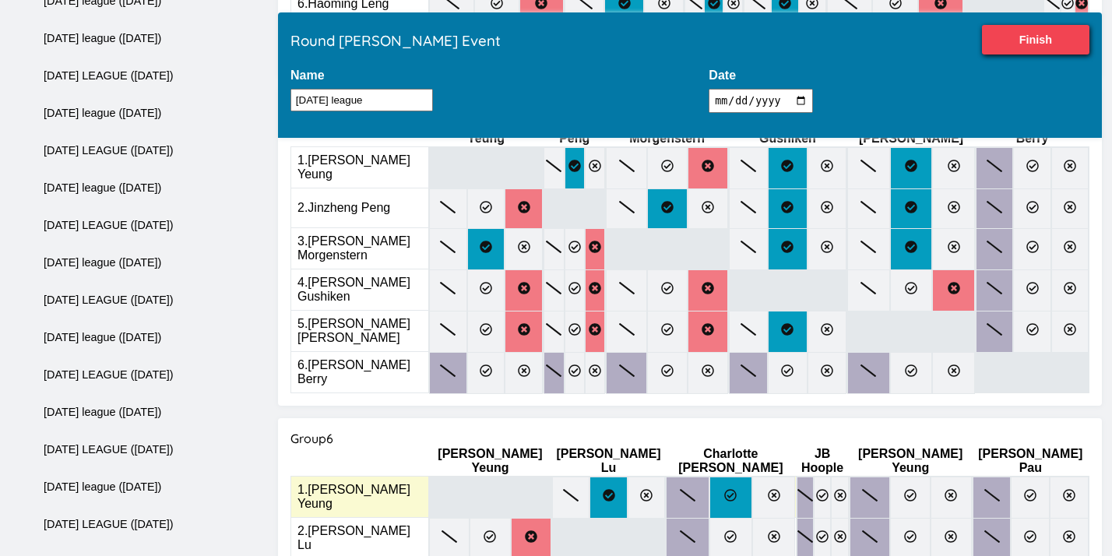
click at [709, 477] on label at bounding box center [730, 498] width 43 height 42
click at [0, 0] on input "radio" at bounding box center [0, 0] width 0 height 0
click at [814, 477] on label at bounding box center [822, 498] width 17 height 42
click at [0, 0] on input "radio" at bounding box center [0, 0] width 0 height 0
click at [895, 477] on label at bounding box center [910, 498] width 40 height 42
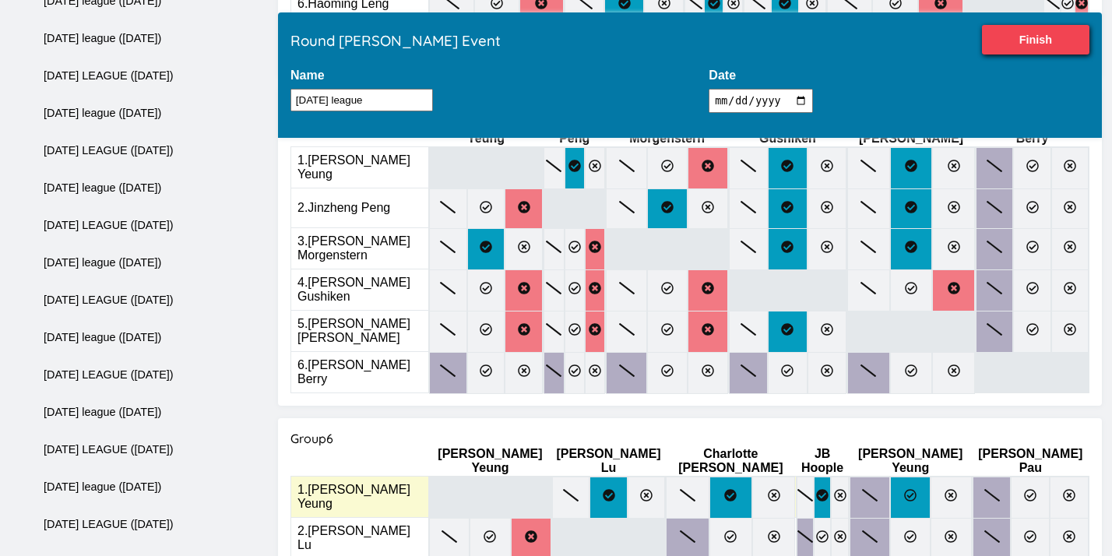
click at [0, 0] on input "radio" at bounding box center [0, 0] width 0 height 0
click at [1024, 489] on icon at bounding box center [1030, 495] width 12 height 12
click at [0, 0] on input "radio" at bounding box center [0, 0] width 0 height 0
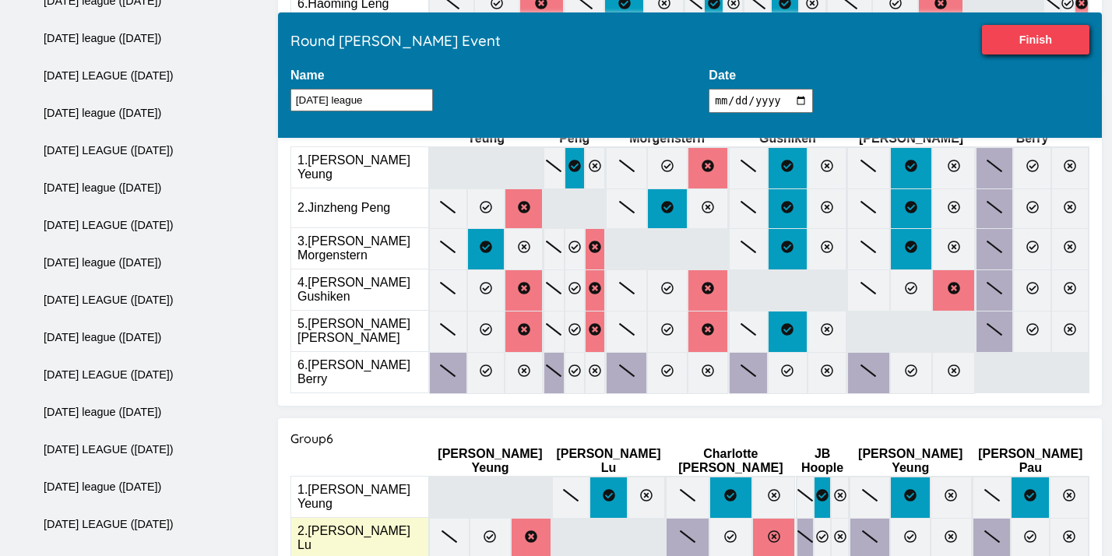
click at [752, 518] on label at bounding box center [773, 539] width 43 height 42
click at [0, 0] on input "radio" at bounding box center [0, 0] width 0 height 0
click at [834, 530] on icon at bounding box center [840, 536] width 12 height 12
click at [0, 0] on input "radio" at bounding box center [0, 0] width 0 height 0
click at [891, 518] on label at bounding box center [910, 539] width 40 height 42
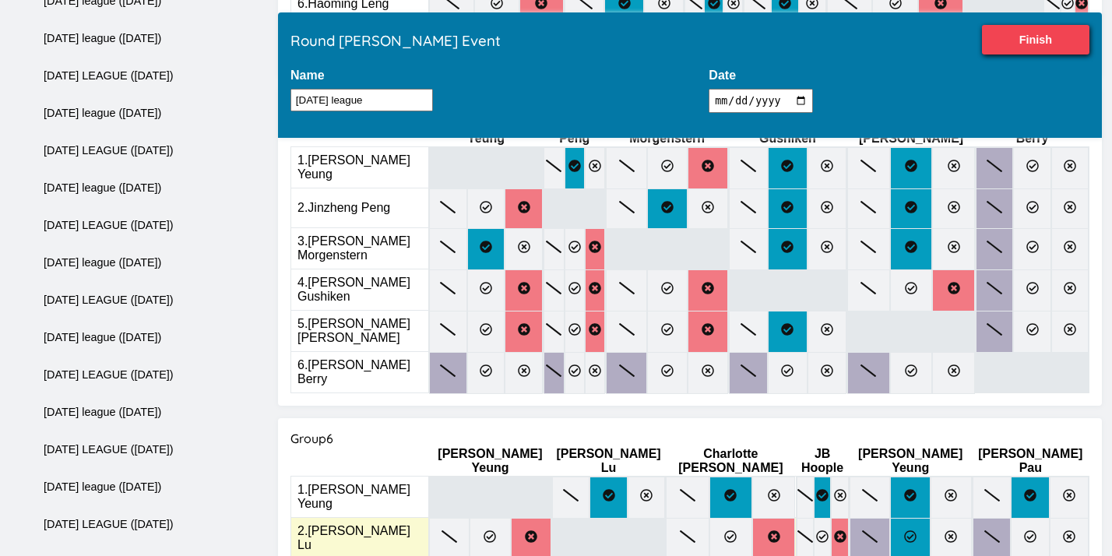
click at [0, 0] on input "radio" at bounding box center [0, 0] width 0 height 0
click at [1024, 530] on icon at bounding box center [1030, 536] width 12 height 12
click at [0, 0] on input "radio" at bounding box center [0, 0] width 0 height 0
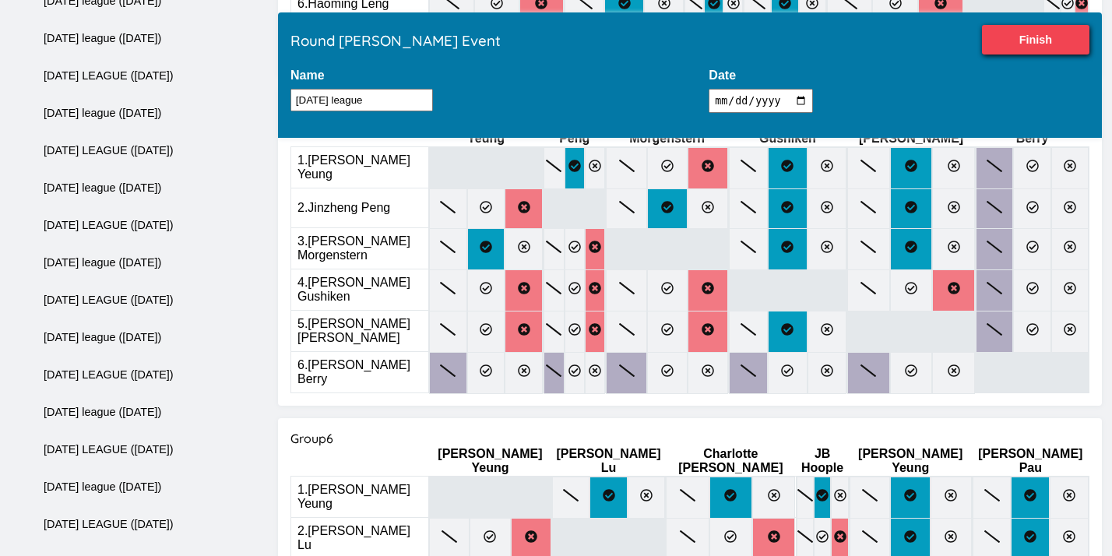
click at [0, 0] on input "radio" at bounding box center [0, 0] width 0 height 0
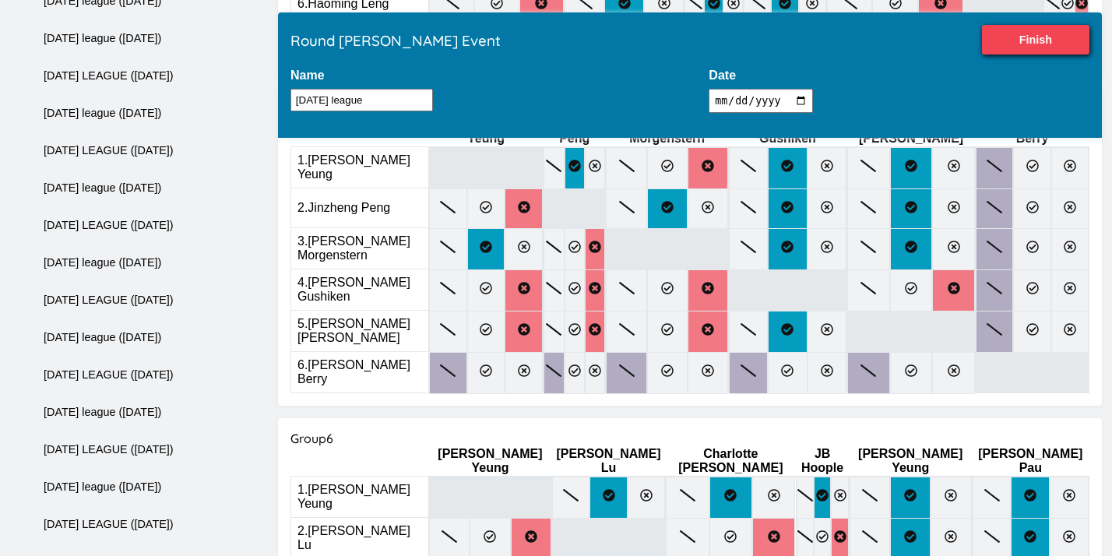
click at [0, 0] on input "radio" at bounding box center [0, 0] width 0 height 0
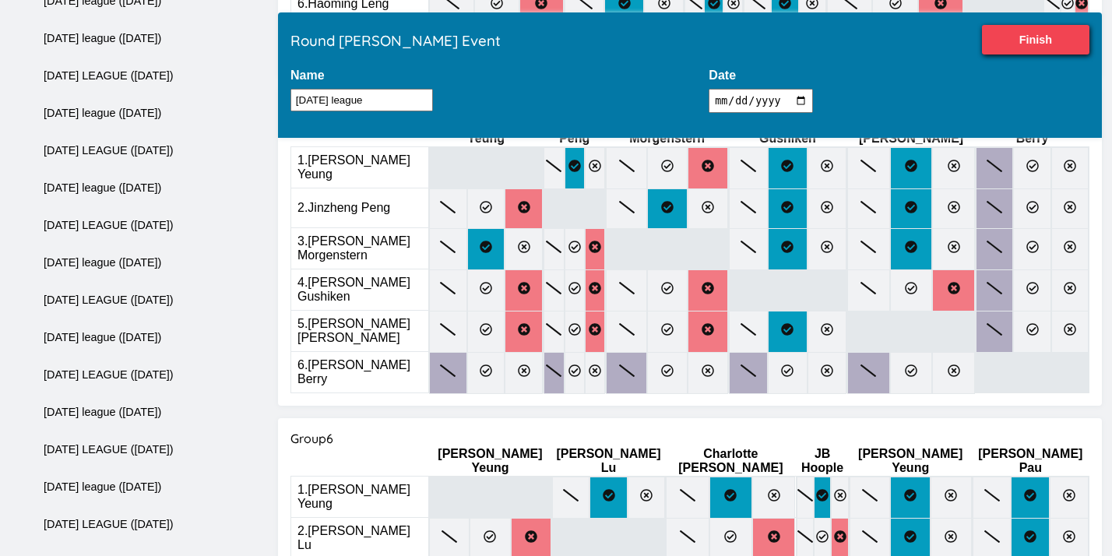
click at [0, 0] on input "radio" at bounding box center [0, 0] width 0 height 0
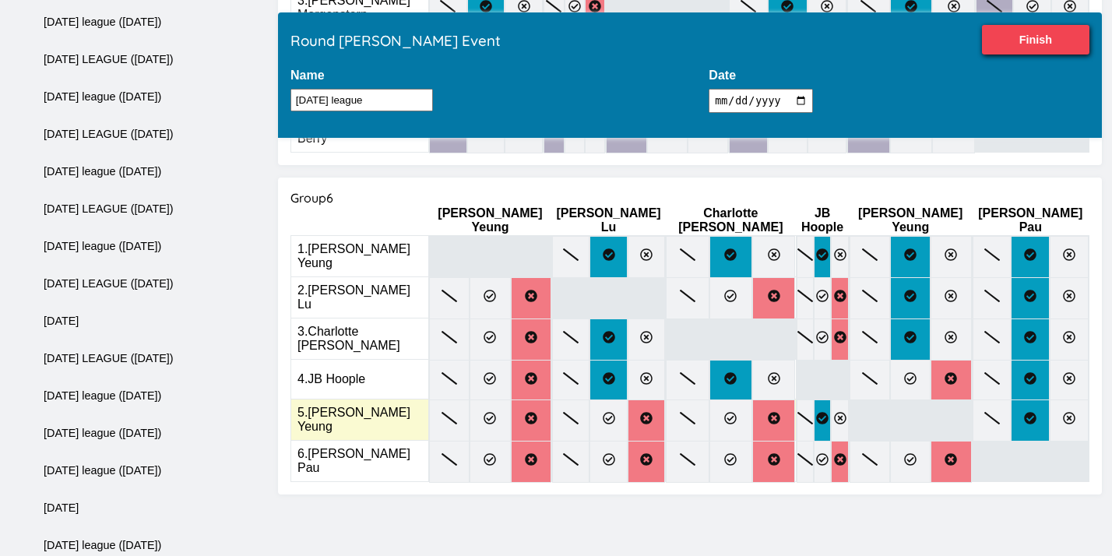
scroll to position [2214, 0]
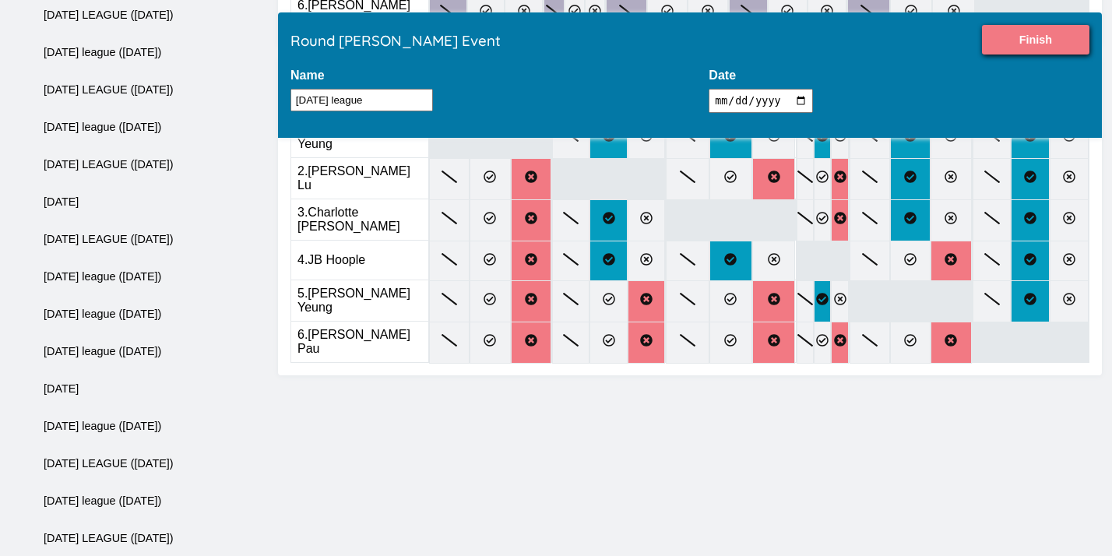
click at [1018, 40] on input "Finish" at bounding box center [1035, 40] width 107 height 30
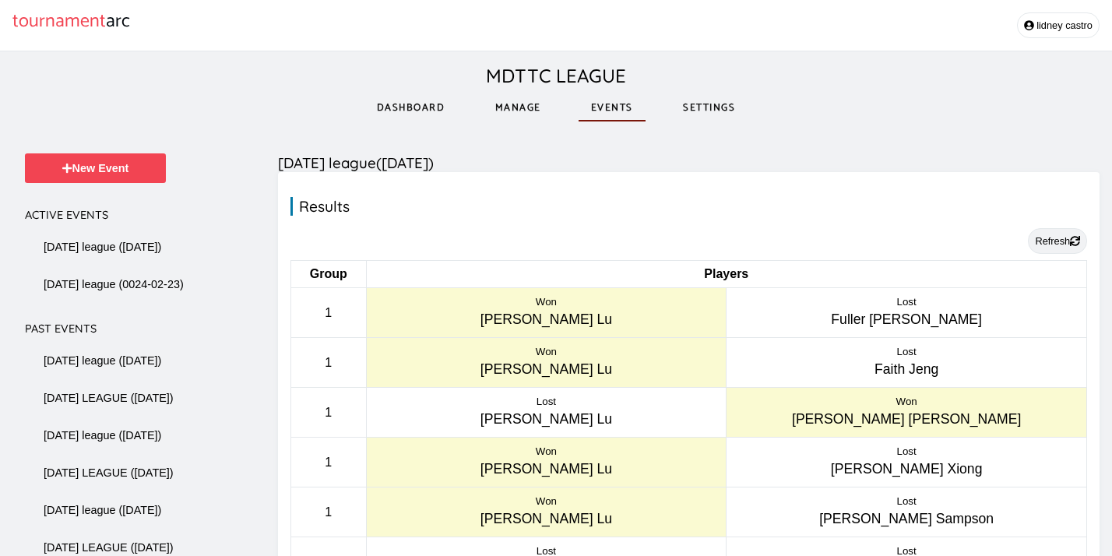
click at [1041, 234] on button "Refresh" at bounding box center [1057, 241] width 59 height 26
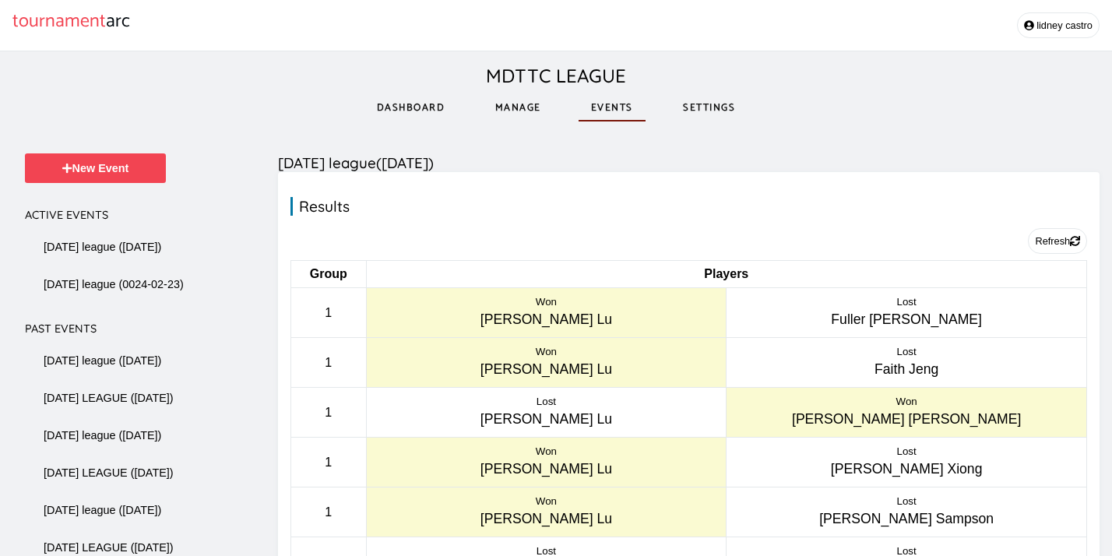
click at [532, 114] on link "Manage" at bounding box center [518, 108] width 71 height 54
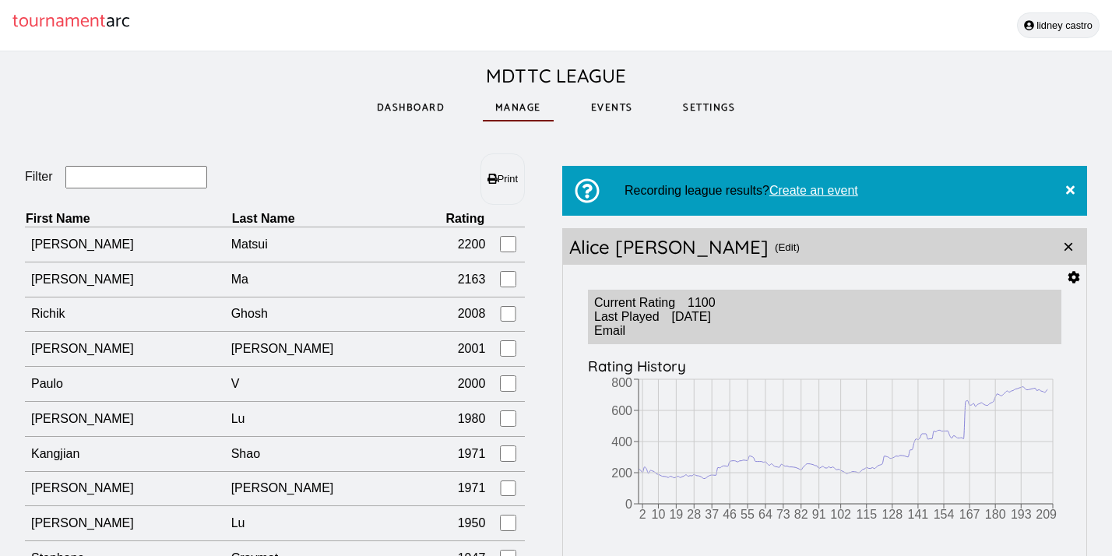
click at [1052, 30] on button "lidney castro" at bounding box center [1058, 25] width 83 height 26
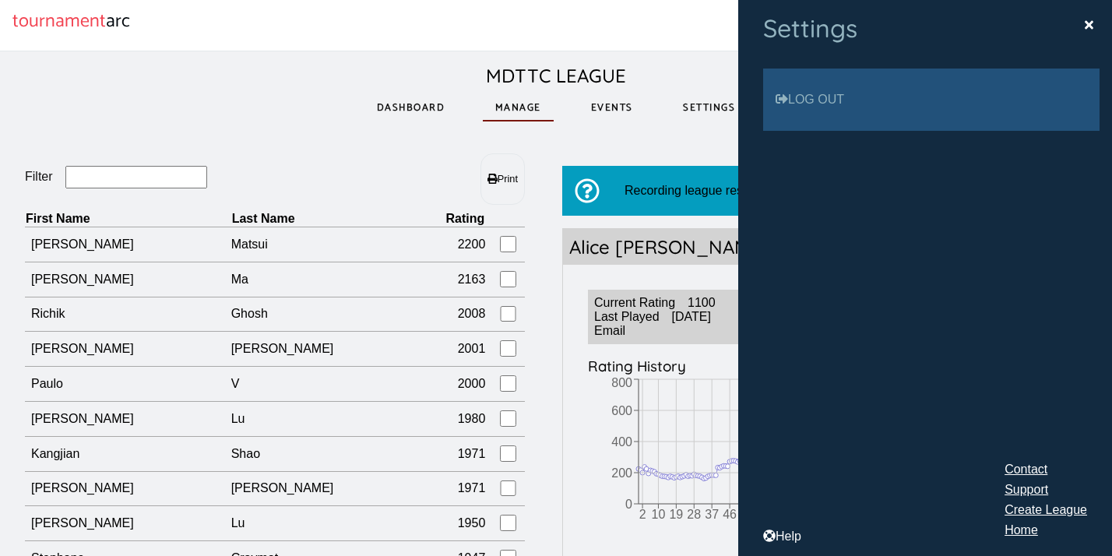
click at [942, 90] on link "Log out" at bounding box center [931, 100] width 336 height 62
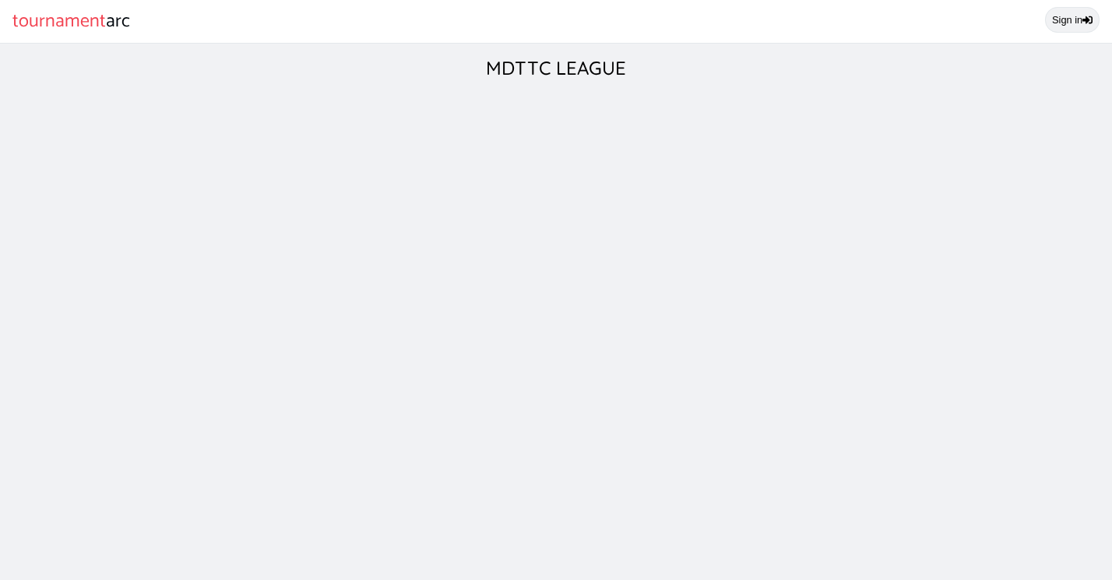
click at [1068, 25] on link "Sign in" at bounding box center [1072, 20] width 55 height 26
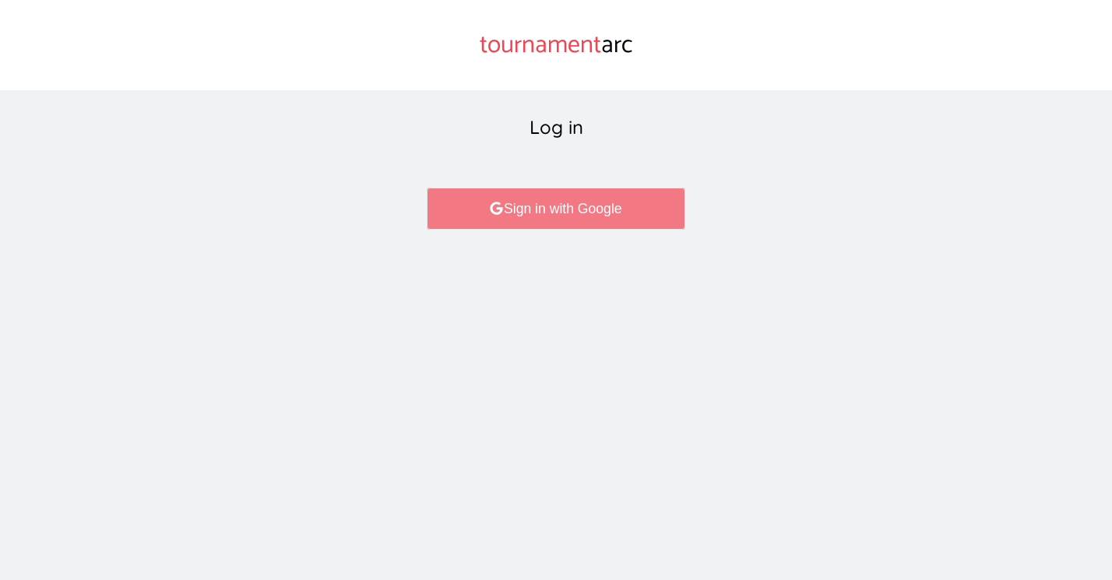
click at [557, 221] on link "Sign in with Google" at bounding box center [556, 209] width 258 height 42
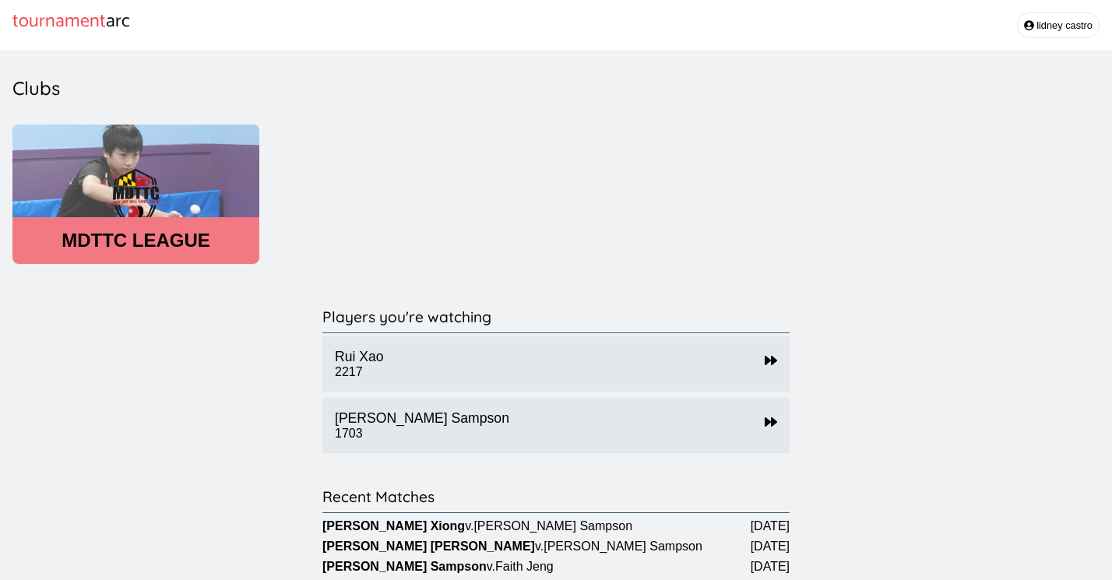
click at [180, 238] on header "MDTTC LEAGUE" at bounding box center [135, 241] width 247 height 22
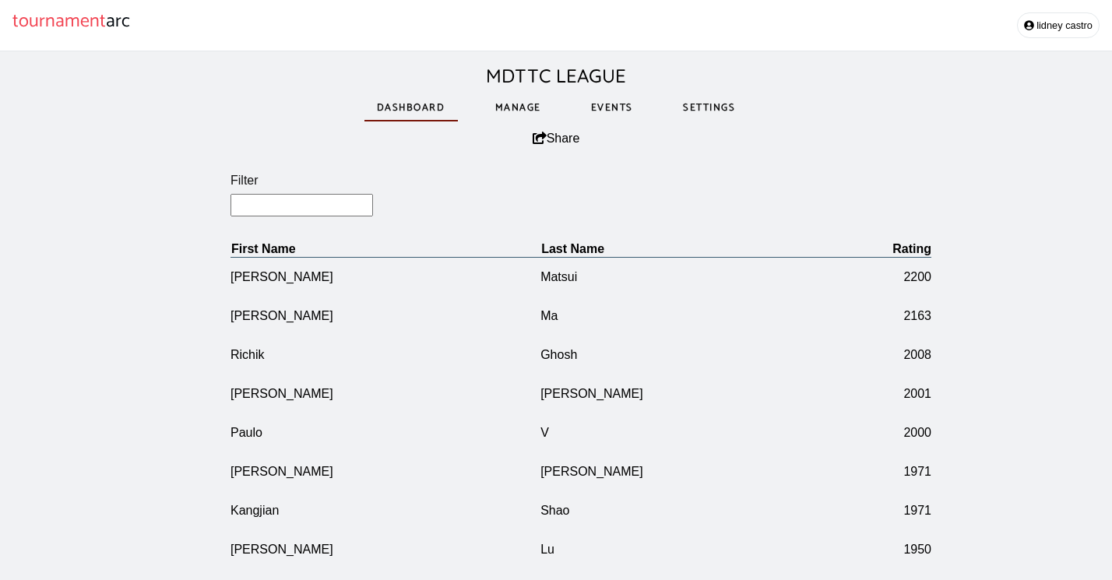
click at [614, 110] on link "Events" at bounding box center [612, 108] width 67 height 54
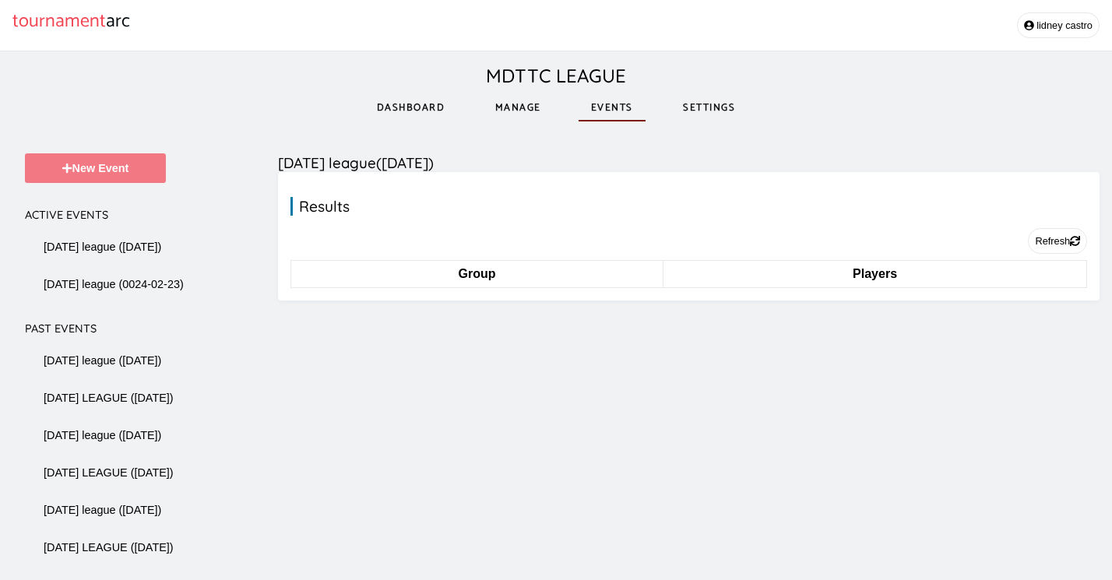
click at [128, 174] on button "New Event" at bounding box center [95, 168] width 141 height 30
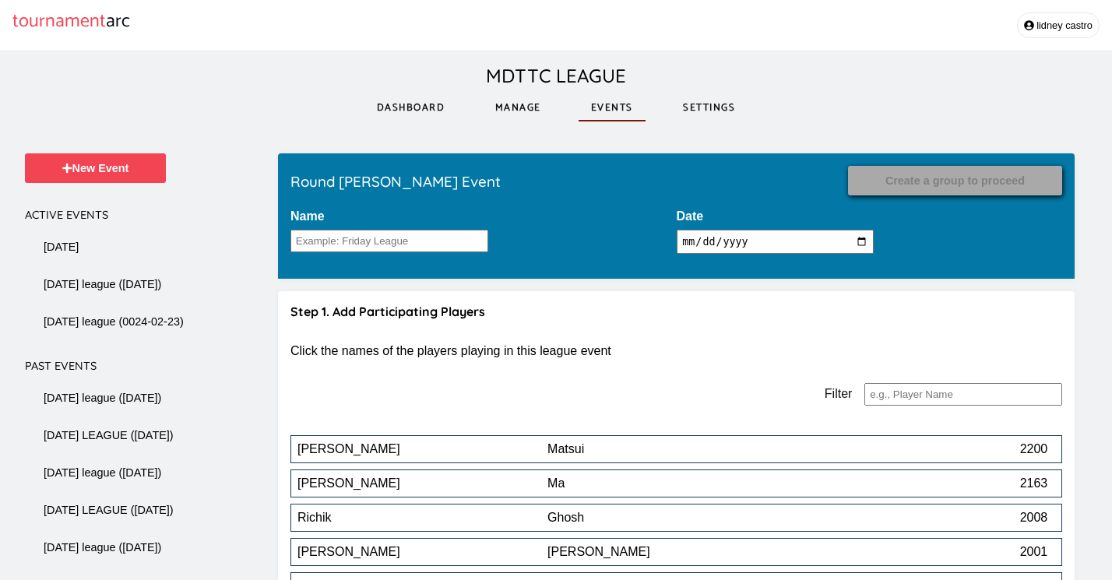
click at [370, 237] on input "Name" at bounding box center [389, 241] width 198 height 23
type input "TUESDAY LEAGUE"
click at [783, 243] on input "2025-09-12" at bounding box center [776, 242] width 198 height 24
type input "2025-09-09"
click at [977, 311] on h4 "Step 1. Add Participating Players" at bounding box center [676, 312] width 772 height 16
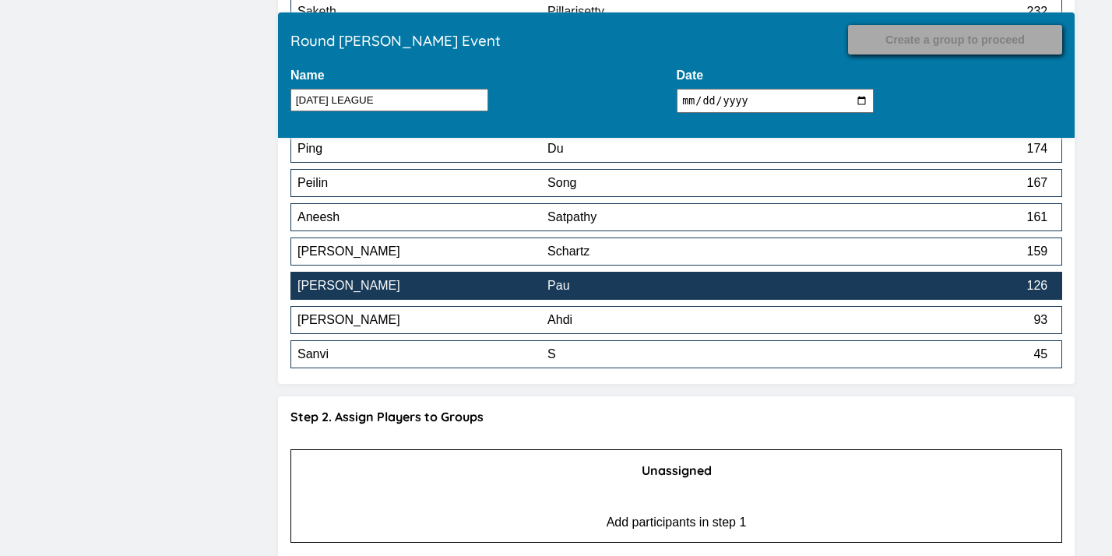
scroll to position [3157, 0]
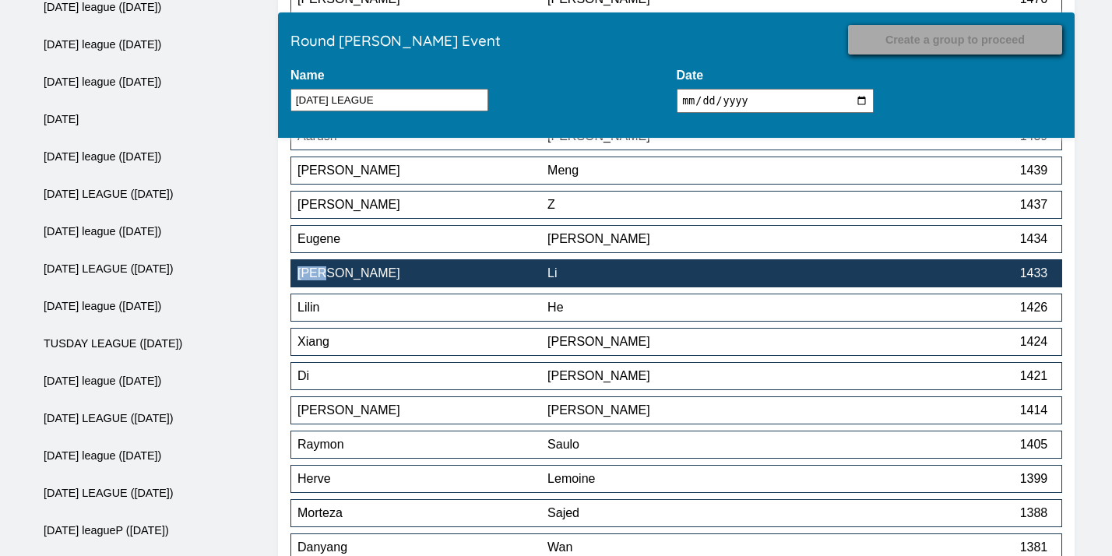
click at [892, 280] on div "1433" at bounding box center [922, 273] width 250 height 14
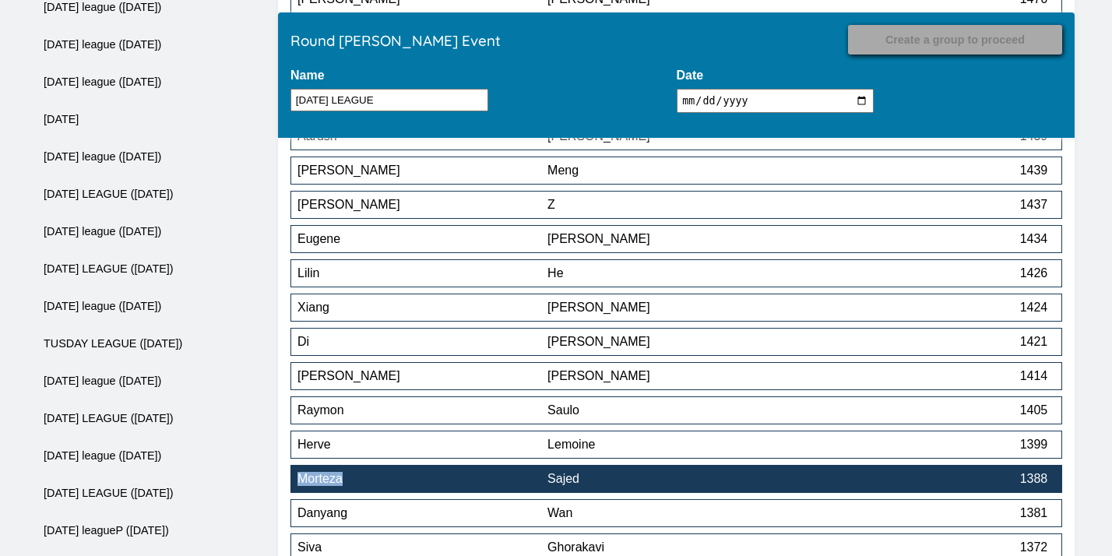
click at [515, 485] on div "Morteza" at bounding box center [422, 479] width 250 height 14
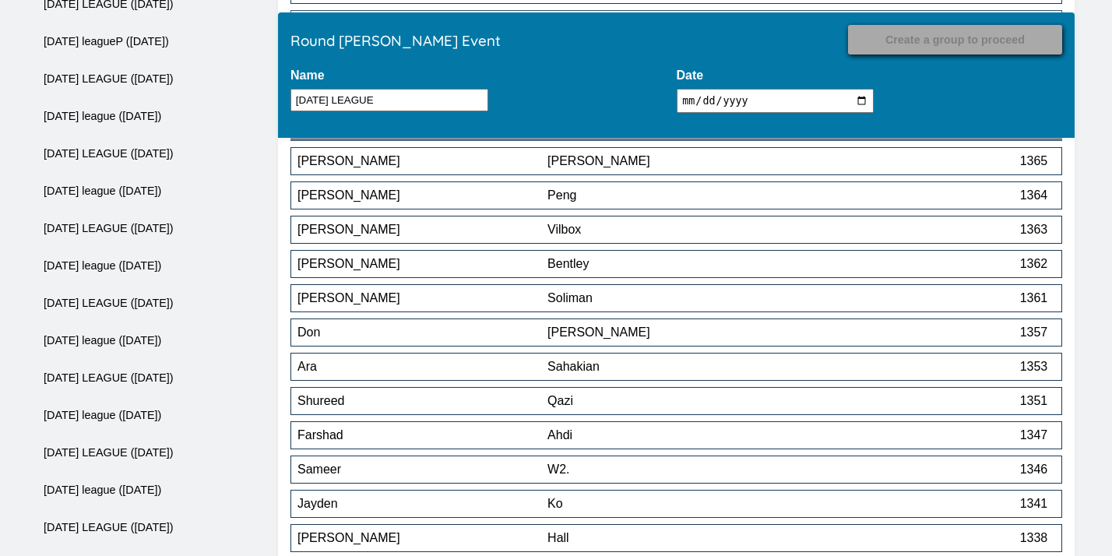
scroll to position [3649, 0]
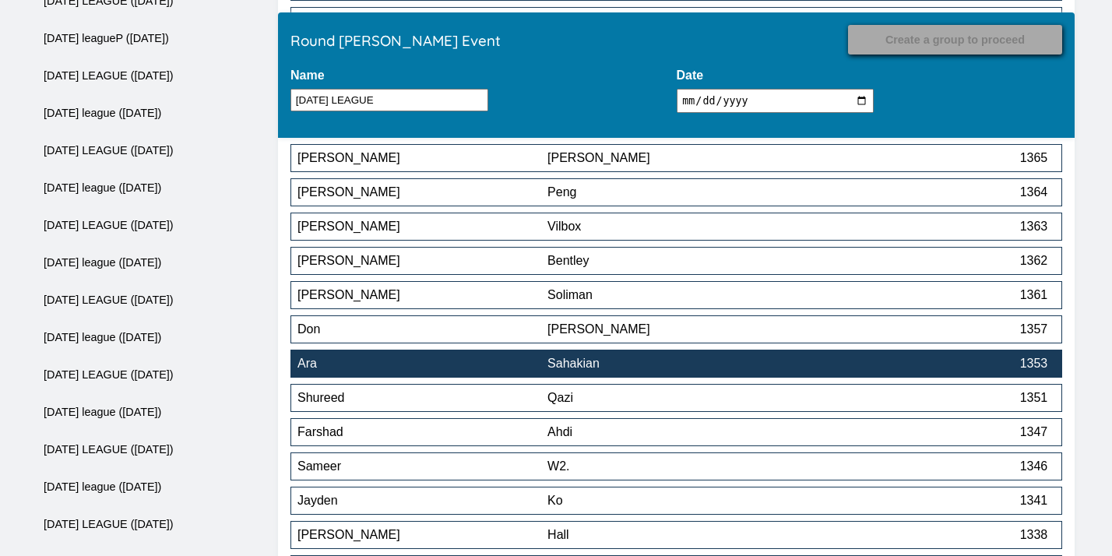
click at [638, 371] on div "Sahakian" at bounding box center [672, 364] width 250 height 14
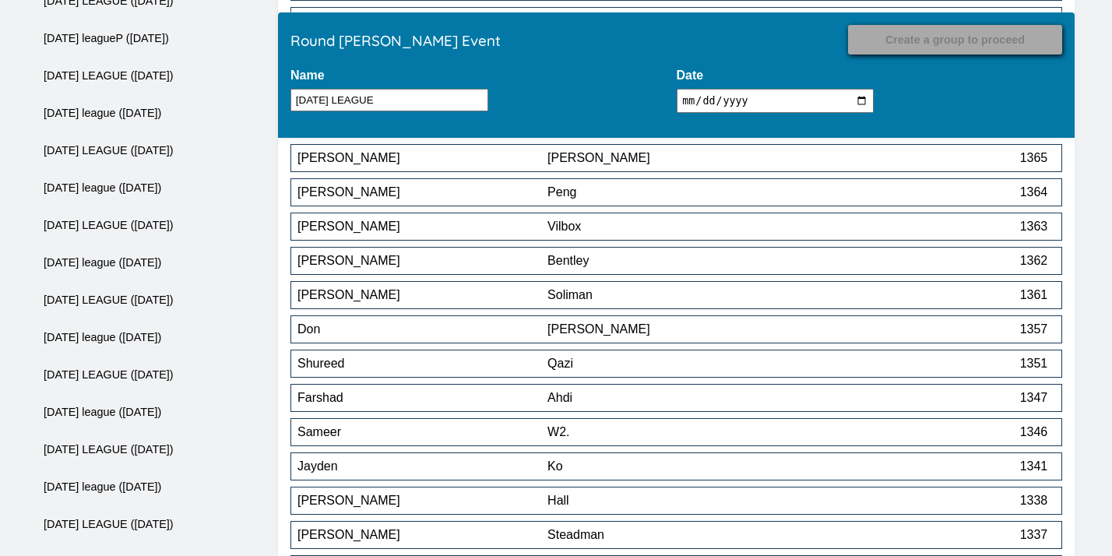
scroll to position [3945, 0]
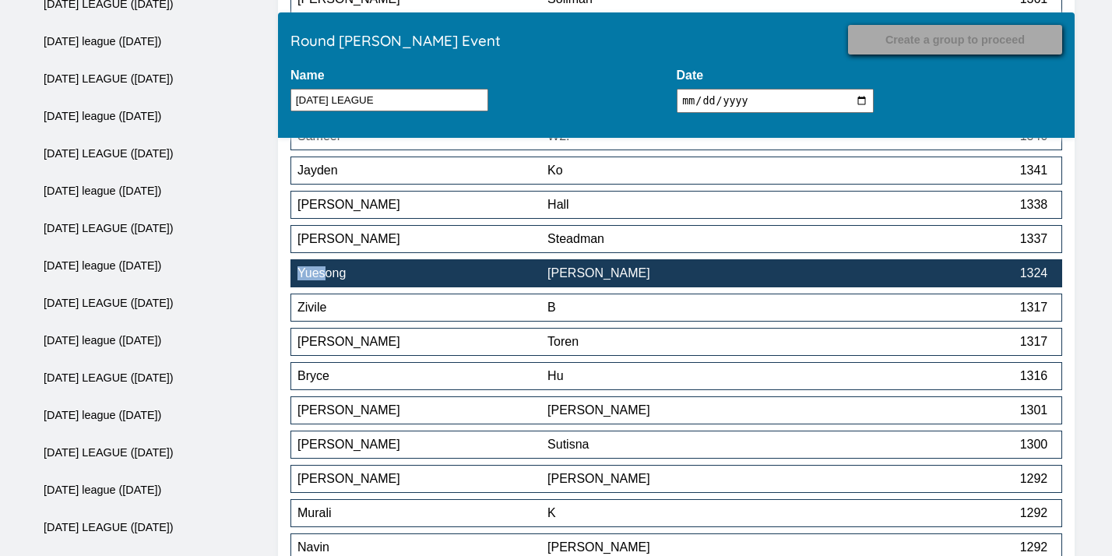
click at [603, 276] on div "Wang" at bounding box center [672, 273] width 250 height 14
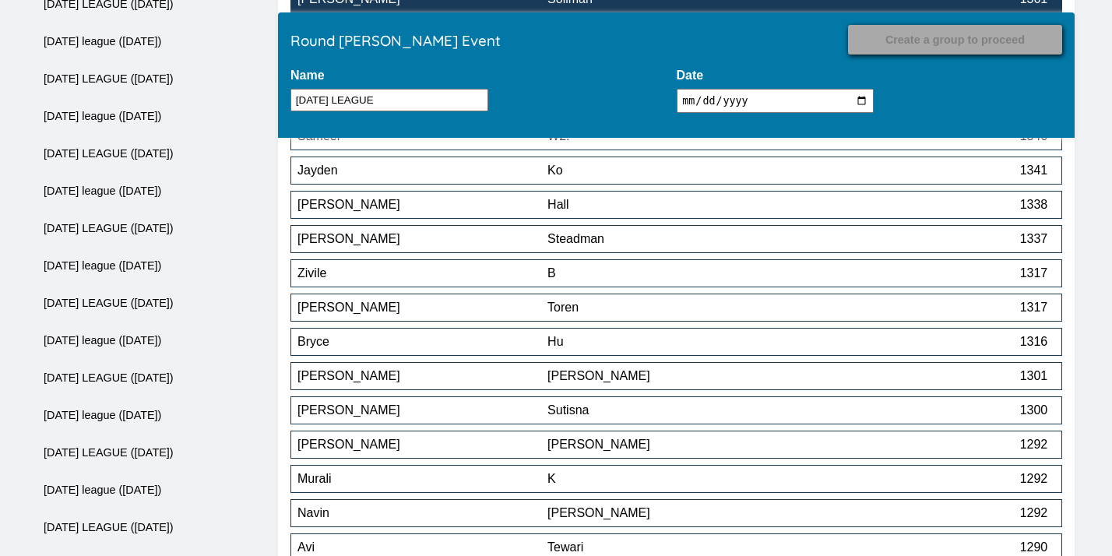
scroll to position [5692, 0]
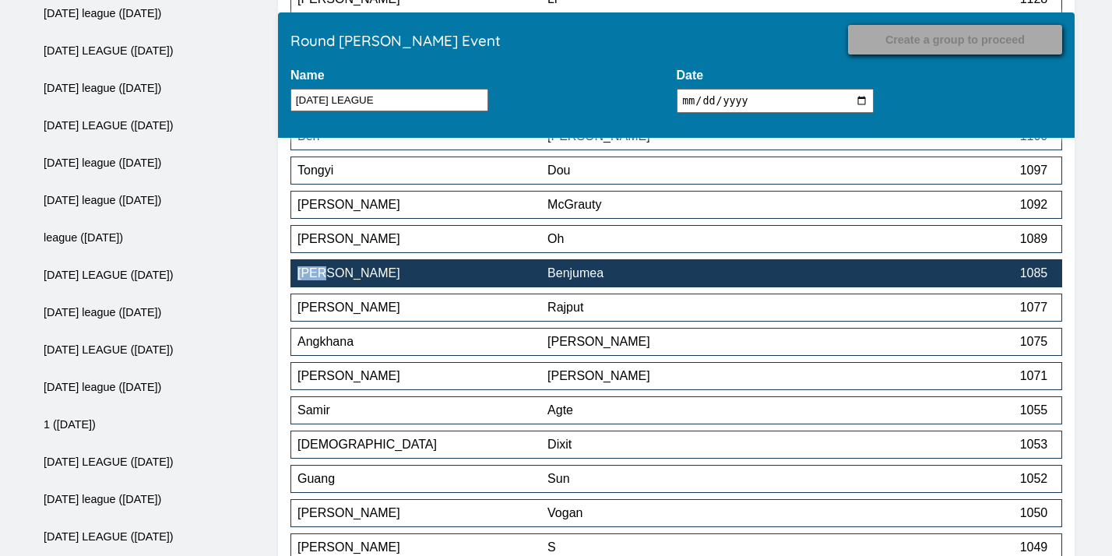
click at [628, 278] on div "Benjumea" at bounding box center [672, 273] width 250 height 14
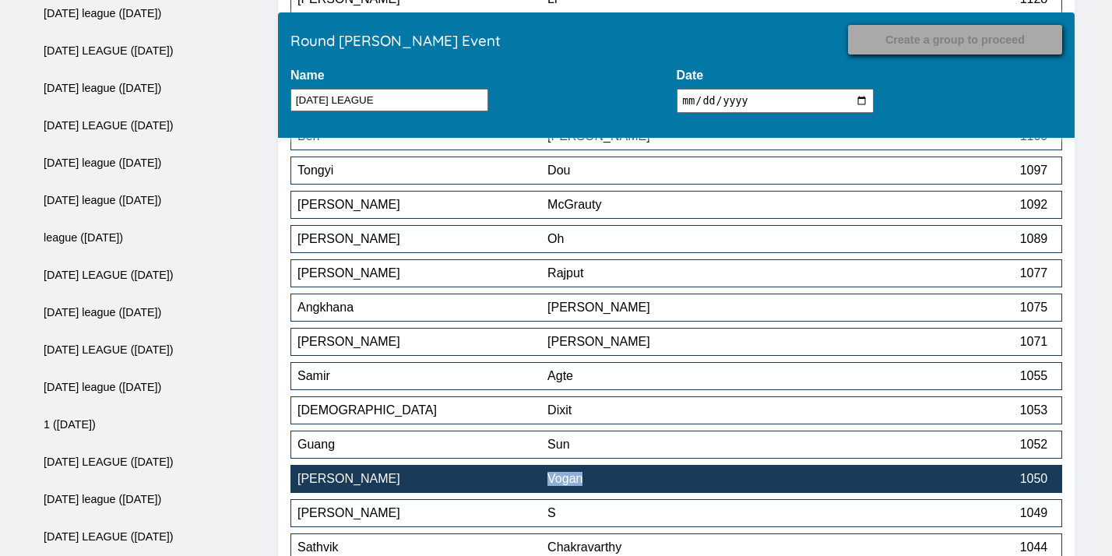
click at [471, 475] on button "Steven Vogan 1050" at bounding box center [676, 479] width 772 height 28
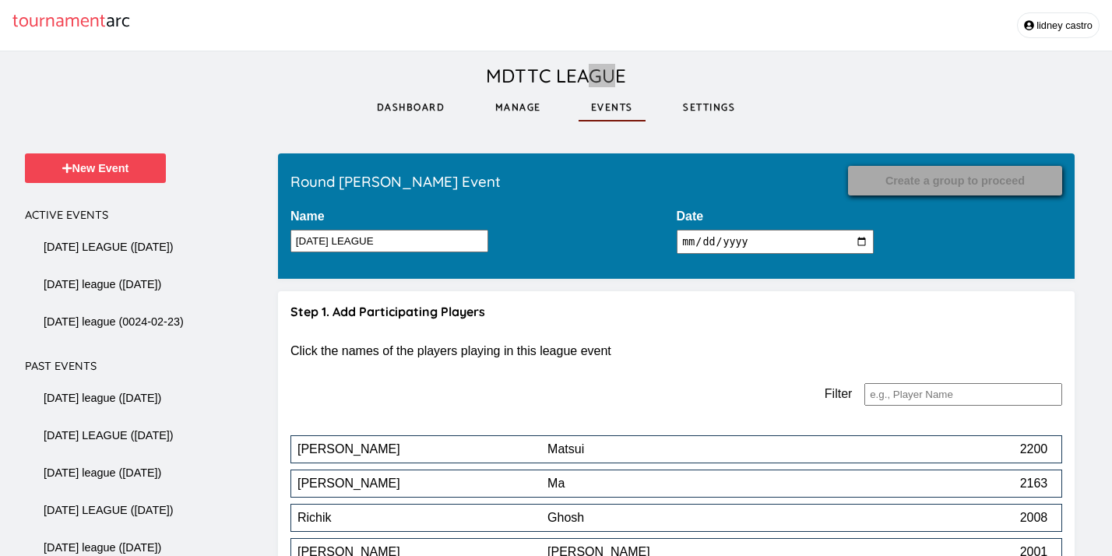
scroll to position [5863, 0]
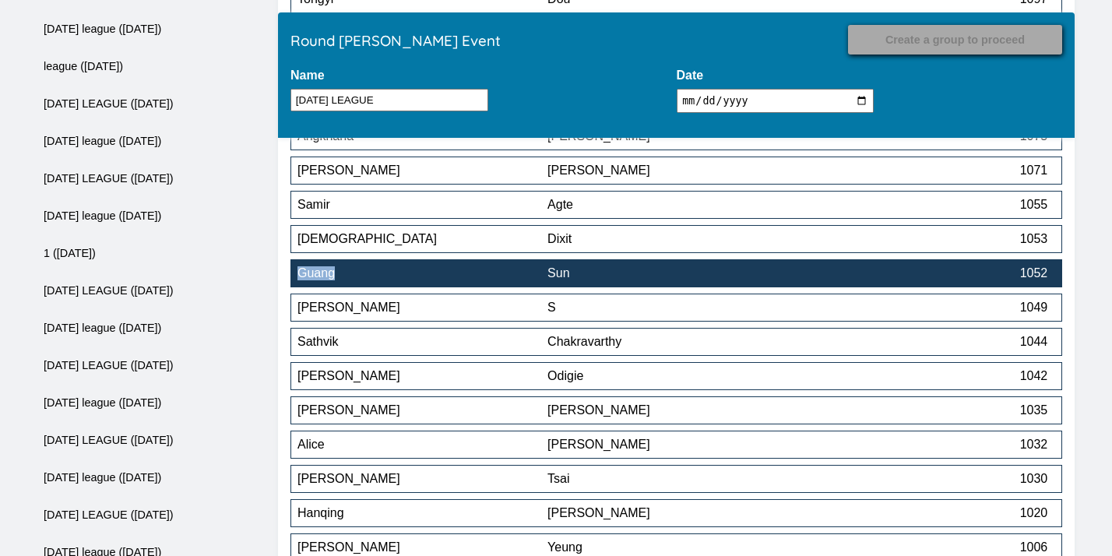
click at [535, 272] on div "Guang" at bounding box center [422, 273] width 250 height 14
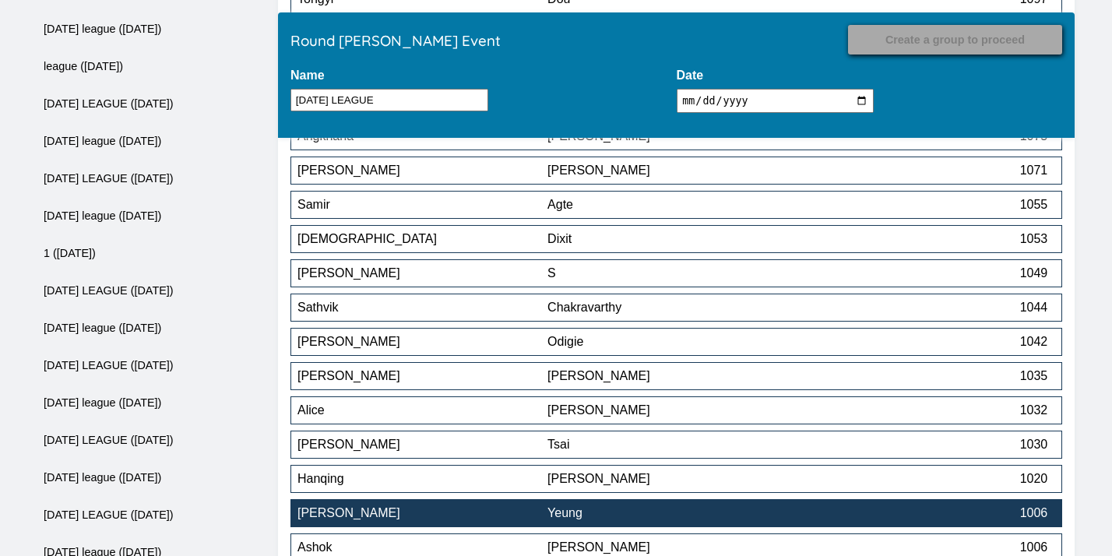
click at [574, 520] on div "Yeung" at bounding box center [672, 513] width 250 height 14
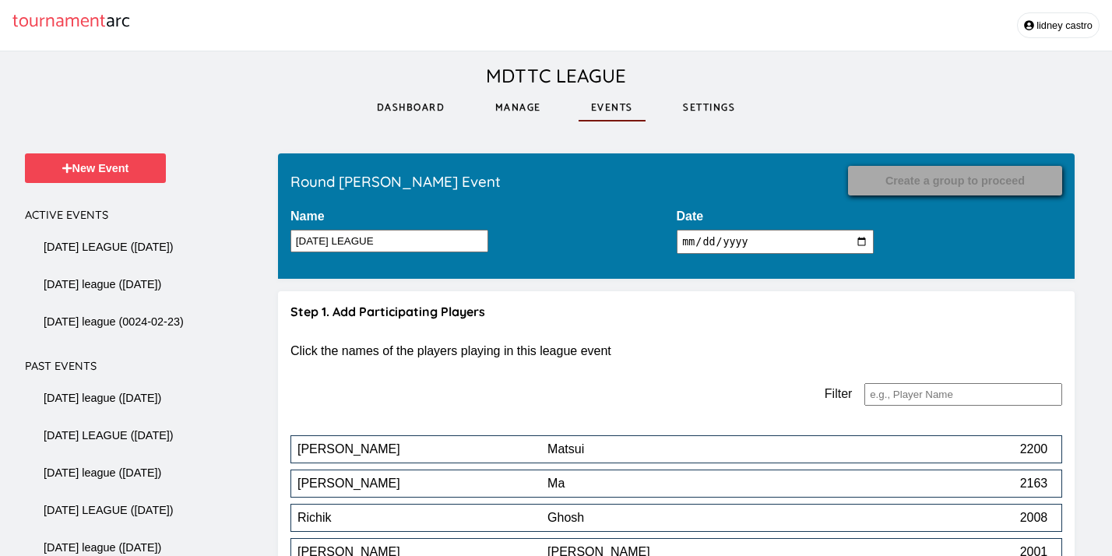
scroll to position [6343, 0]
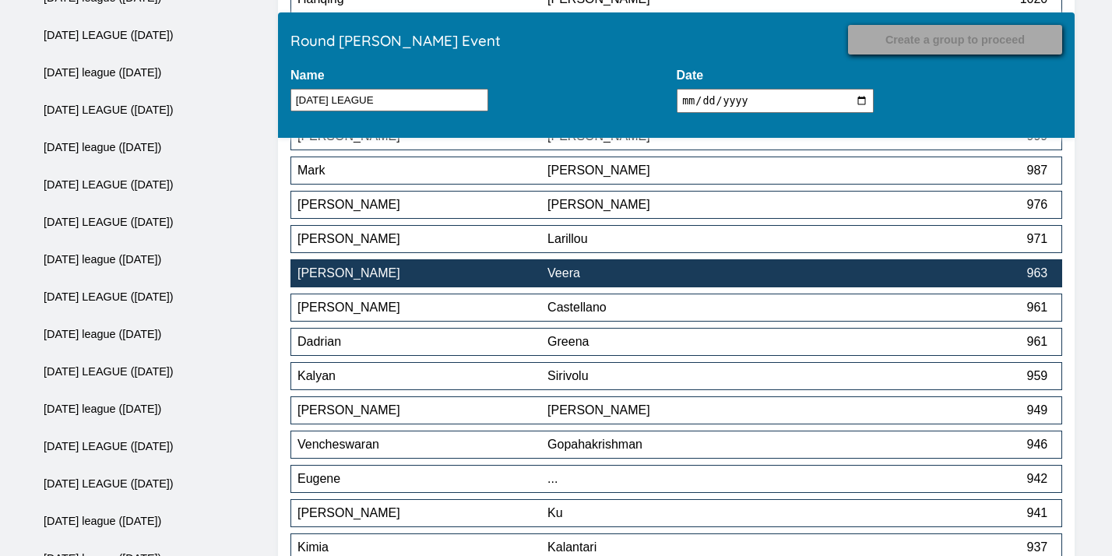
click at [795, 276] on div "Veera" at bounding box center [672, 273] width 250 height 14
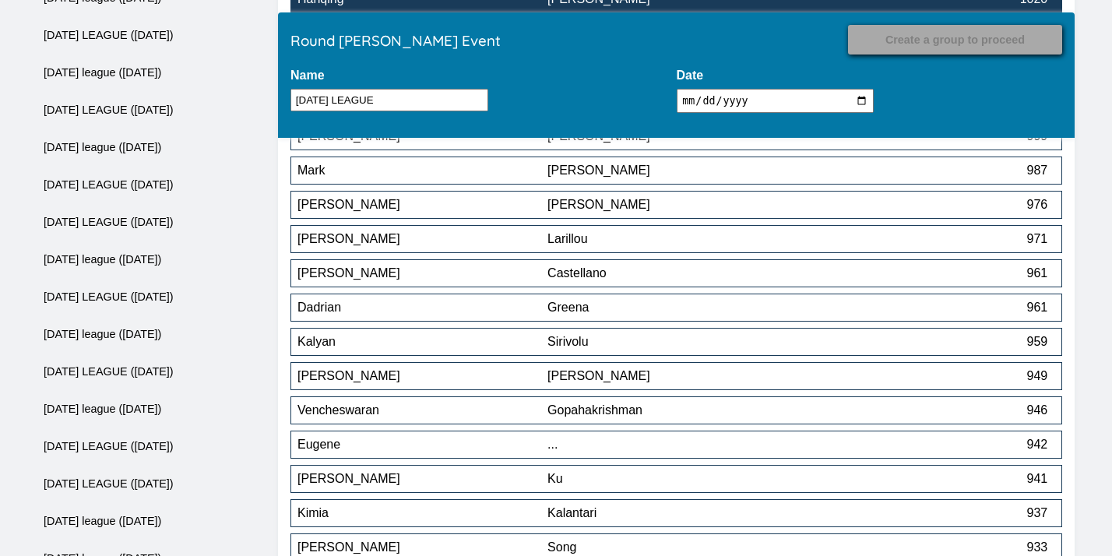
scroll to position [7645, 0]
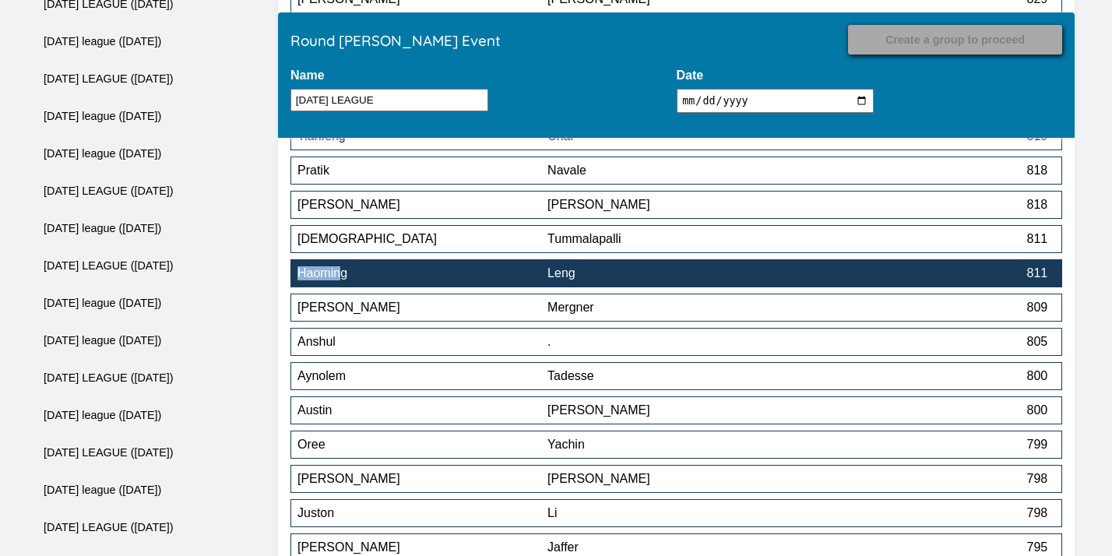
click at [548, 276] on div "Leng" at bounding box center [672, 273] width 250 height 14
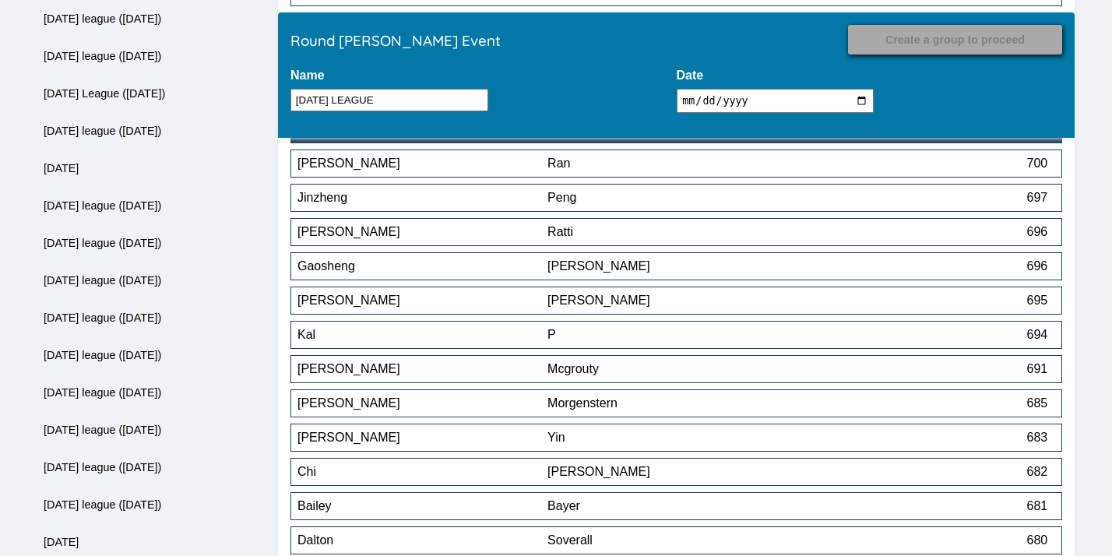
scroll to position [9129, 0]
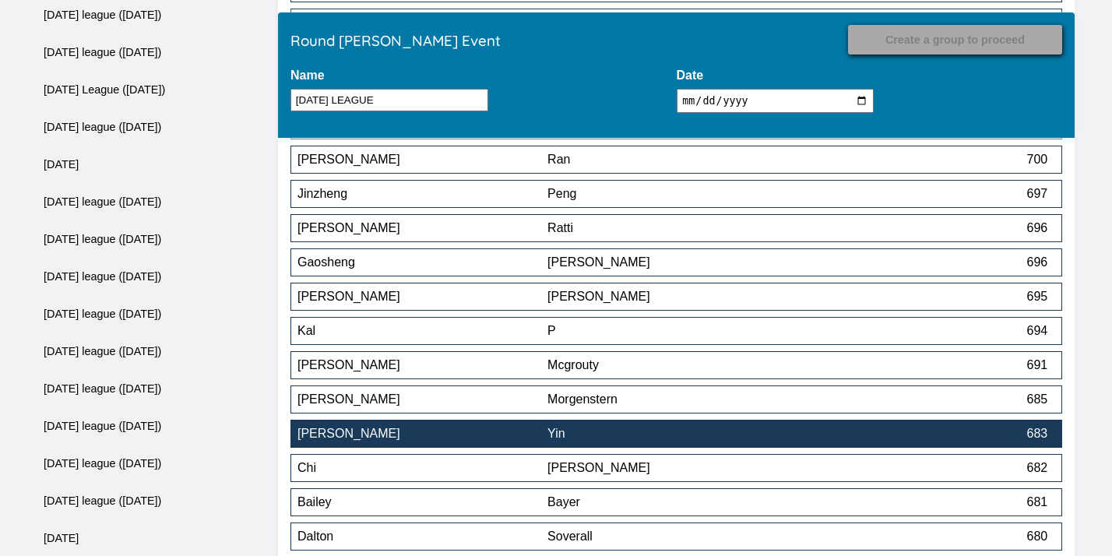
click at [652, 428] on button "Daniel Yin 683" at bounding box center [676, 434] width 772 height 28
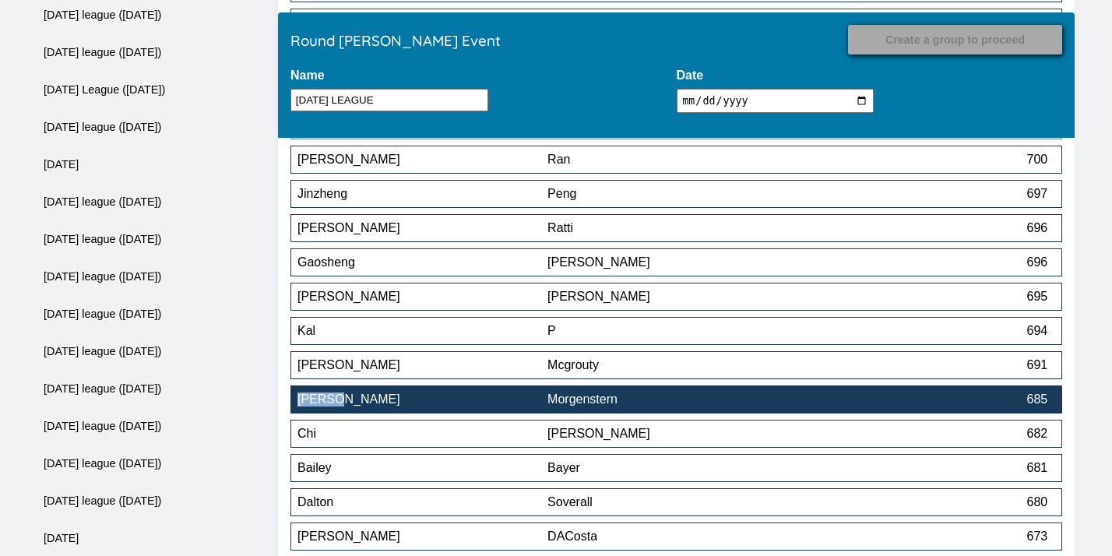
click at [701, 394] on button "Ronald Morgenstern 685" at bounding box center [676, 399] width 772 height 28
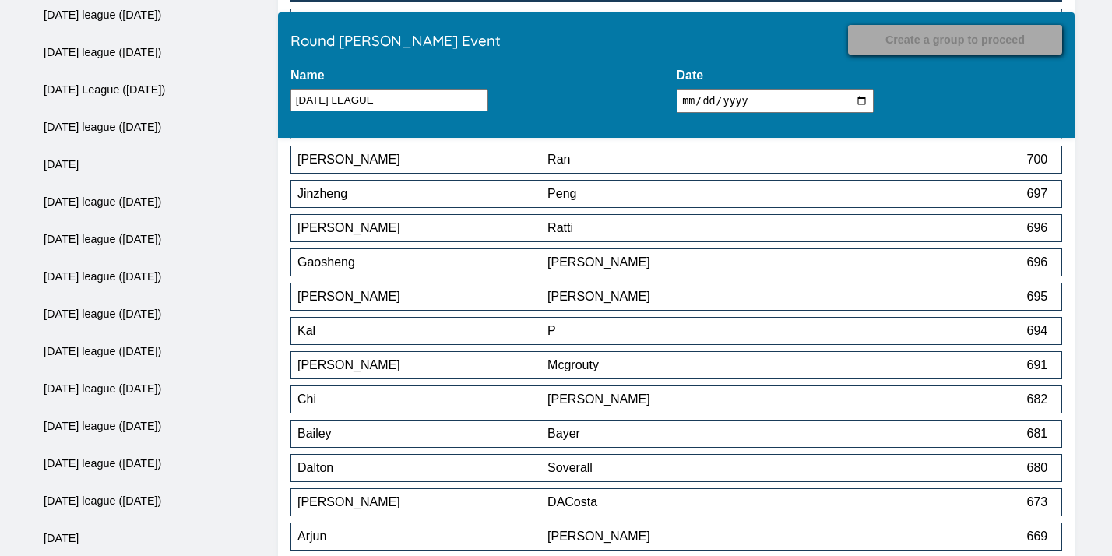
scroll to position [12750, 0]
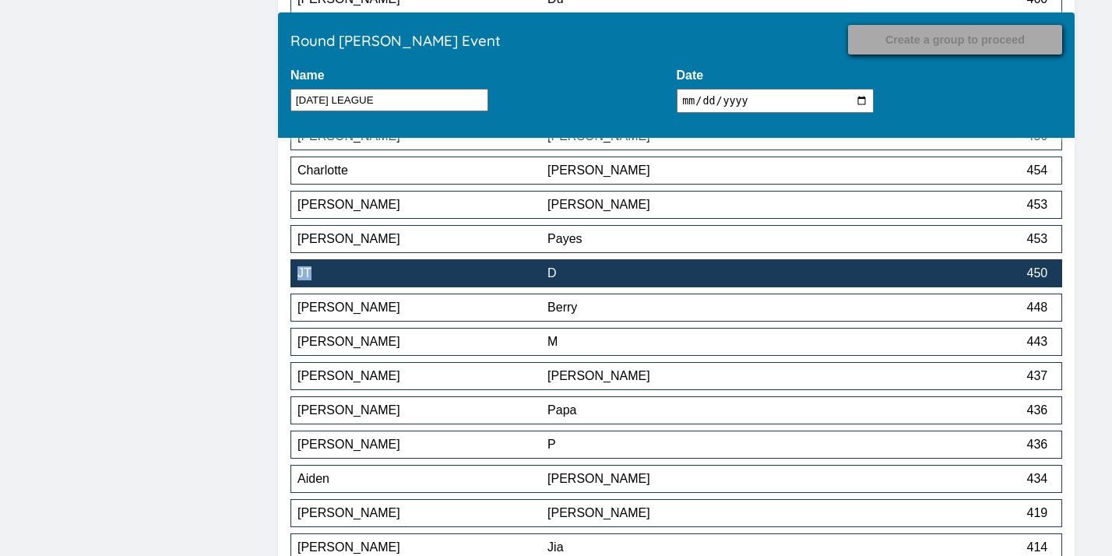
click at [675, 274] on div "D" at bounding box center [672, 273] width 250 height 14
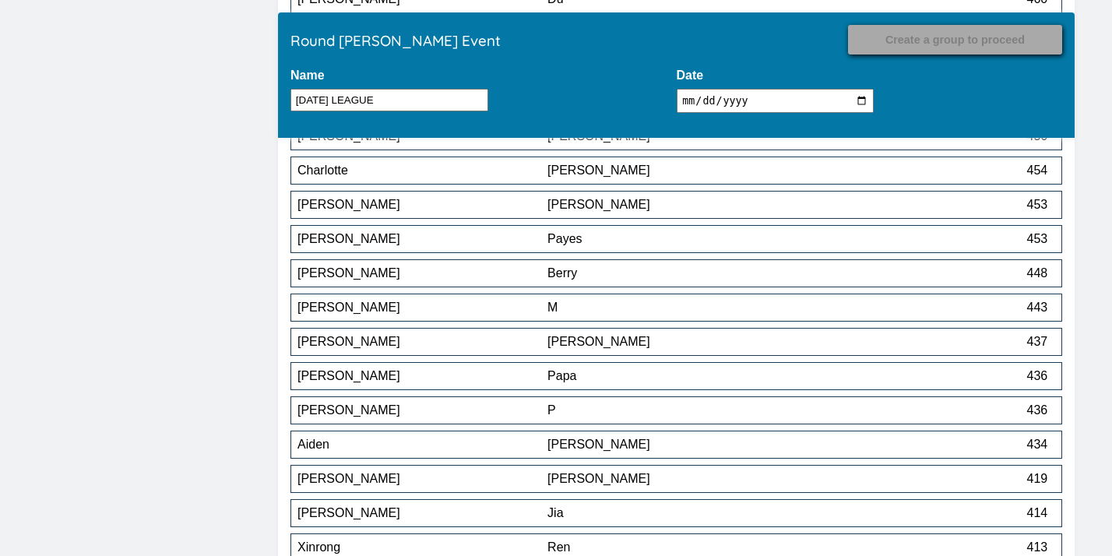
scroll to position [7748, 0]
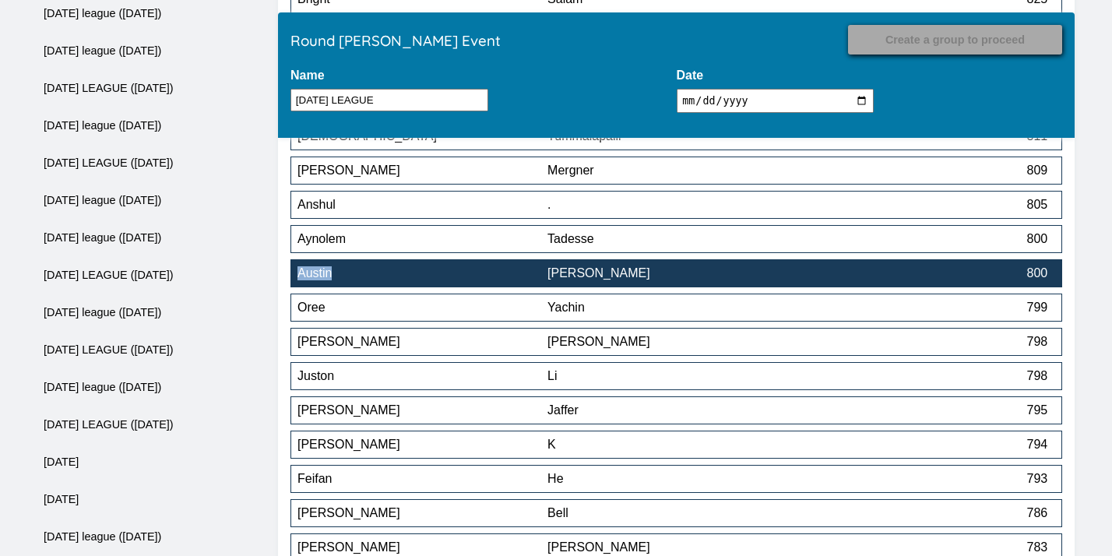
click at [584, 276] on div "Goldstein" at bounding box center [672, 273] width 250 height 14
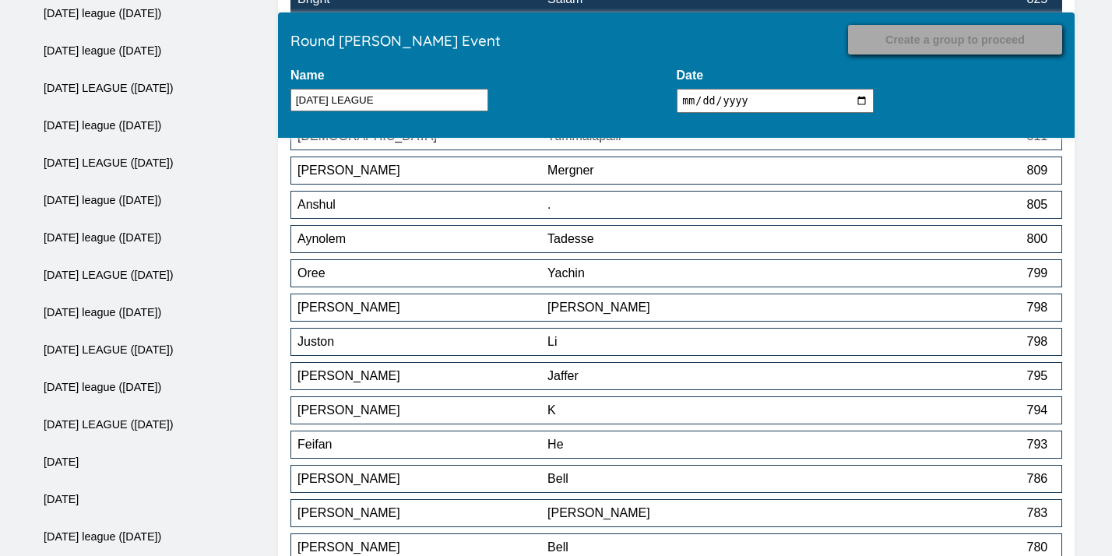
scroll to position [11242, 0]
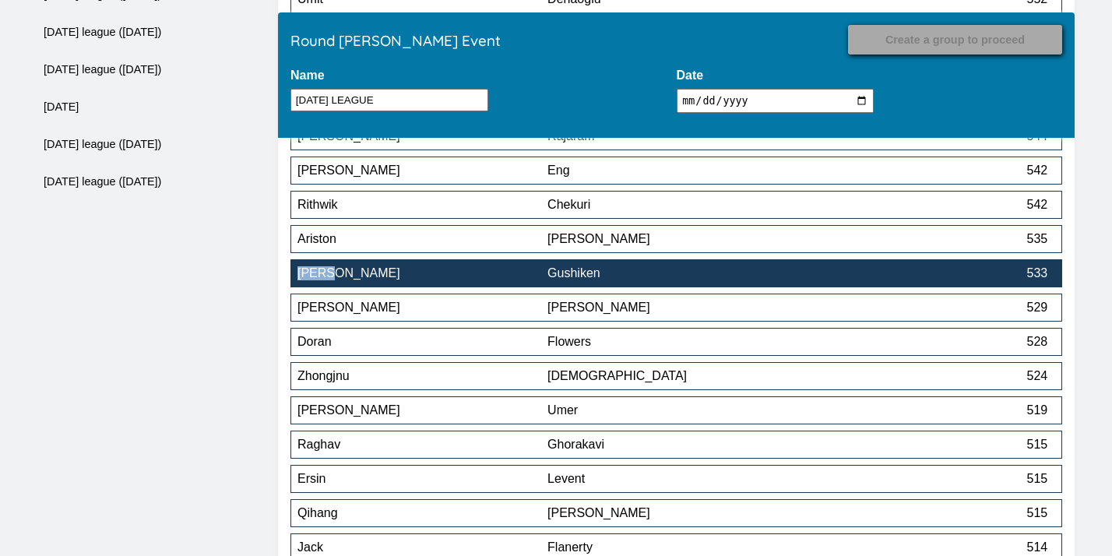
click at [614, 285] on button "Karen Gushiken 533" at bounding box center [676, 273] width 772 height 28
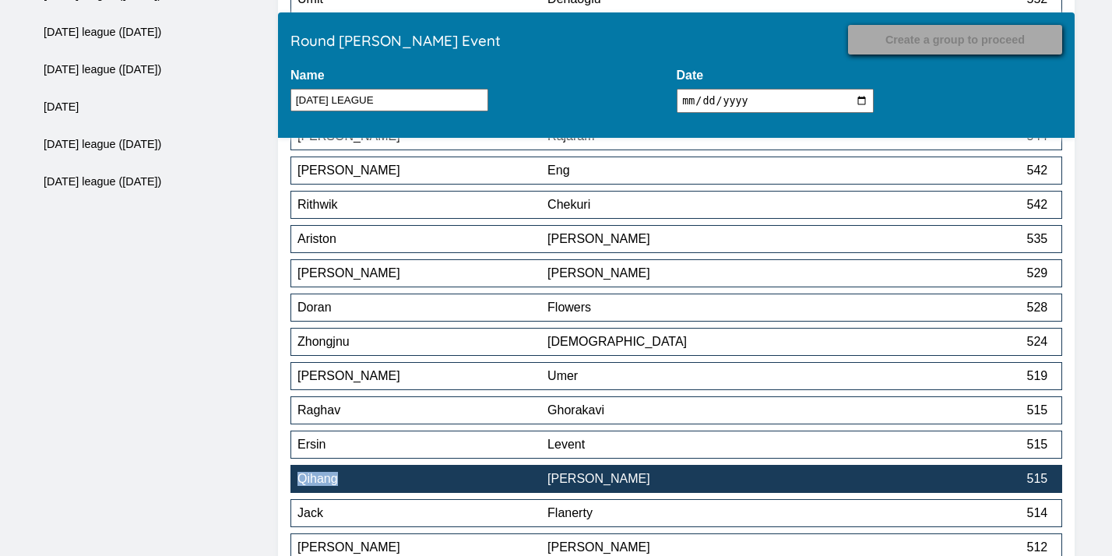
click at [638, 485] on div "Zhao" at bounding box center [672, 479] width 250 height 14
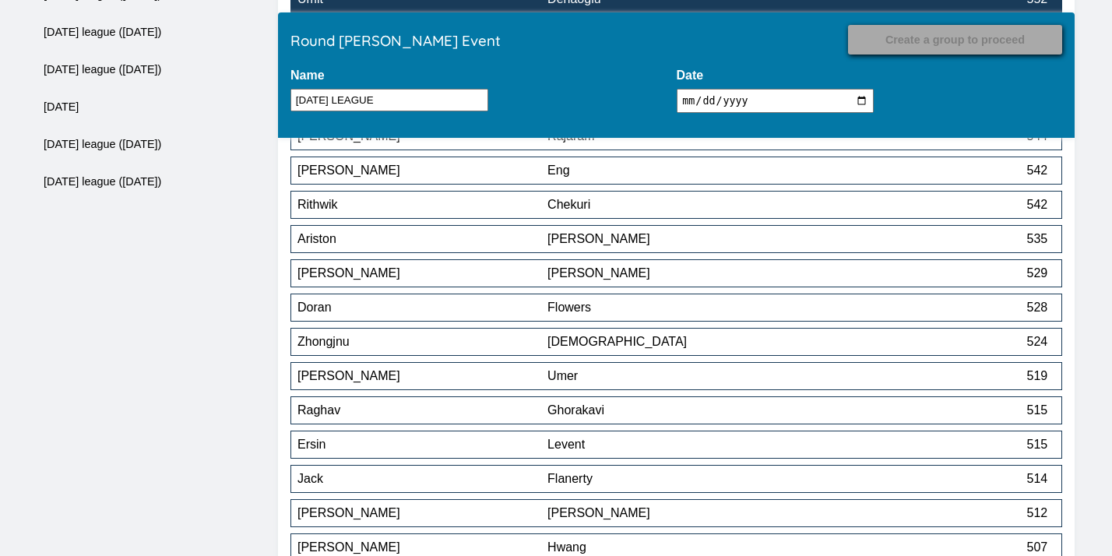
scroll to position [12647, 0]
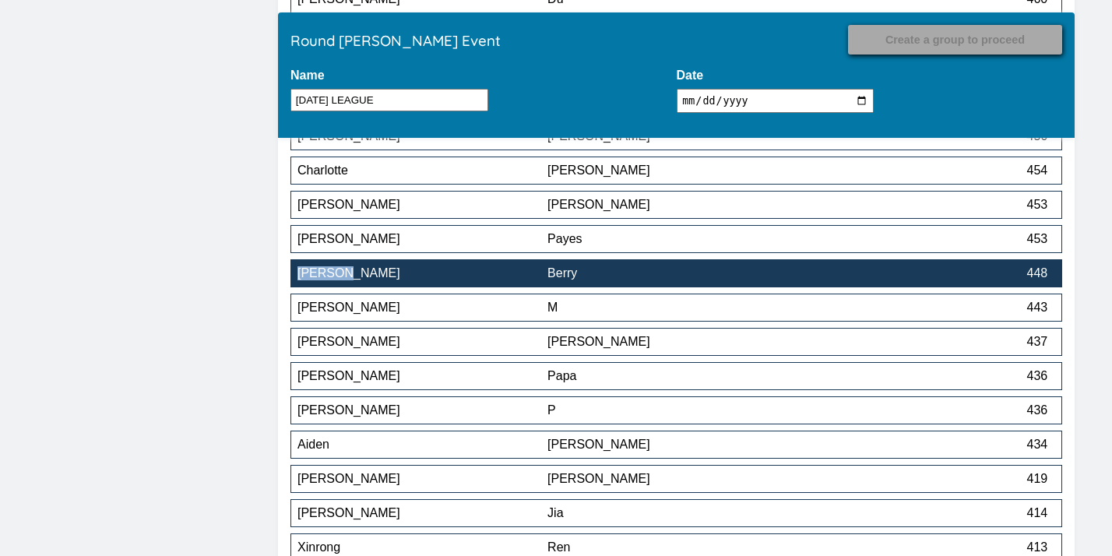
click at [723, 280] on div "Berry" at bounding box center [672, 273] width 250 height 14
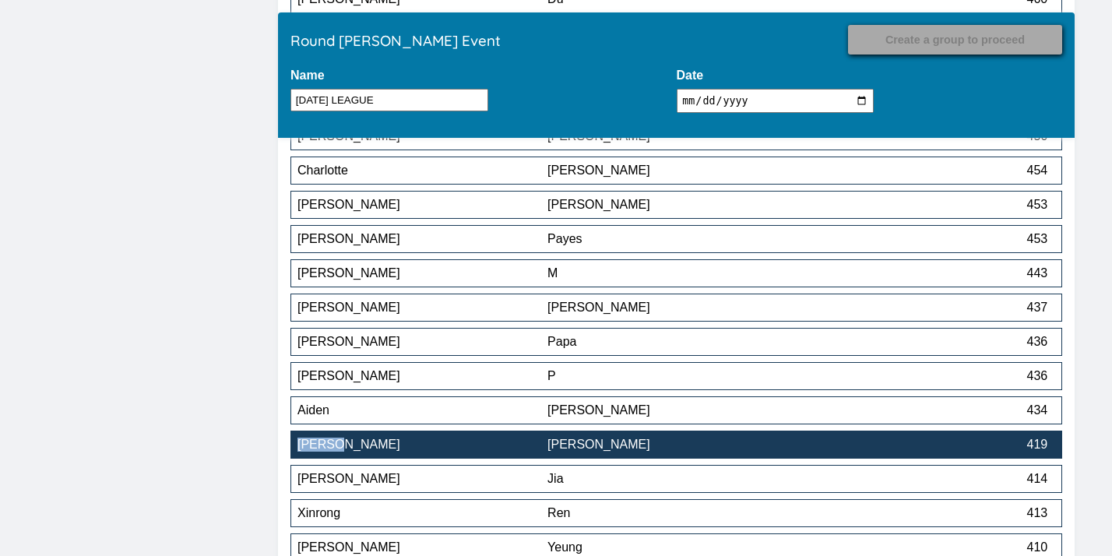
click at [577, 450] on div "Wang" at bounding box center [672, 445] width 250 height 14
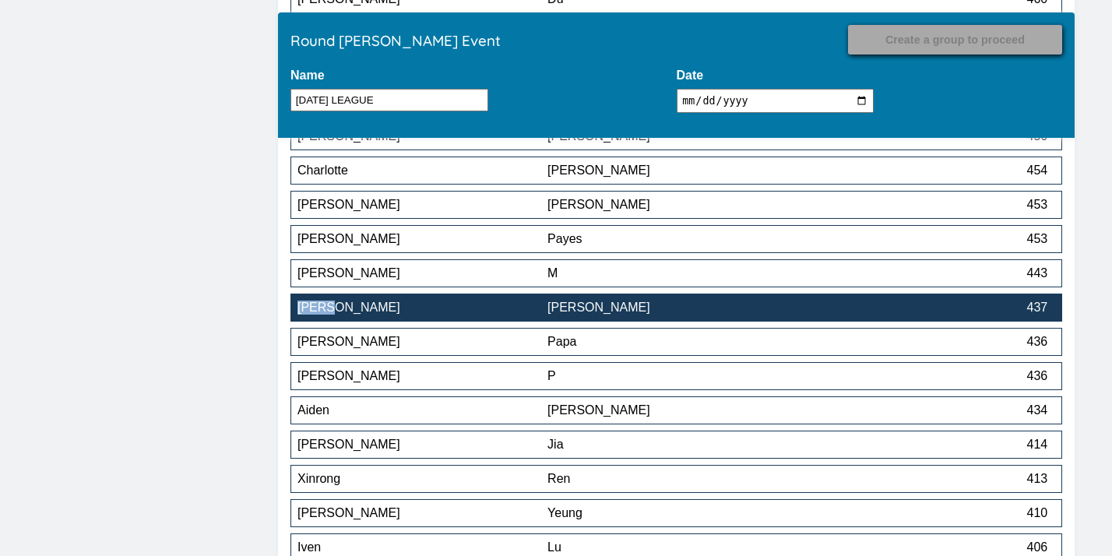
click at [723, 308] on div "Zhang" at bounding box center [672, 308] width 250 height 14
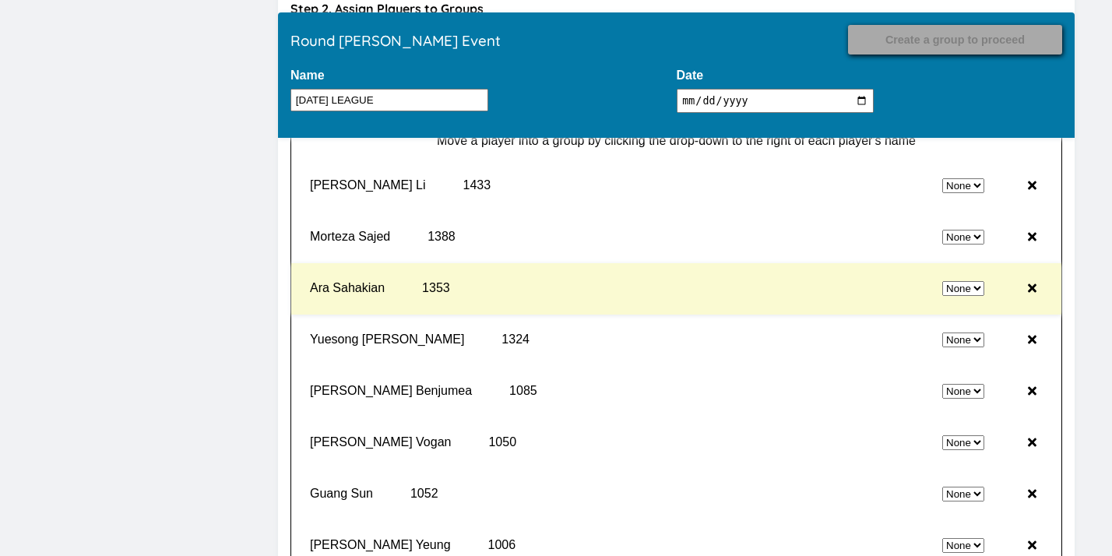
scroll to position [15271, 0]
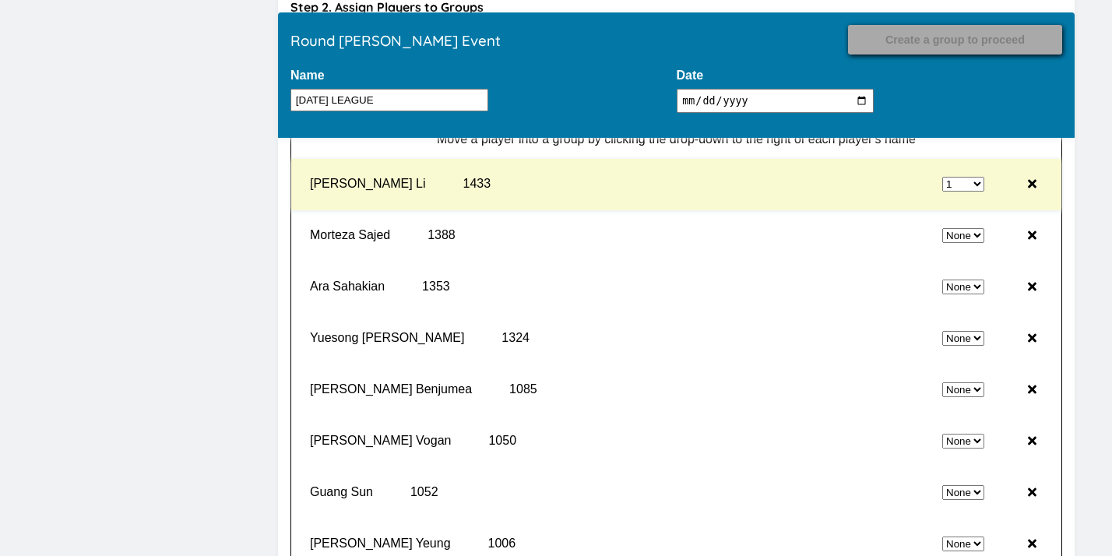
select select "0"
select select "1"
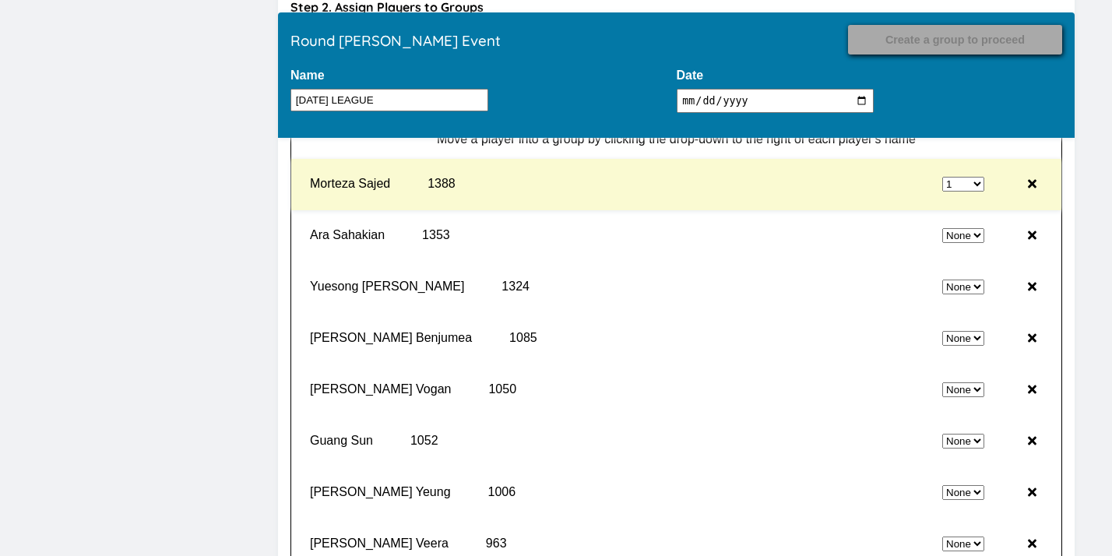
select select "0"
select select "1"
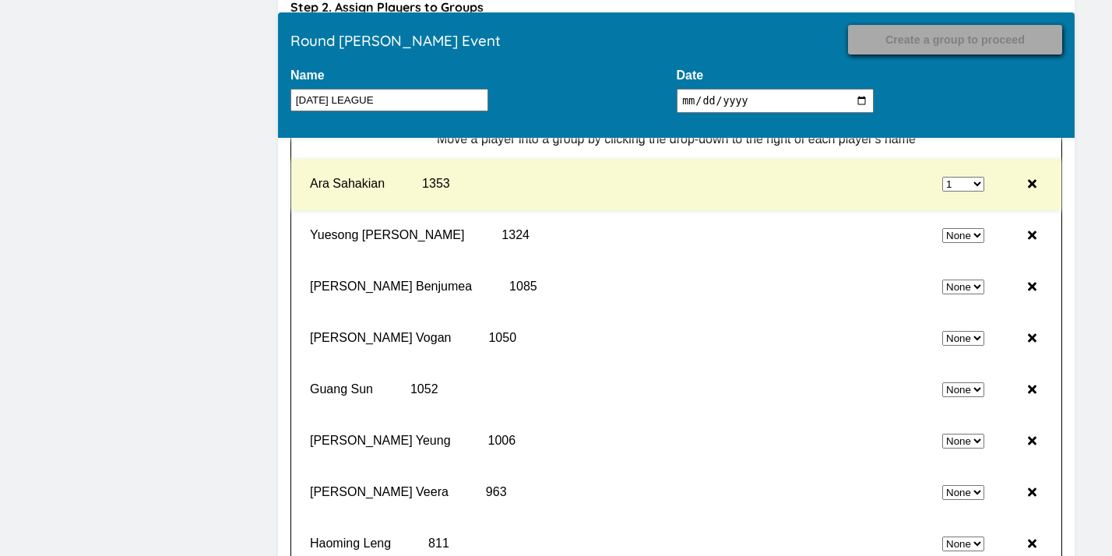
select select "0"
select select "1"
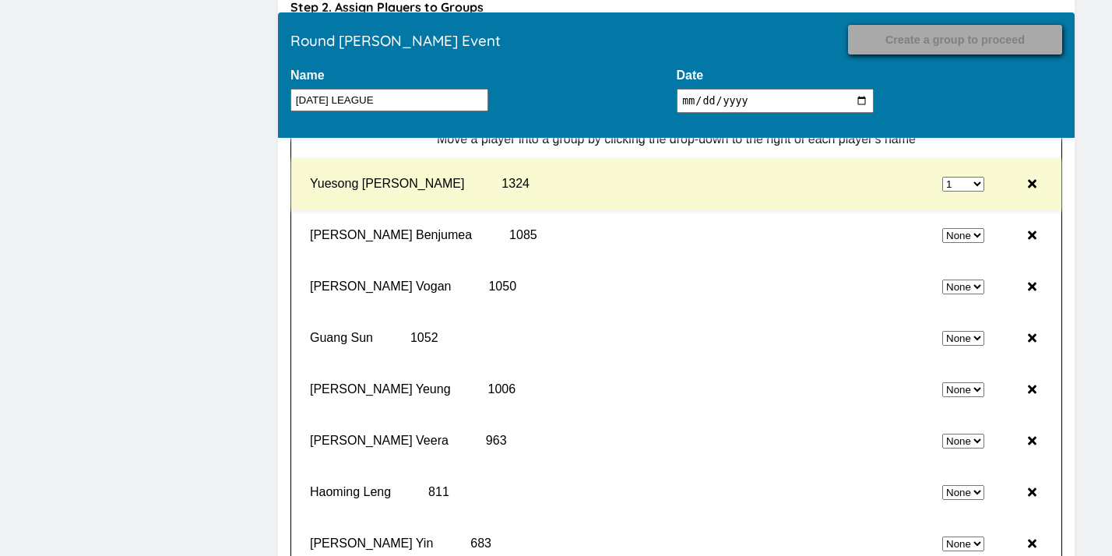
select select "0"
select select "1"
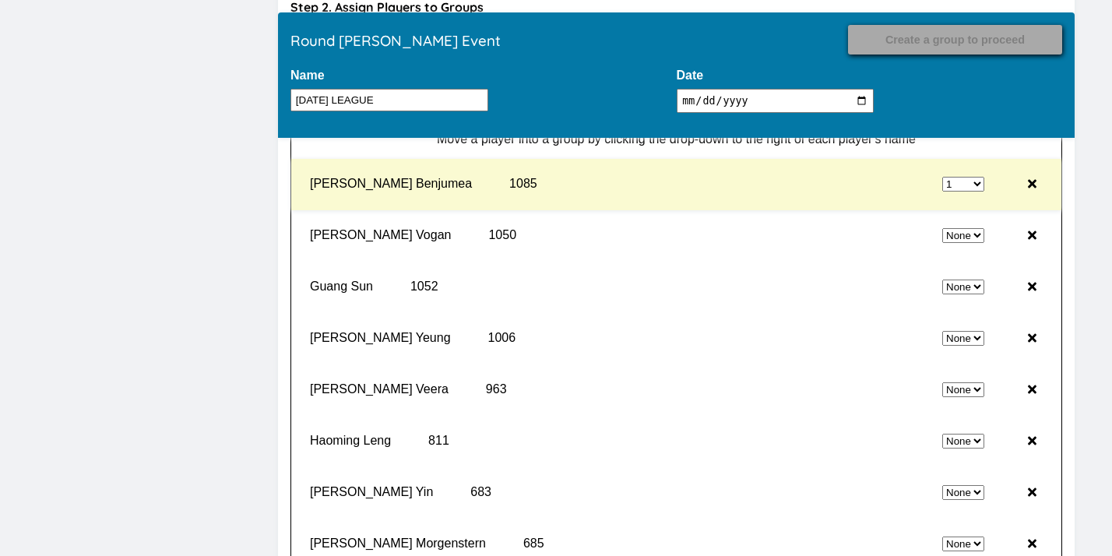
select select "0"
select select "1"
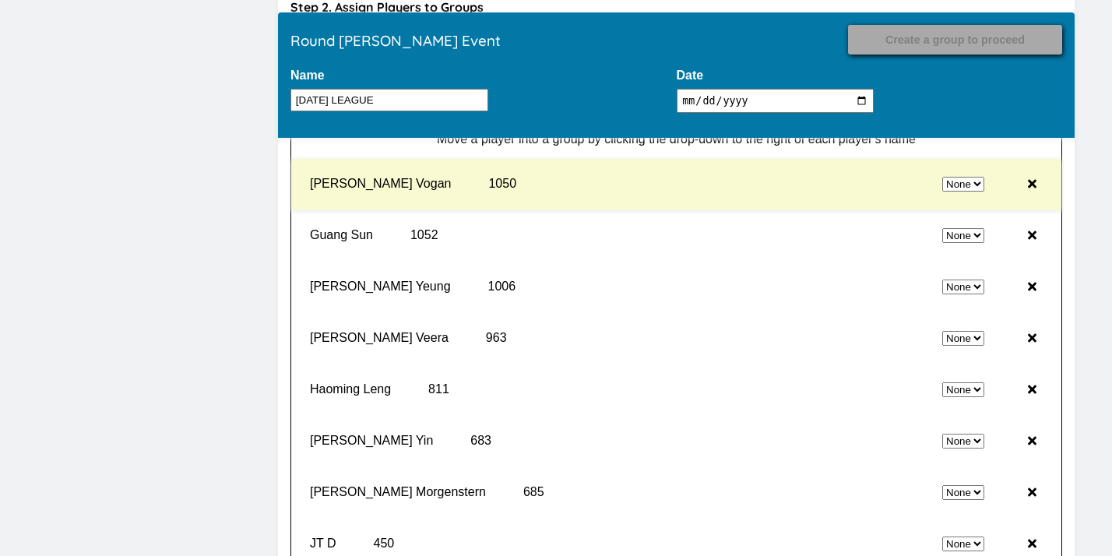
select select "2"
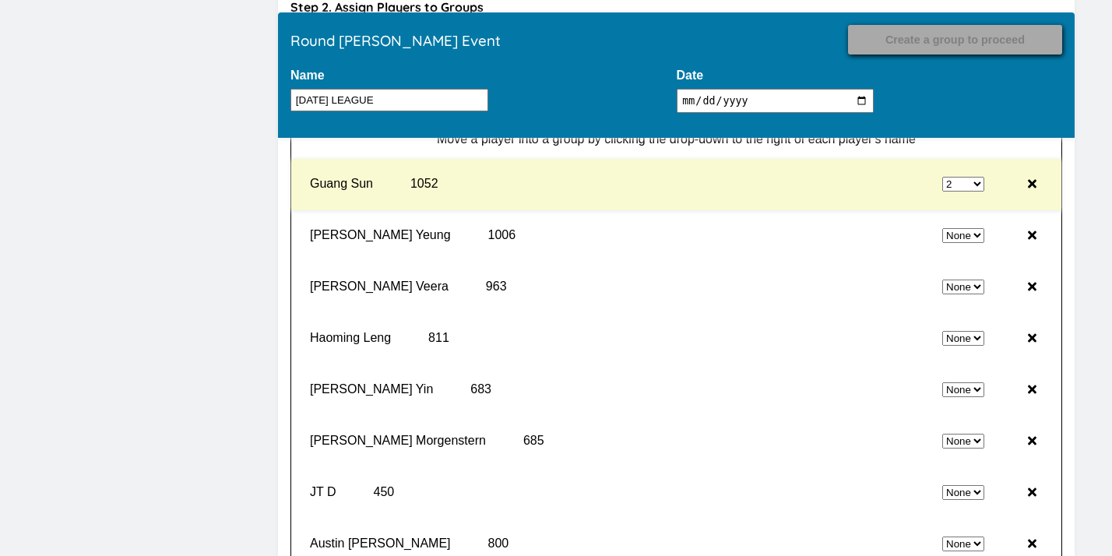
select select "0"
select select "2"
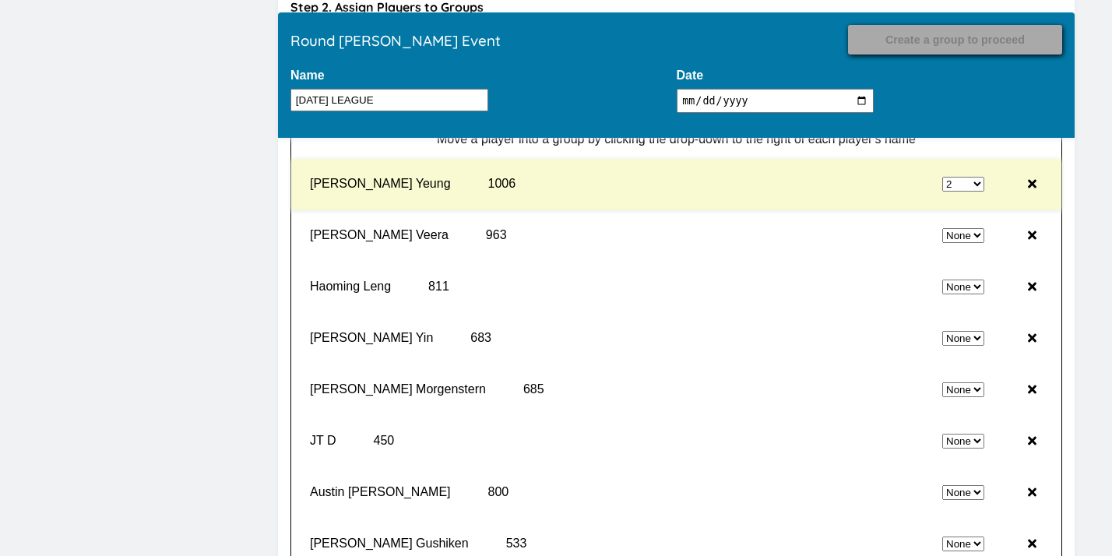
select select "0"
select select "2"
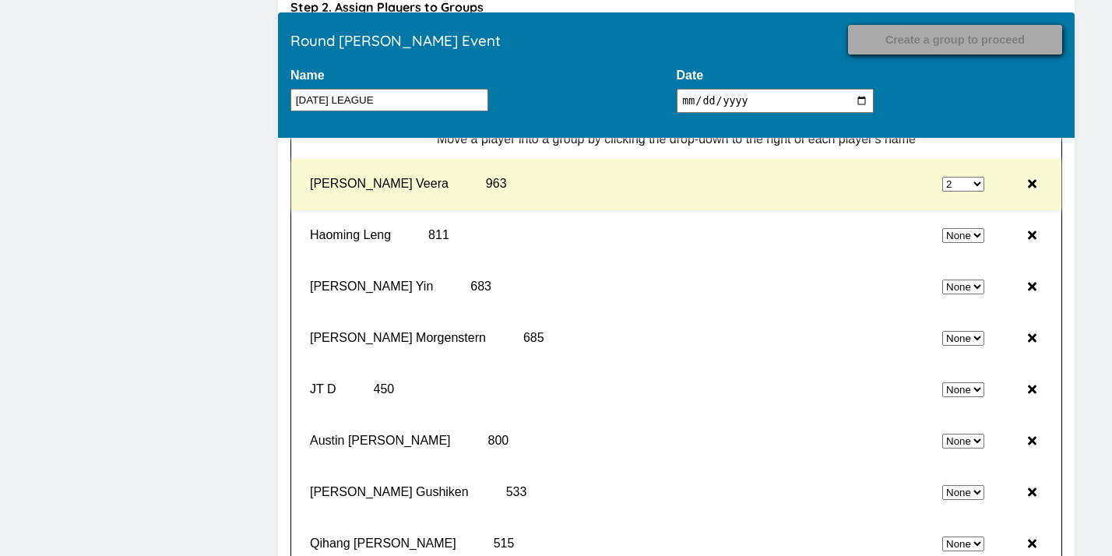
select select "0"
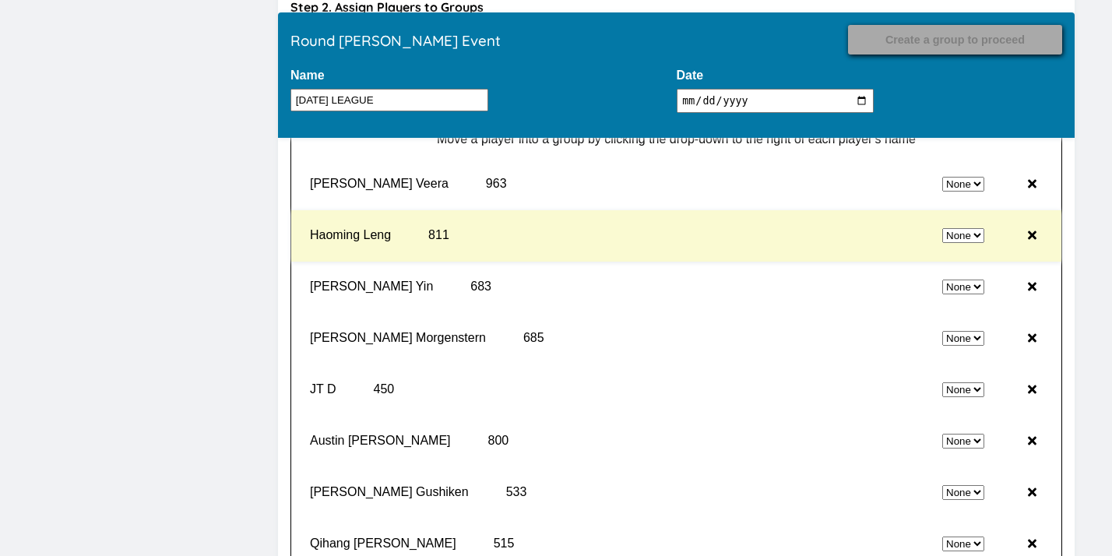
select select "2"
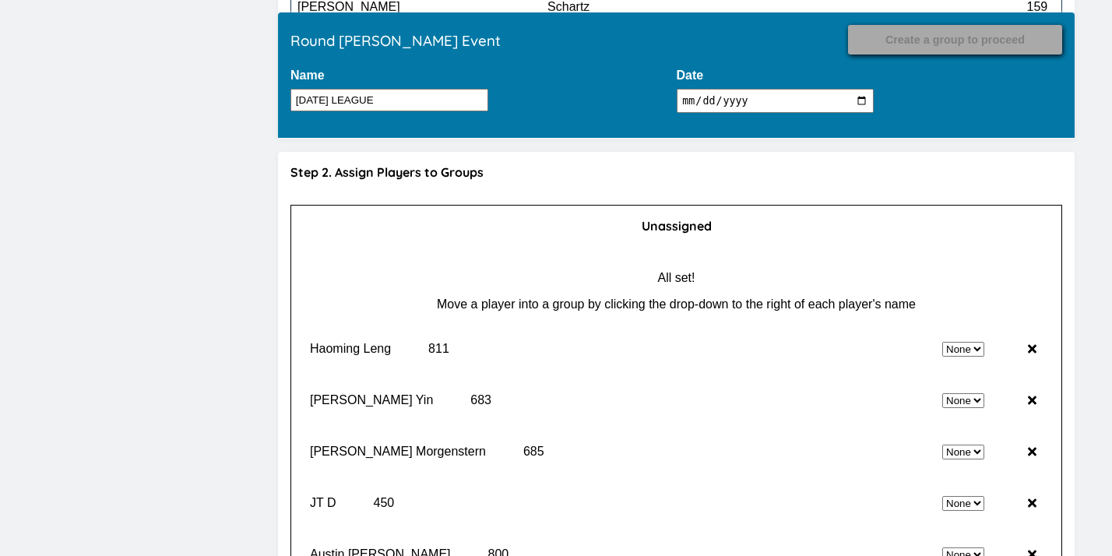
scroll to position [15121, 0]
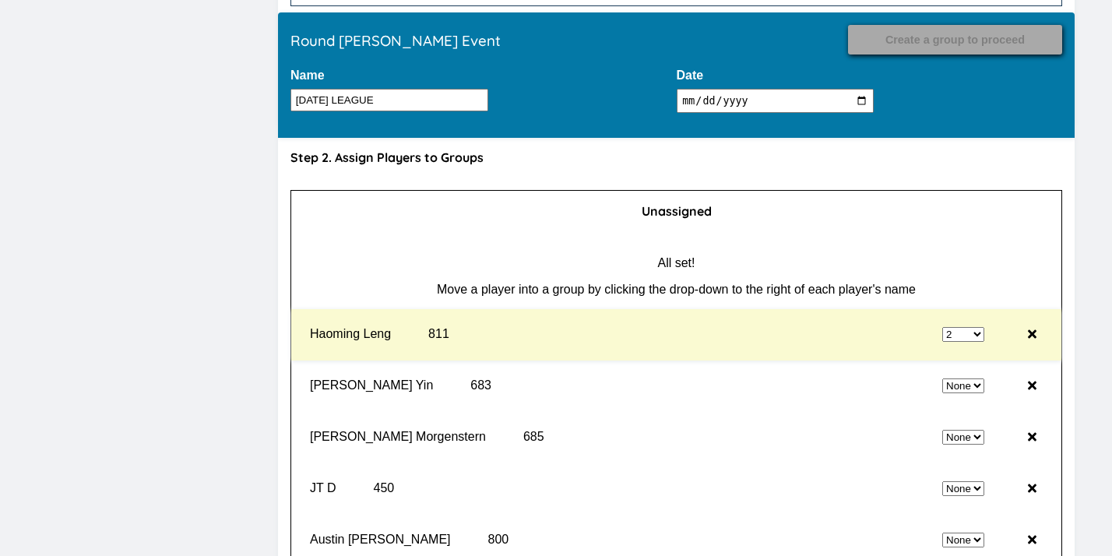
select select "0"
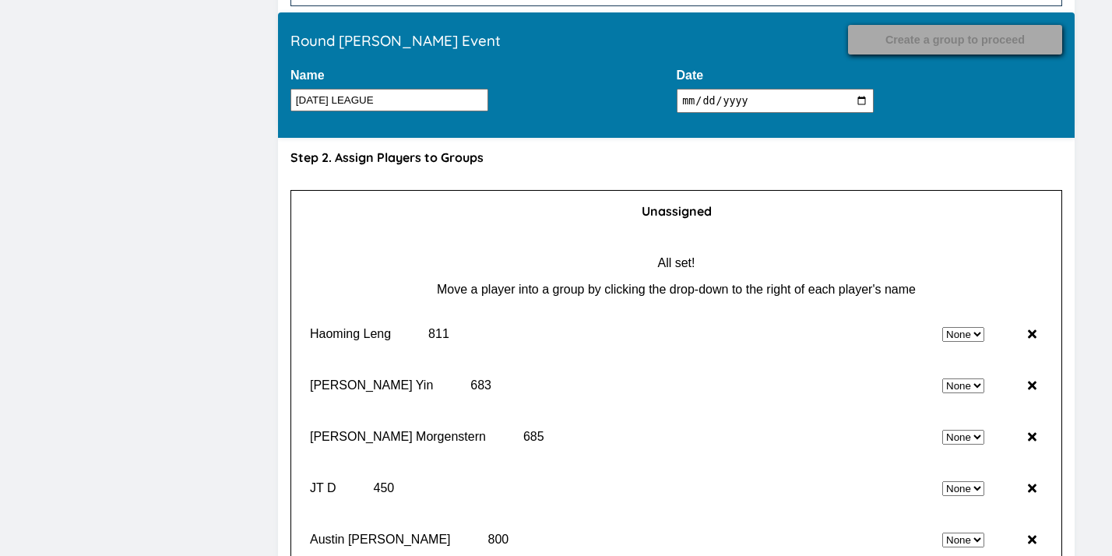
select select "2"
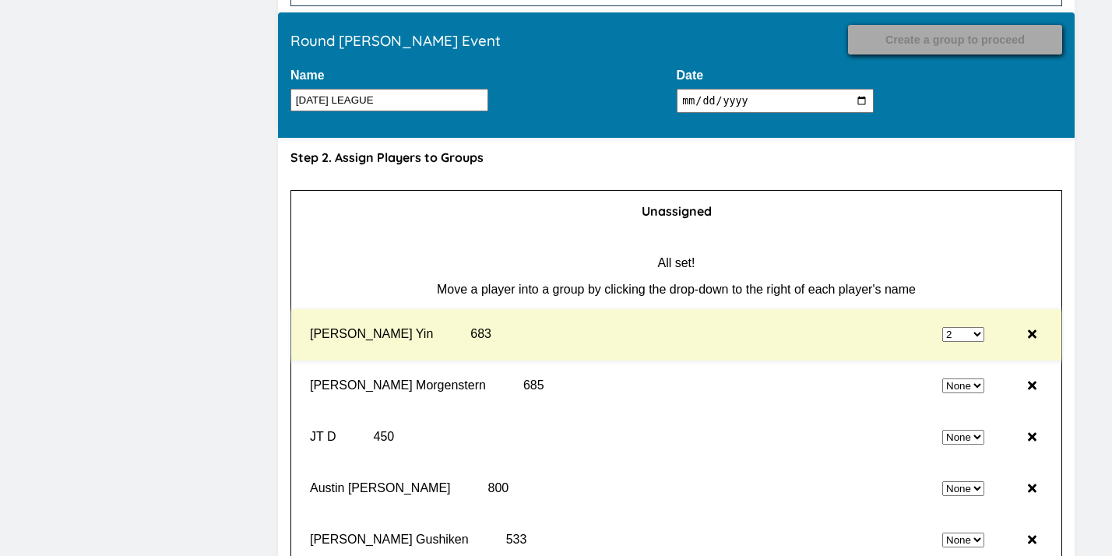
select select "0"
select select "2"
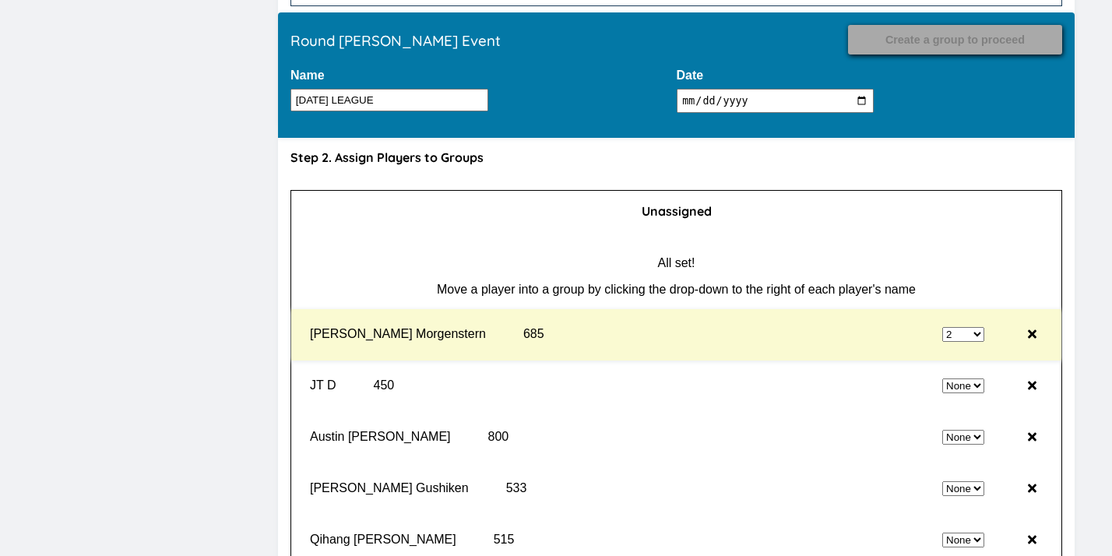
select select "0"
select select "2"
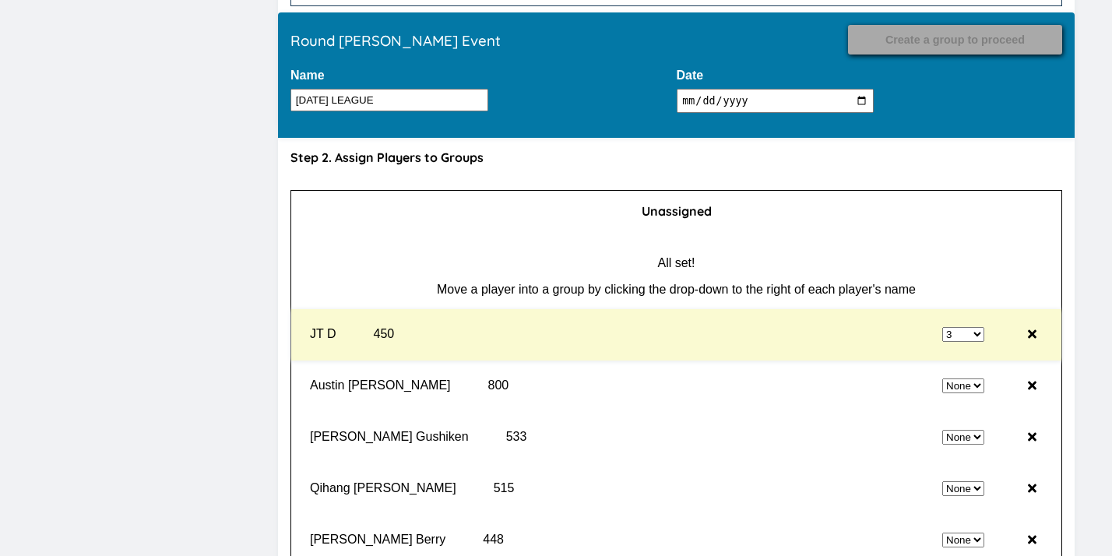
select select "0"
select select "3"
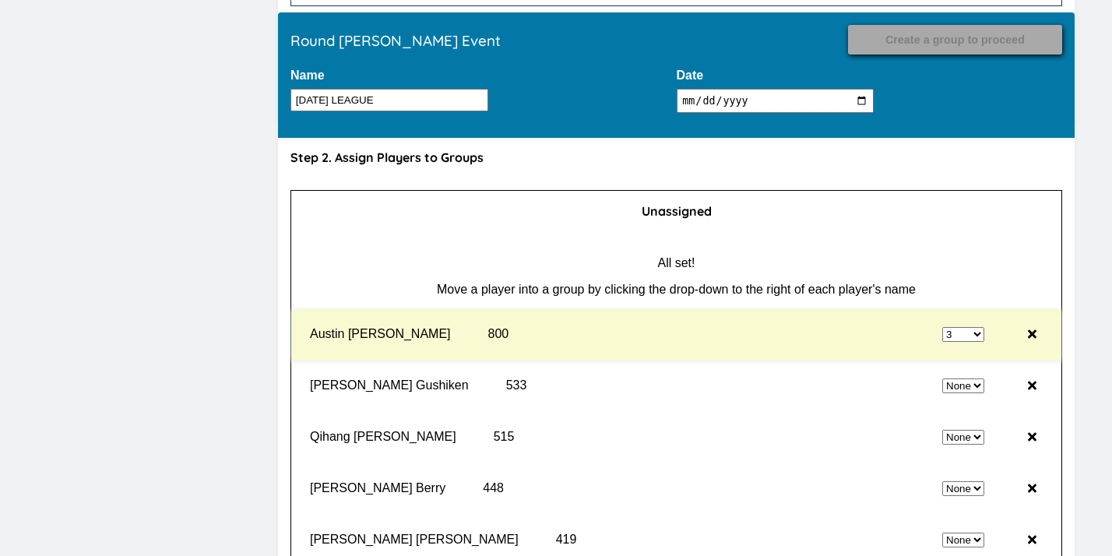
select select "0"
select select "3"
select select "0"
select select "3"
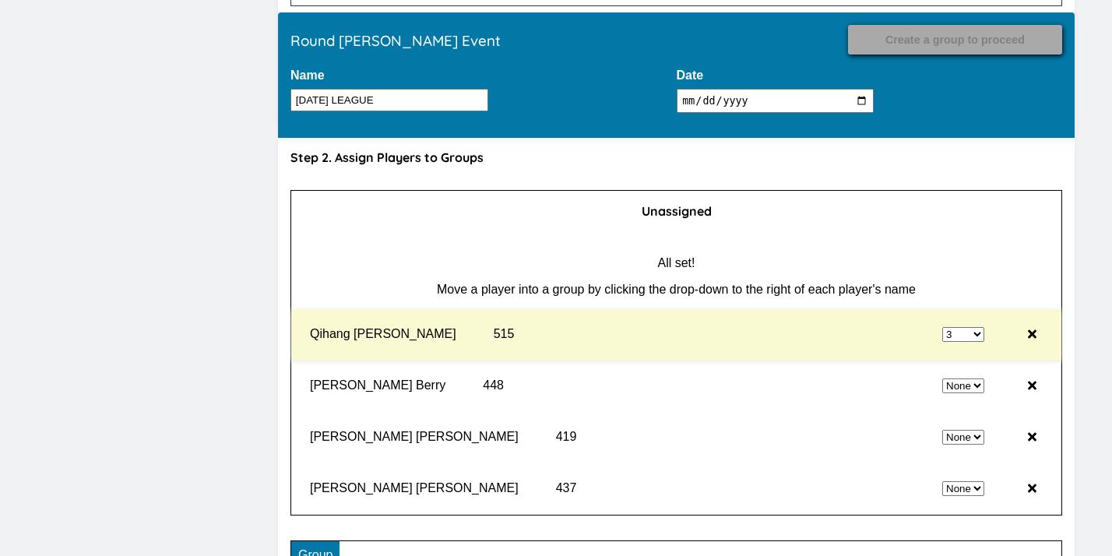
select select "0"
select select "3"
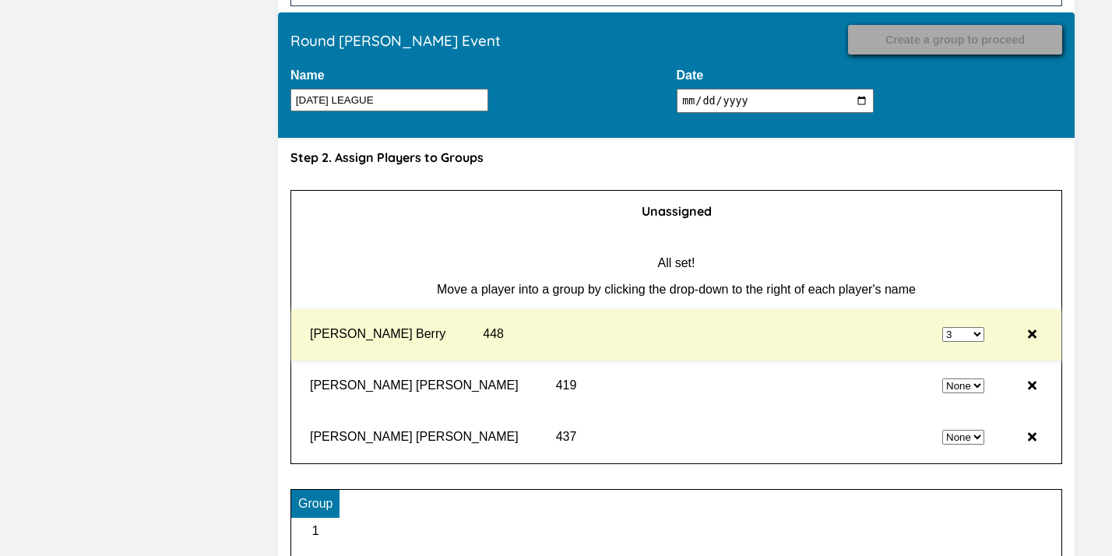
select select "0"
select select "3"
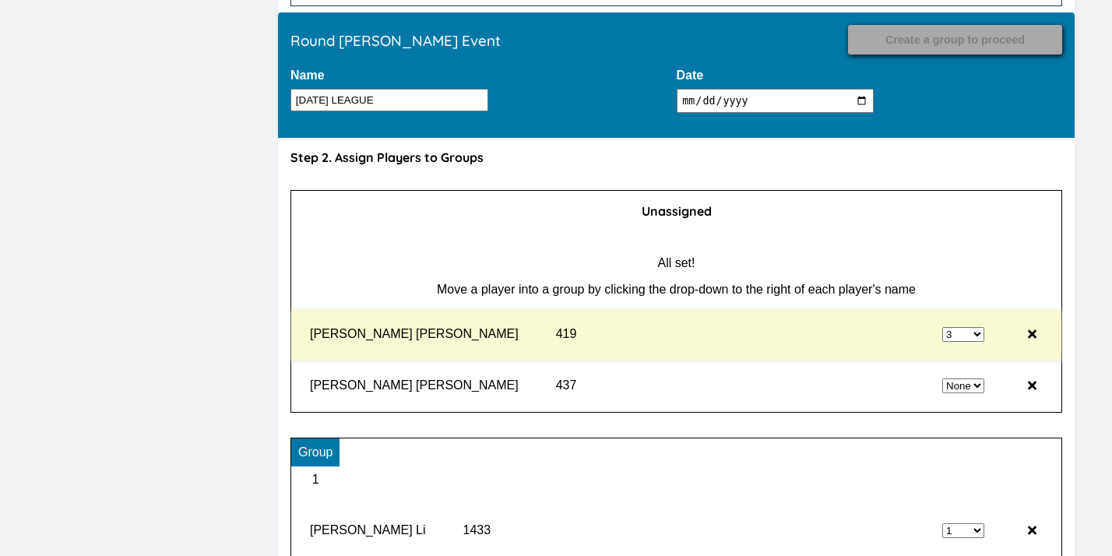
select select "0"
select select "3"
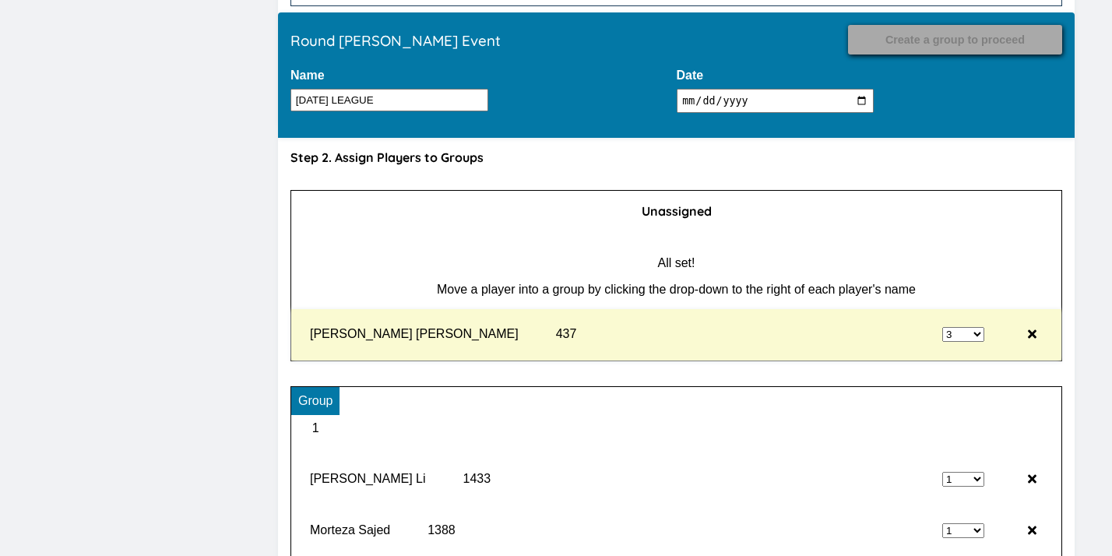
type input "Record Results"
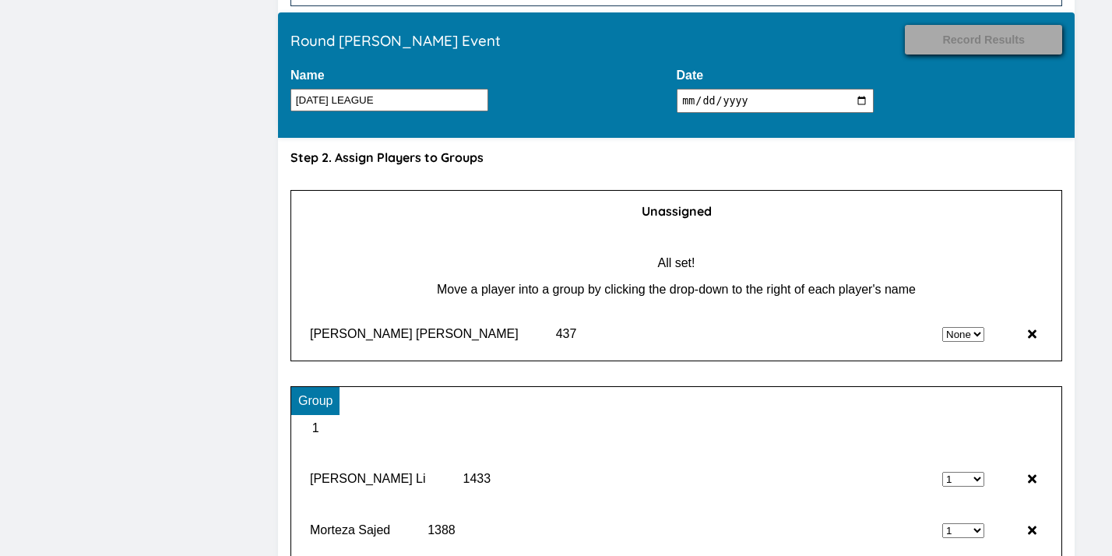
select select "3"
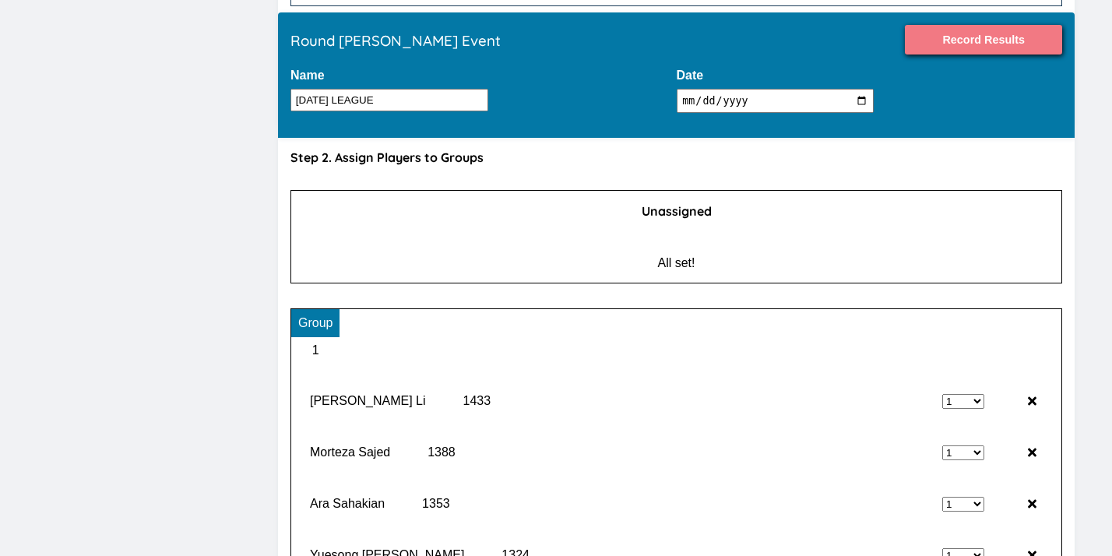
click at [997, 43] on input "Record Results" at bounding box center [983, 40] width 157 height 30
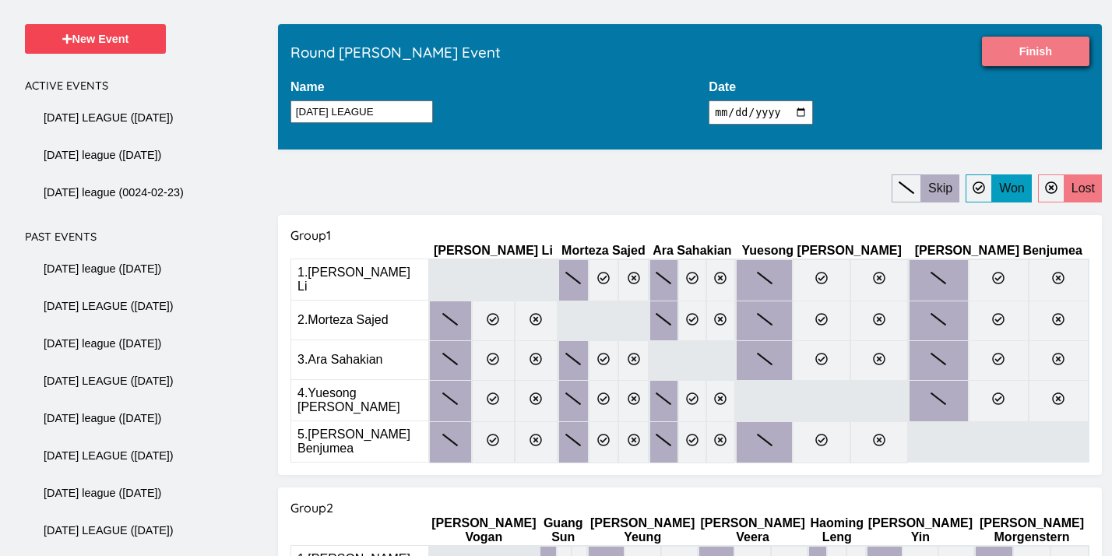
scroll to position [128, 0]
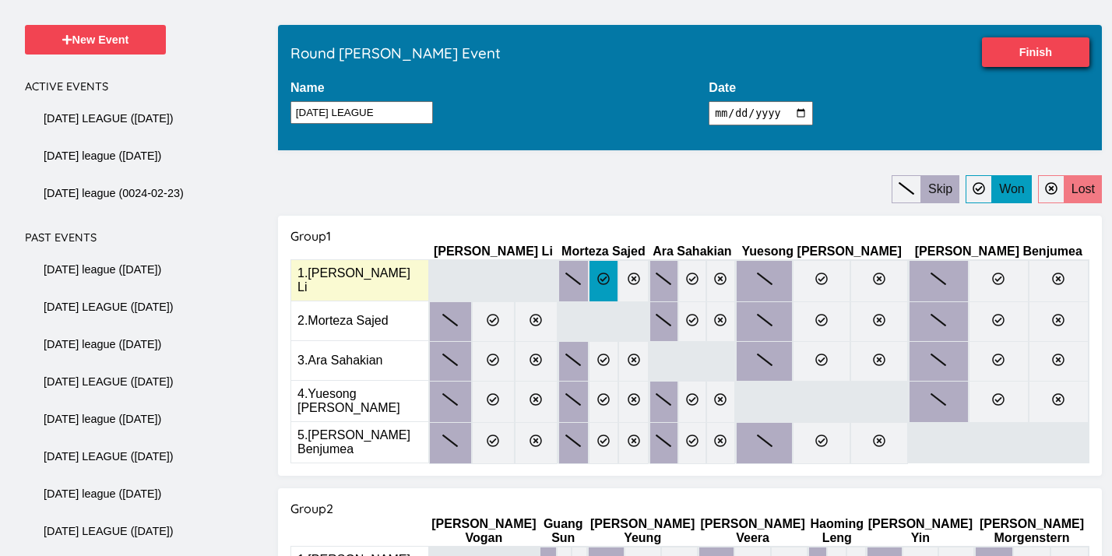
click at [589, 296] on label at bounding box center [604, 281] width 30 height 42
click at [0, 0] on input "radio" at bounding box center [0, 0] width 0 height 0
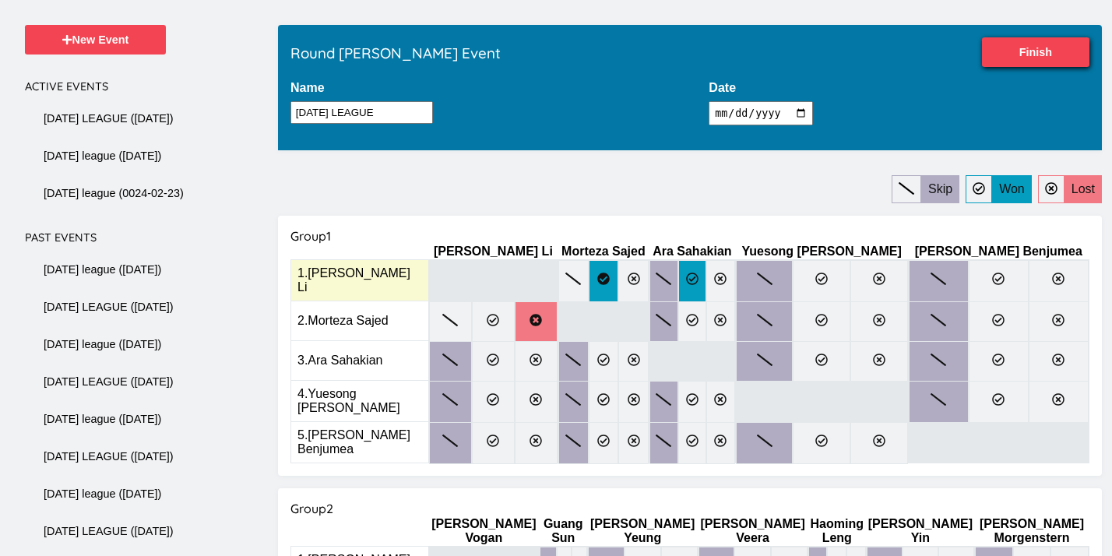
click at [707, 294] on label at bounding box center [692, 281] width 29 height 42
click at [0, 0] on input "radio" at bounding box center [0, 0] width 0 height 0
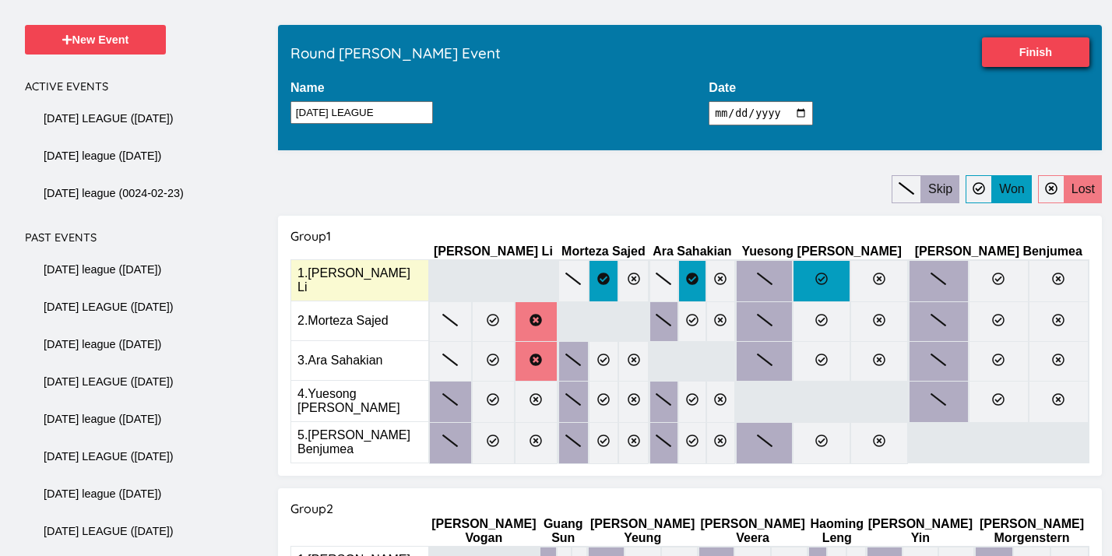
click at [828, 285] on icon at bounding box center [821, 279] width 12 height 12
click at [0, 0] on input "radio" at bounding box center [0, 0] width 0 height 0
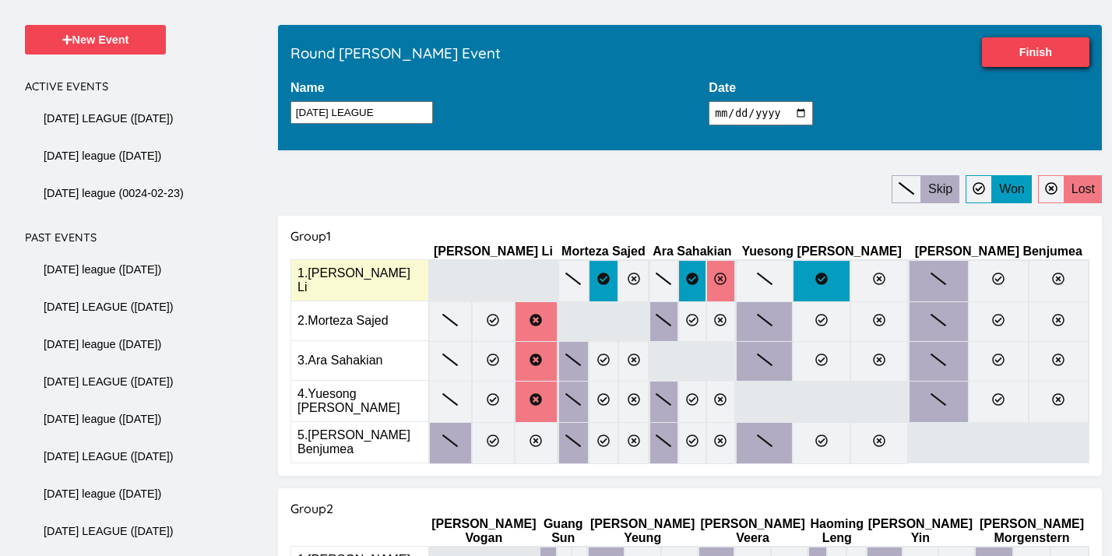
click at [726, 285] on icon at bounding box center [720, 279] width 12 height 12
click at [0, 0] on input "radio" at bounding box center [0, 0] width 0 height 0
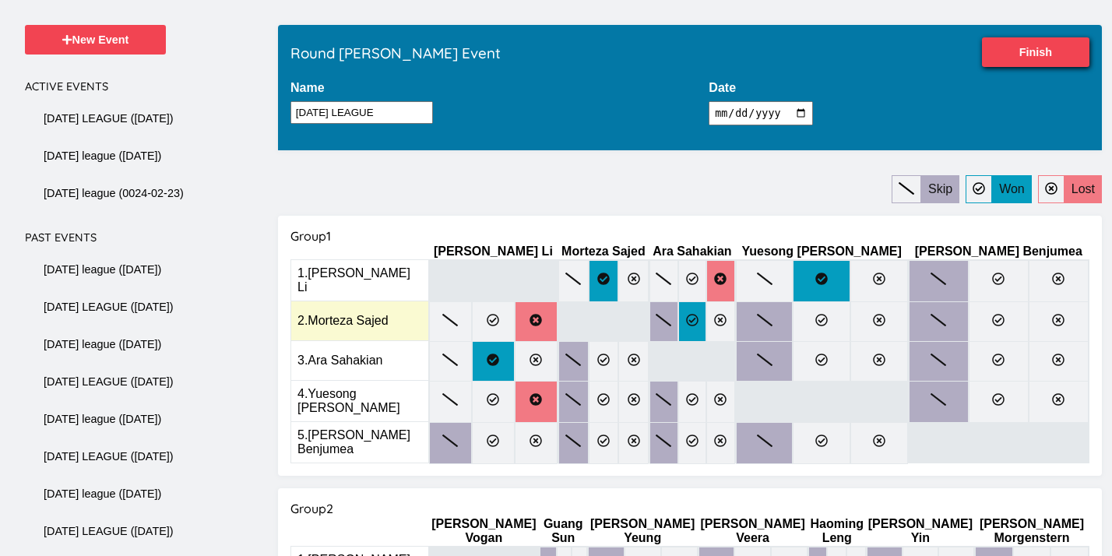
click at [696, 328] on label at bounding box center [692, 321] width 29 height 40
click at [0, 0] on input "radio" at bounding box center [0, 0] width 0 height 0
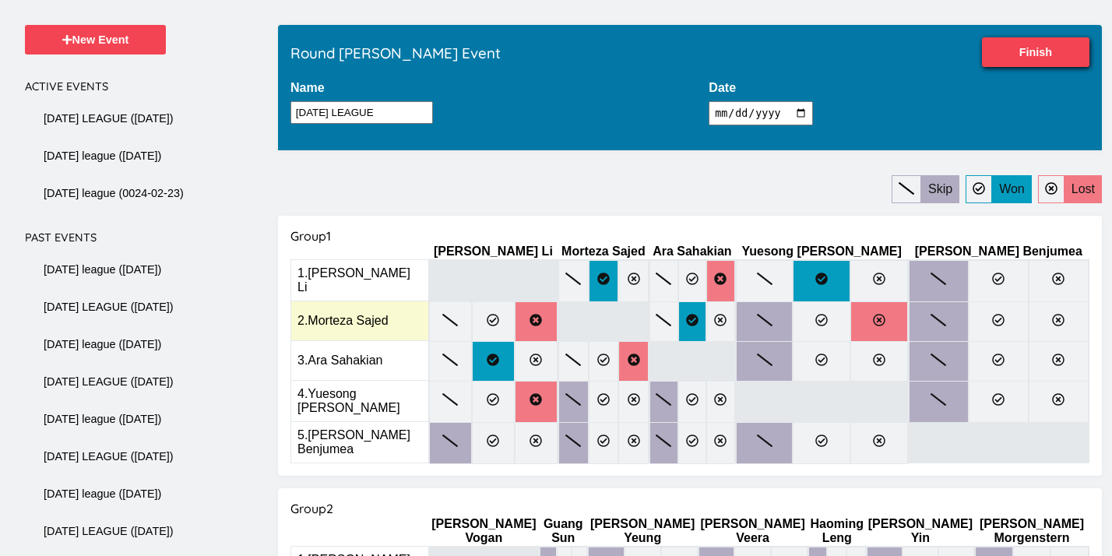
click at [878, 326] on label at bounding box center [879, 321] width 58 height 40
click at [0, 0] on input "radio" at bounding box center [0, 0] width 0 height 0
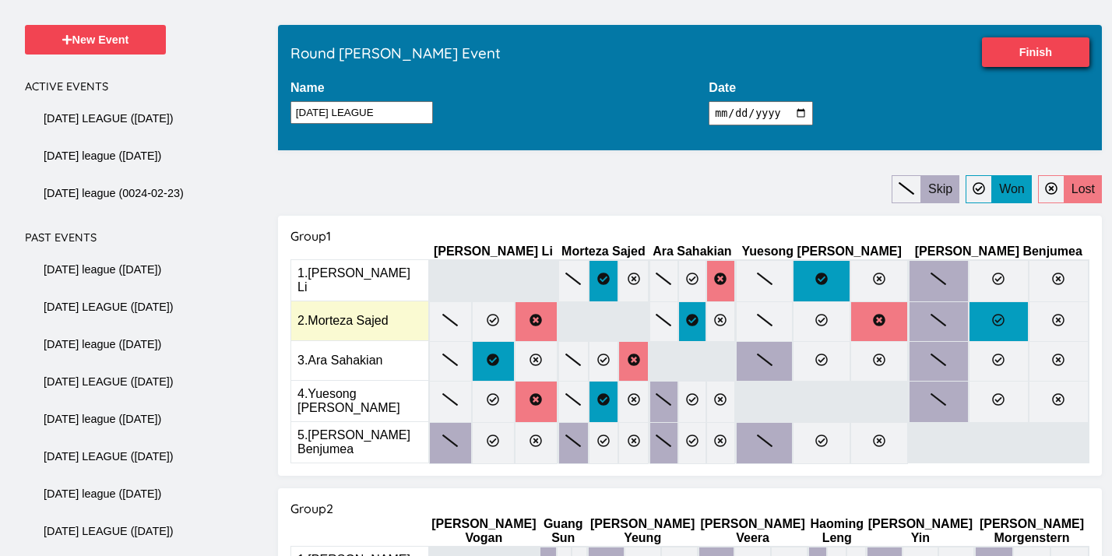
click at [974, 329] on label at bounding box center [999, 321] width 60 height 40
click at [0, 0] on input "radio" at bounding box center [0, 0] width 0 height 0
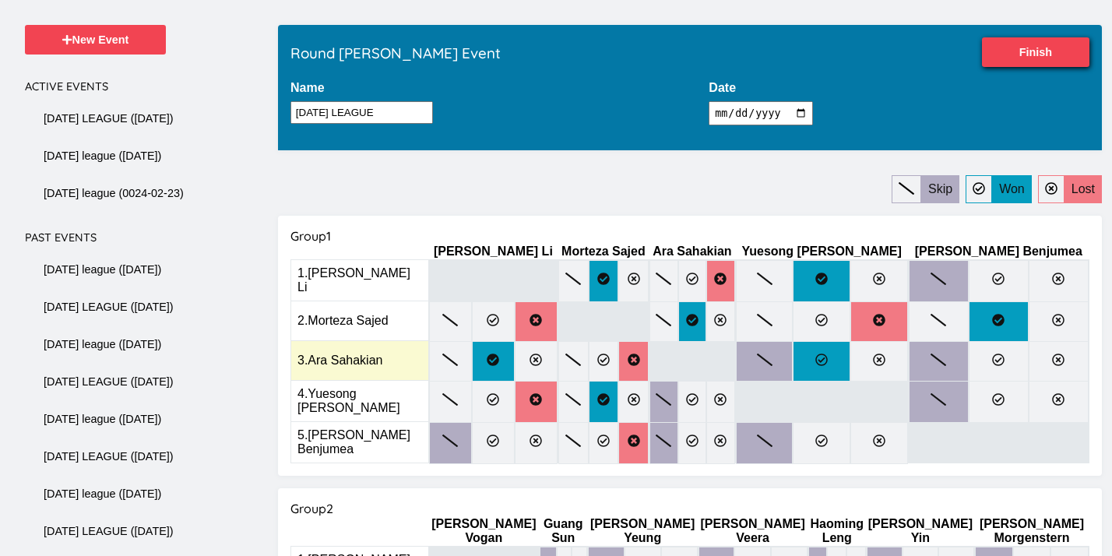
click at [828, 361] on icon at bounding box center [821, 360] width 12 height 12
click at [0, 0] on input "radio" at bounding box center [0, 0] width 0 height 0
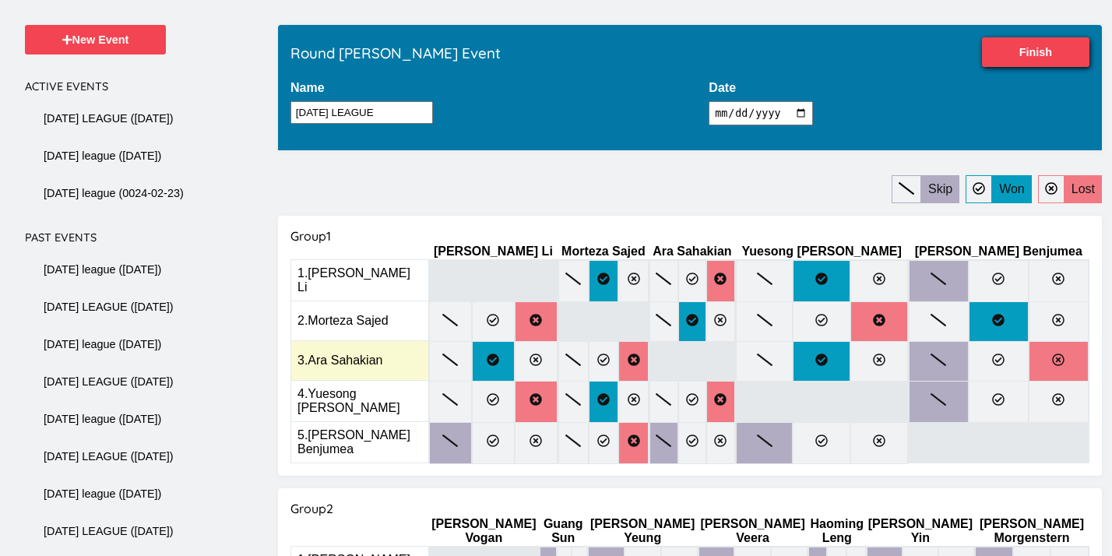
click at [1029, 357] on label at bounding box center [1059, 361] width 60 height 40
click at [0, 0] on input "radio" at bounding box center [0, 0] width 0 height 0
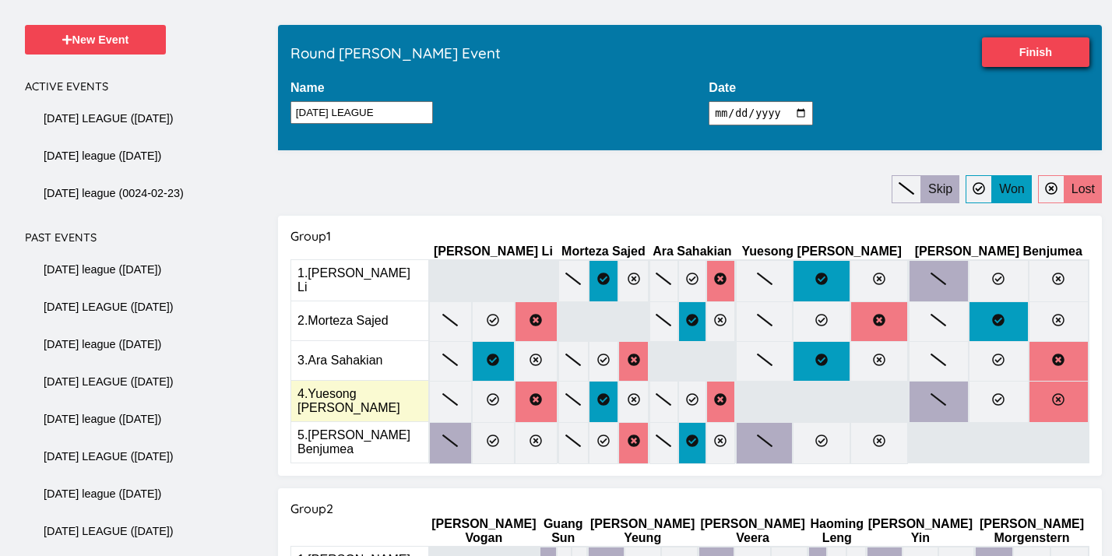
click at [1031, 396] on label at bounding box center [1059, 402] width 60 height 42
click at [0, 0] on input "radio" at bounding box center [0, 0] width 0 height 0
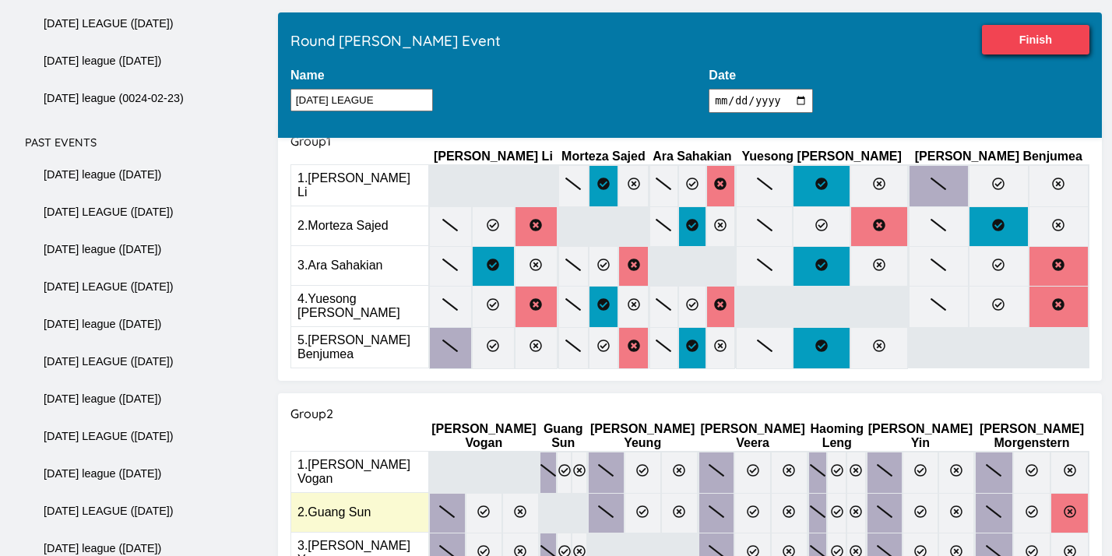
scroll to position [189, 0]
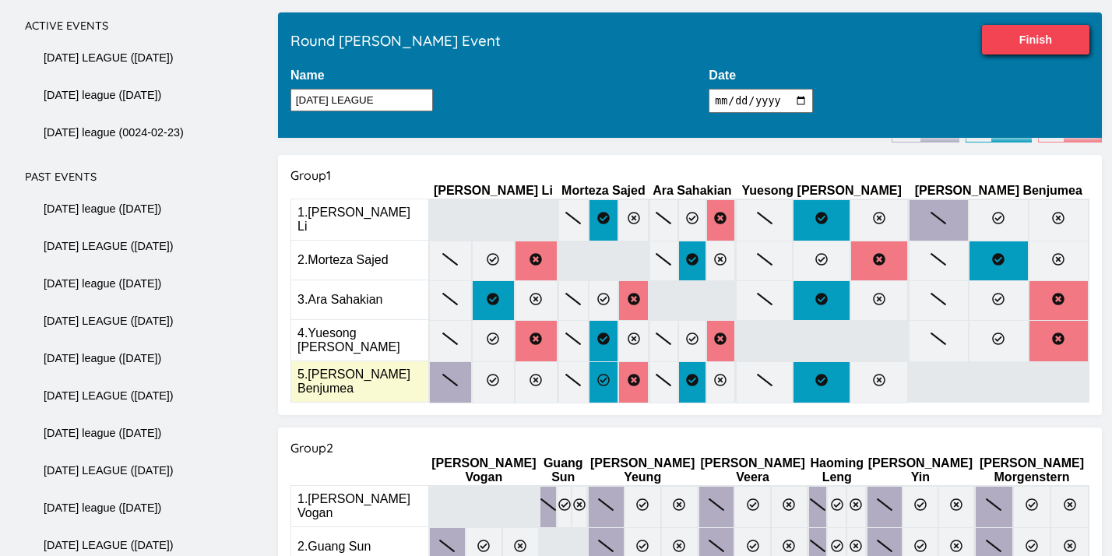
click at [594, 380] on label at bounding box center [604, 382] width 30 height 42
click at [0, 0] on input "radio" at bounding box center [0, 0] width 0 height 0
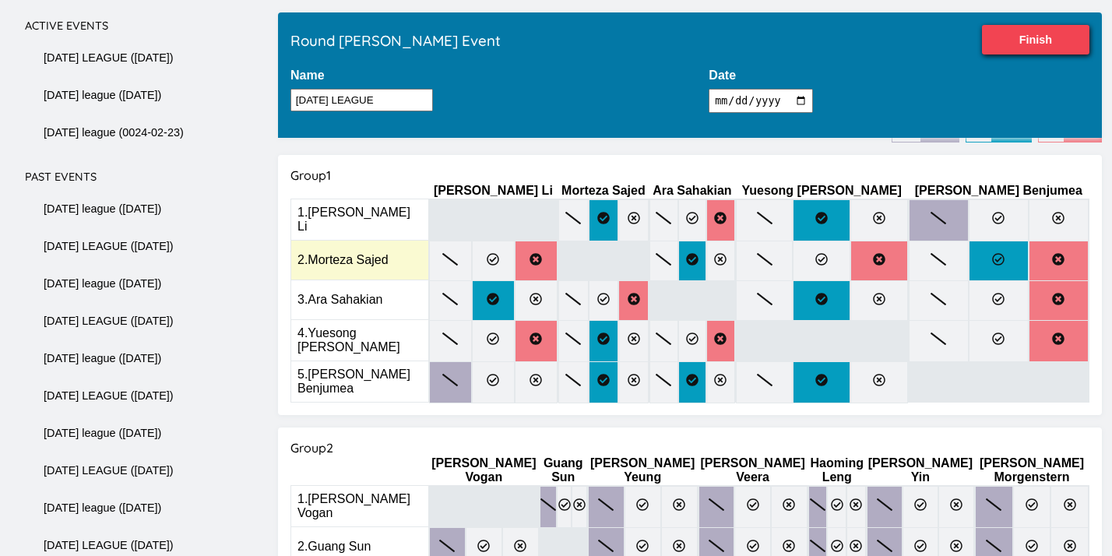
click at [976, 249] on label at bounding box center [999, 261] width 60 height 40
click at [0, 0] on input "radio" at bounding box center [0, 0] width 0 height 0
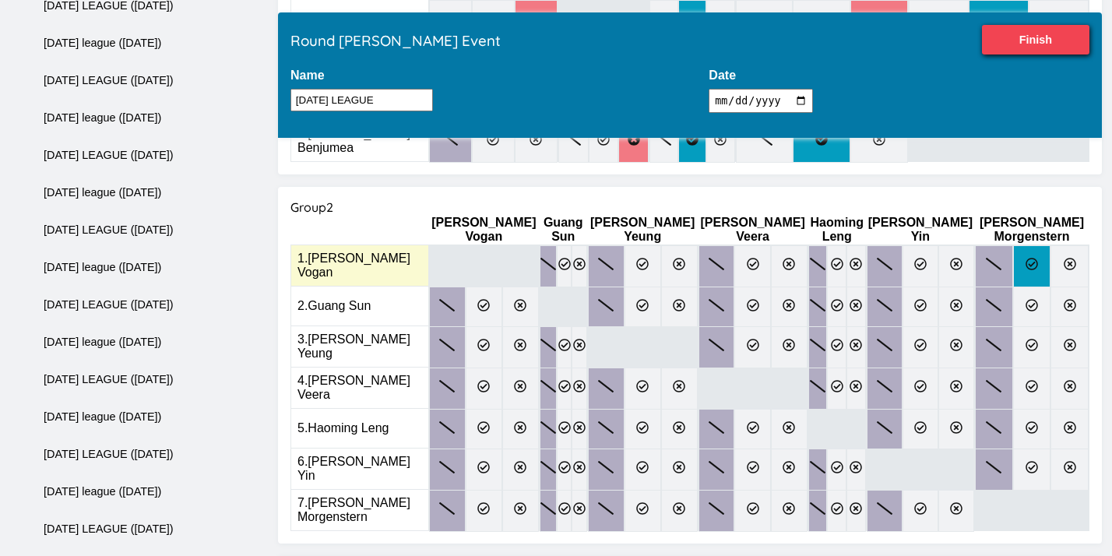
scroll to position [445, 0]
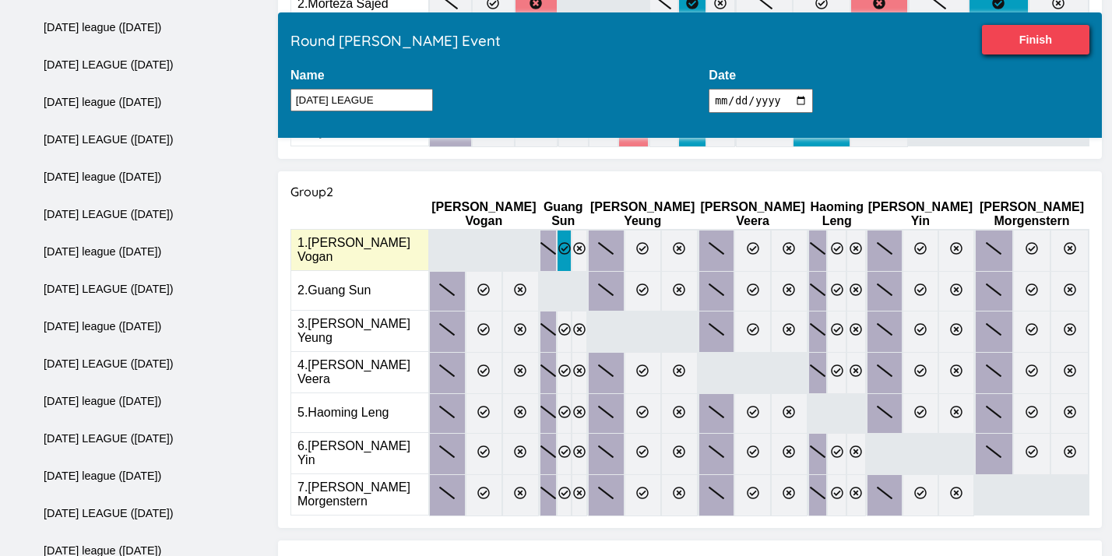
click at [558, 242] on icon at bounding box center [564, 248] width 12 height 12
click at [0, 0] on input "radio" at bounding box center [0, 0] width 0 height 0
click at [674, 243] on label at bounding box center [679, 251] width 37 height 42
click at [0, 0] on input "radio" at bounding box center [0, 0] width 0 height 0
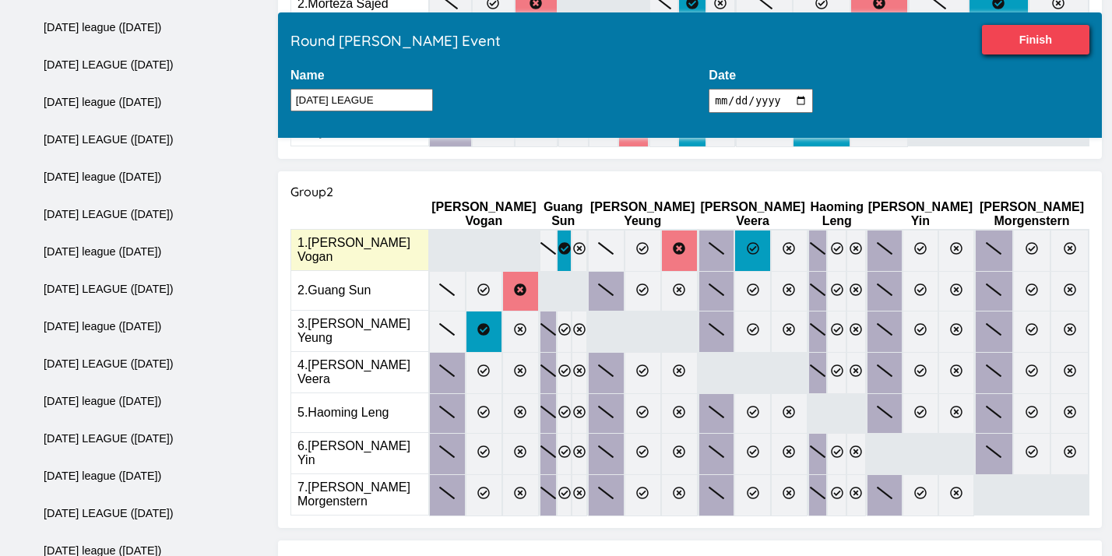
click at [747, 242] on icon at bounding box center [753, 248] width 12 height 12
click at [0, 0] on input "radio" at bounding box center [0, 0] width 0 height 0
click at [831, 242] on icon at bounding box center [837, 248] width 12 height 12
click at [0, 0] on input "radio" at bounding box center [0, 0] width 0 height 0
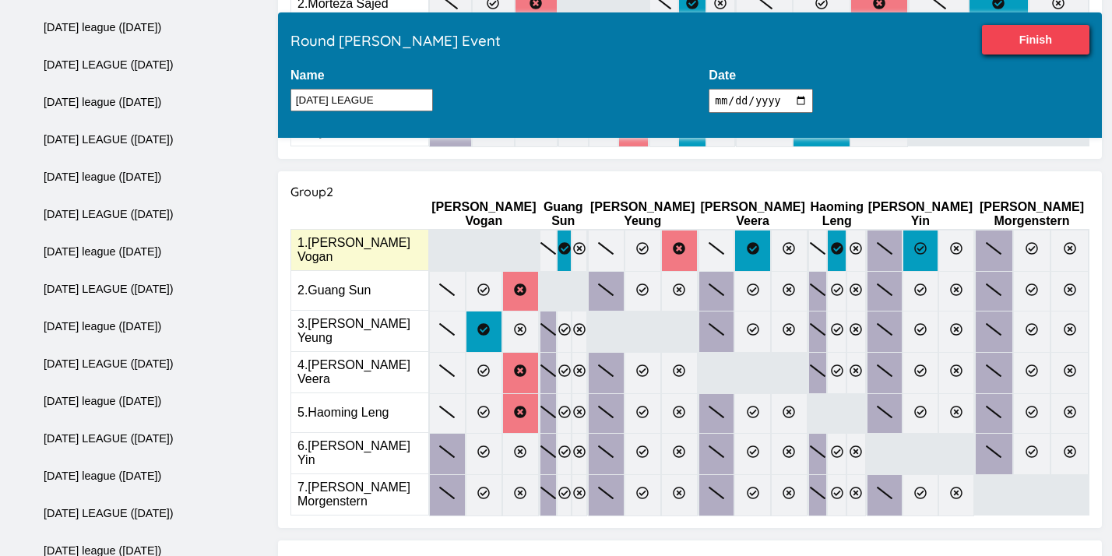
click at [914, 242] on icon at bounding box center [920, 248] width 12 height 12
click at [0, 0] on input "radio" at bounding box center [0, 0] width 0 height 0
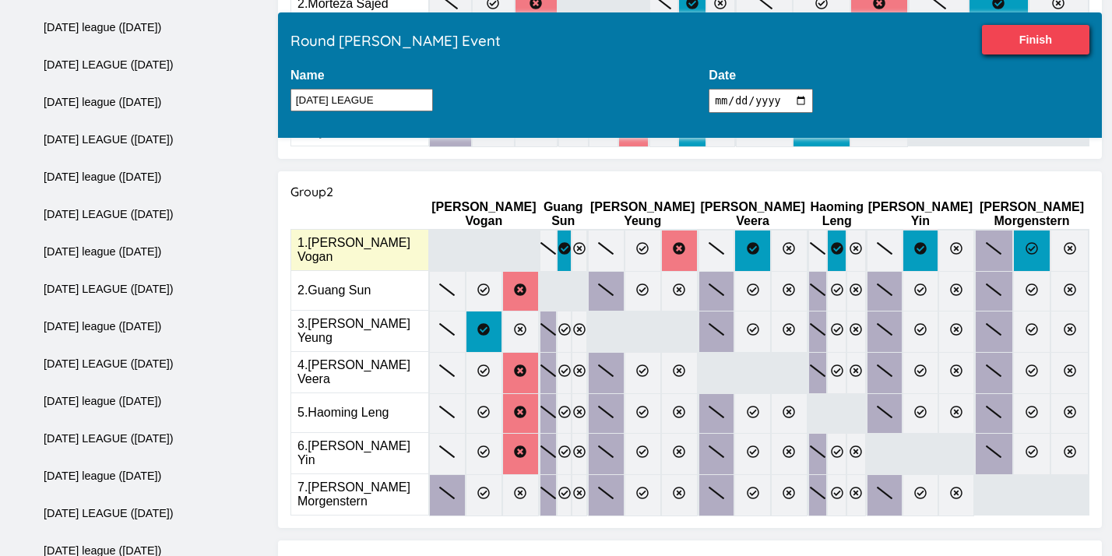
click at [1013, 236] on label at bounding box center [1032, 251] width 38 height 42
click at [0, 0] on input "radio" at bounding box center [0, 0] width 0 height 0
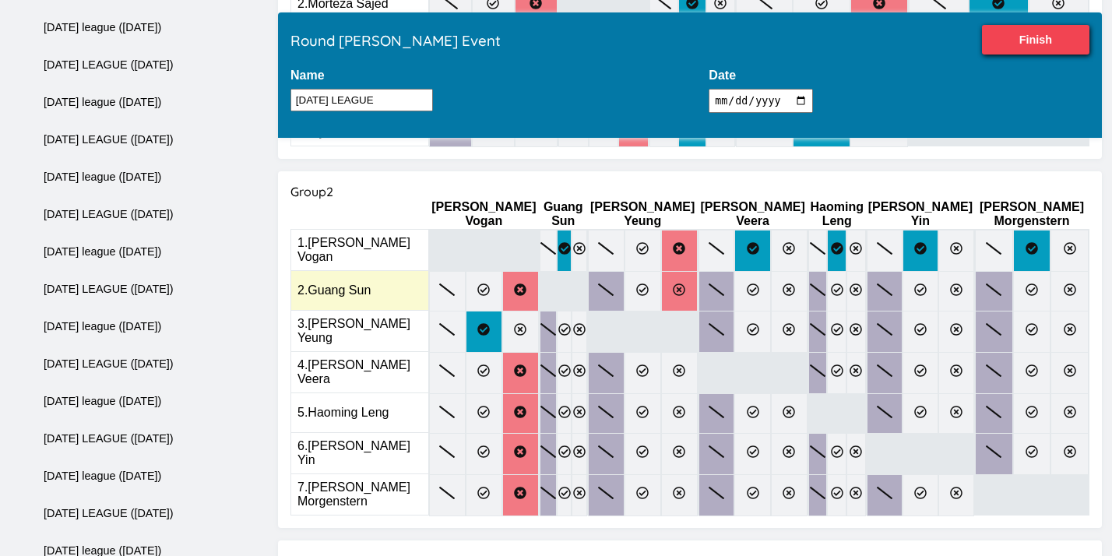
click at [673, 283] on icon at bounding box center [679, 289] width 12 height 12
click at [0, 0] on input "radio" at bounding box center [0, 0] width 0 height 0
click at [771, 284] on label at bounding box center [789, 291] width 37 height 40
click at [0, 0] on input "radio" at bounding box center [0, 0] width 0 height 0
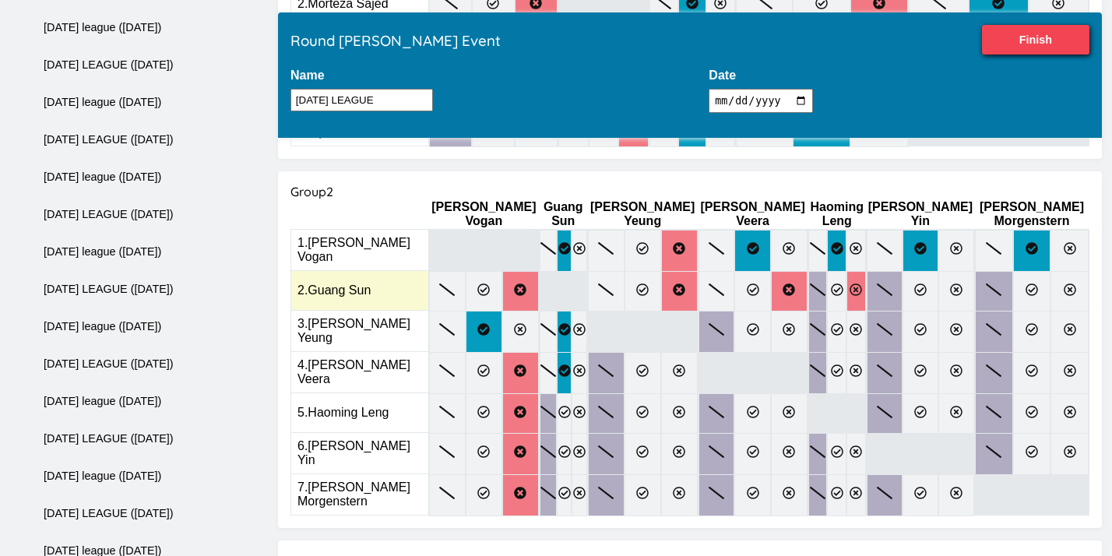
click at [850, 283] on icon at bounding box center [856, 289] width 12 height 12
click at [0, 0] on input "radio" at bounding box center [0, 0] width 0 height 0
click at [950, 283] on icon at bounding box center [956, 289] width 12 height 12
click at [0, 0] on input "radio" at bounding box center [0, 0] width 0 height 0
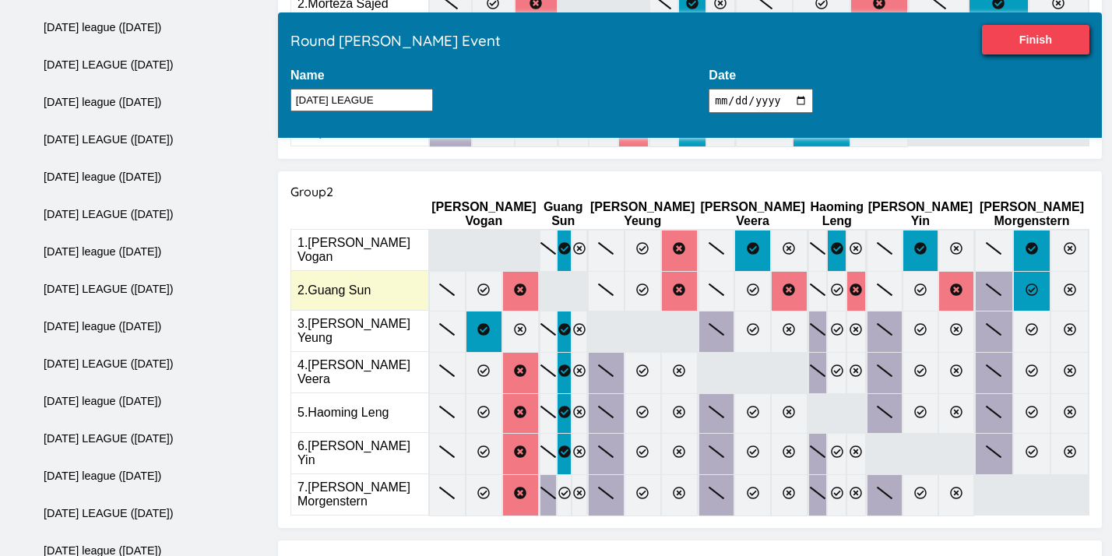
click at [1025, 283] on icon at bounding box center [1031, 289] width 12 height 12
click at [0, 0] on input "radio" at bounding box center [0, 0] width 0 height 0
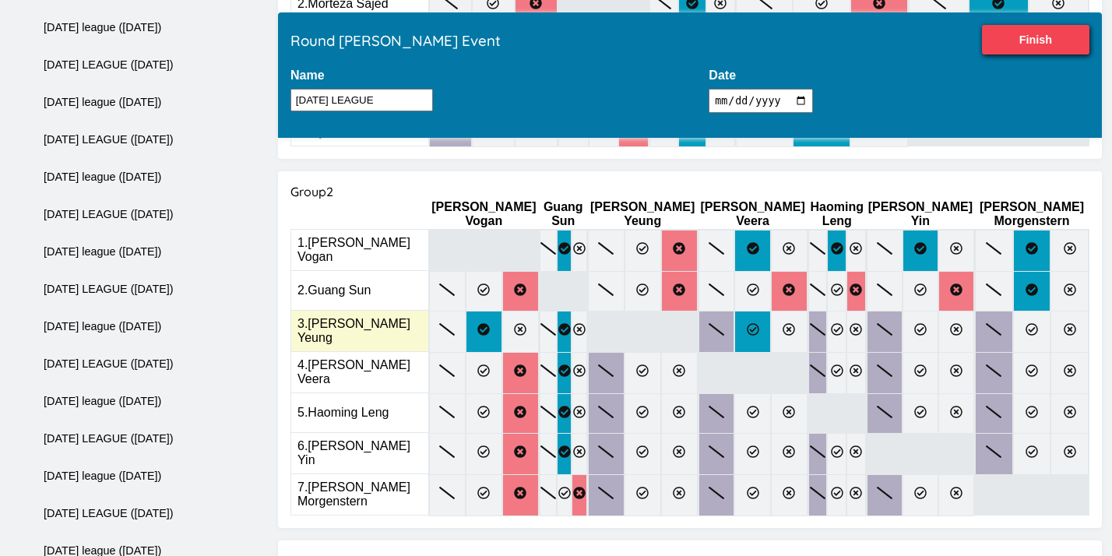
click at [747, 323] on icon at bounding box center [753, 329] width 12 height 12
click at [0, 0] on input "radio" at bounding box center [0, 0] width 0 height 0
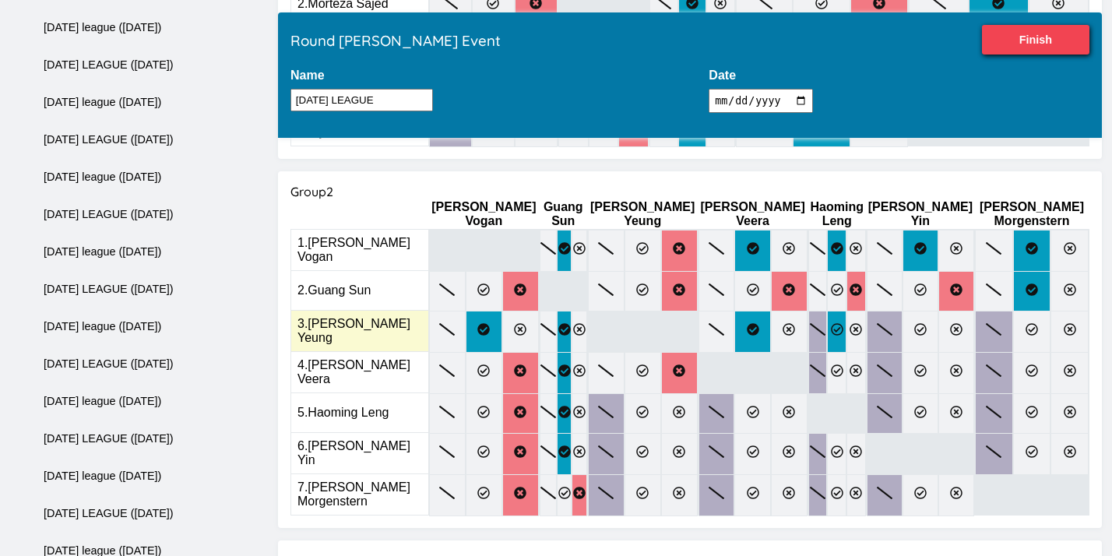
click at [831, 323] on icon at bounding box center [837, 329] width 12 height 12
click at [0, 0] on input "radio" at bounding box center [0, 0] width 0 height 0
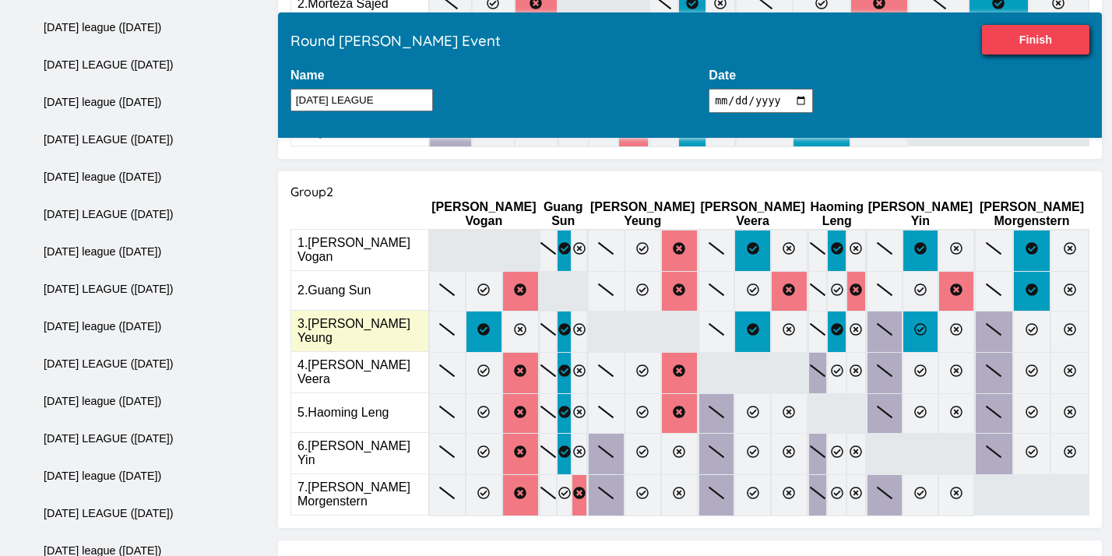
click at [902, 325] on label at bounding box center [920, 332] width 36 height 42
click at [0, 0] on input "radio" at bounding box center [0, 0] width 0 height 0
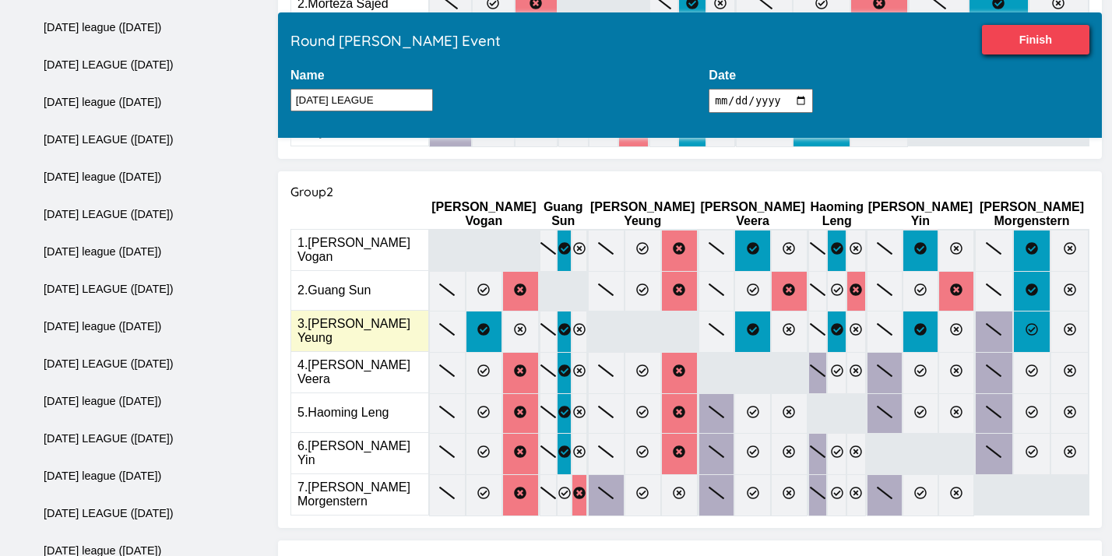
click at [1013, 323] on label at bounding box center [1032, 332] width 38 height 42
click at [0, 0] on input "radio" at bounding box center [0, 0] width 0 height 0
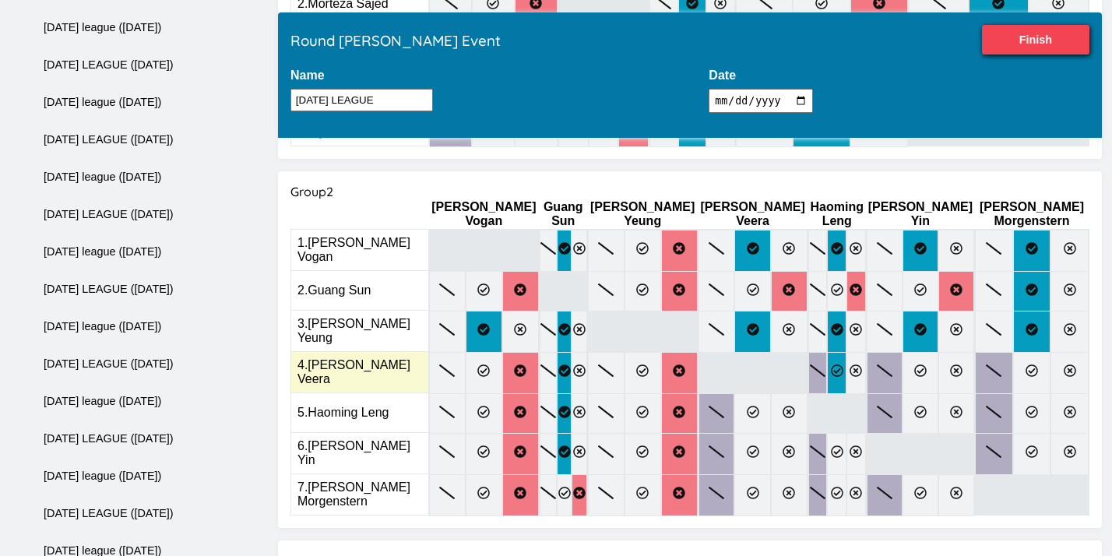
click at [831, 364] on icon at bounding box center [837, 370] width 12 height 12
click at [0, 0] on input "radio" at bounding box center [0, 0] width 0 height 0
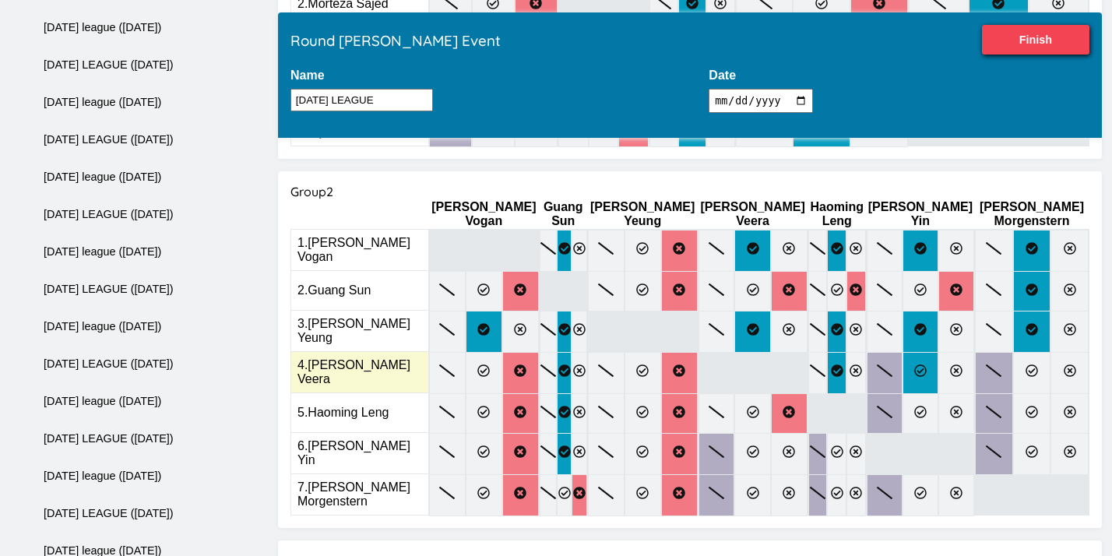
click at [914, 364] on icon at bounding box center [920, 370] width 12 height 12
click at [0, 0] on input "radio" at bounding box center [0, 0] width 0 height 0
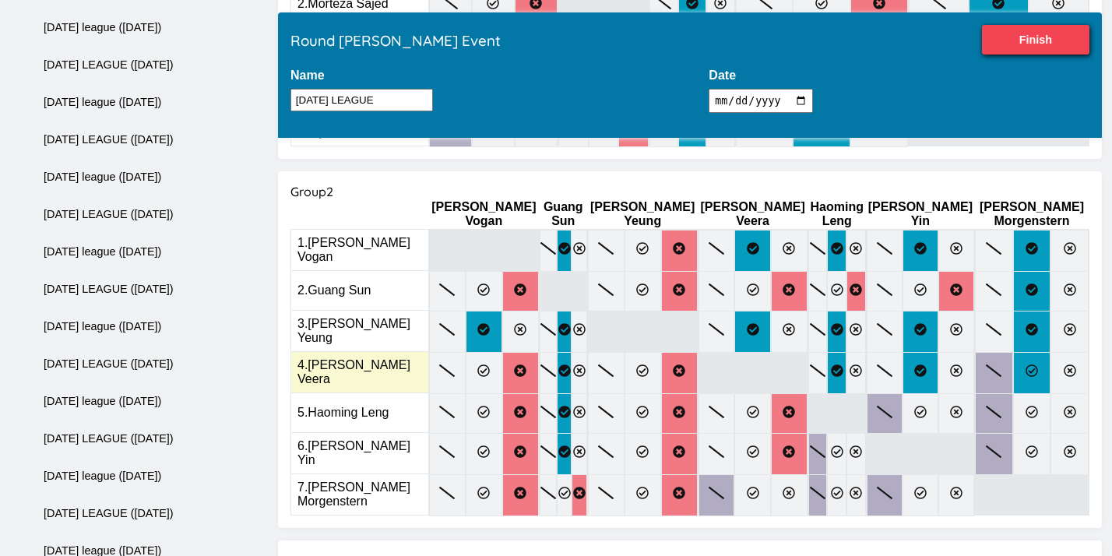
click at [1025, 364] on icon at bounding box center [1031, 370] width 12 height 12
click at [0, 0] on input "radio" at bounding box center [0, 0] width 0 height 0
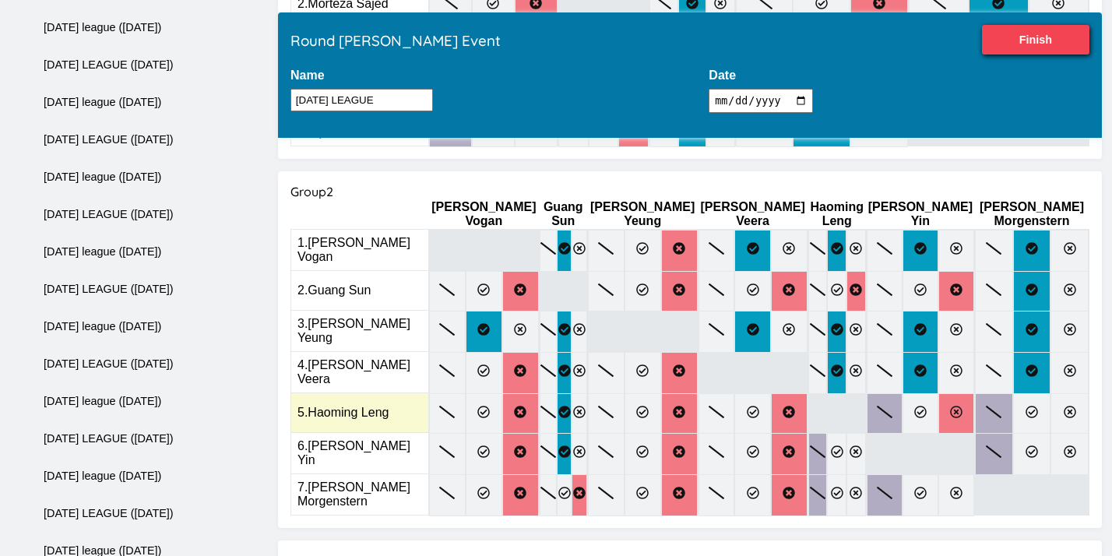
click at [950, 406] on icon at bounding box center [956, 412] width 12 height 12
click at [0, 0] on input "radio" at bounding box center [0, 0] width 0 height 0
click at [1013, 393] on label at bounding box center [1032, 413] width 38 height 40
click at [0, 0] on input "radio" at bounding box center [0, 0] width 0 height 0
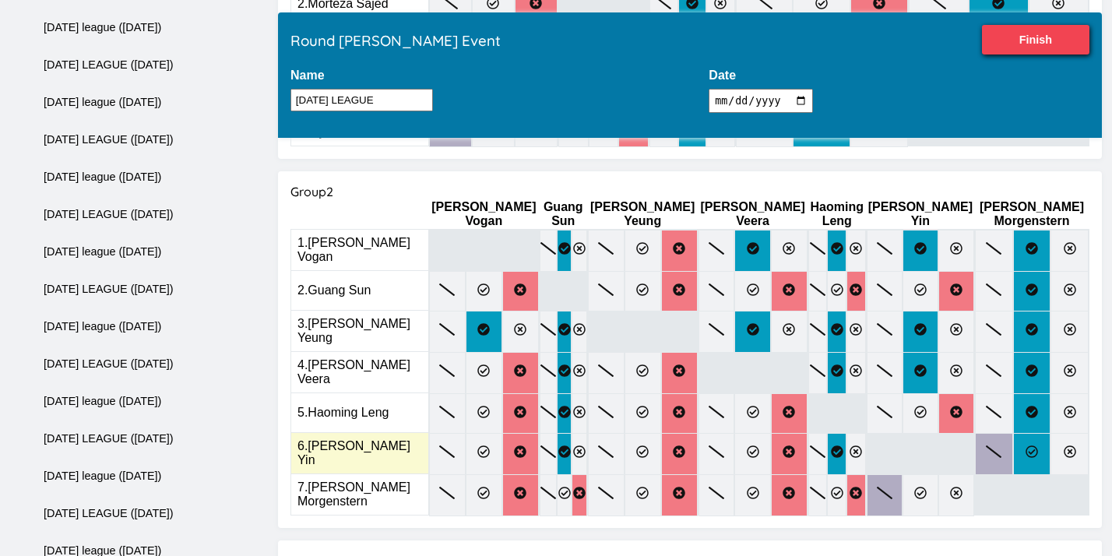
click at [1013, 433] on label at bounding box center [1032, 454] width 38 height 42
click at [0, 0] on input "radio" at bounding box center [0, 0] width 0 height 0
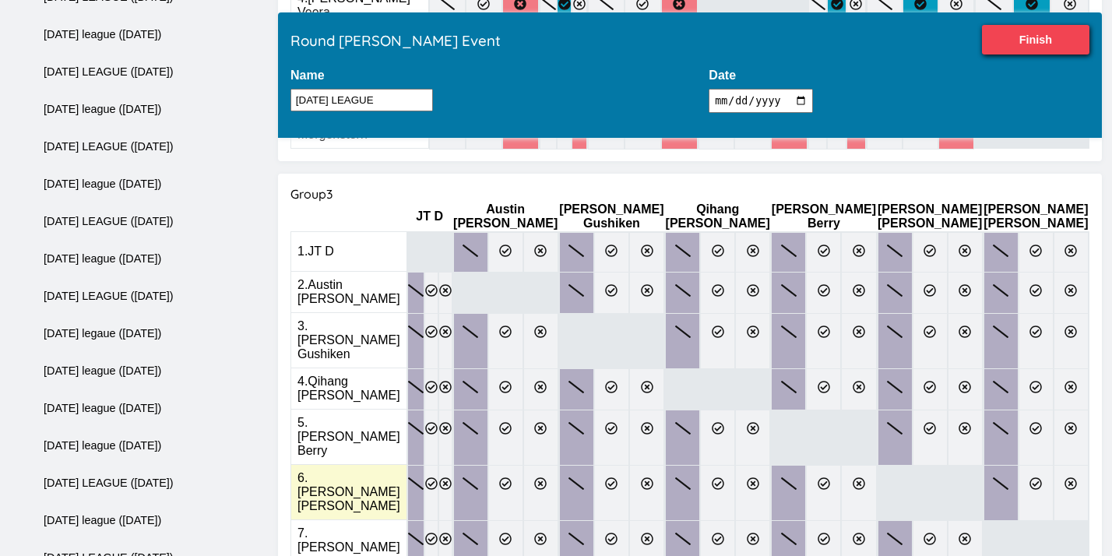
scroll to position [807, 0]
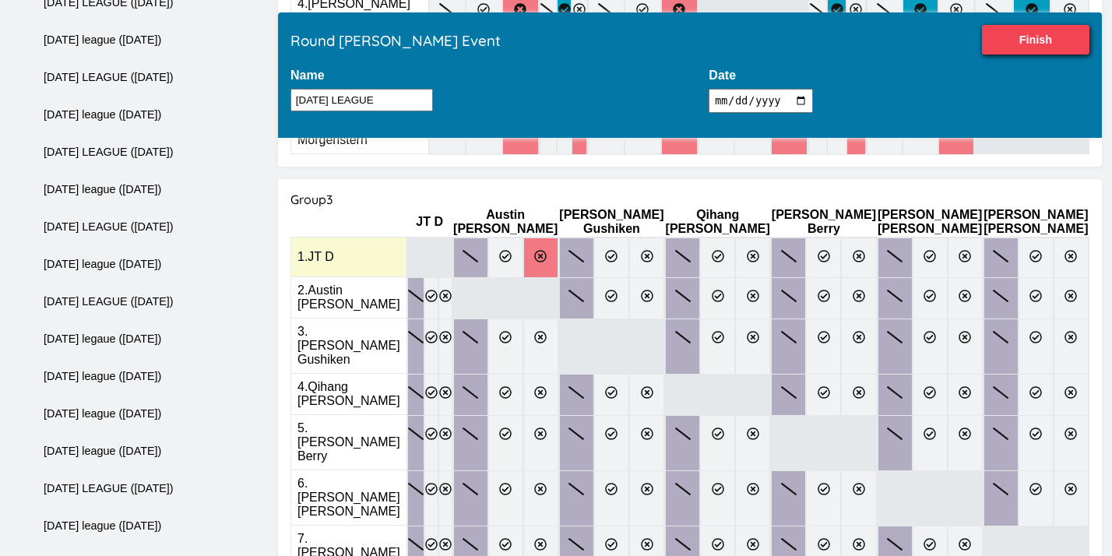
click at [558, 244] on label at bounding box center [540, 257] width 35 height 40
click at [0, 0] on input "radio" at bounding box center [0, 0] width 0 height 0
click at [617, 250] on icon at bounding box center [611, 256] width 12 height 12
click at [0, 0] on input "radio" at bounding box center [0, 0] width 0 height 0
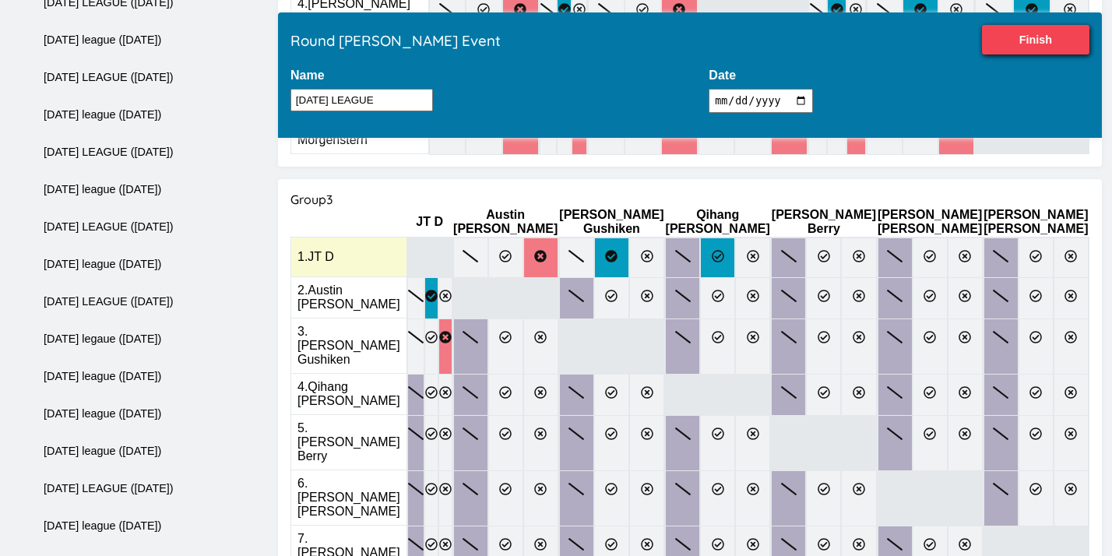
click at [727, 237] on label at bounding box center [717, 257] width 35 height 40
click at [0, 0] on input "radio" at bounding box center [0, 0] width 0 height 0
click at [821, 250] on icon at bounding box center [824, 256] width 12 height 12
click at [0, 0] on input "radio" at bounding box center [0, 0] width 0 height 0
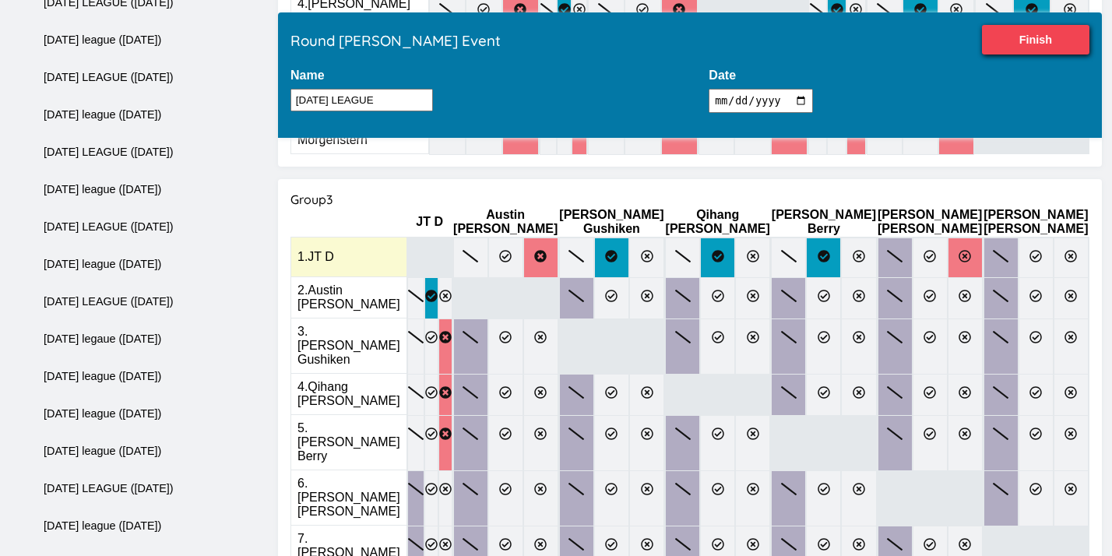
click at [948, 237] on label at bounding box center [965, 257] width 35 height 40
click at [0, 0] on input "radio" at bounding box center [0, 0] width 0 height 0
click at [1054, 237] on label at bounding box center [1071, 257] width 35 height 40
click at [0, 0] on input "radio" at bounding box center [0, 0] width 0 height 0
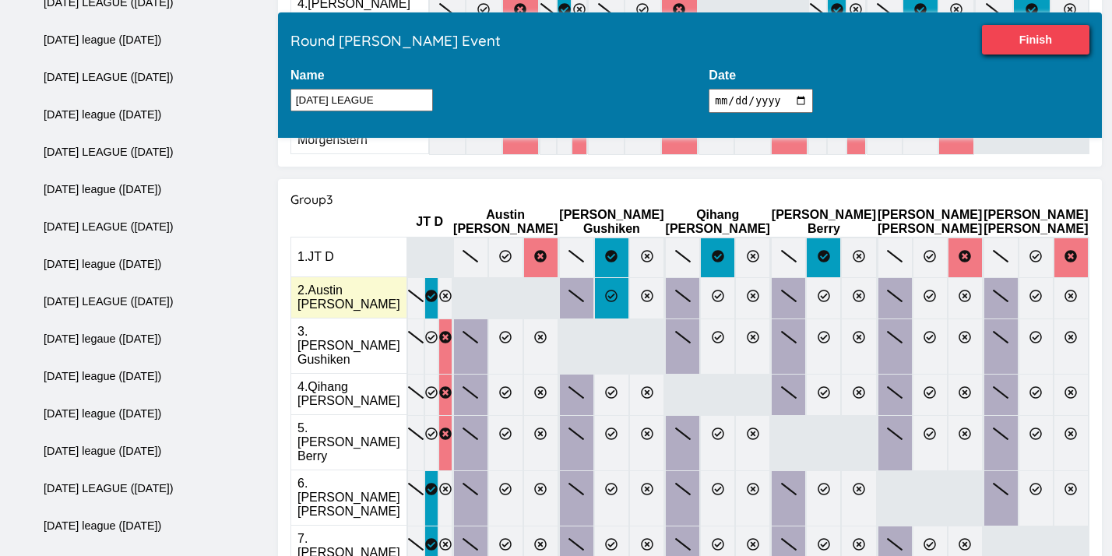
click at [629, 277] on label at bounding box center [611, 298] width 35 height 42
click at [0, 0] on input "radio" at bounding box center [0, 0] width 0 height 0
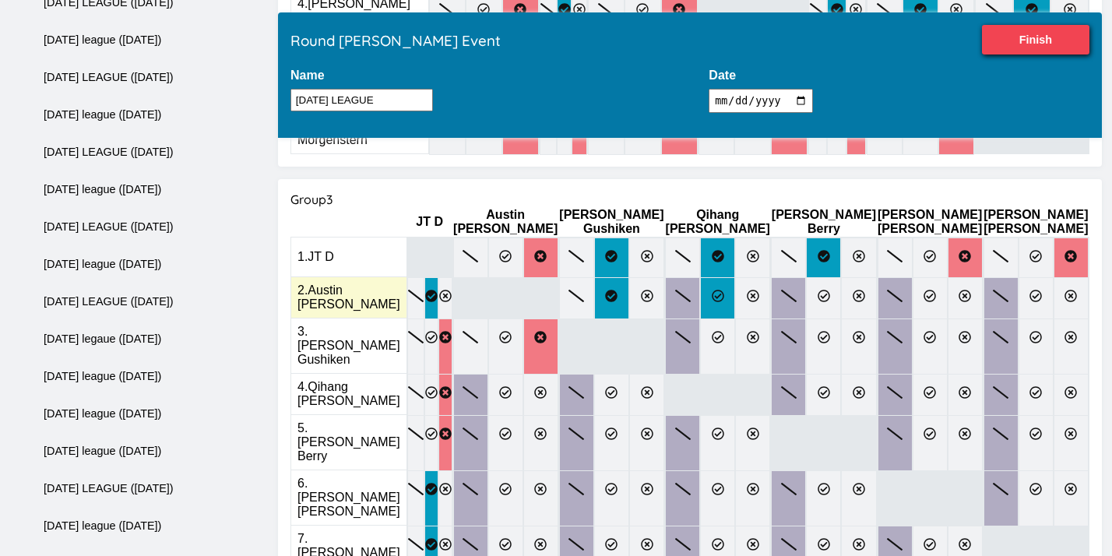
click at [735, 277] on label at bounding box center [717, 298] width 35 height 42
click at [0, 0] on input "radio" at bounding box center [0, 0] width 0 height 0
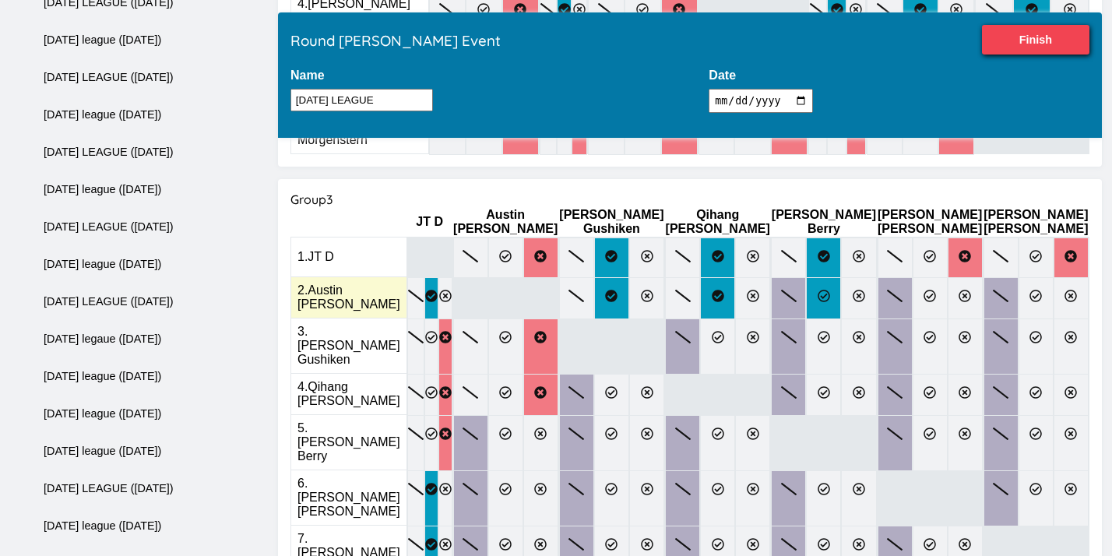
click at [827, 290] on icon at bounding box center [824, 296] width 12 height 12
click at [0, 0] on input "radio" at bounding box center [0, 0] width 0 height 0
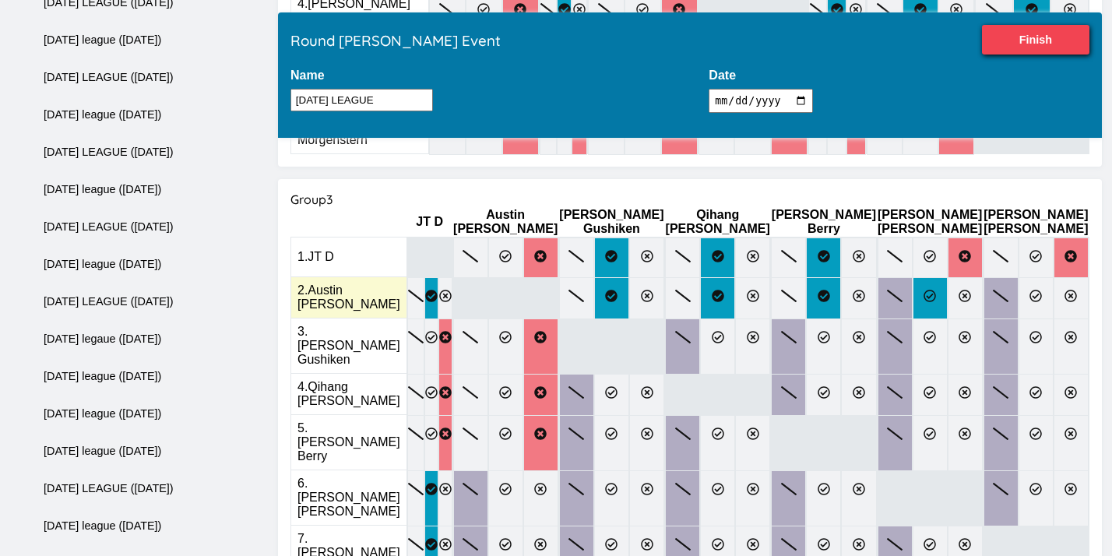
click at [920, 277] on label at bounding box center [930, 298] width 35 height 42
click at [0, 0] on input "radio" at bounding box center [0, 0] width 0 height 0
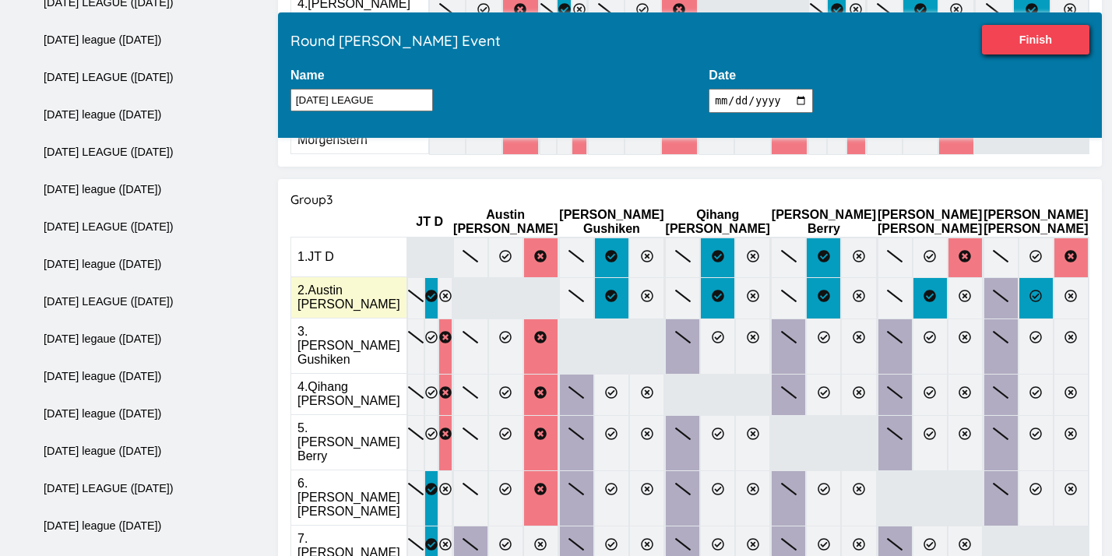
click at [1030, 290] on icon at bounding box center [1036, 296] width 12 height 12
click at [0, 0] on input "radio" at bounding box center [0, 0] width 0 height 0
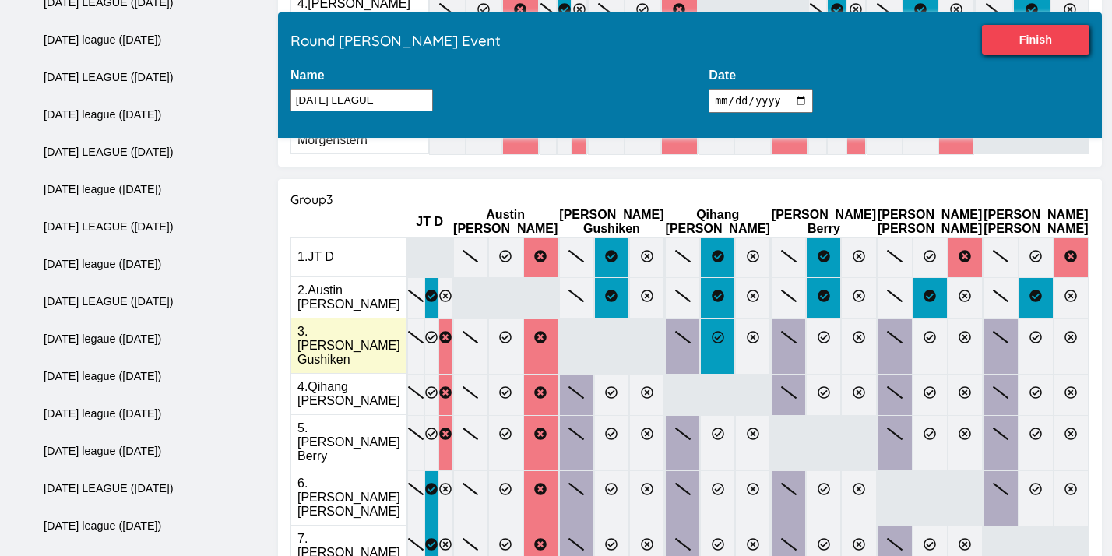
click at [724, 331] on icon at bounding box center [718, 337] width 12 height 12
click at [0, 0] on input "radio" at bounding box center [0, 0] width 0 height 0
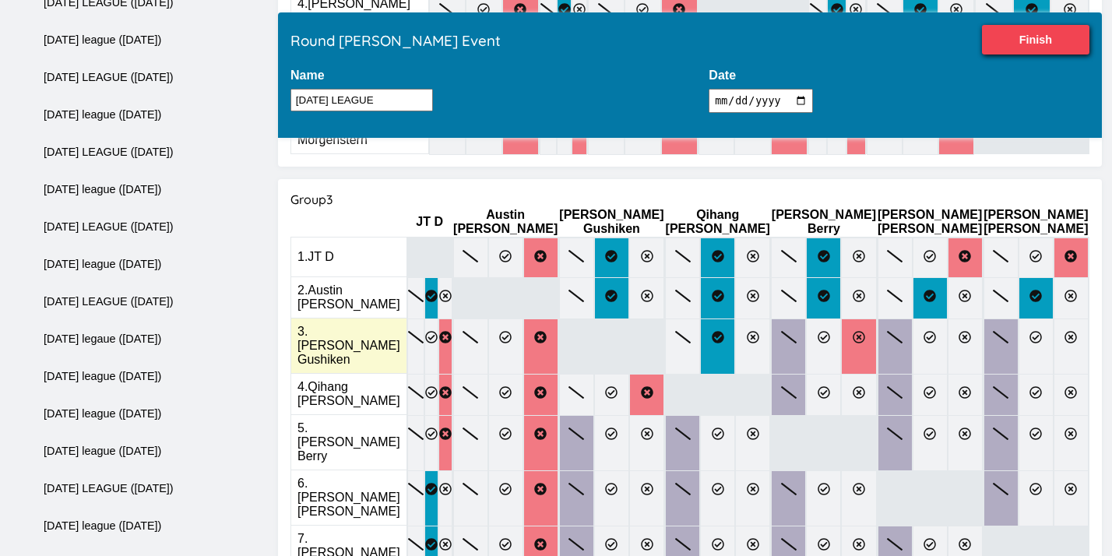
click at [853, 331] on icon at bounding box center [859, 337] width 12 height 12
click at [0, 0] on input "radio" at bounding box center [0, 0] width 0 height 0
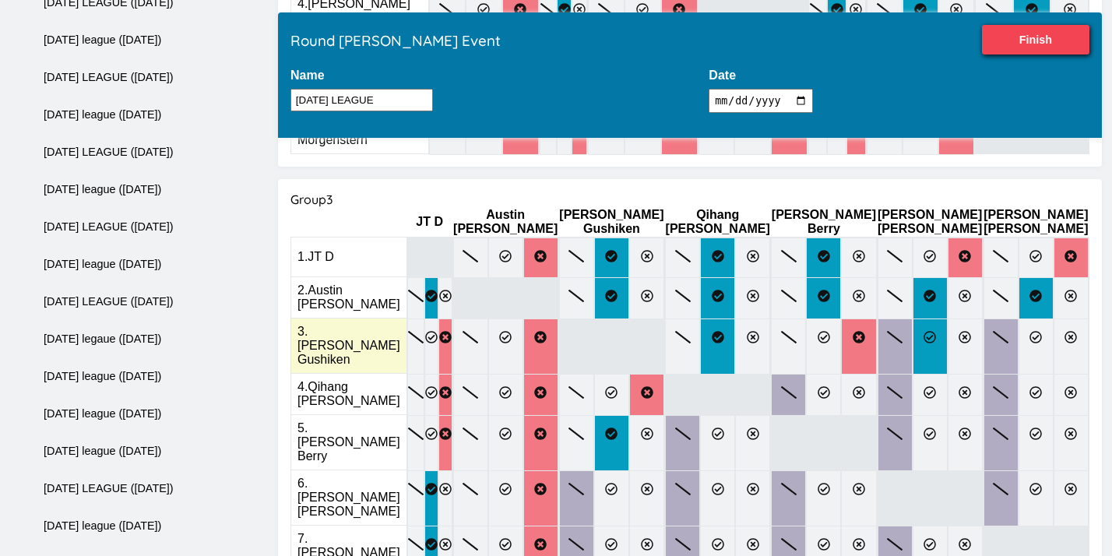
click at [935, 318] on label at bounding box center [930, 346] width 35 height 56
click at [0, 0] on input "radio" at bounding box center [0, 0] width 0 height 0
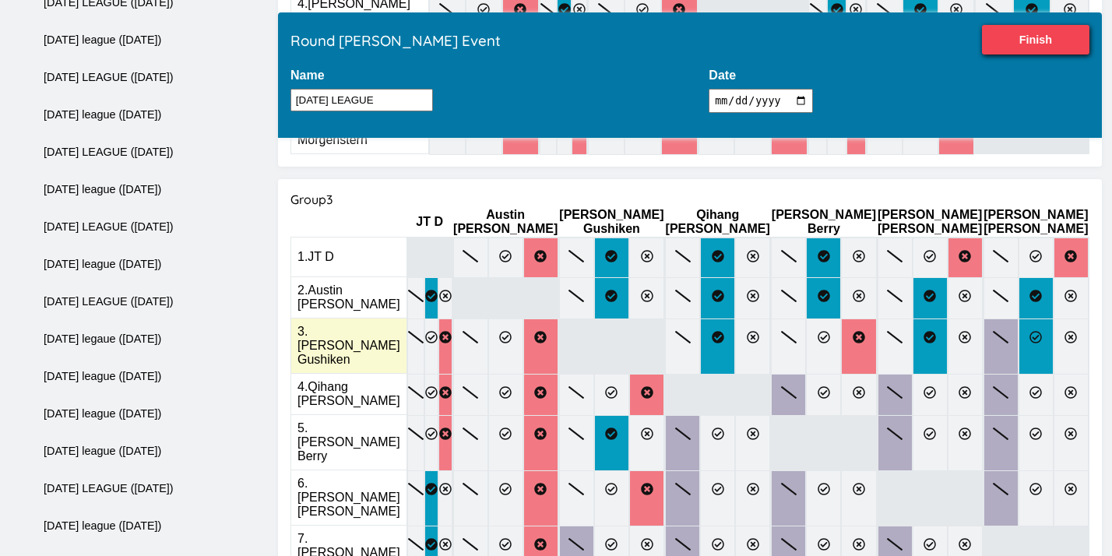
click at [1030, 331] on icon at bounding box center [1036, 337] width 12 height 12
click at [0, 0] on input "radio" at bounding box center [0, 0] width 0 height 0
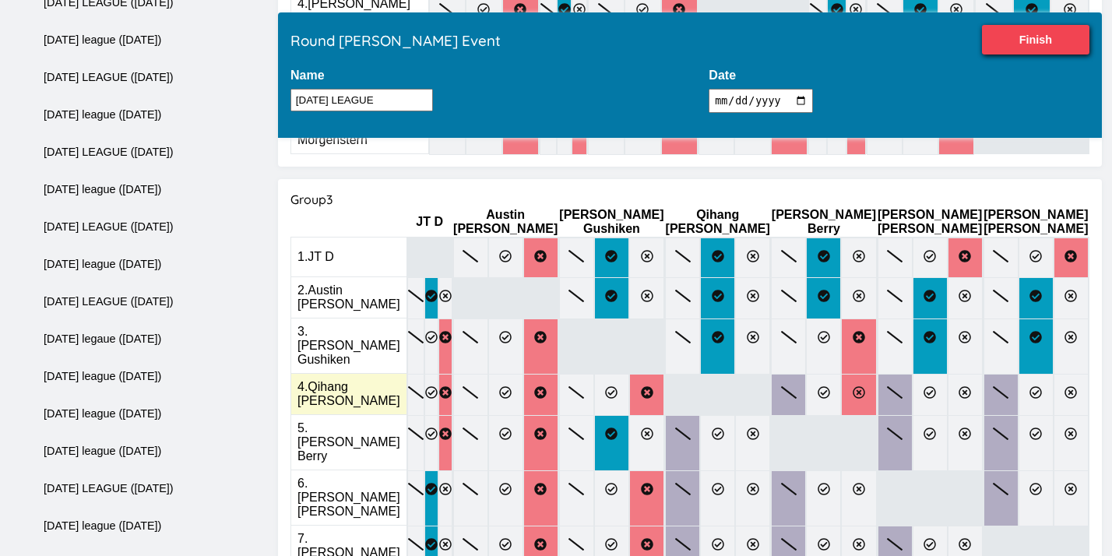
click at [856, 386] on icon at bounding box center [859, 392] width 12 height 12
click at [0, 0] on input "radio" at bounding box center [0, 0] width 0 height 0
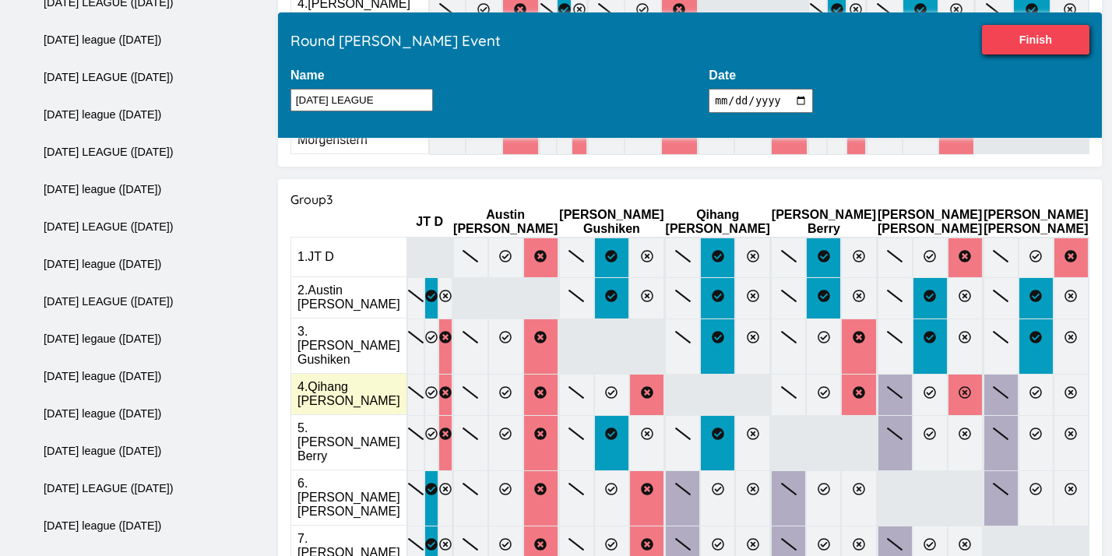
click at [959, 386] on icon at bounding box center [965, 392] width 12 height 12
click at [0, 0] on input "radio" at bounding box center [0, 0] width 0 height 0
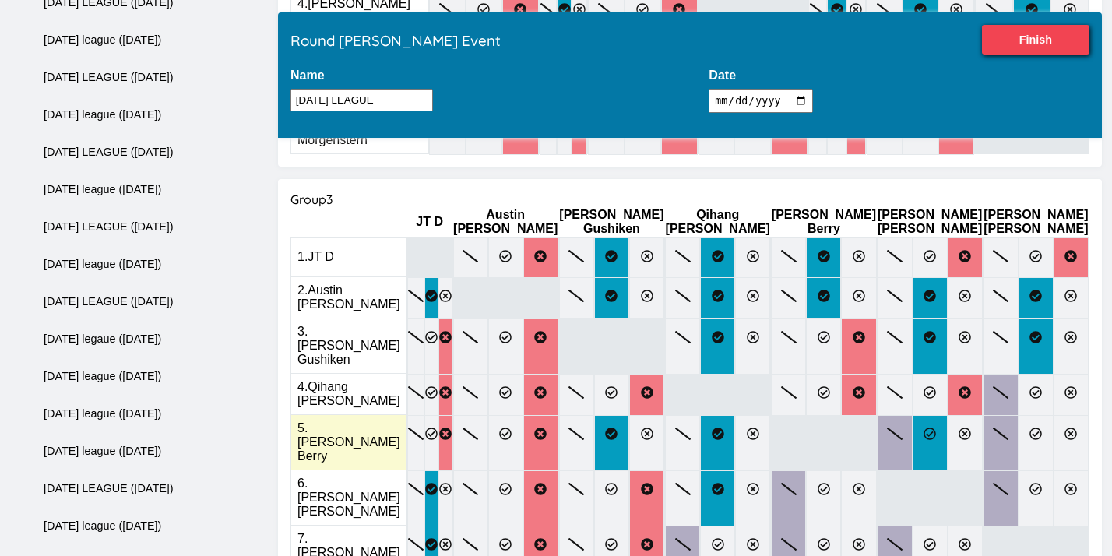
click at [923, 427] on icon at bounding box center [929, 433] width 12 height 12
click at [0, 0] on input "radio" at bounding box center [0, 0] width 0 height 0
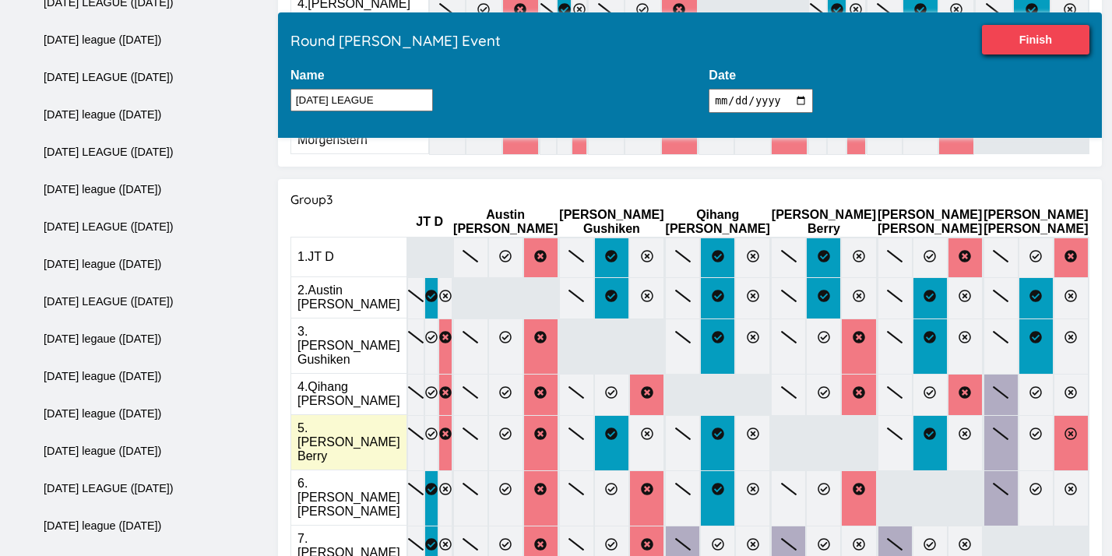
click at [1064, 427] on icon at bounding box center [1070, 433] width 12 height 12
click at [0, 0] on input "radio" at bounding box center [0, 0] width 0 height 0
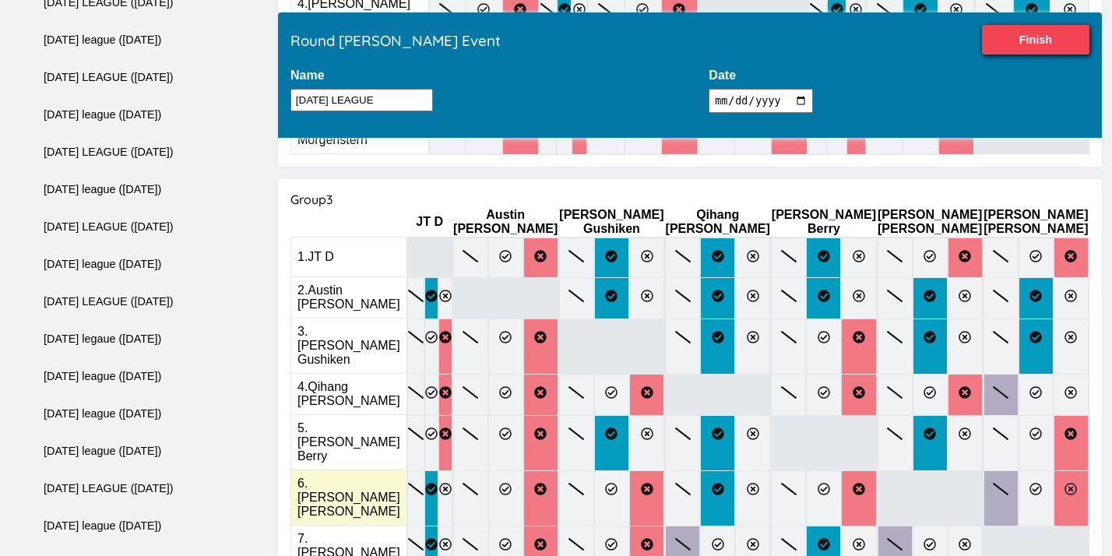
click at [1064, 483] on icon at bounding box center [1070, 489] width 12 height 12
click at [0, 0] on input "radio" at bounding box center [0, 0] width 0 height 0
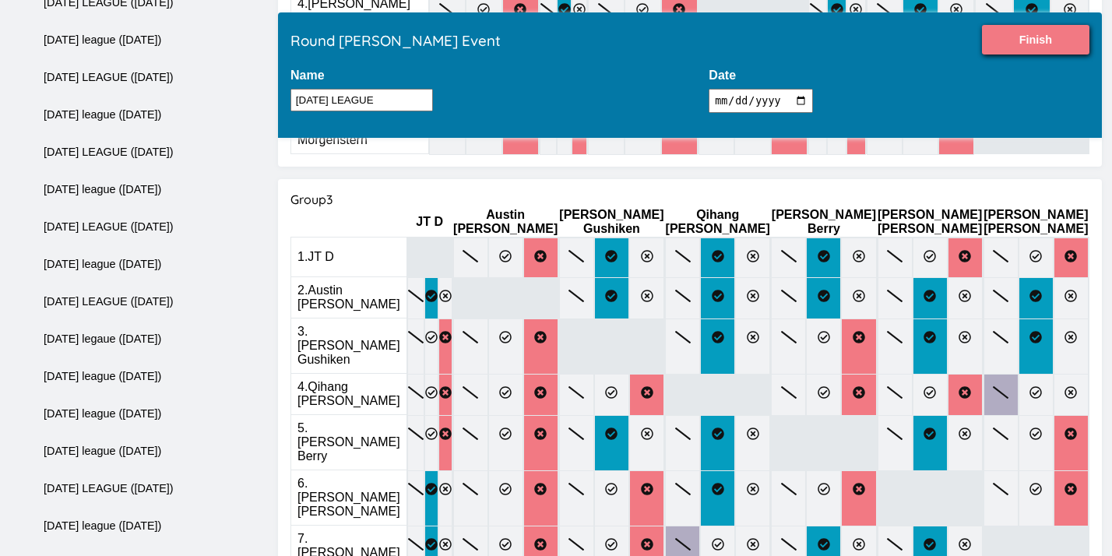
click at [1013, 49] on input "Finish" at bounding box center [1035, 40] width 107 height 30
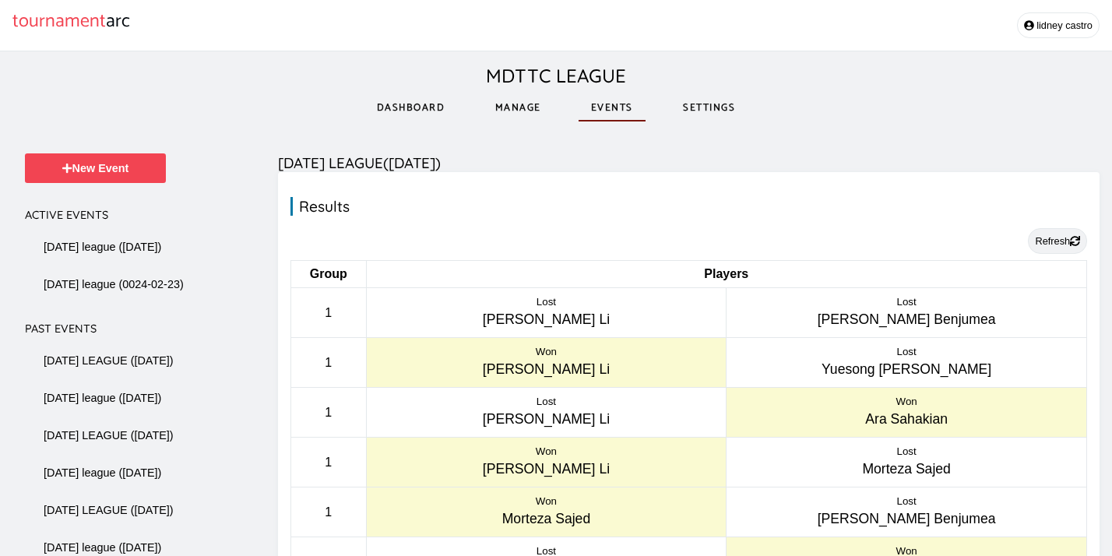
click at [1052, 240] on button "Refresh" at bounding box center [1057, 241] width 59 height 26
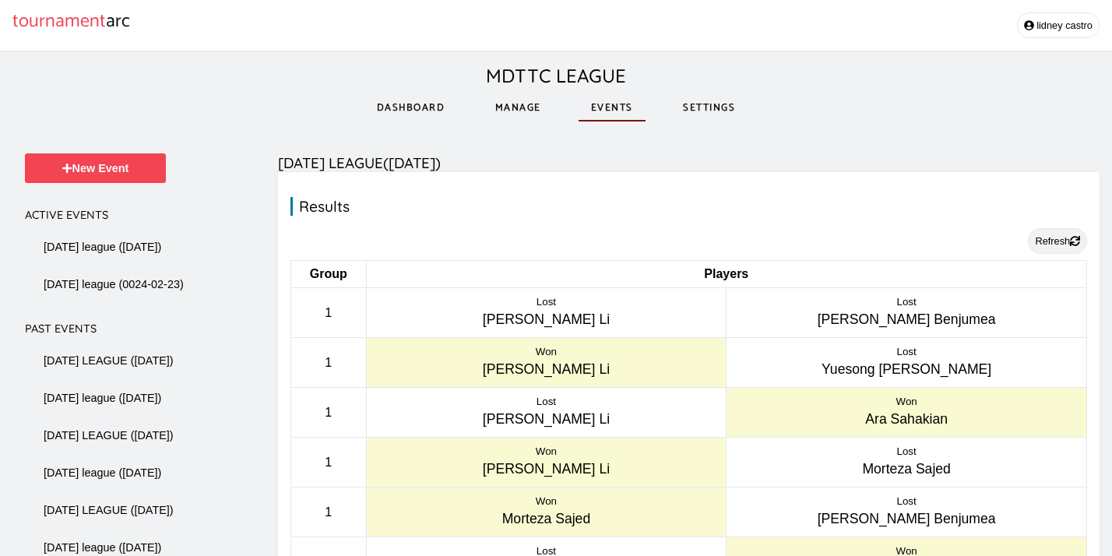
click at [1052, 240] on button "Refresh" at bounding box center [1057, 241] width 59 height 26
click at [1067, 31] on button "lidney castro" at bounding box center [1058, 25] width 83 height 26
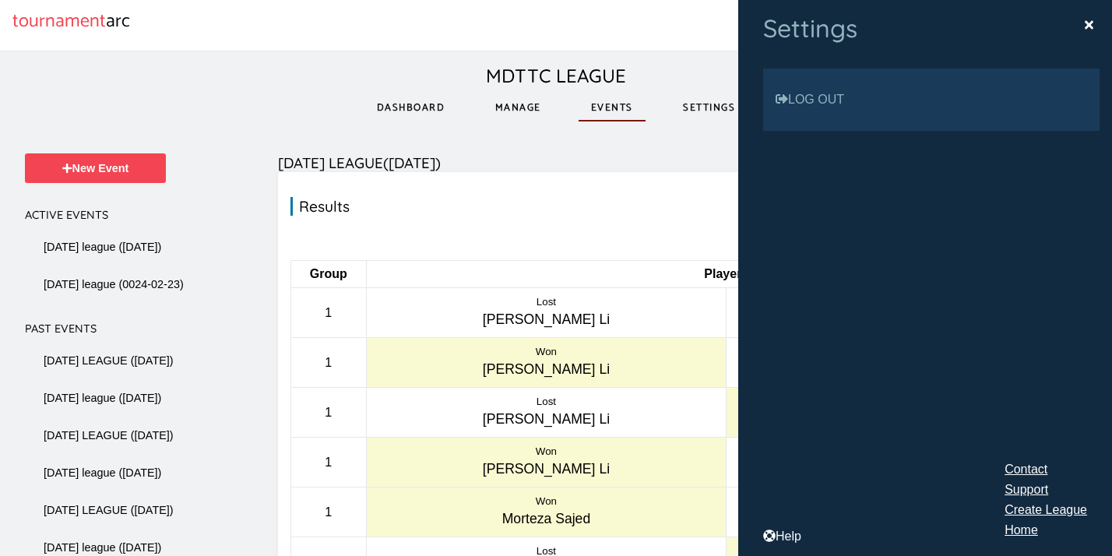
click at [513, 107] on link "Manage" at bounding box center [518, 108] width 71 height 54
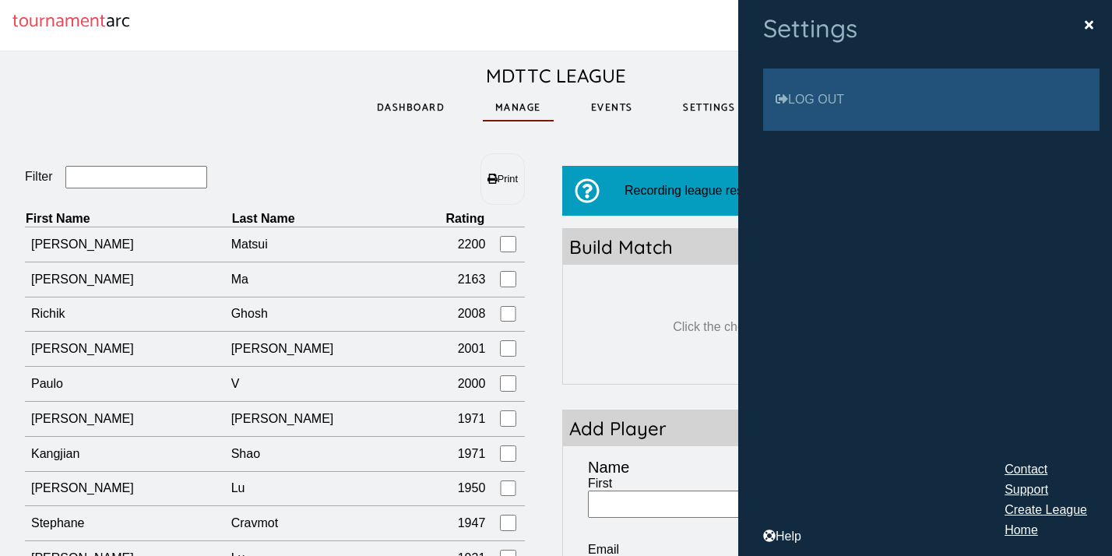
click at [848, 110] on link "Log out" at bounding box center [931, 100] width 336 height 62
